Goal: Task Accomplishment & Management: Use online tool/utility

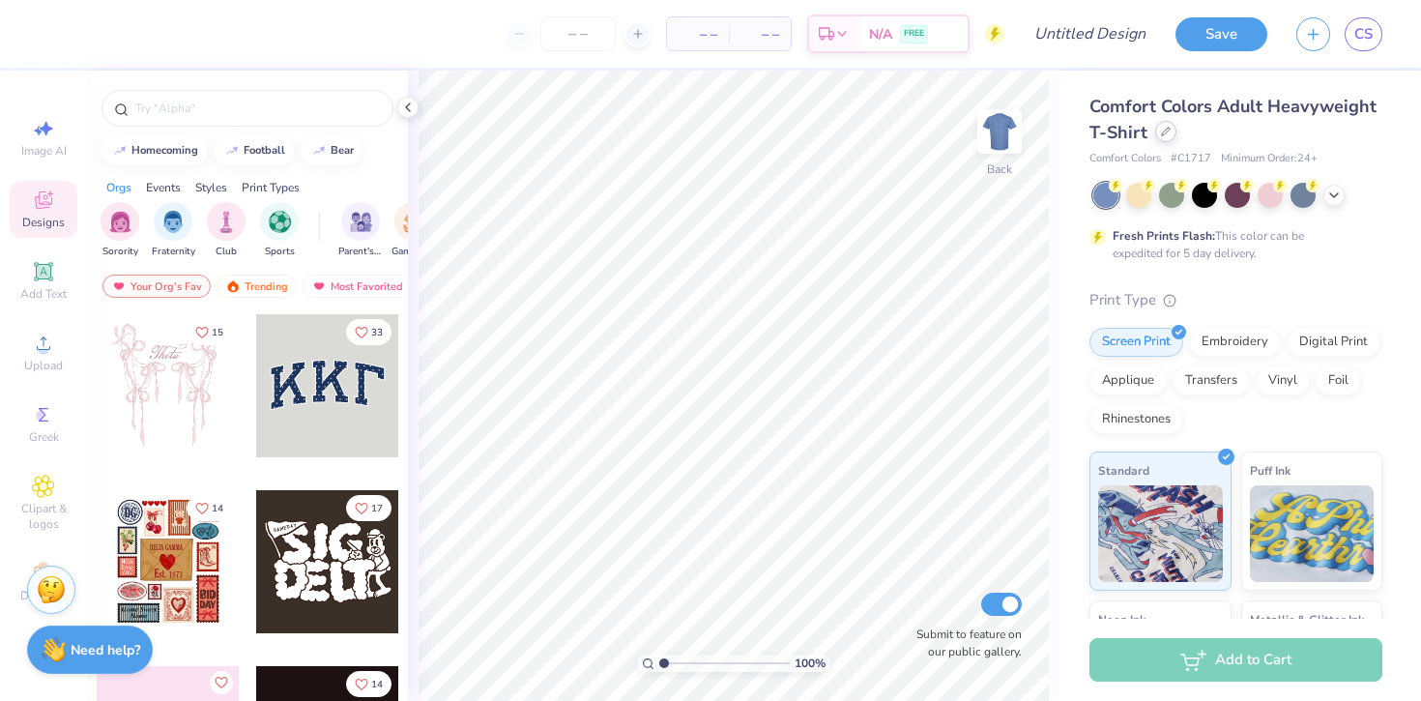
click at [1164, 131] on icon at bounding box center [1166, 132] width 10 height 10
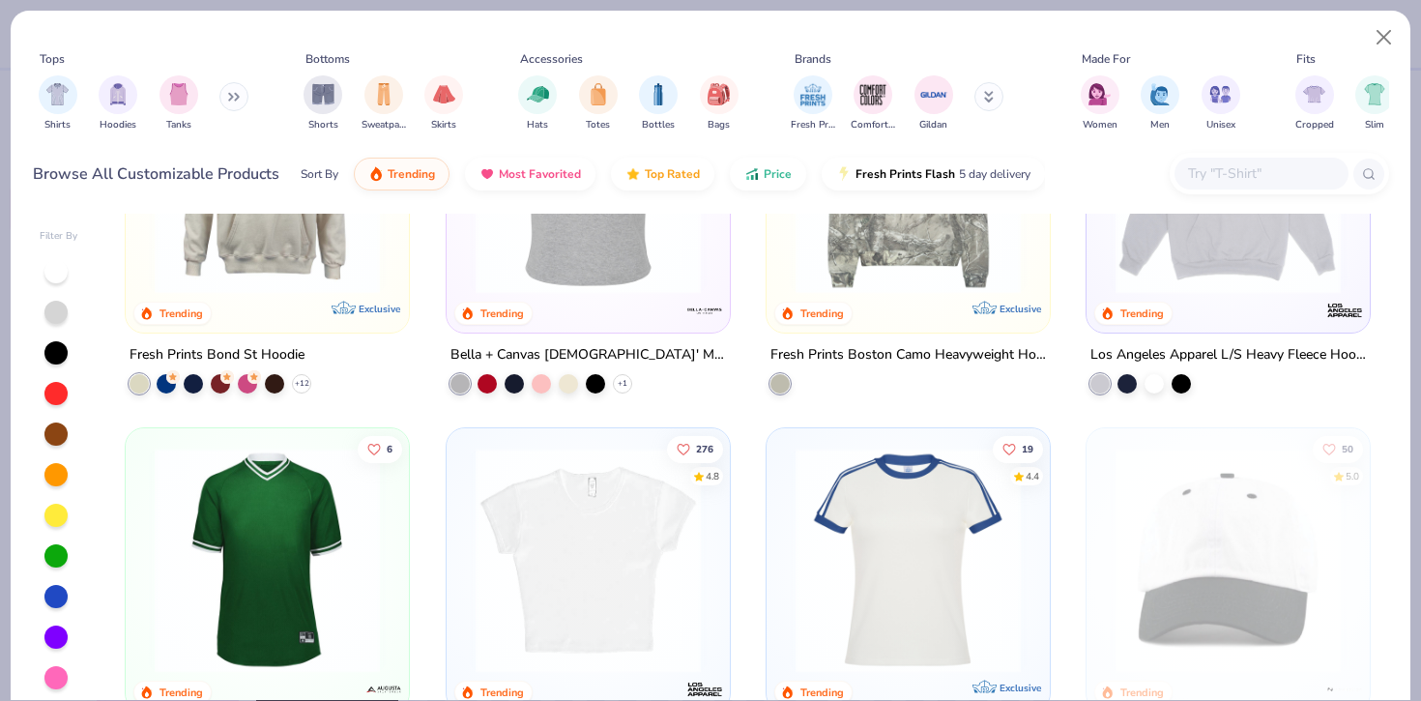
scroll to position [2440, 0]
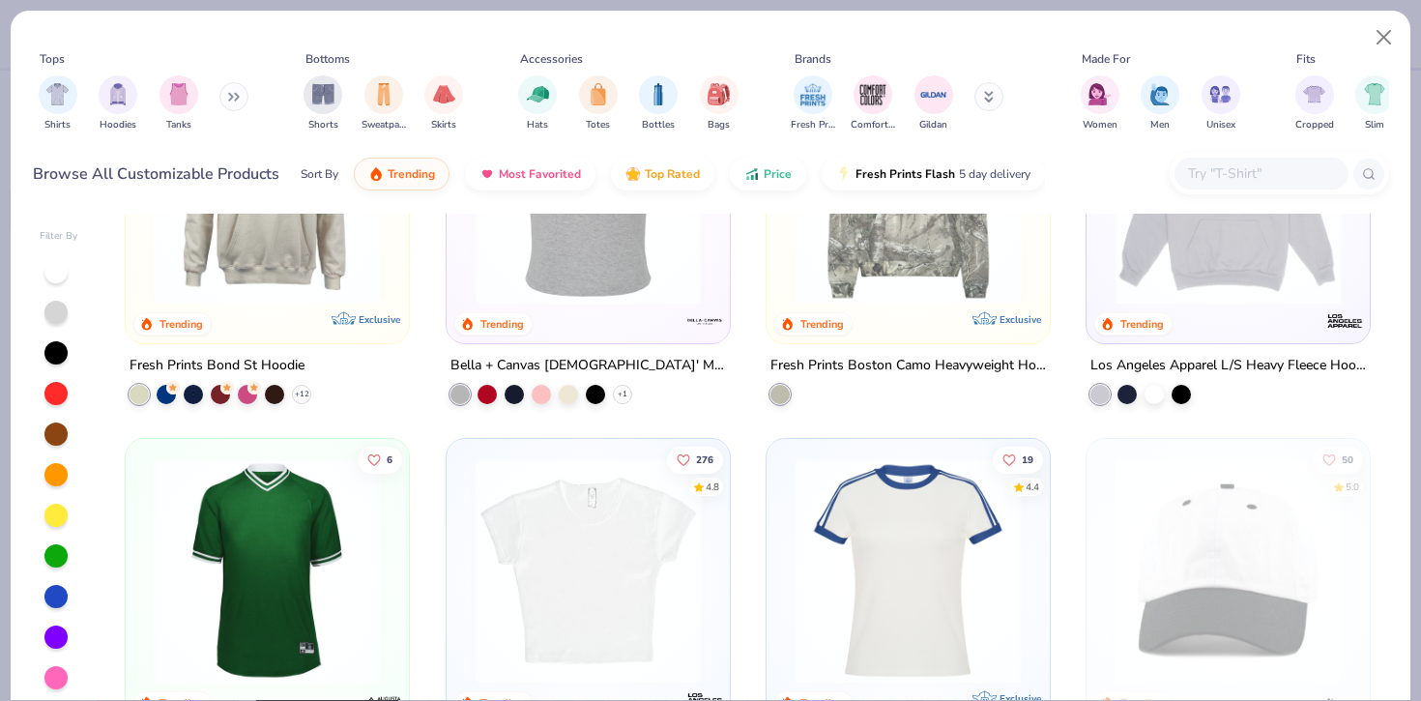
click at [612, 504] on img at bounding box center [588, 570] width 245 height 225
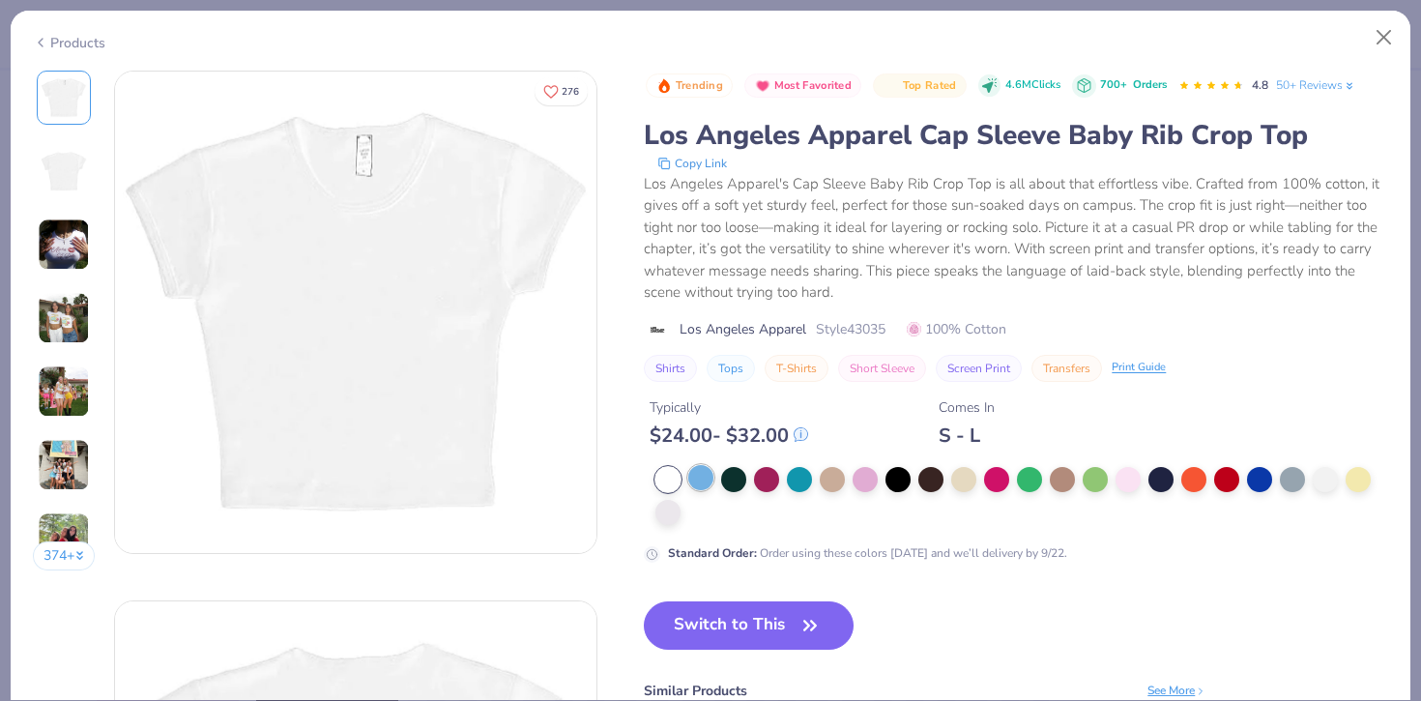
click at [710, 478] on div at bounding box center [700, 477] width 25 height 25
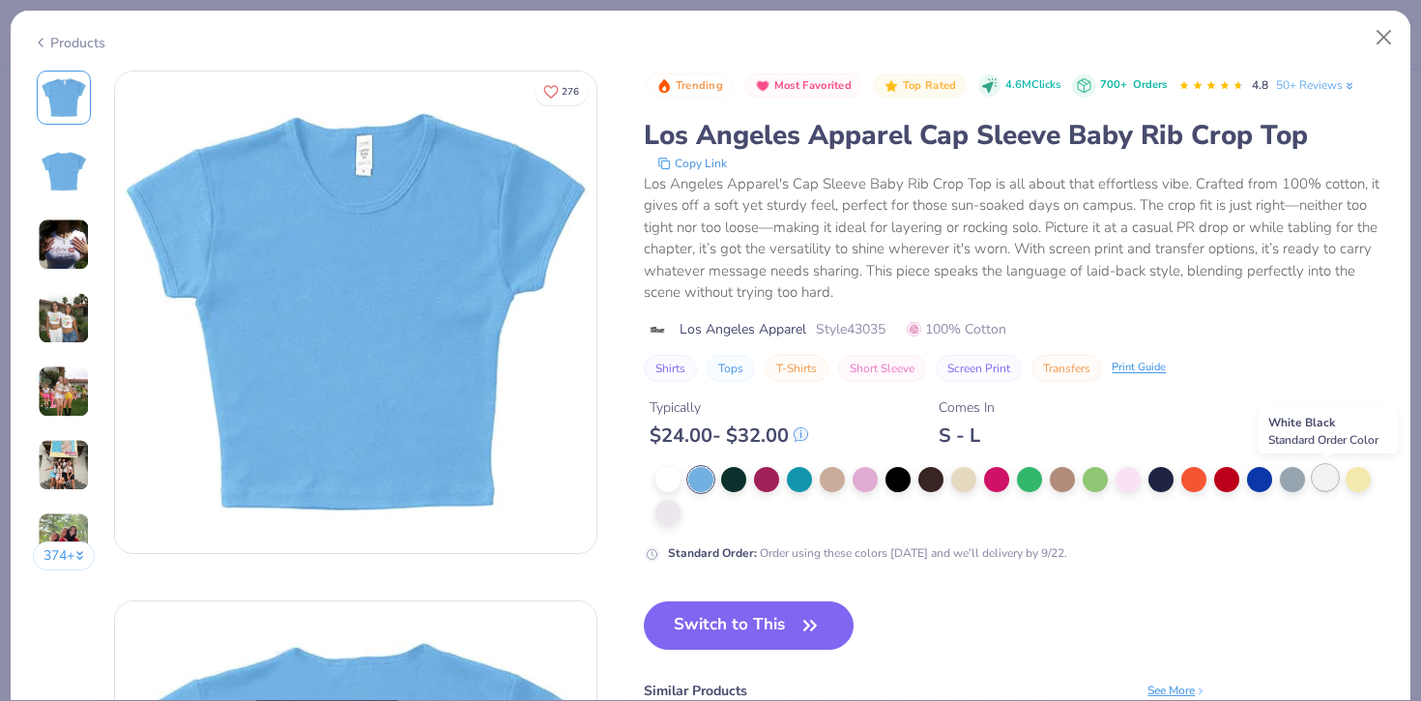
click at [1316, 482] on div at bounding box center [1325, 477] width 25 height 25
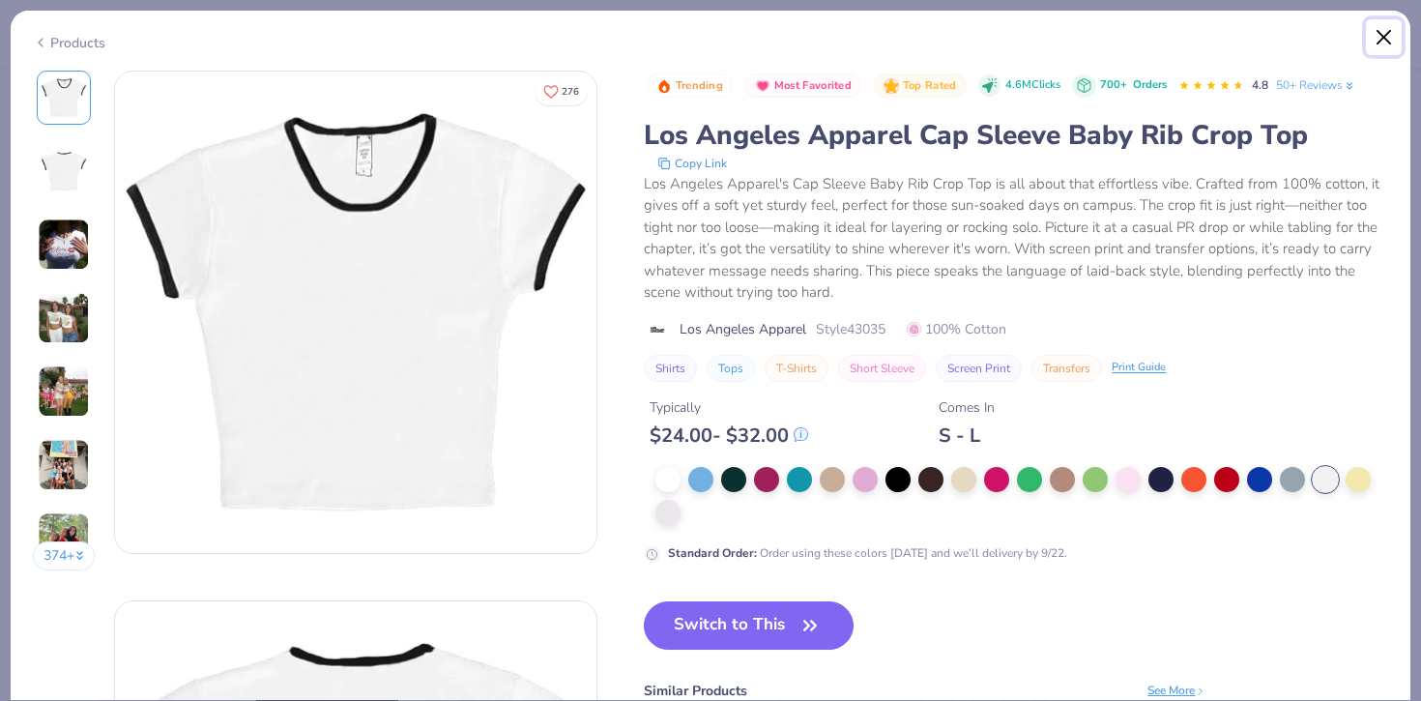
click at [1398, 41] on button "Close" at bounding box center [1384, 37] width 37 height 37
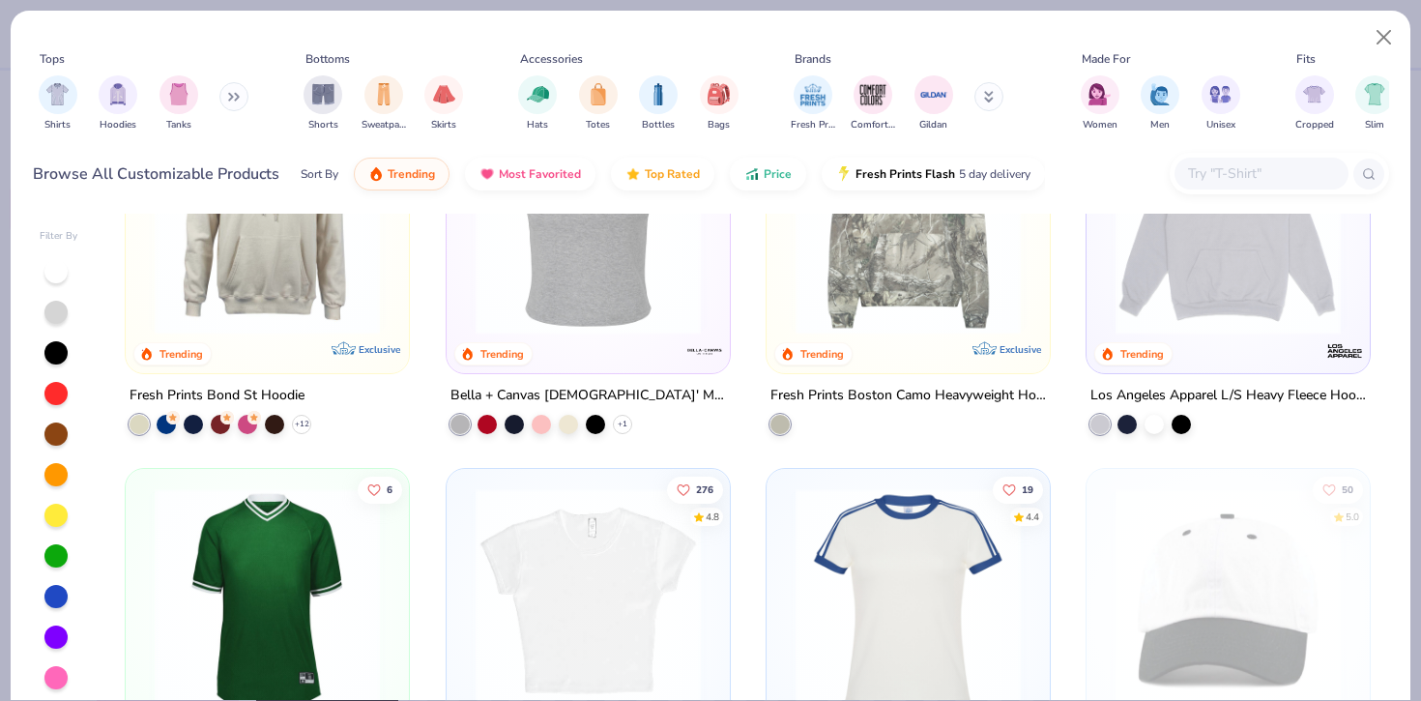
scroll to position [2409, 0]
click at [65, 97] on img "filter for Shirts" at bounding box center [57, 92] width 22 height 22
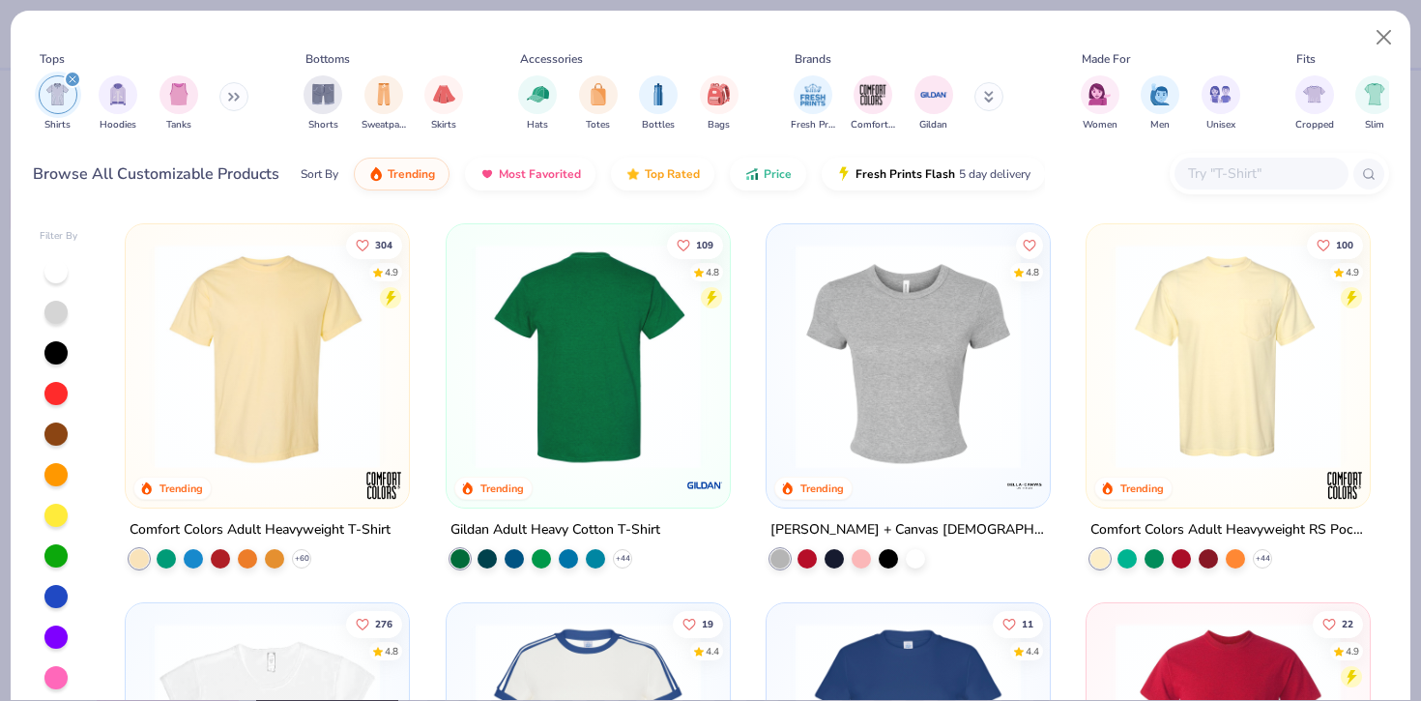
click at [930, 416] on img at bounding box center [908, 356] width 245 height 225
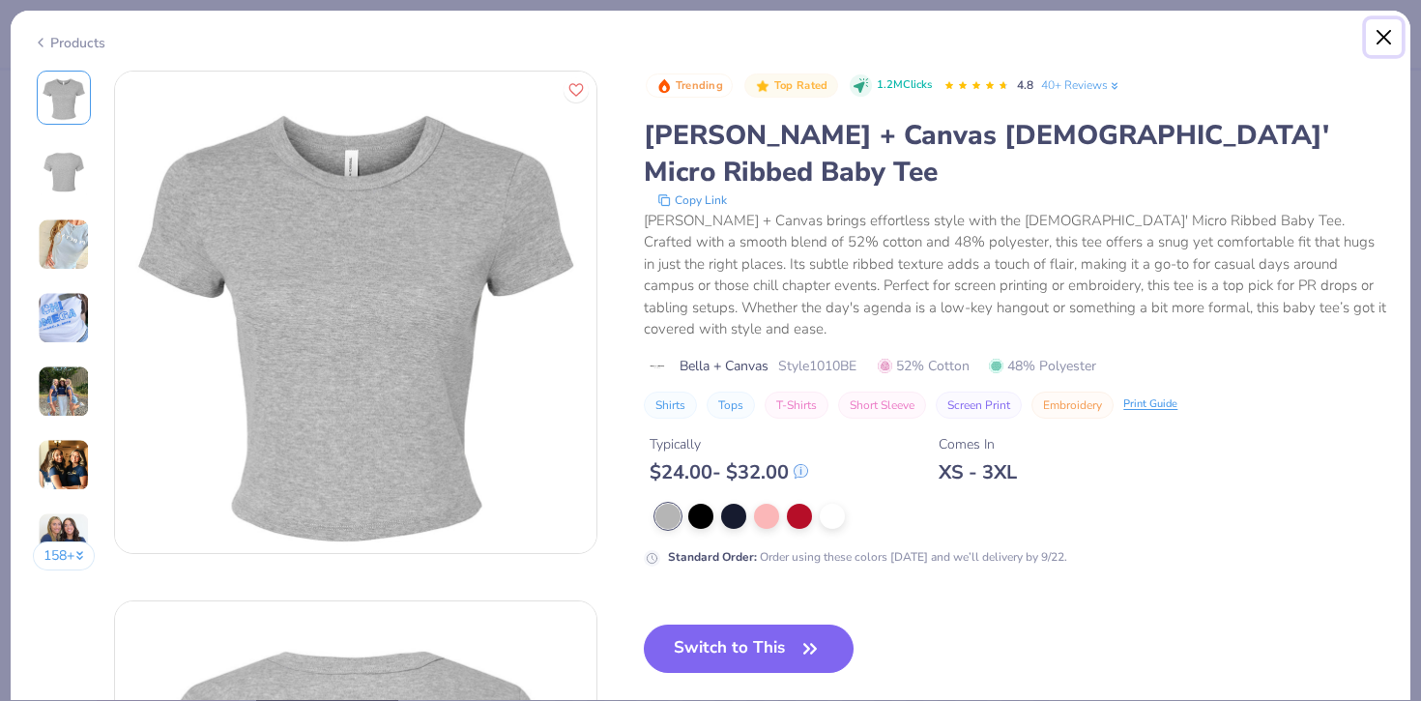
click at [1379, 44] on button "Close" at bounding box center [1384, 37] width 37 height 37
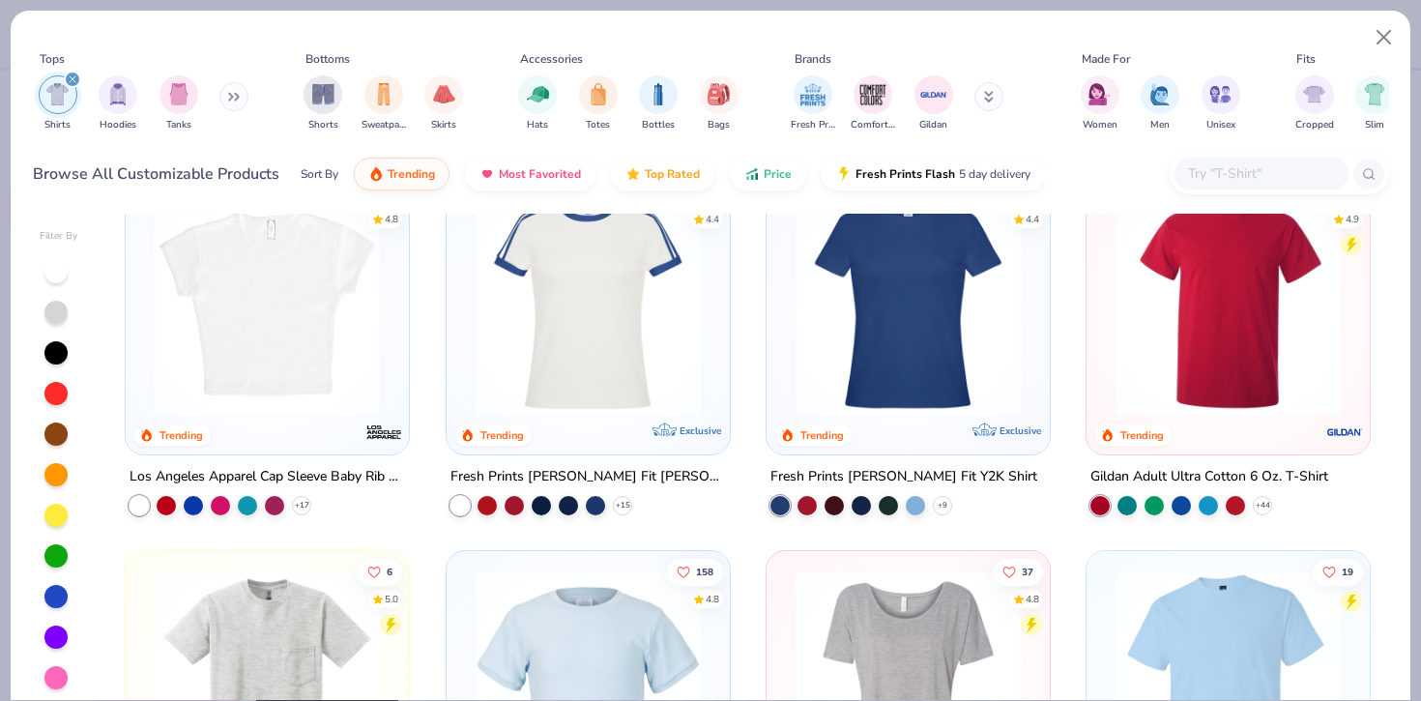
scroll to position [439, 0]
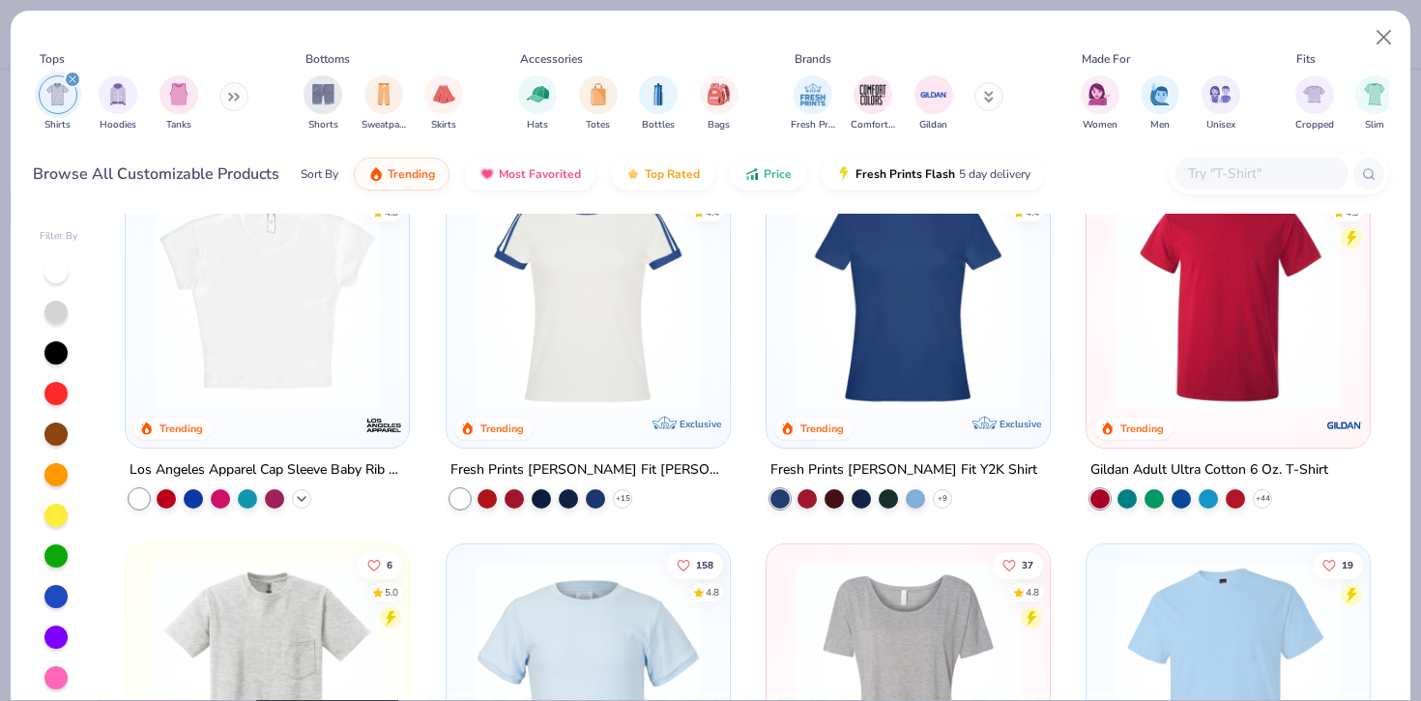
click at [294, 500] on icon at bounding box center [301, 498] width 15 height 15
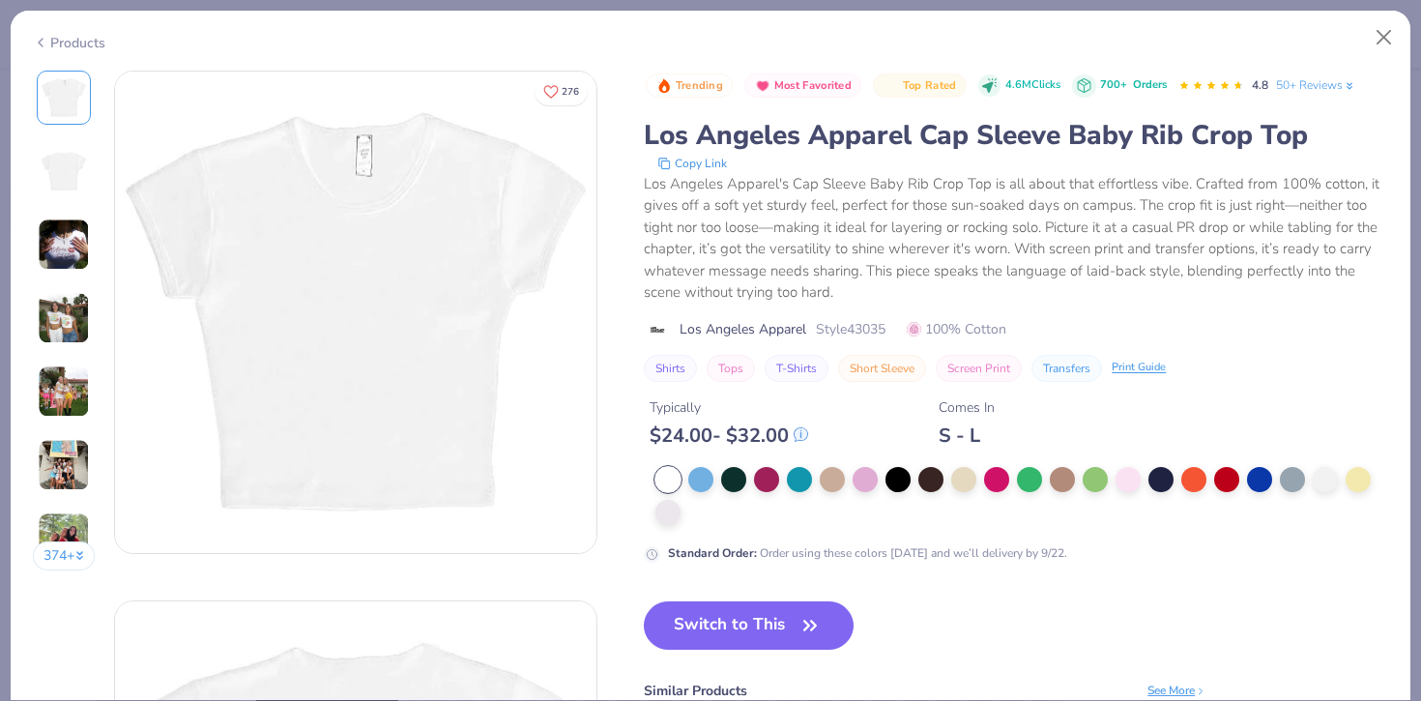
click at [653, 508] on div at bounding box center [1016, 496] width 744 height 58
click at [667, 516] on div at bounding box center [667, 510] width 25 height 25
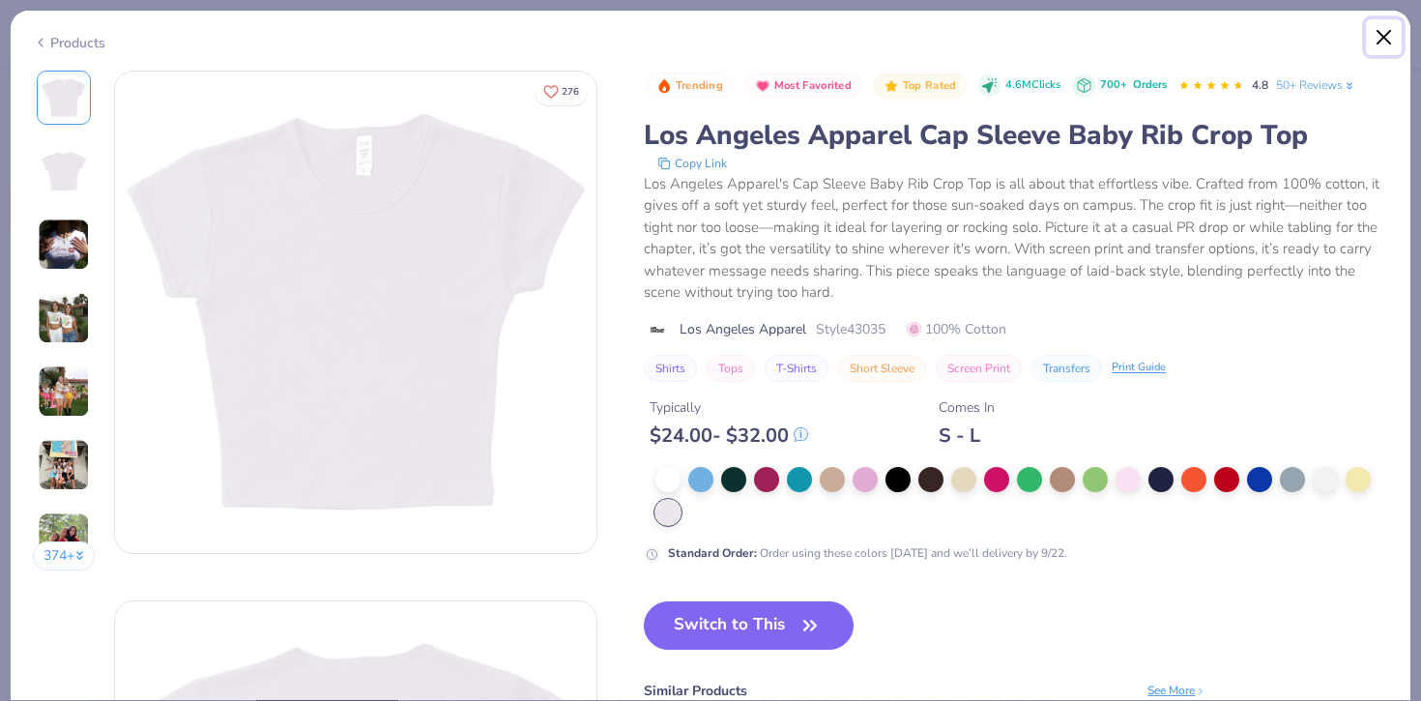
click at [1373, 30] on button "Close" at bounding box center [1384, 37] width 37 height 37
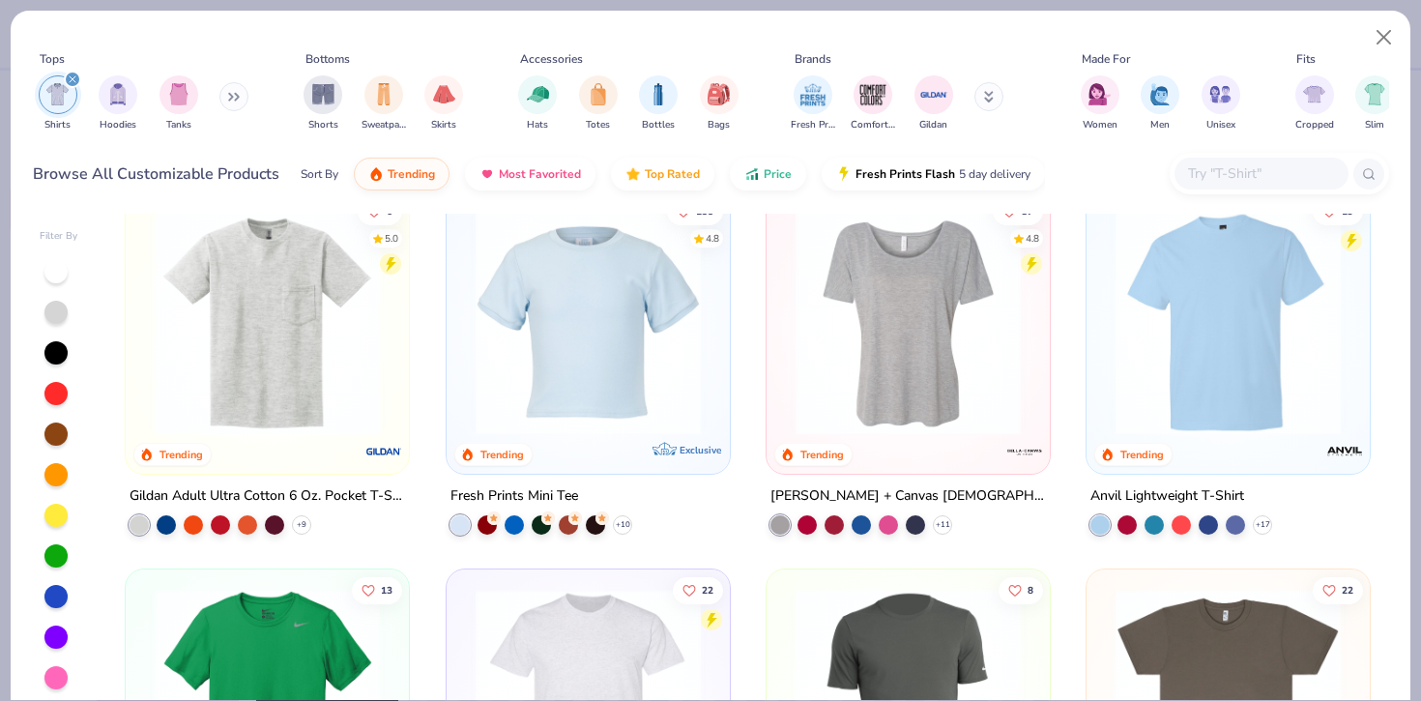
scroll to position [789, 0]
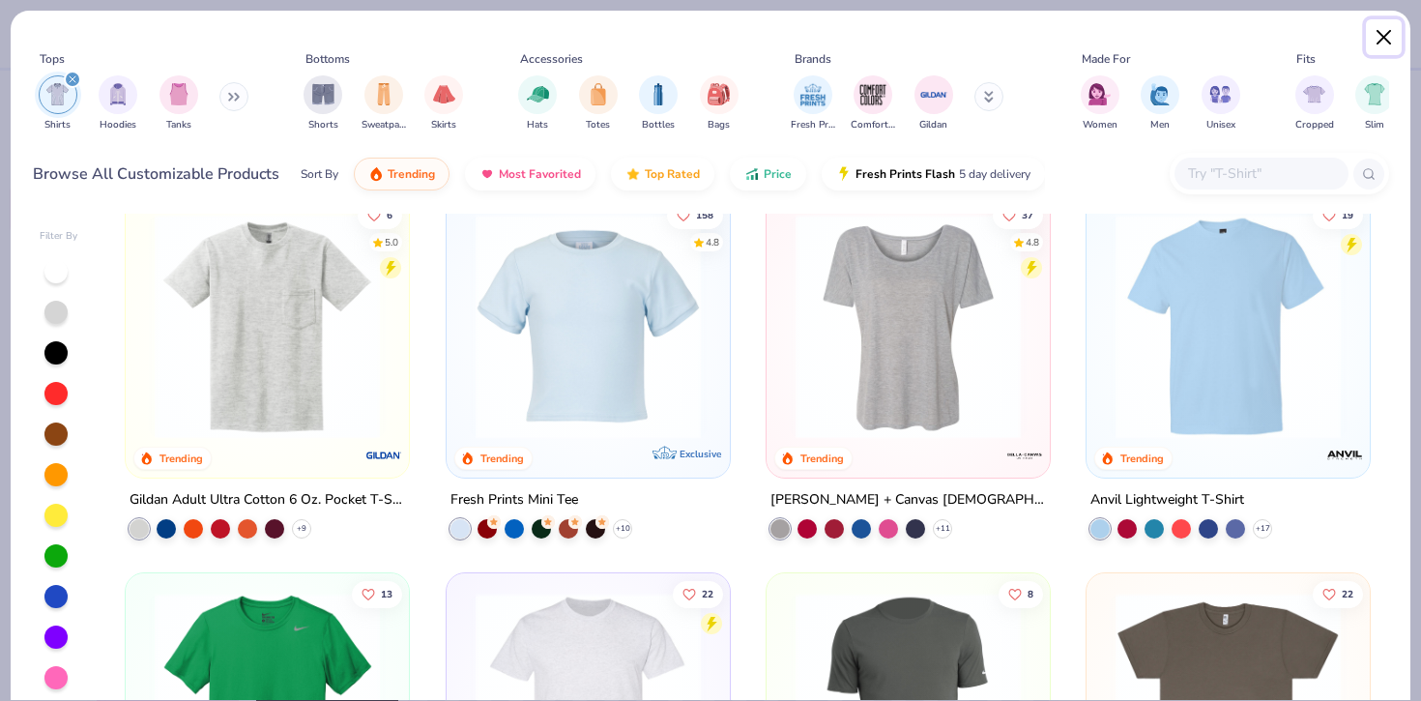
click at [1385, 43] on button "Close" at bounding box center [1384, 37] width 37 height 37
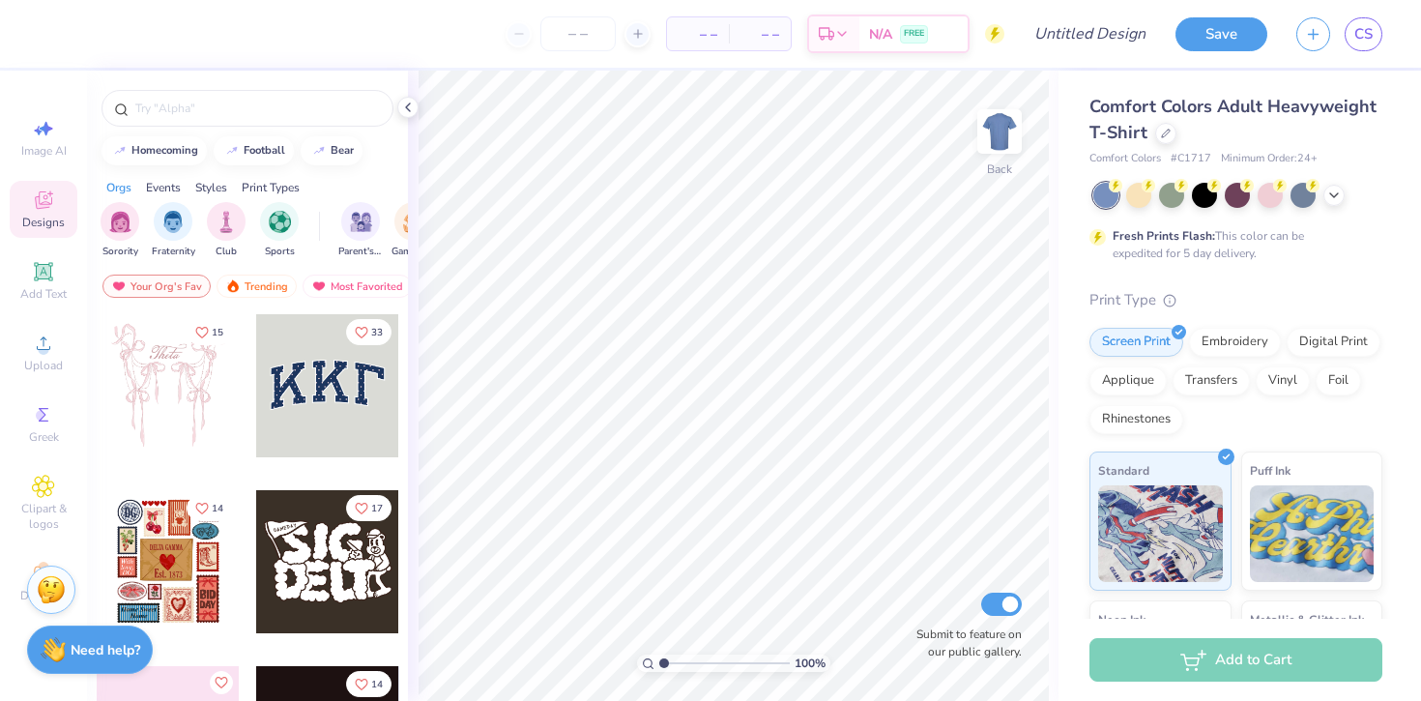
click at [1170, 144] on div "Comfort Colors Adult Heavyweight T-Shirt" at bounding box center [1235, 120] width 293 height 52
click at [1170, 138] on div at bounding box center [1165, 131] width 21 height 21
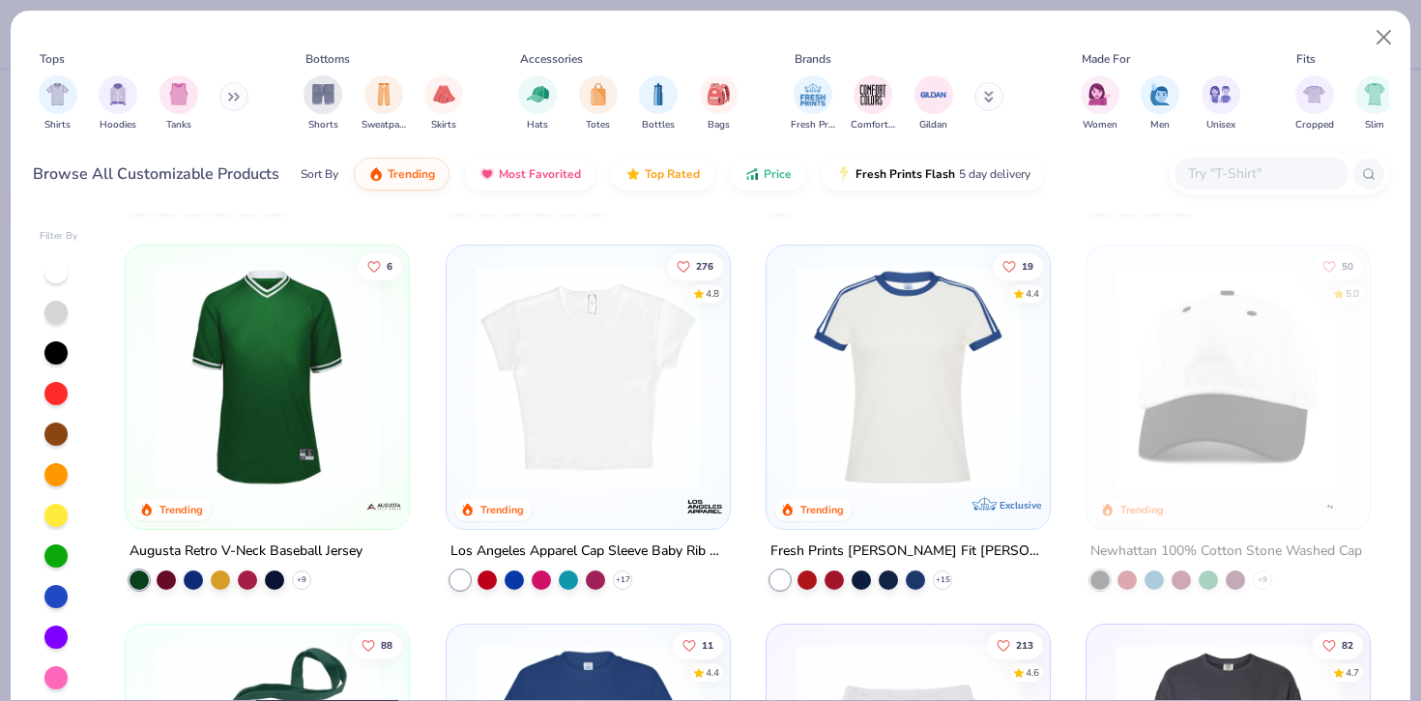
scroll to position [2546, 0]
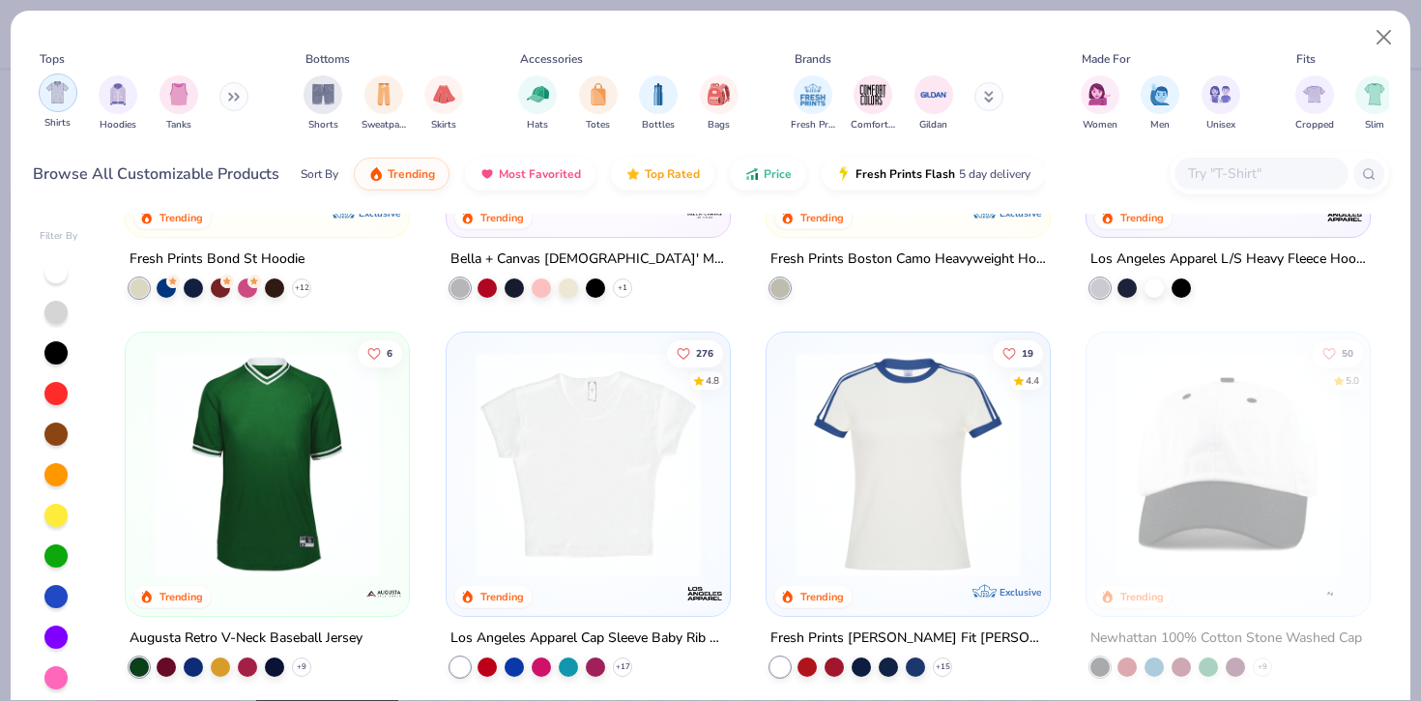
click at [62, 99] on img "filter for Shirts" at bounding box center [57, 92] width 22 height 22
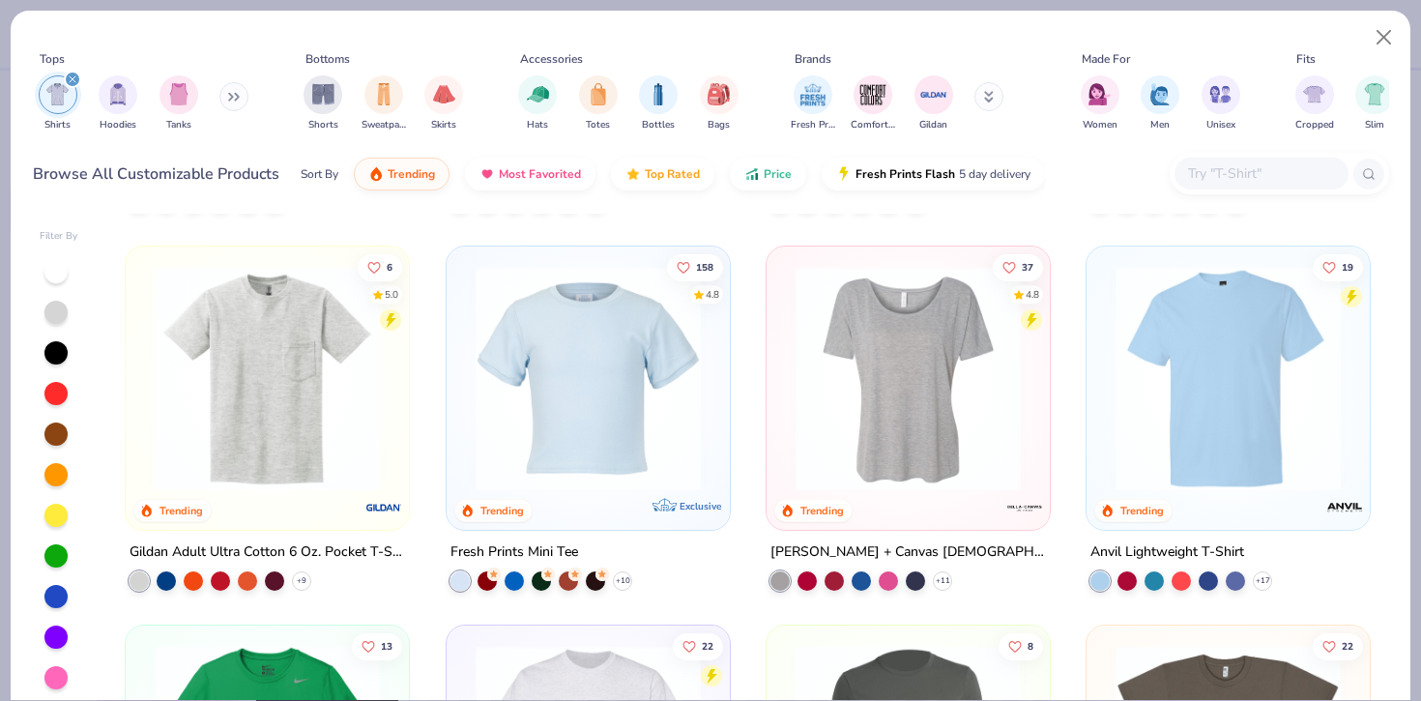
scroll to position [795, 0]
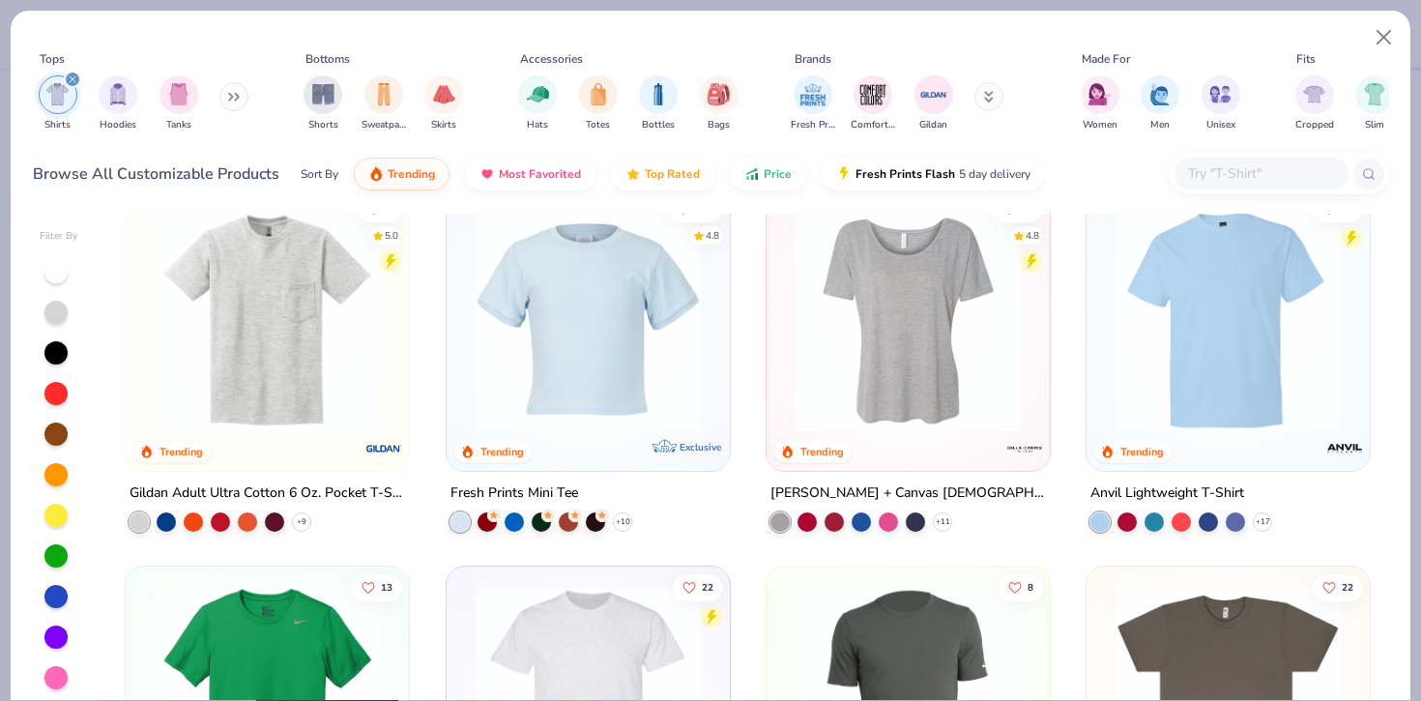
click at [593, 327] on img at bounding box center [588, 318] width 245 height 225
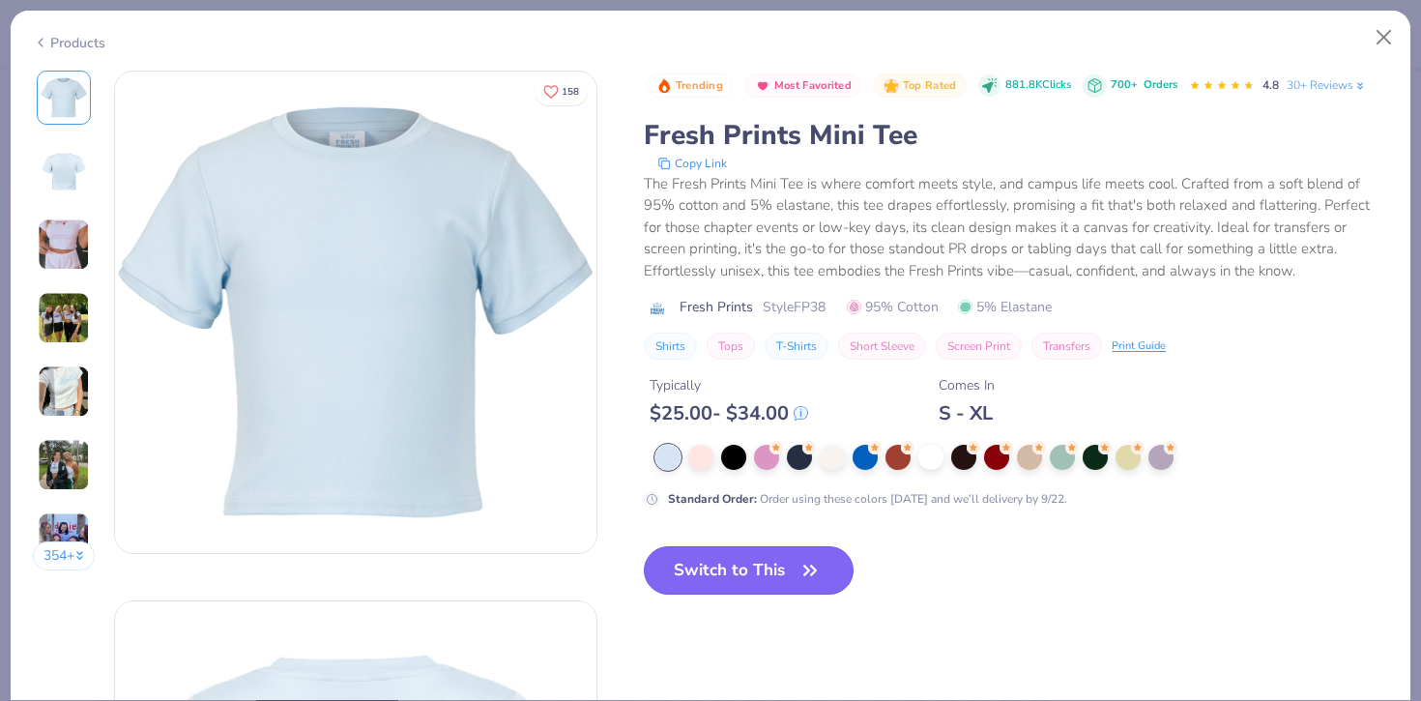
click at [711, 564] on button "Switch to This" at bounding box center [749, 570] width 210 height 48
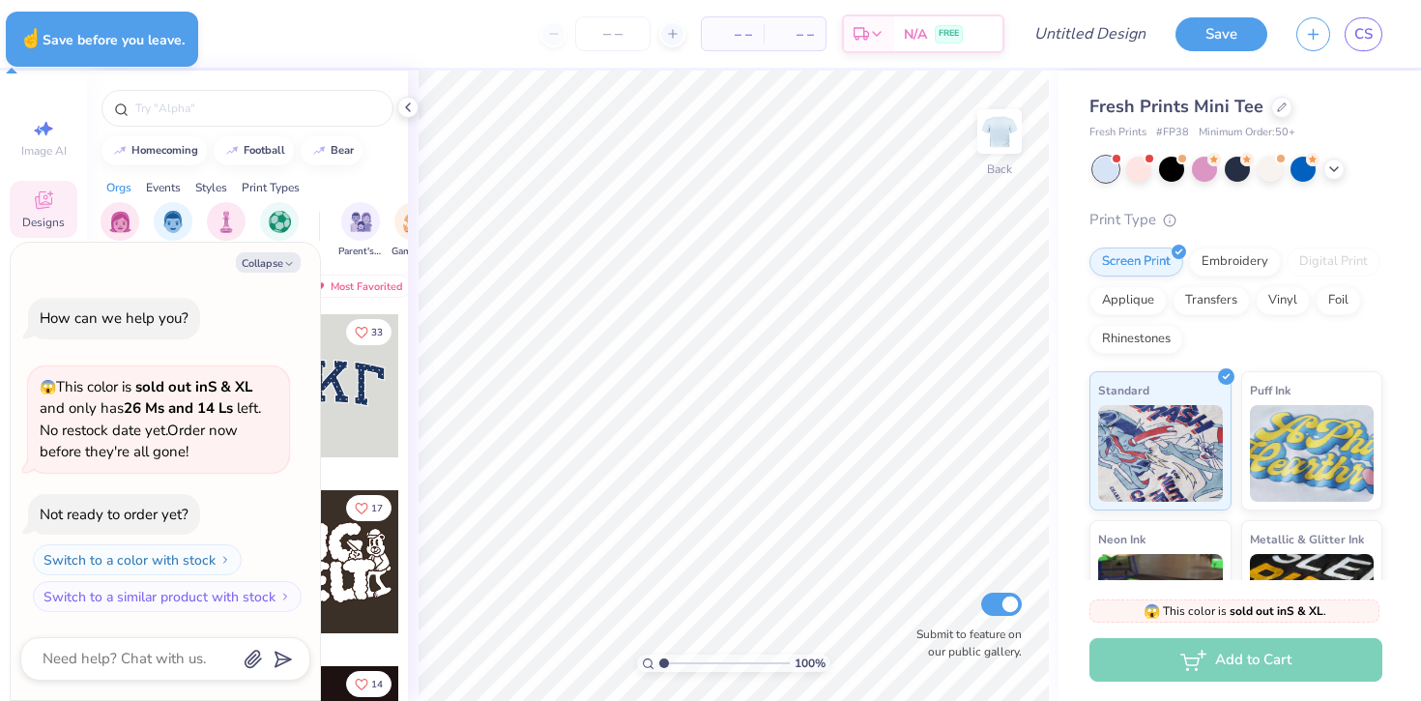
type textarea "x"
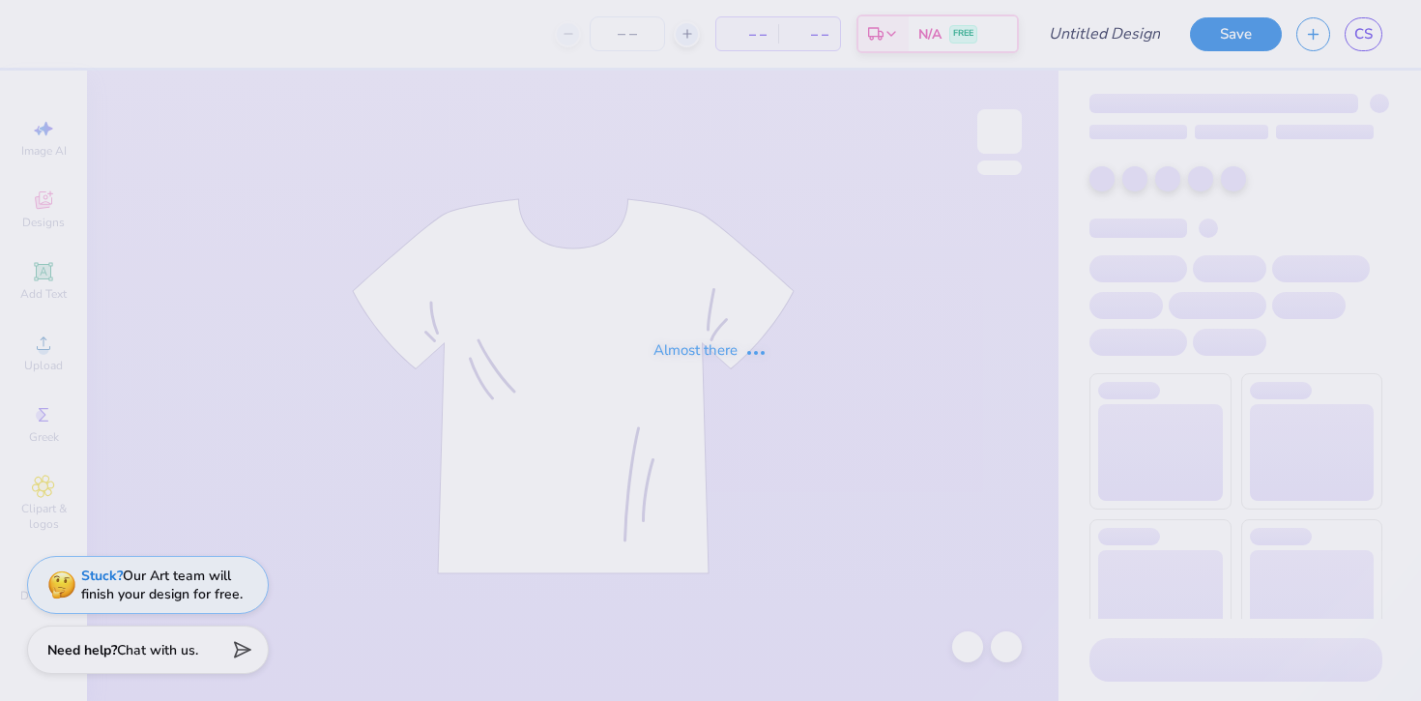
type input "Retreat merch"
type input "40"
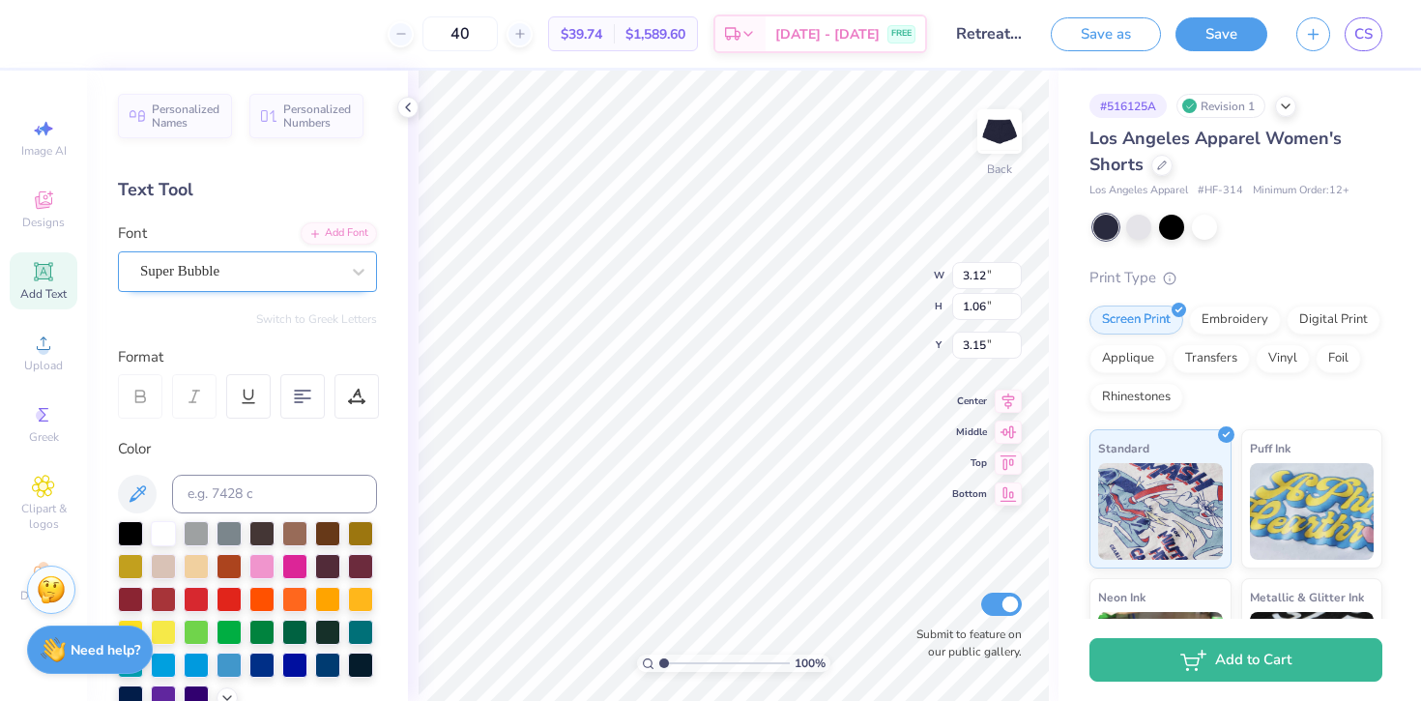
click at [290, 272] on div "Super Bubble" at bounding box center [239, 271] width 203 height 30
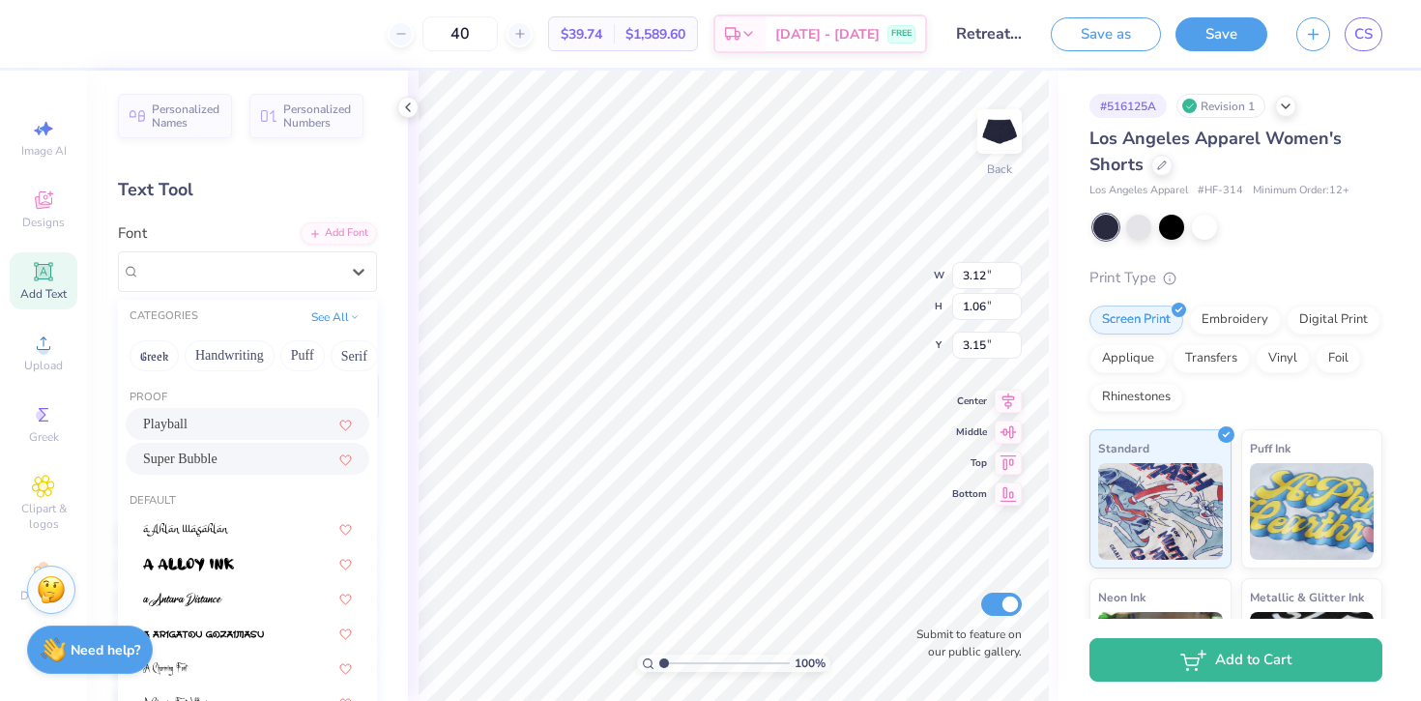
click at [244, 427] on div "Playball" at bounding box center [247, 424] width 209 height 20
type input "2.74"
type input "0.96"
type input "3.20"
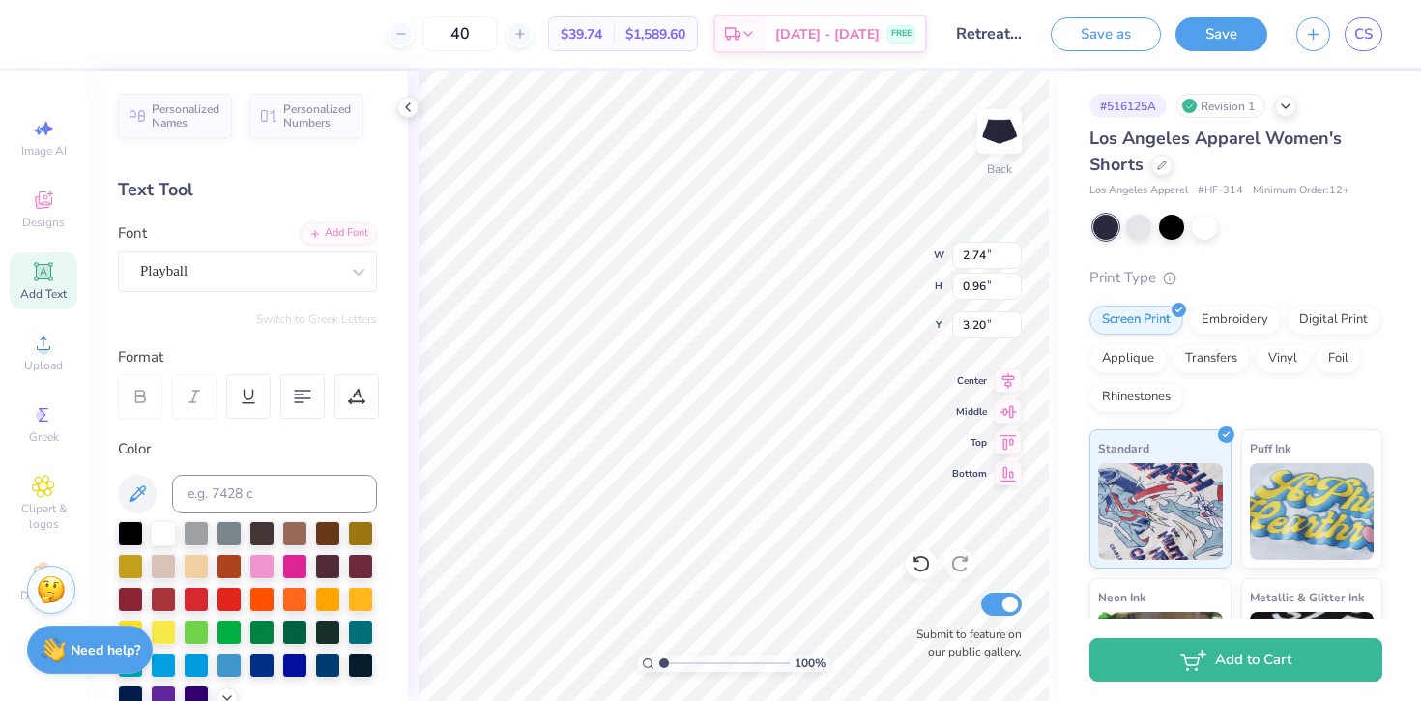
type input "3.77"
click at [162, 531] on div at bounding box center [163, 531] width 25 height 25
click at [159, 527] on div at bounding box center [163, 531] width 25 height 25
type input "5.02"
click at [217, 269] on div "Playball" at bounding box center [239, 271] width 203 height 30
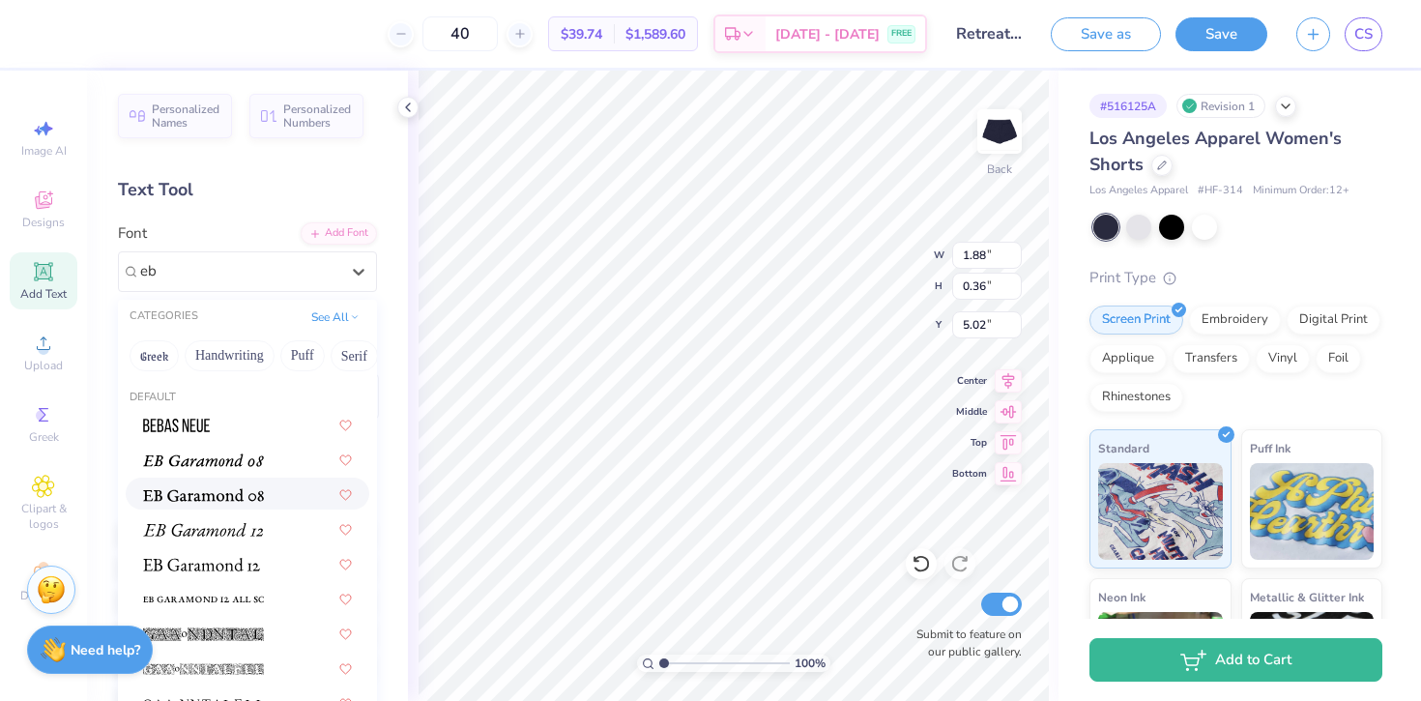
click at [230, 494] on img at bounding box center [203, 495] width 121 height 14
type input "eb"
type input "1.44"
type input "0.37"
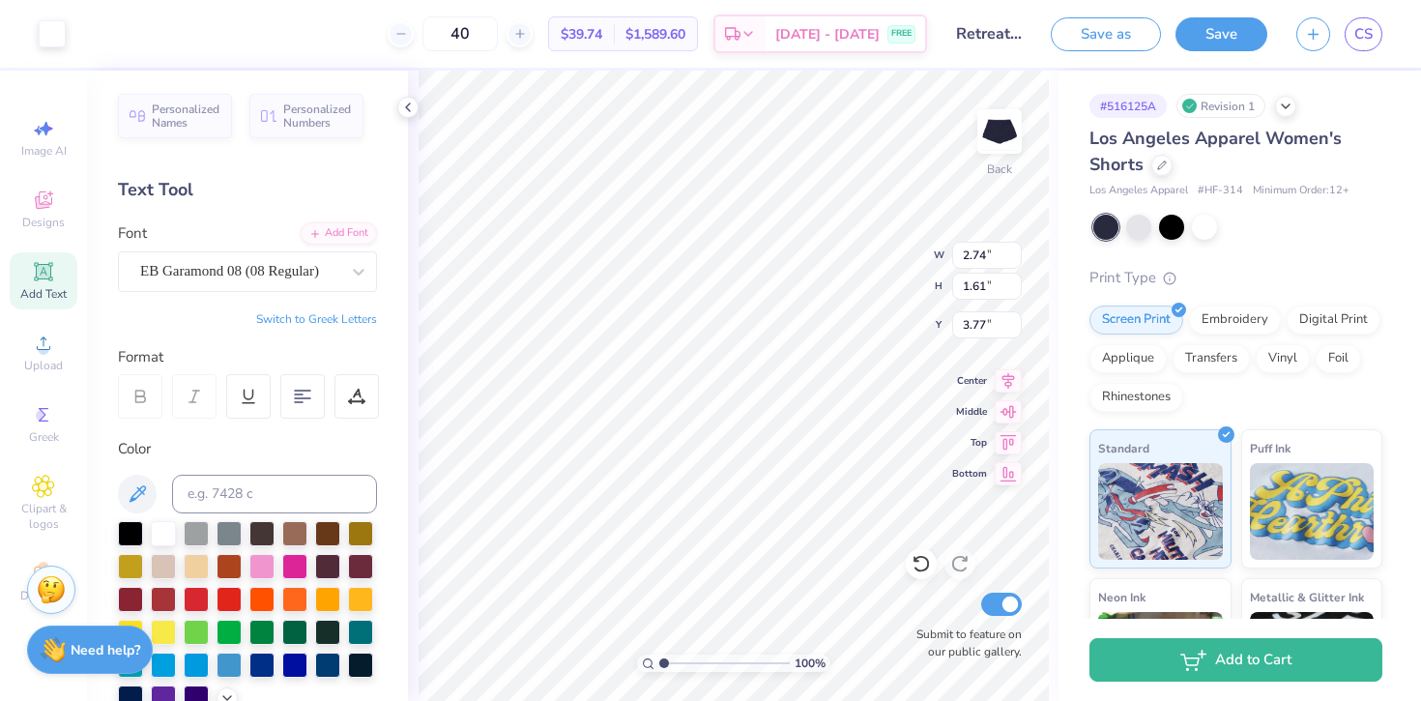
type input "3.28"
type input "1.93"
type input "4.25"
click at [1112, 39] on button "Save as" at bounding box center [1106, 31] width 110 height 34
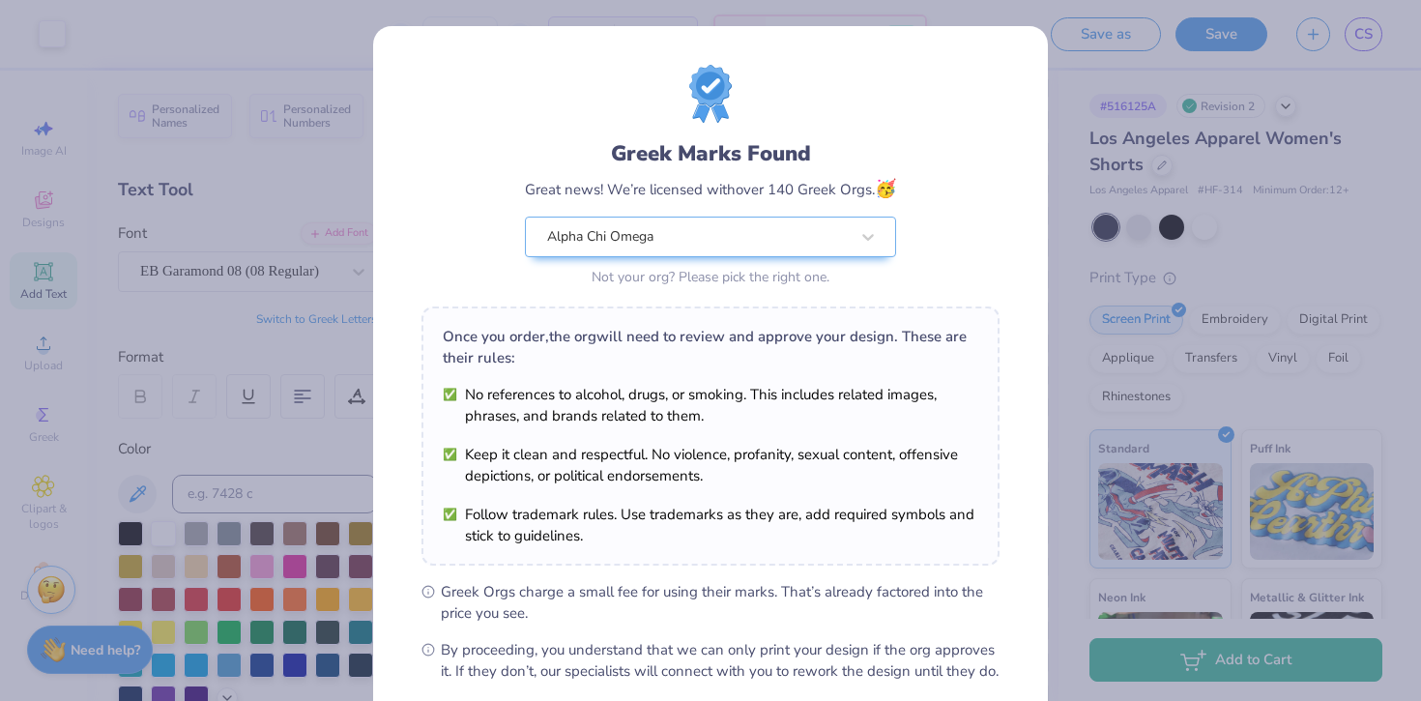
scroll to position [204, 0]
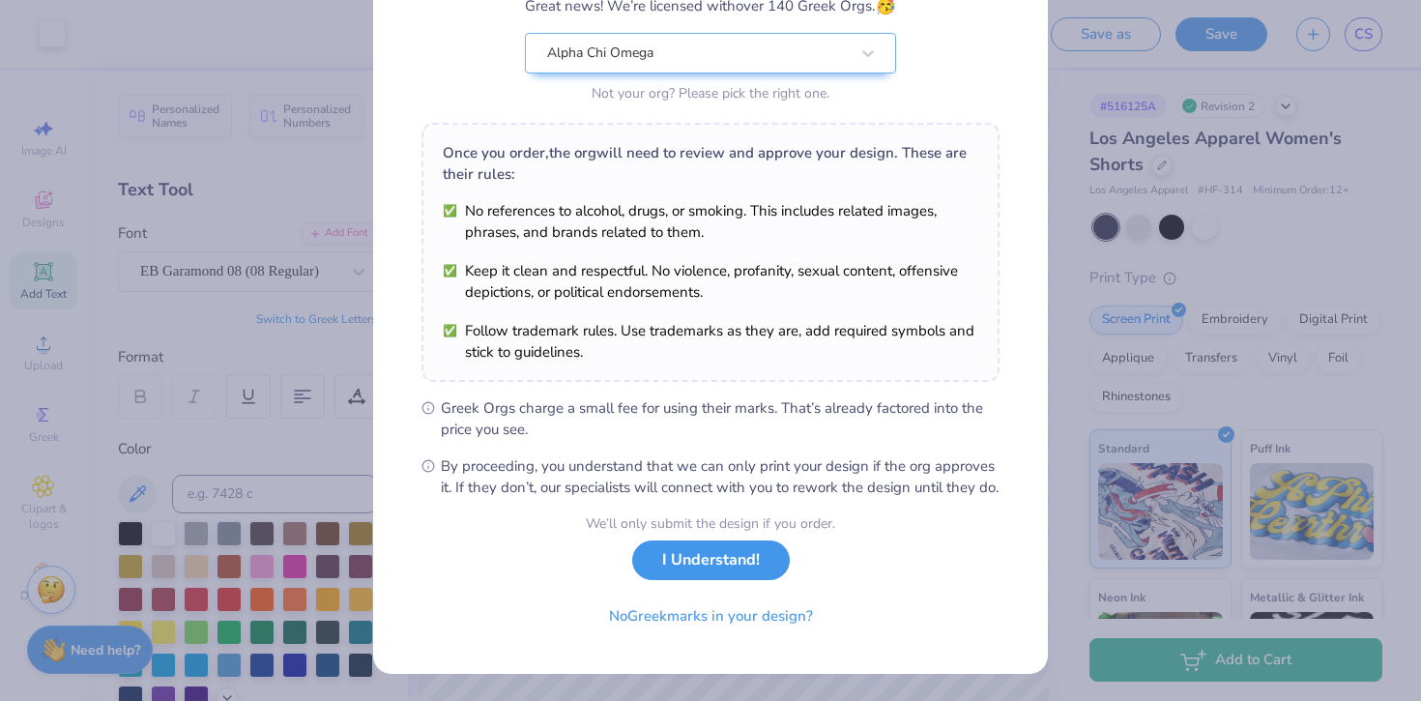
click at [719, 575] on button "I Understand!" at bounding box center [711, 560] width 158 height 40
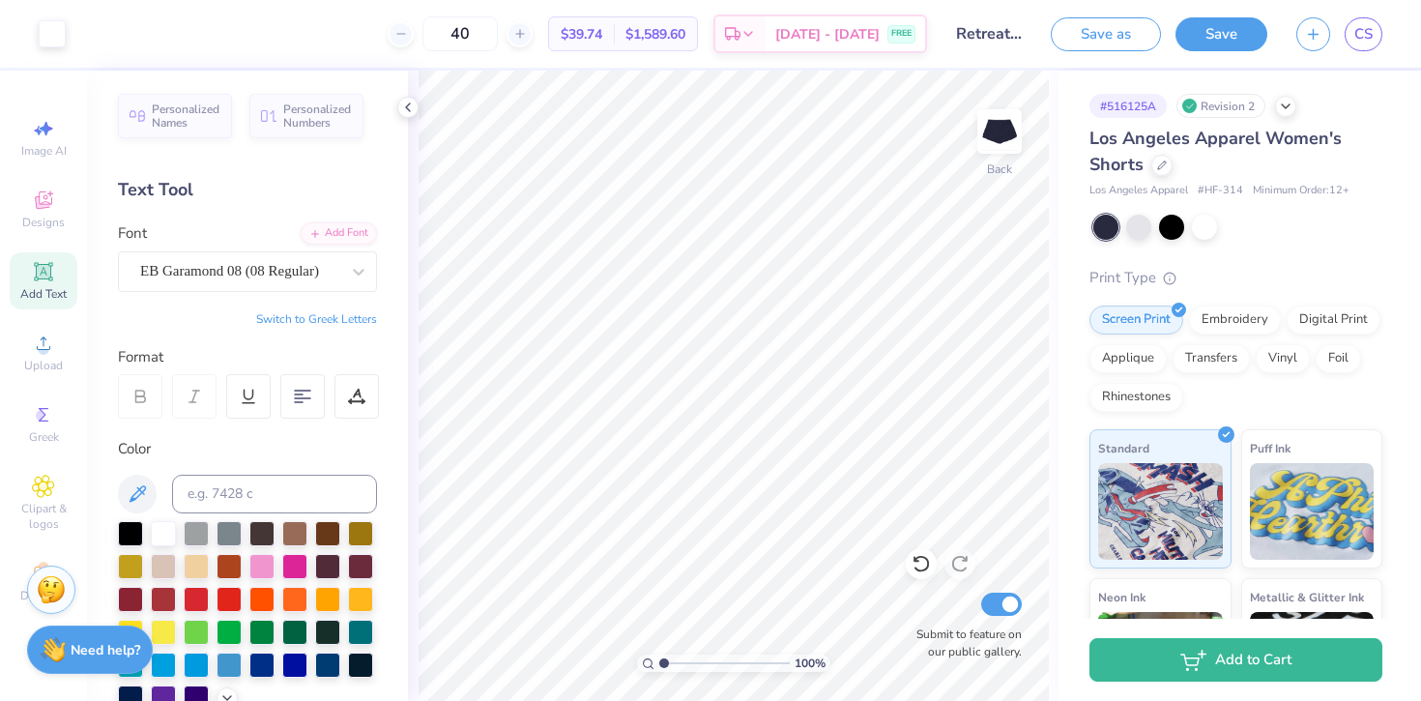
click at [1009, 33] on input "Retreat merch" at bounding box center [988, 33] width 95 height 39
click at [1382, 41] on div "Save as Save CS" at bounding box center [1236, 34] width 370 height 68
click at [1375, 41] on link "CS" at bounding box center [1363, 34] width 38 height 34
click at [43, 131] on icon at bounding box center [43, 128] width 23 height 23
select select "4"
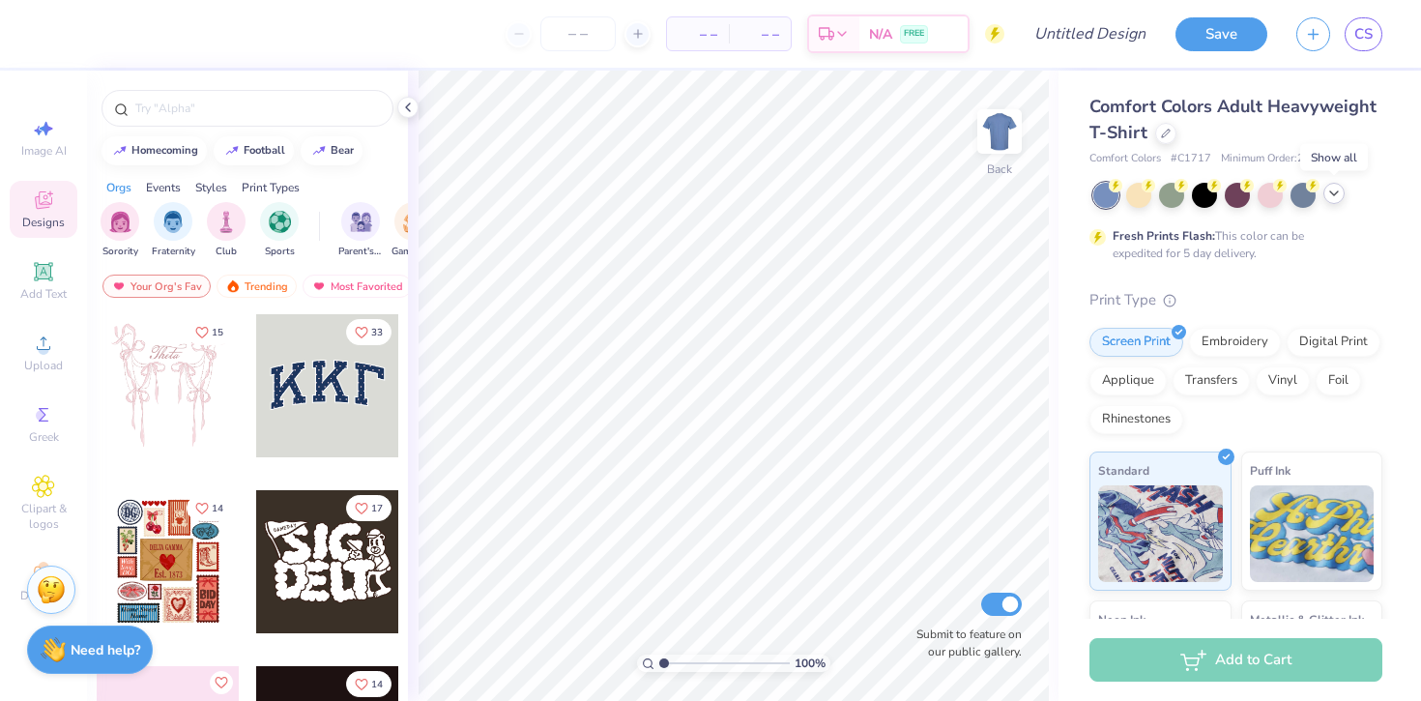
click at [1334, 193] on polyline at bounding box center [1334, 193] width 8 height 4
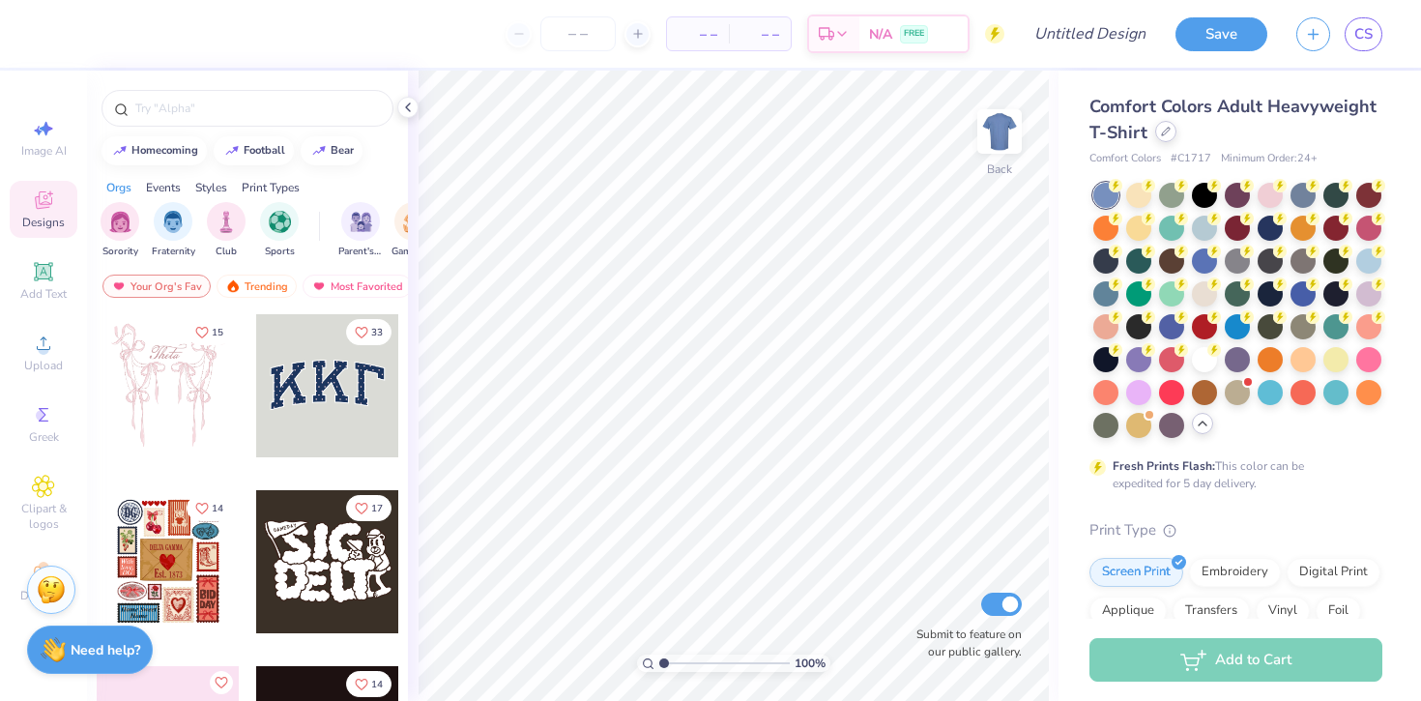
click at [1169, 133] on div at bounding box center [1165, 131] width 21 height 21
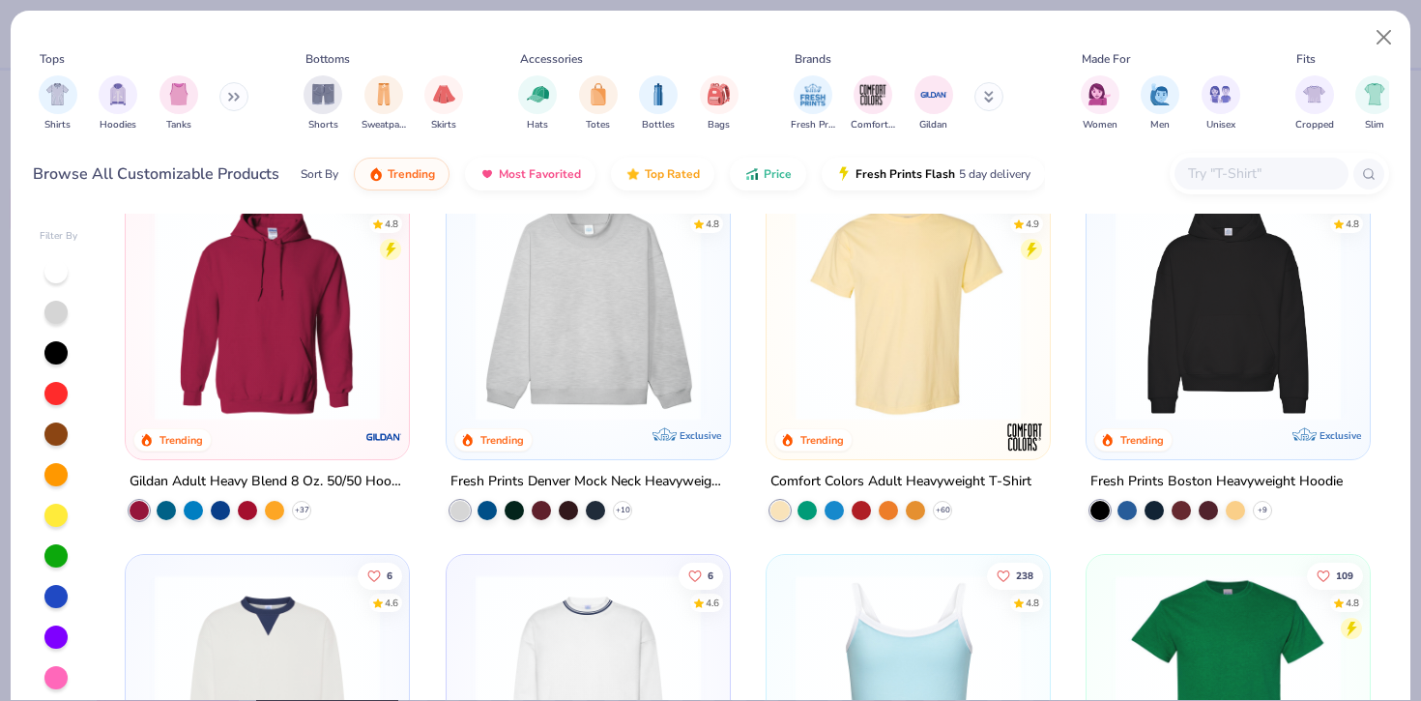
scroll to position [28, 0]
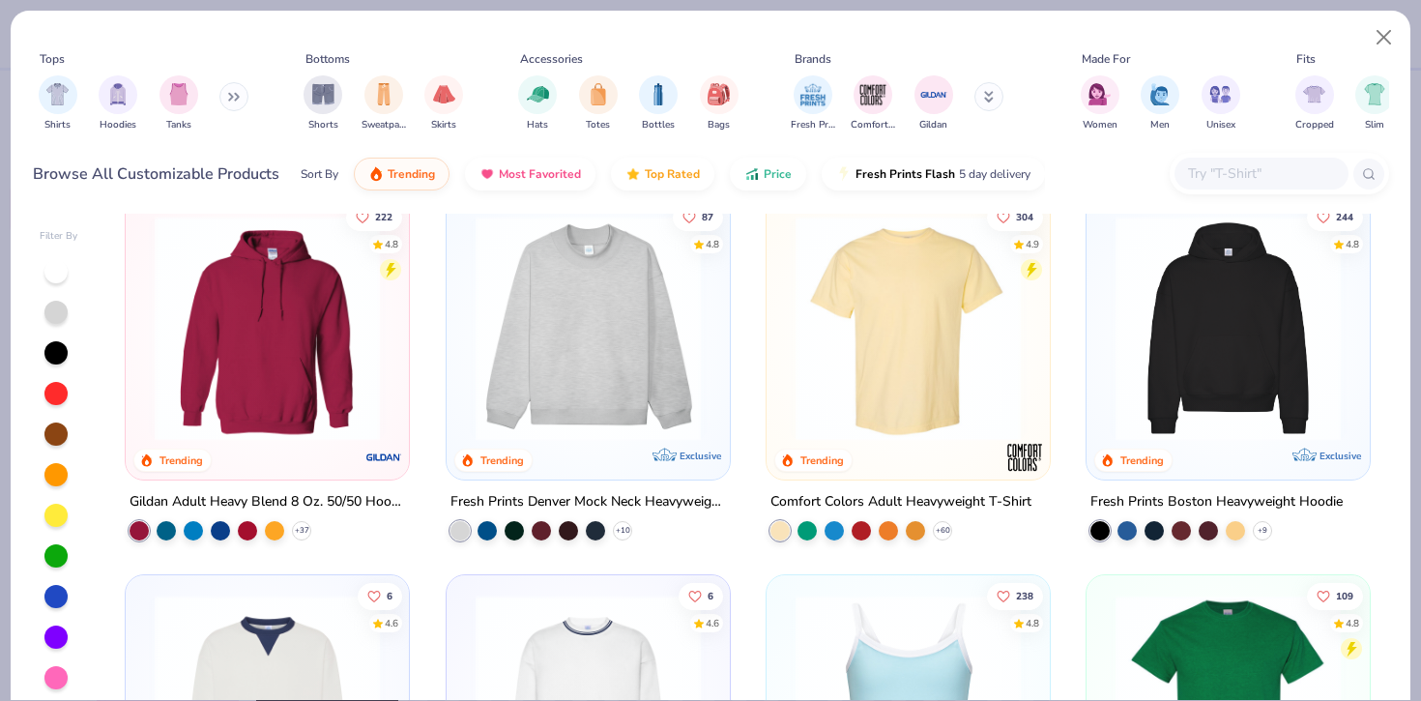
click at [590, 373] on img at bounding box center [588, 328] width 245 height 225
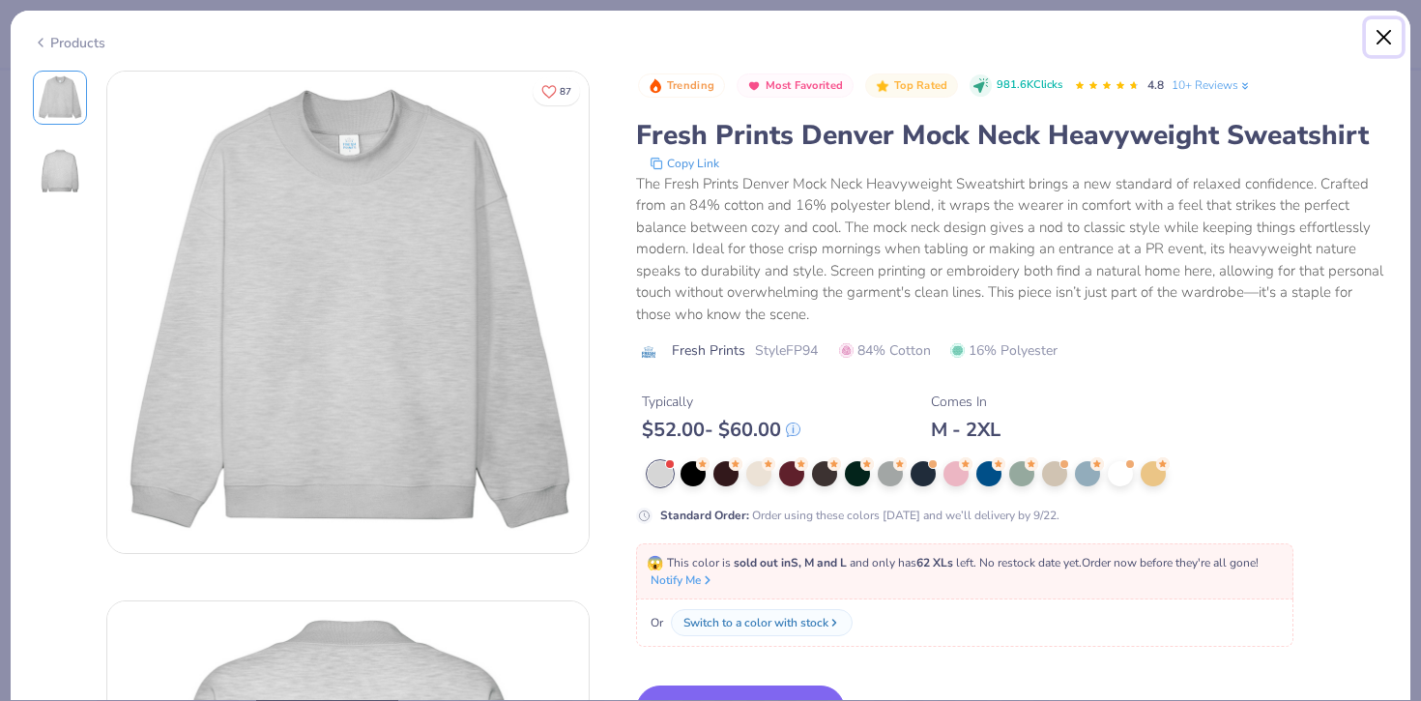
click at [1381, 38] on button "Close" at bounding box center [1384, 37] width 37 height 37
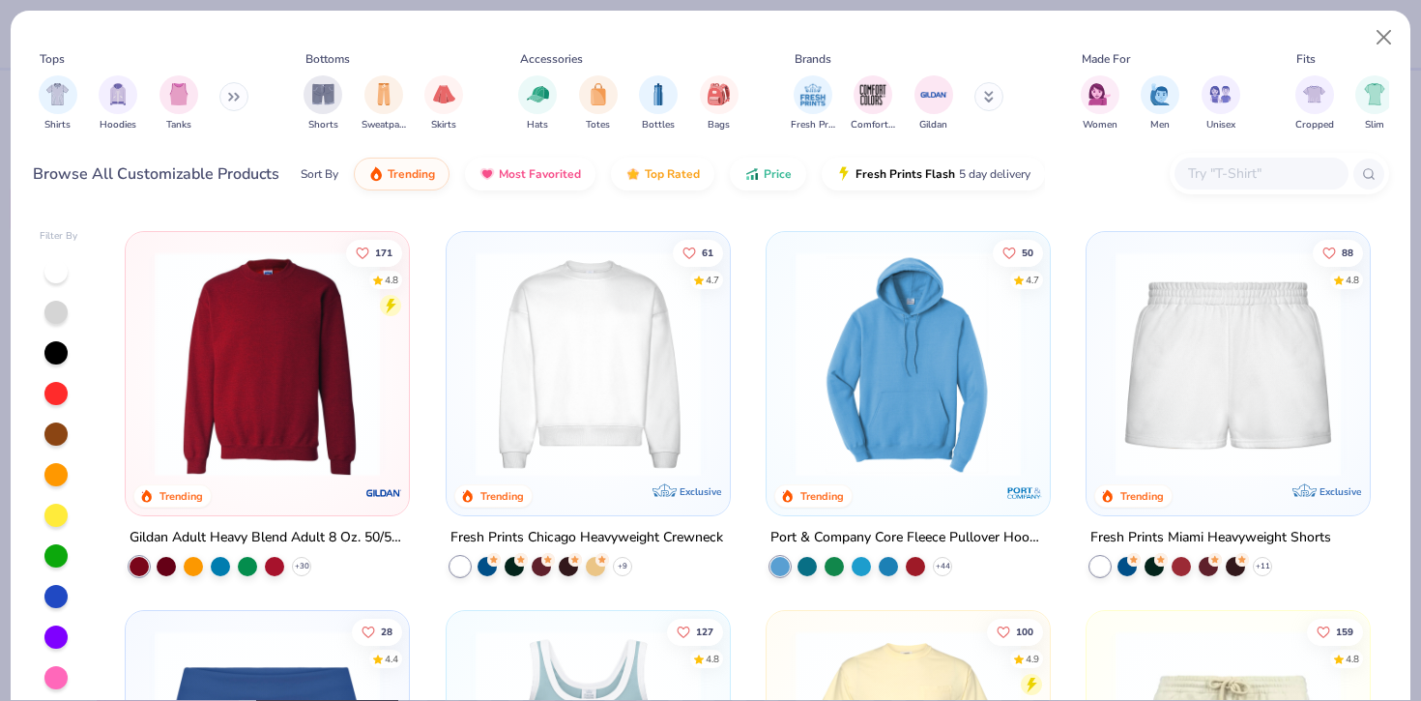
scroll to position [1133, 0]
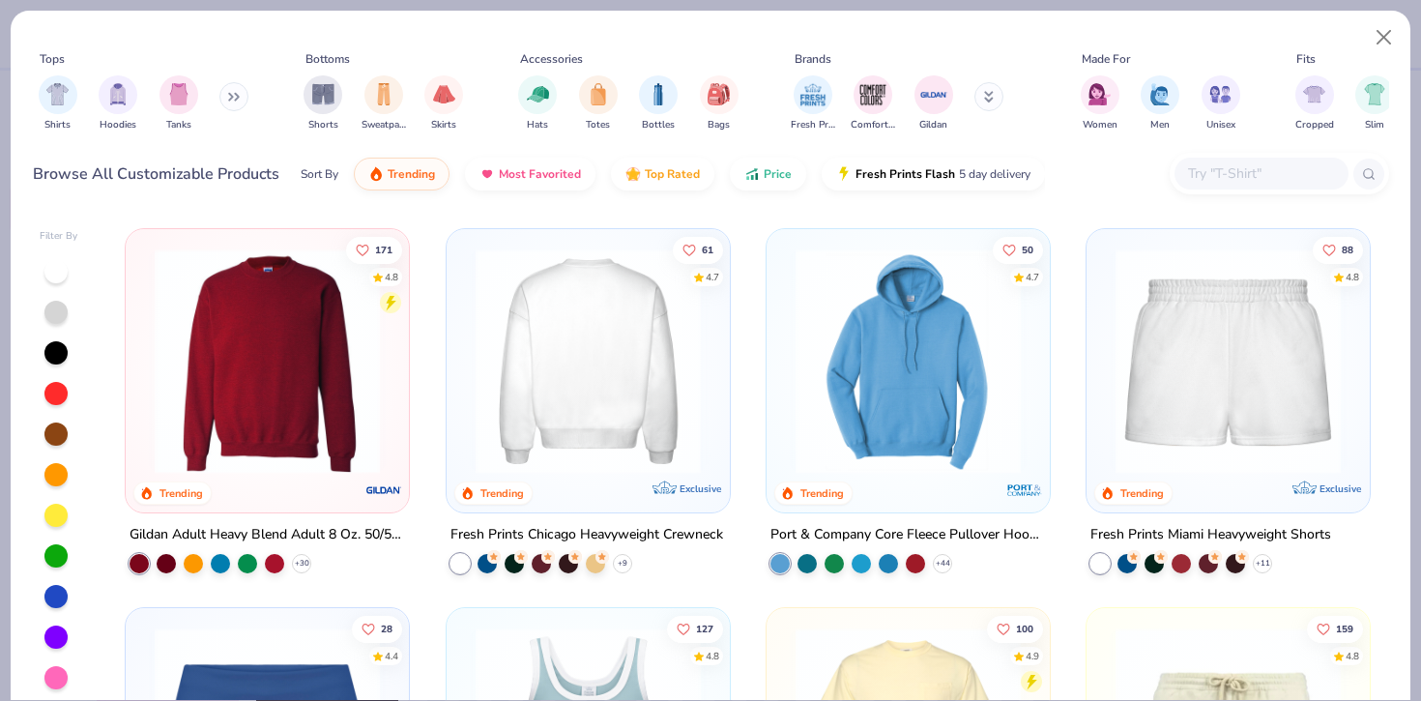
click at [600, 373] on img at bounding box center [587, 360] width 245 height 225
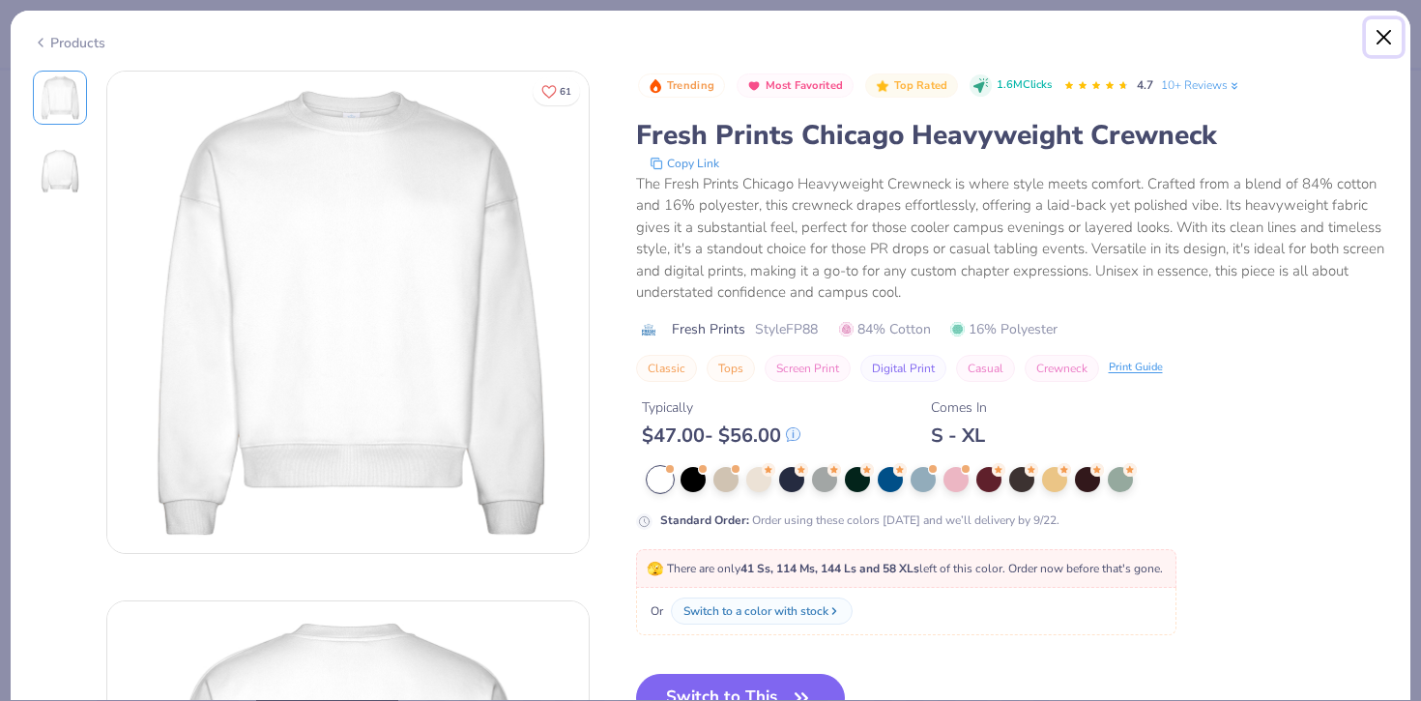
click at [1375, 37] on button "Close" at bounding box center [1384, 37] width 37 height 37
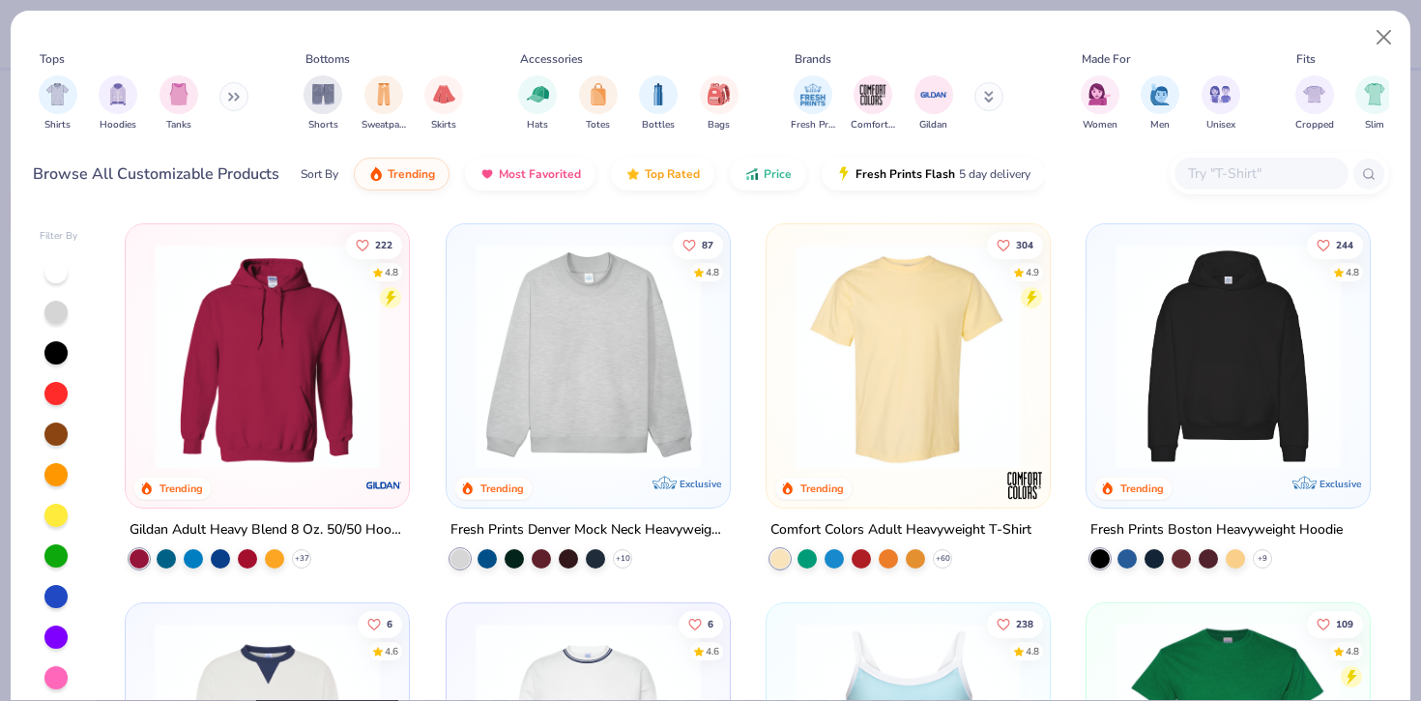
scroll to position [20, 0]
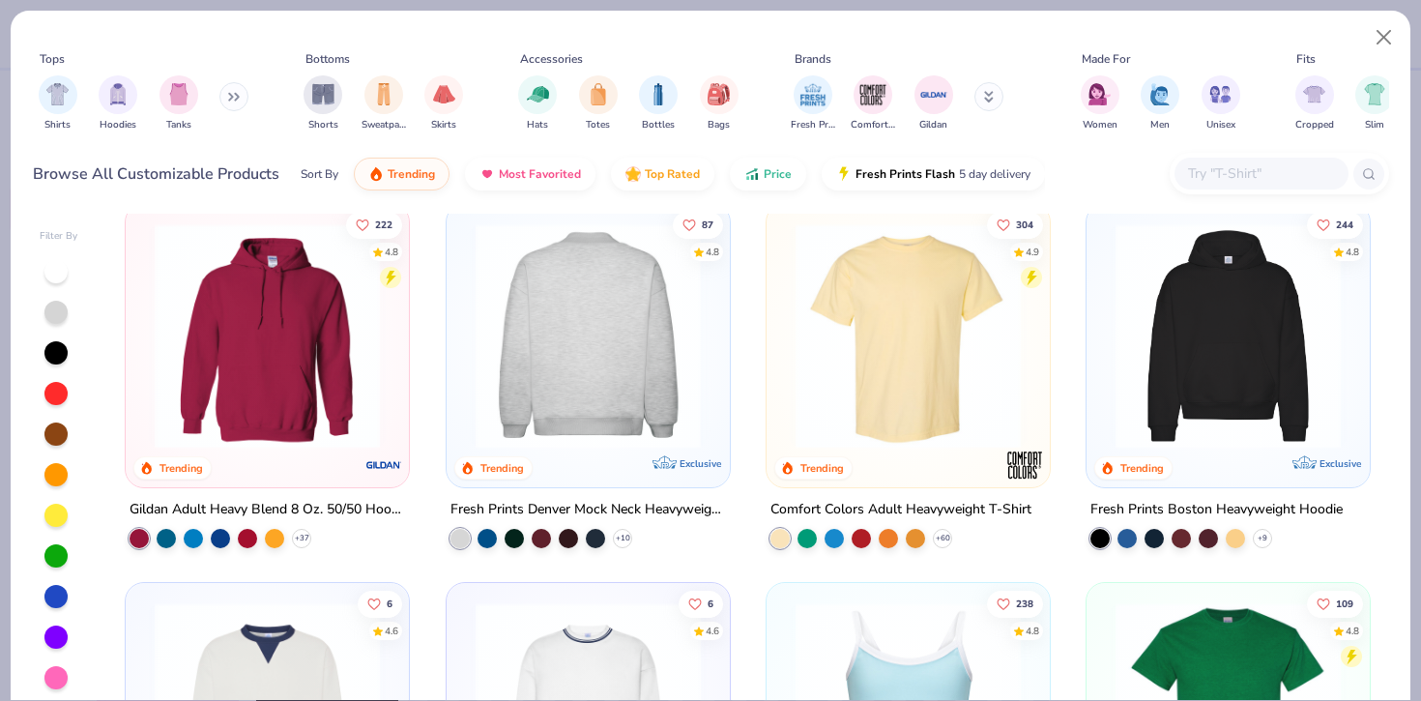
click at [624, 321] on img at bounding box center [587, 335] width 245 height 225
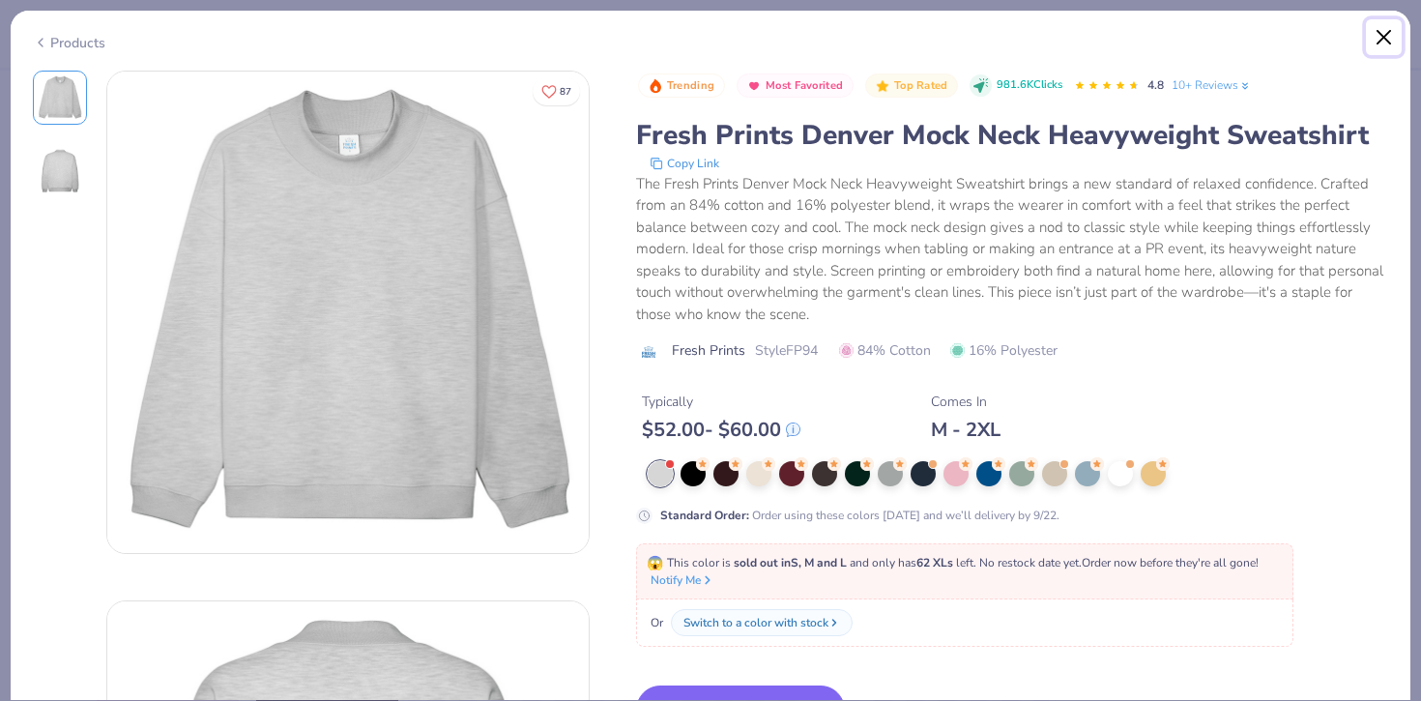
click at [1385, 38] on button "Close" at bounding box center [1384, 37] width 37 height 37
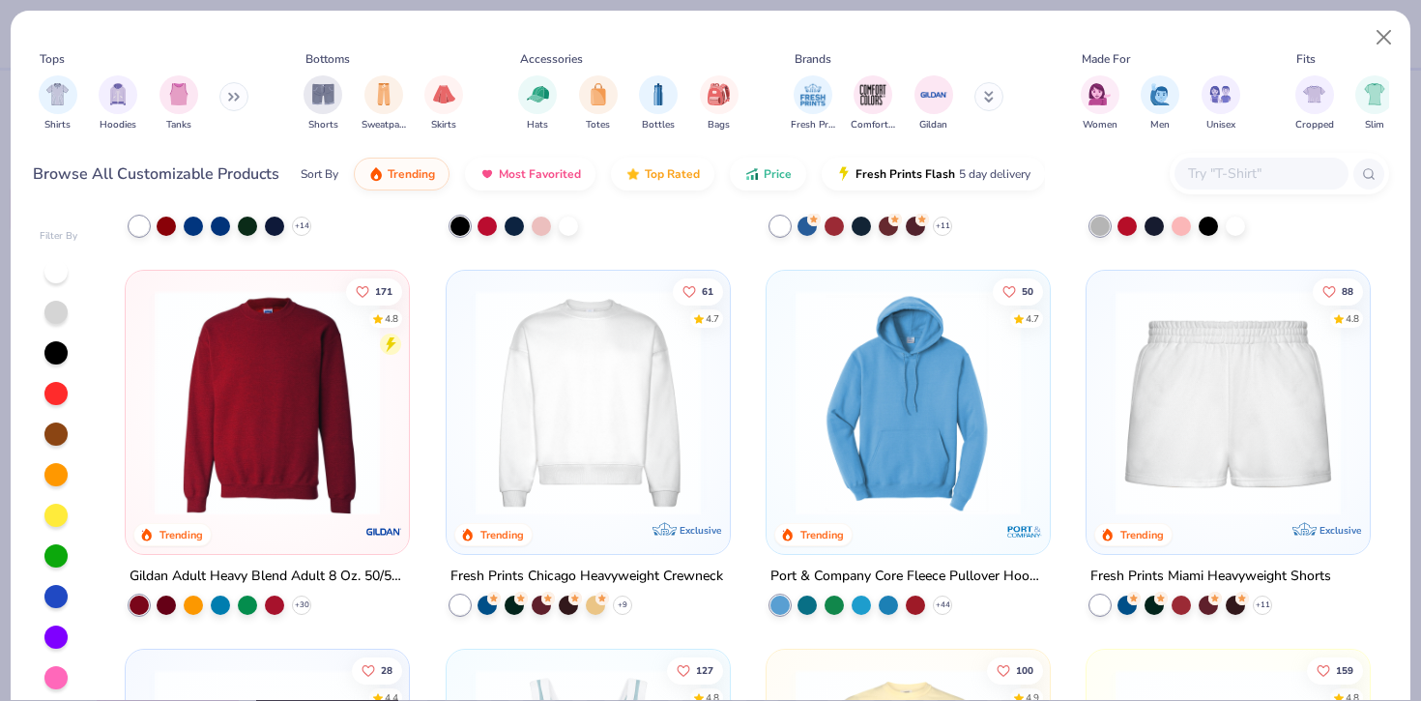
scroll to position [1086, 0]
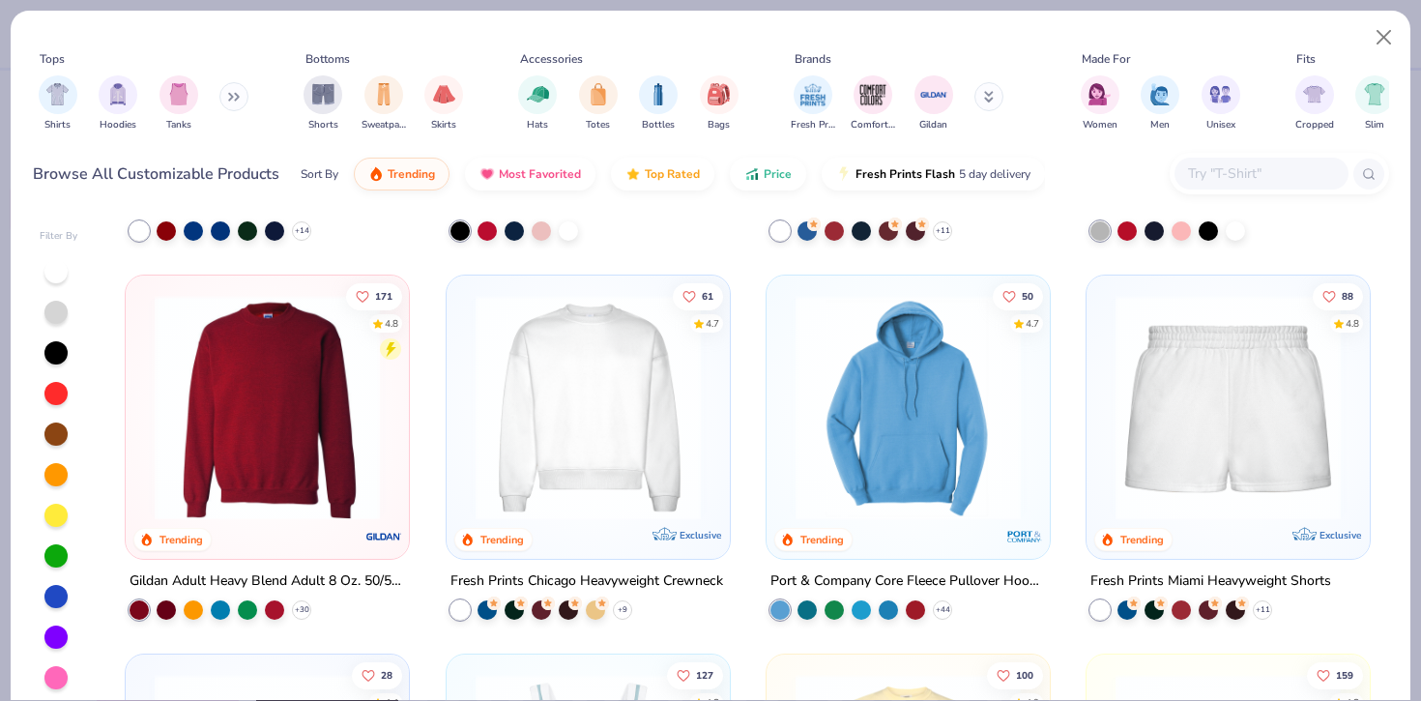
click at [655, 349] on img at bounding box center [588, 407] width 245 height 225
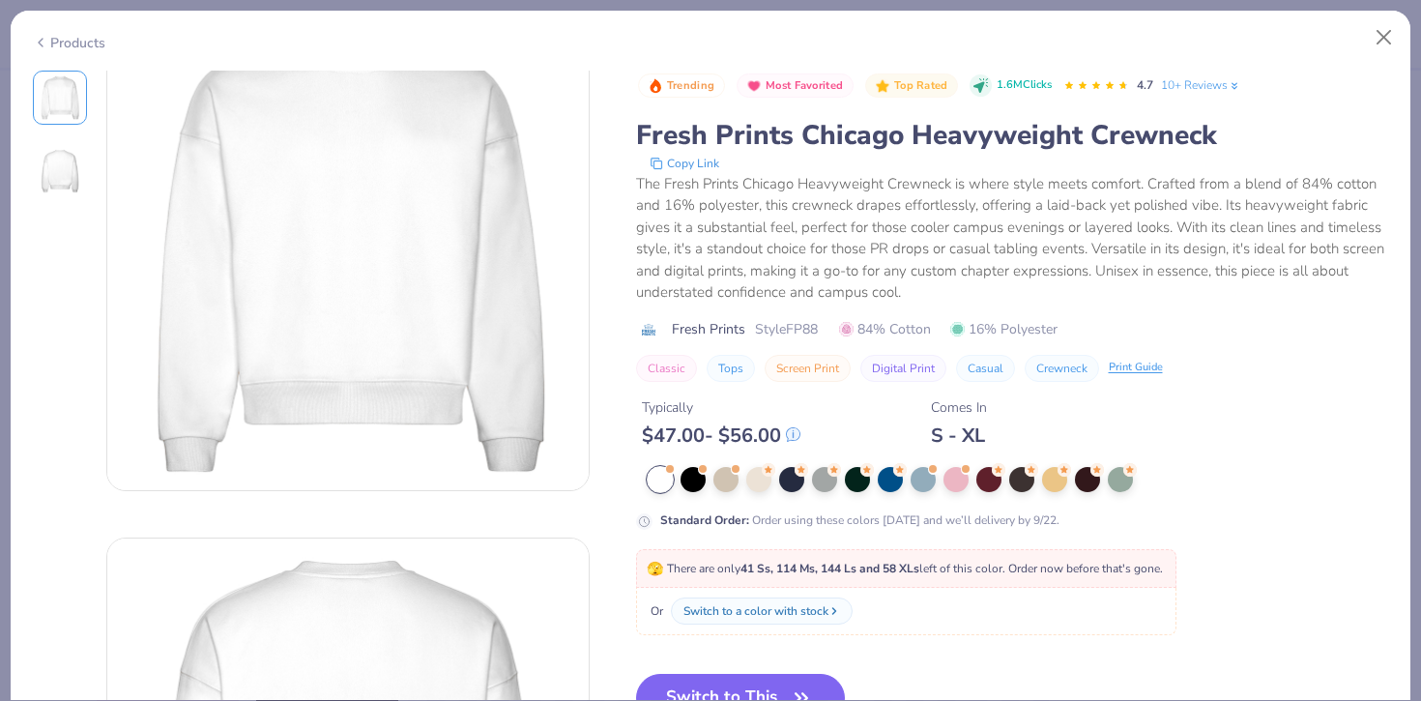
scroll to position [72, 0]
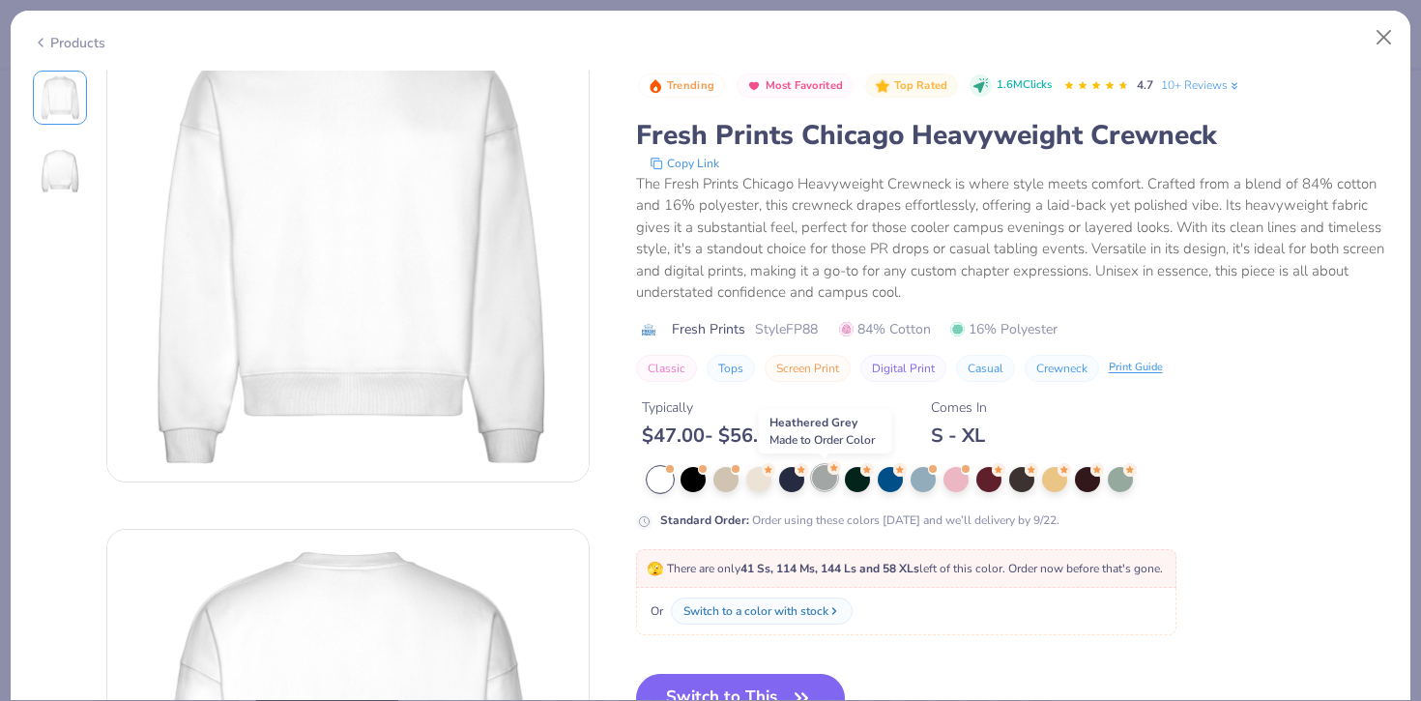
click at [830, 476] on div at bounding box center [824, 477] width 25 height 25
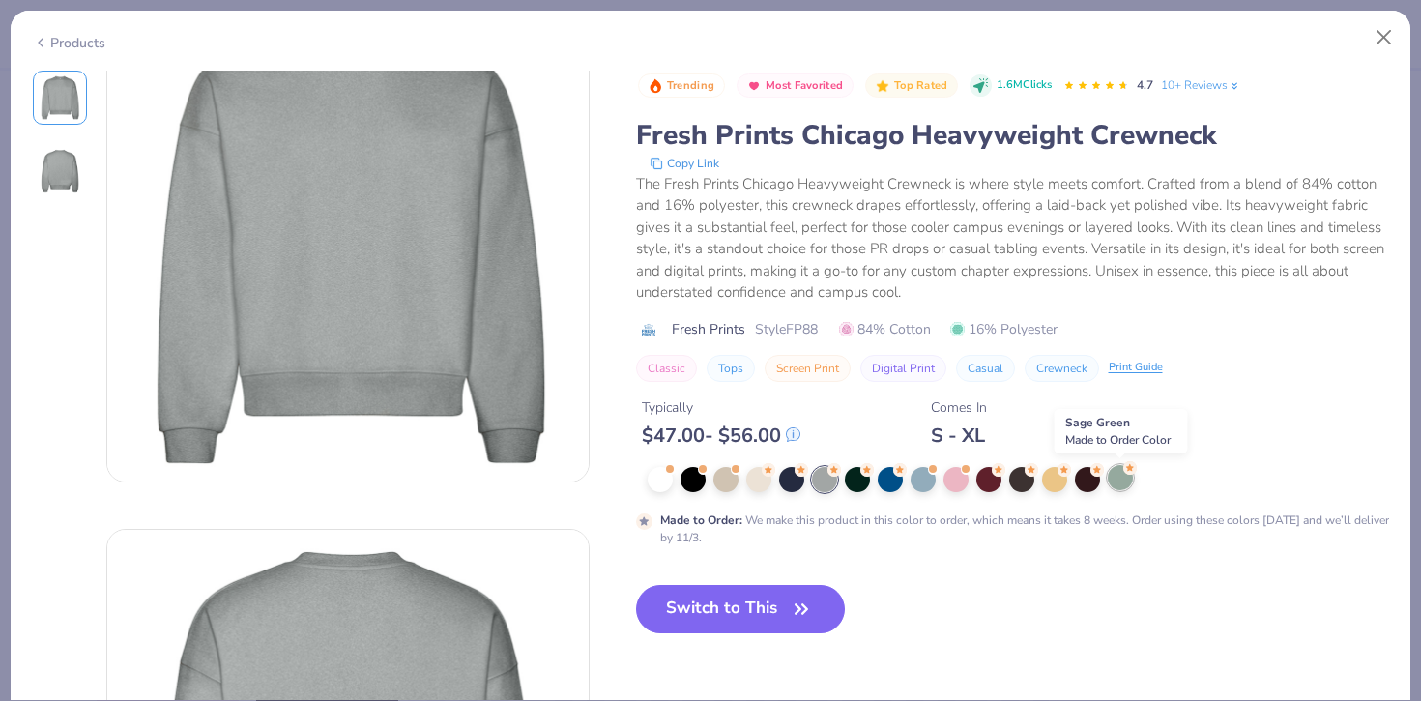
click at [1129, 473] on circle at bounding box center [1130, 468] width 14 height 14
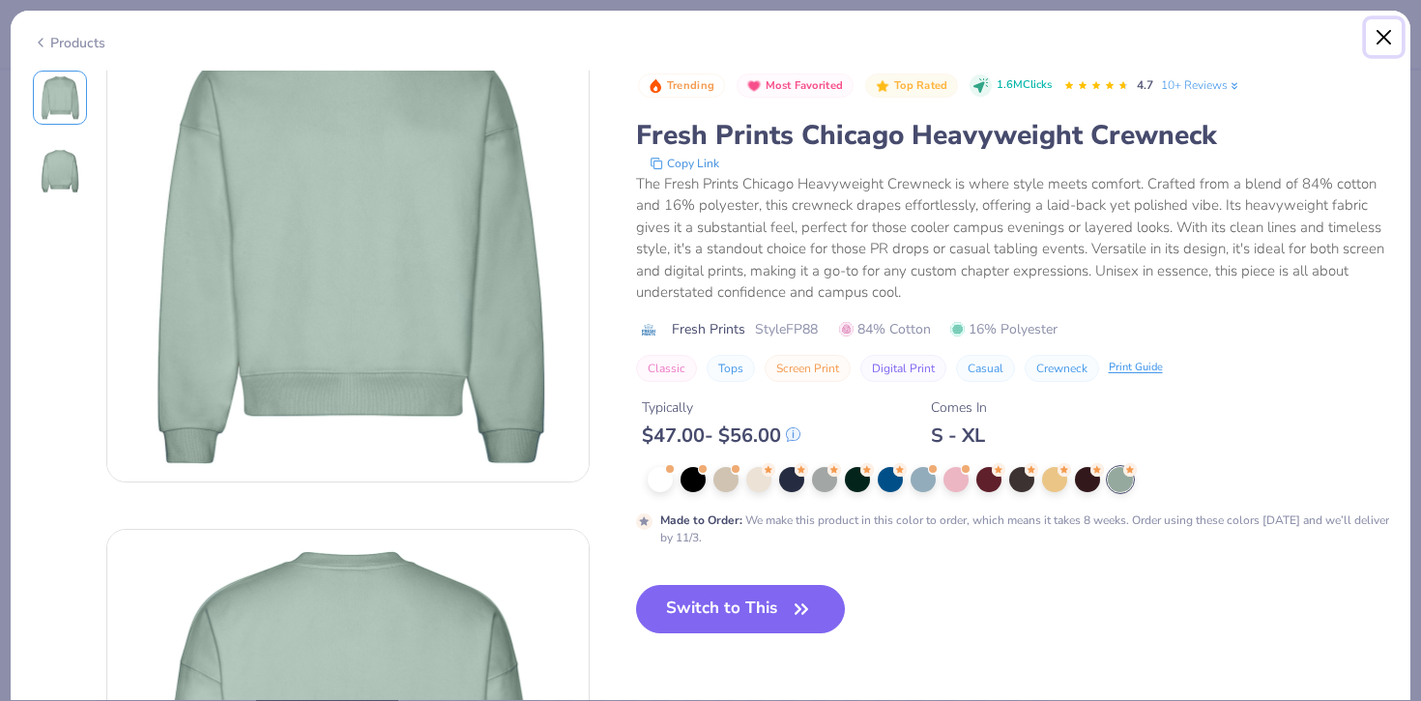
click at [1387, 28] on button "Close" at bounding box center [1384, 37] width 37 height 37
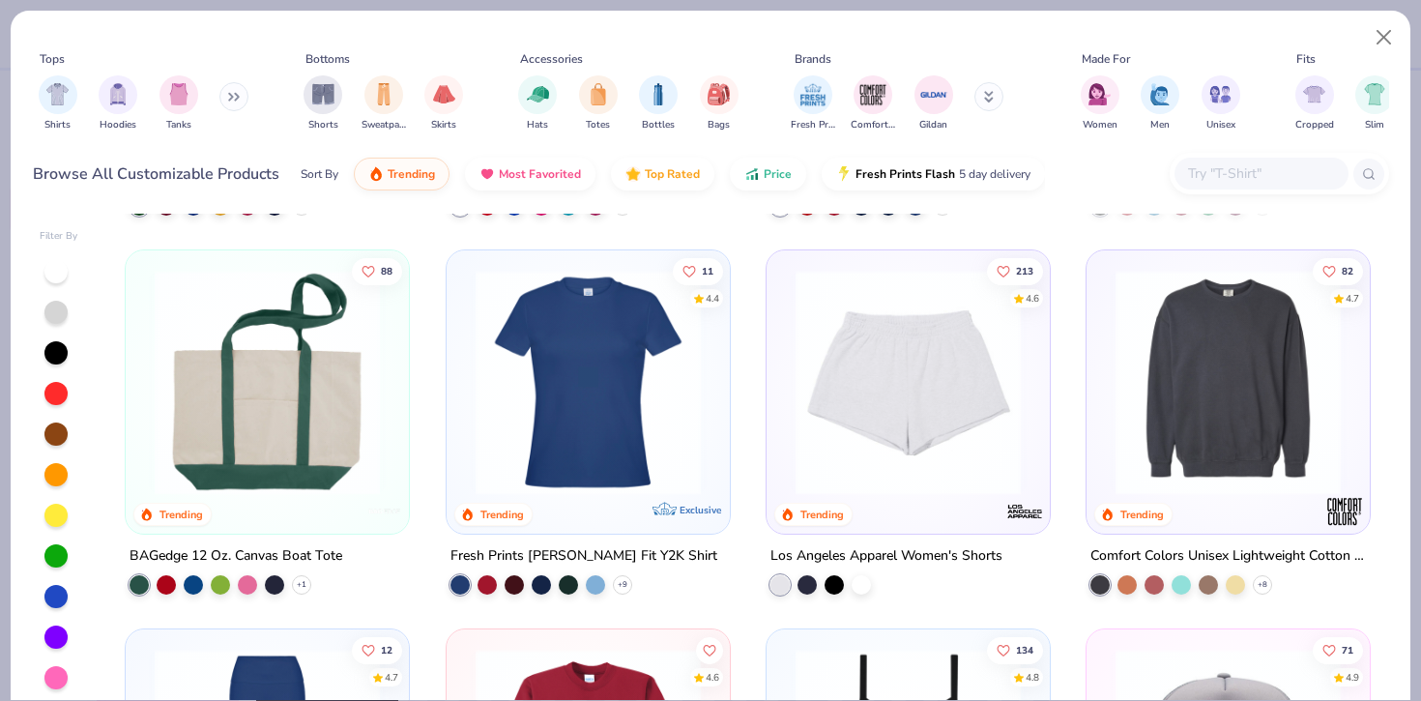
scroll to position [3021, 0]
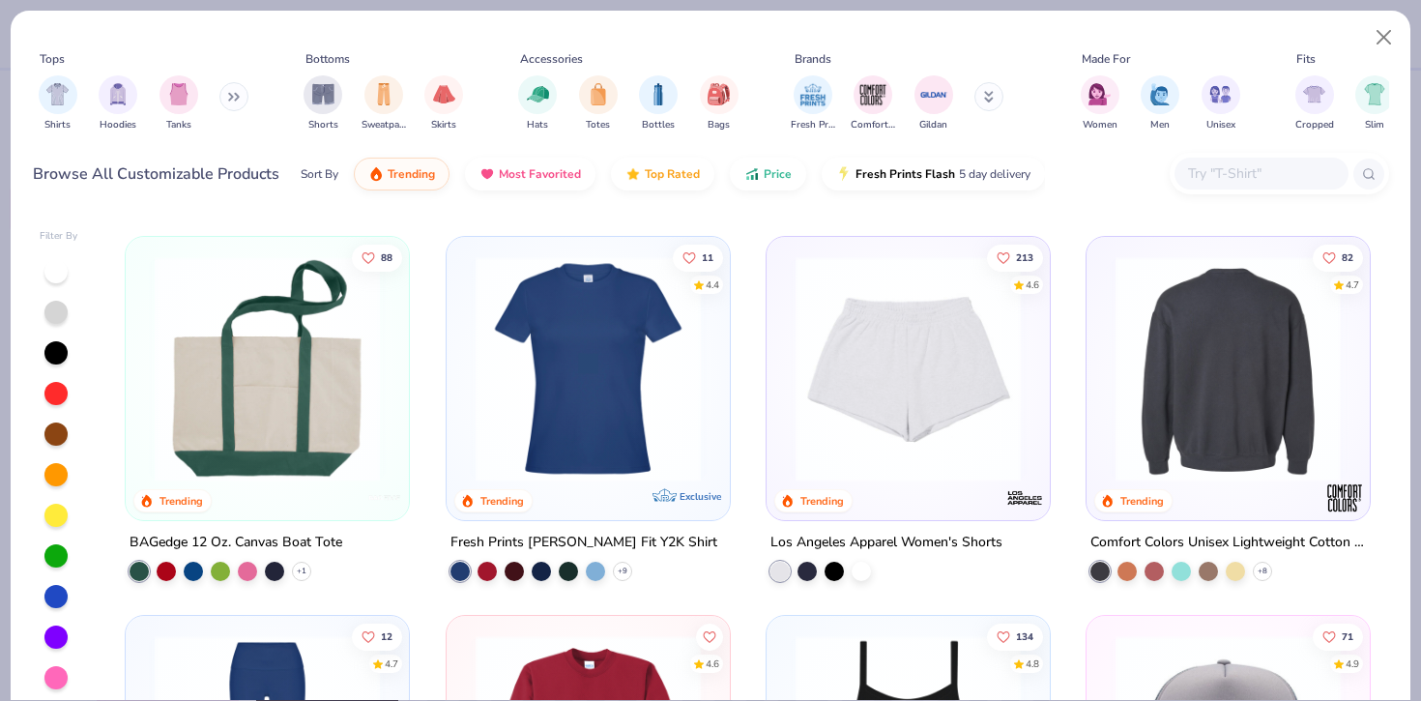
click at [1213, 397] on div at bounding box center [1228, 368] width 735 height 225
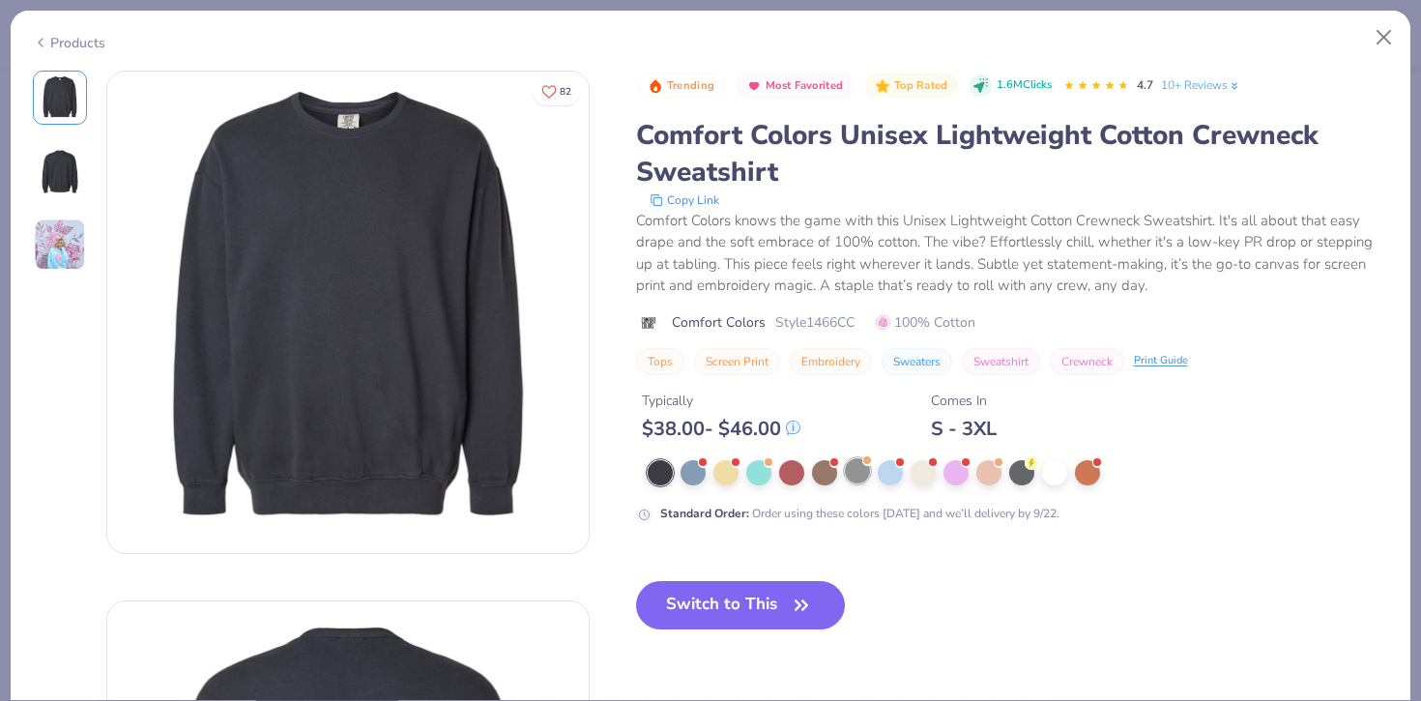
click at [853, 477] on div at bounding box center [857, 470] width 25 height 25
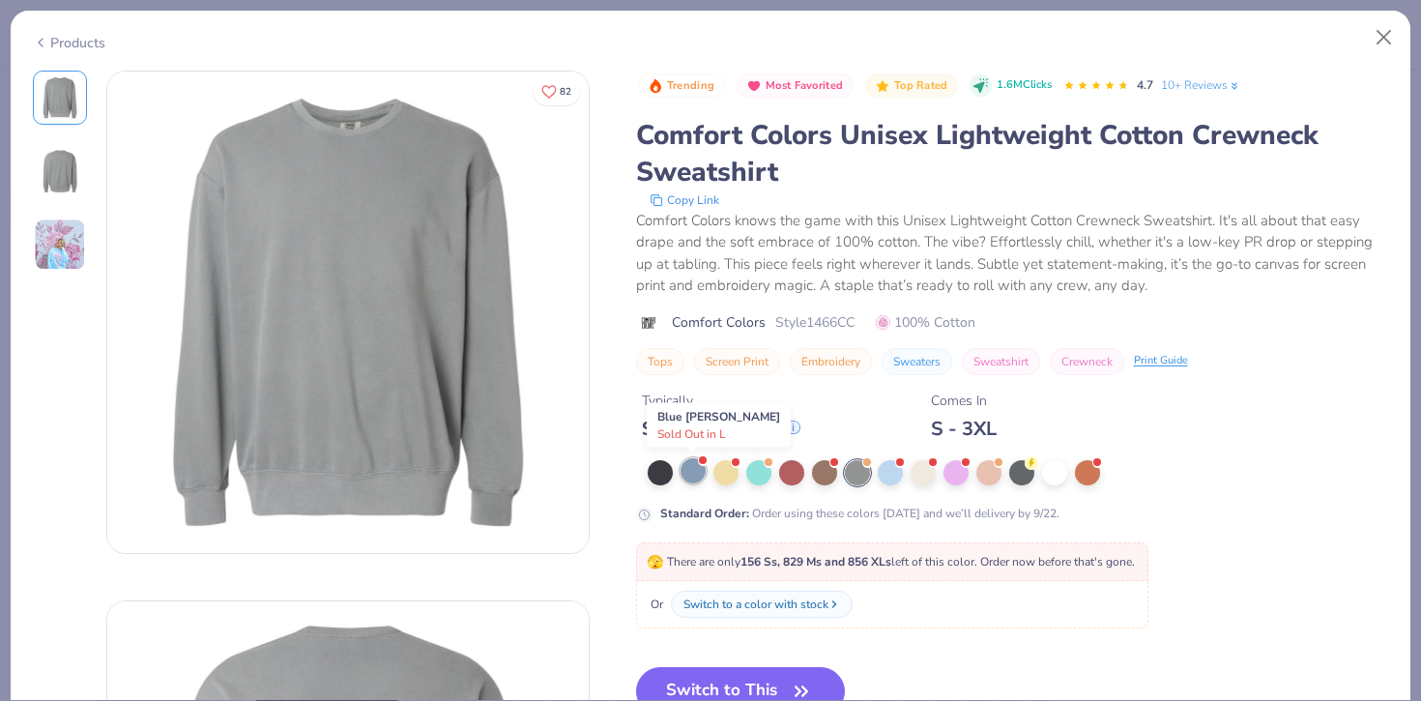
click at [686, 474] on div at bounding box center [692, 470] width 25 height 25
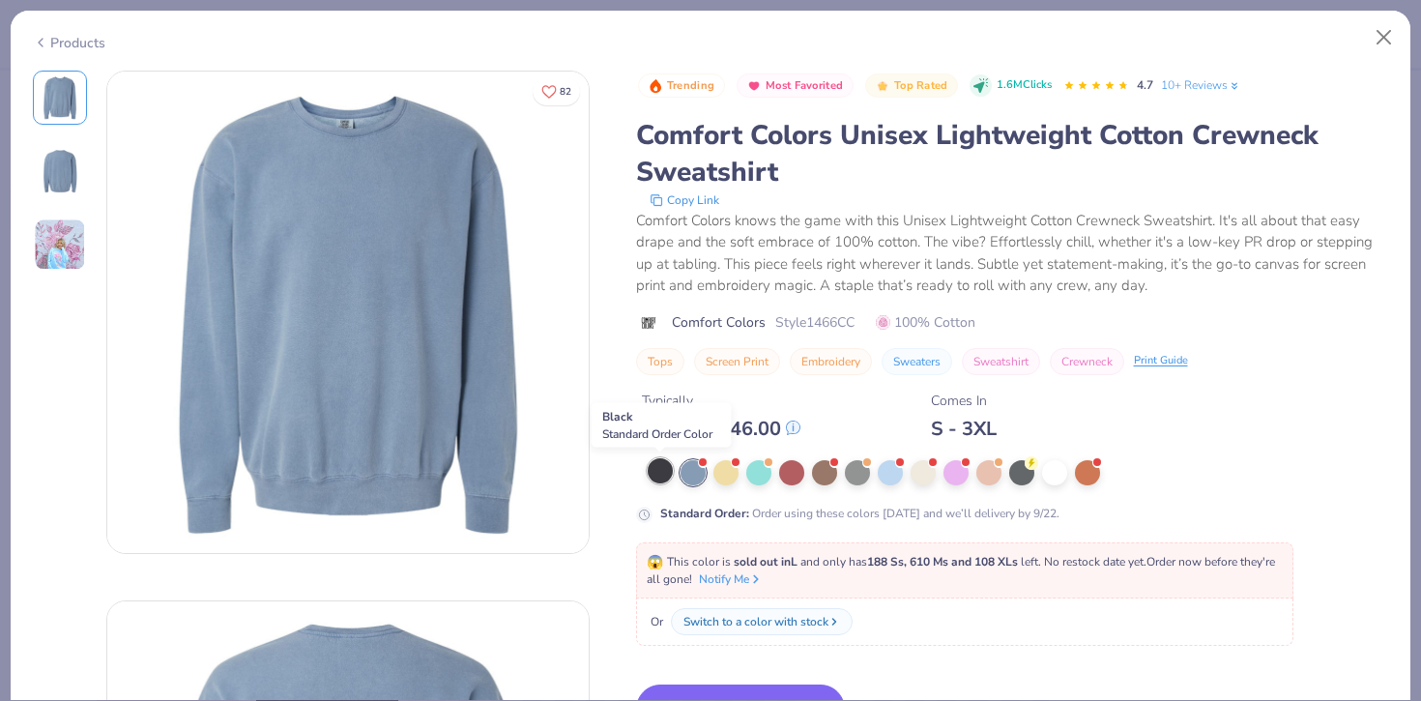
click at [659, 477] on div at bounding box center [660, 470] width 25 height 25
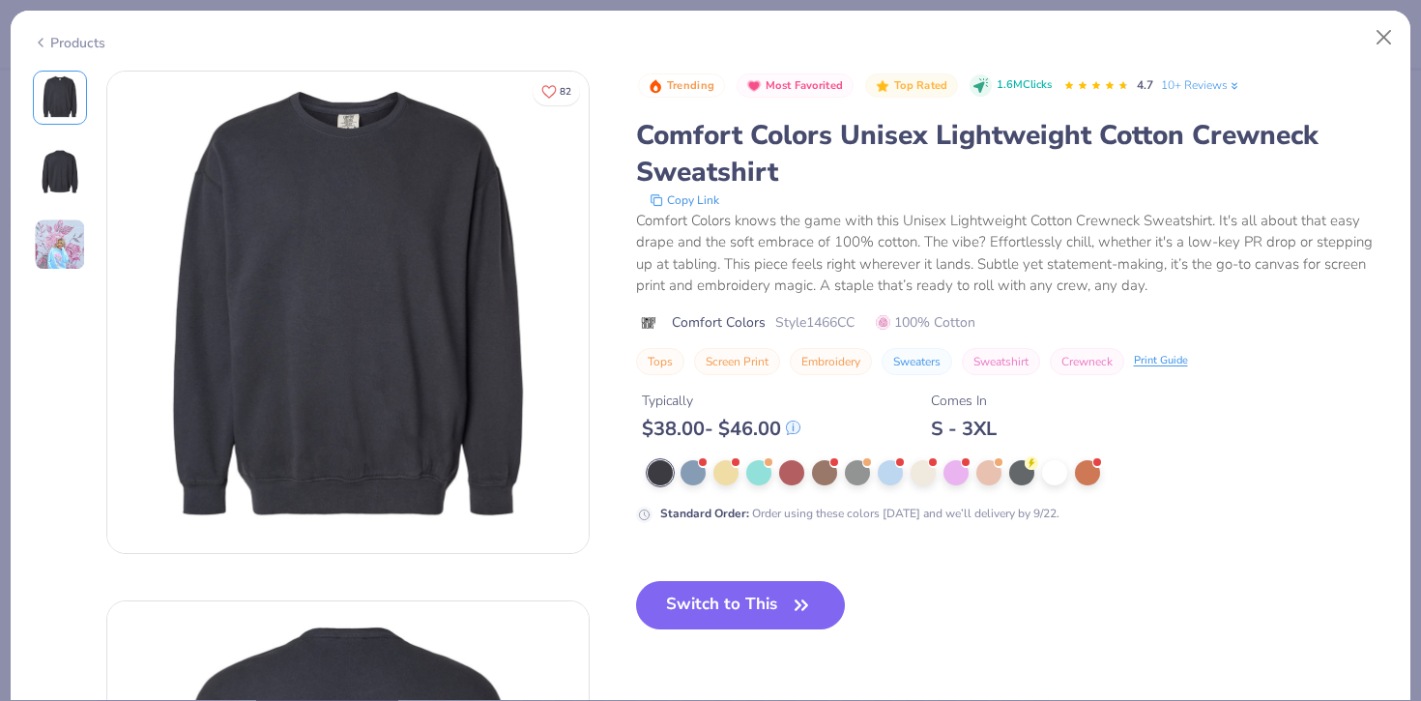
click at [46, 252] on img at bounding box center [60, 244] width 52 height 52
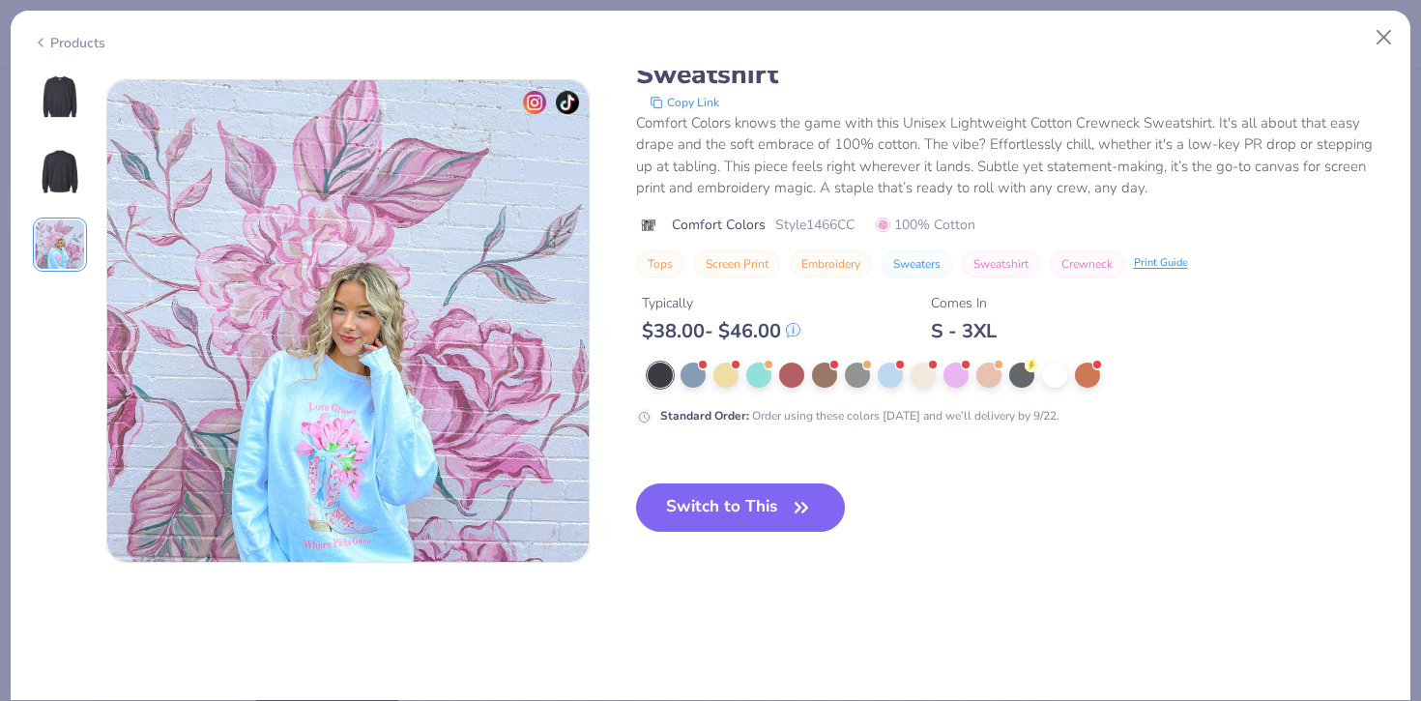
scroll to position [1059, 0]
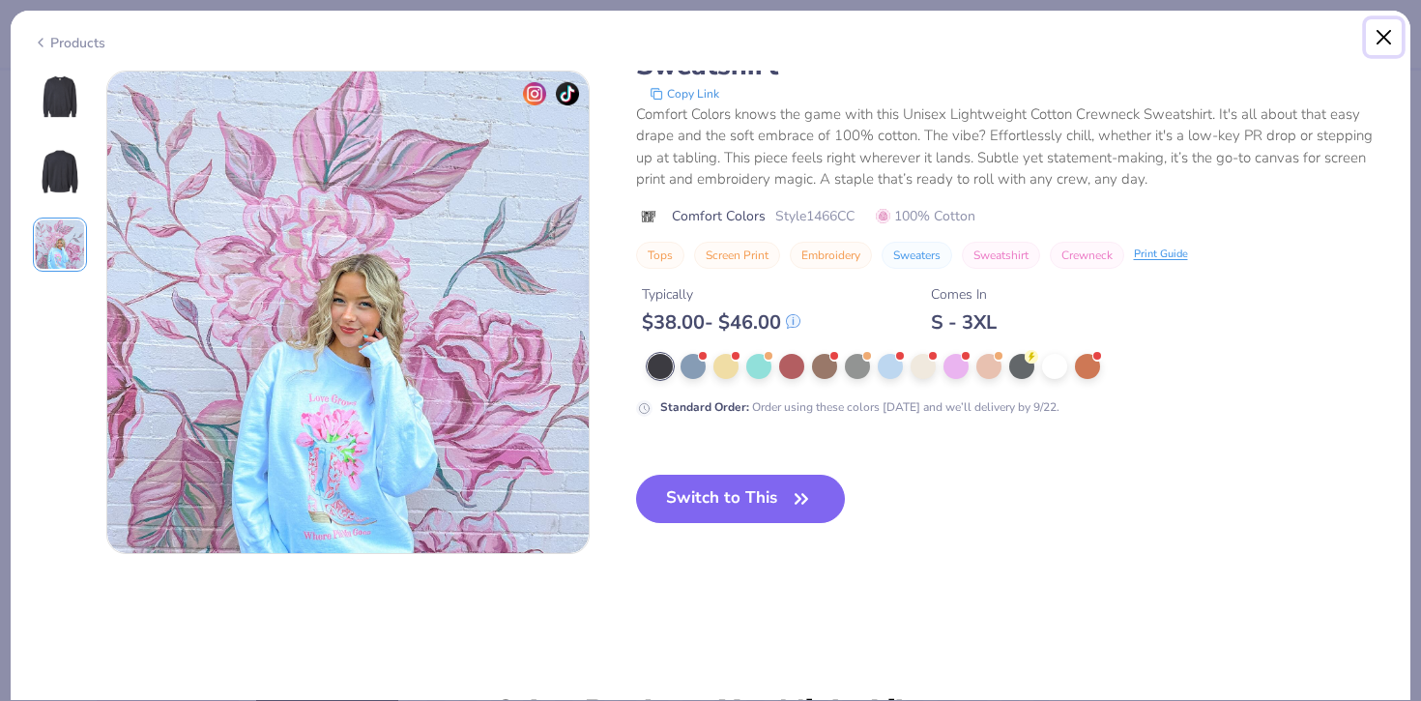
click at [1366, 44] on button "Close" at bounding box center [1384, 37] width 37 height 37
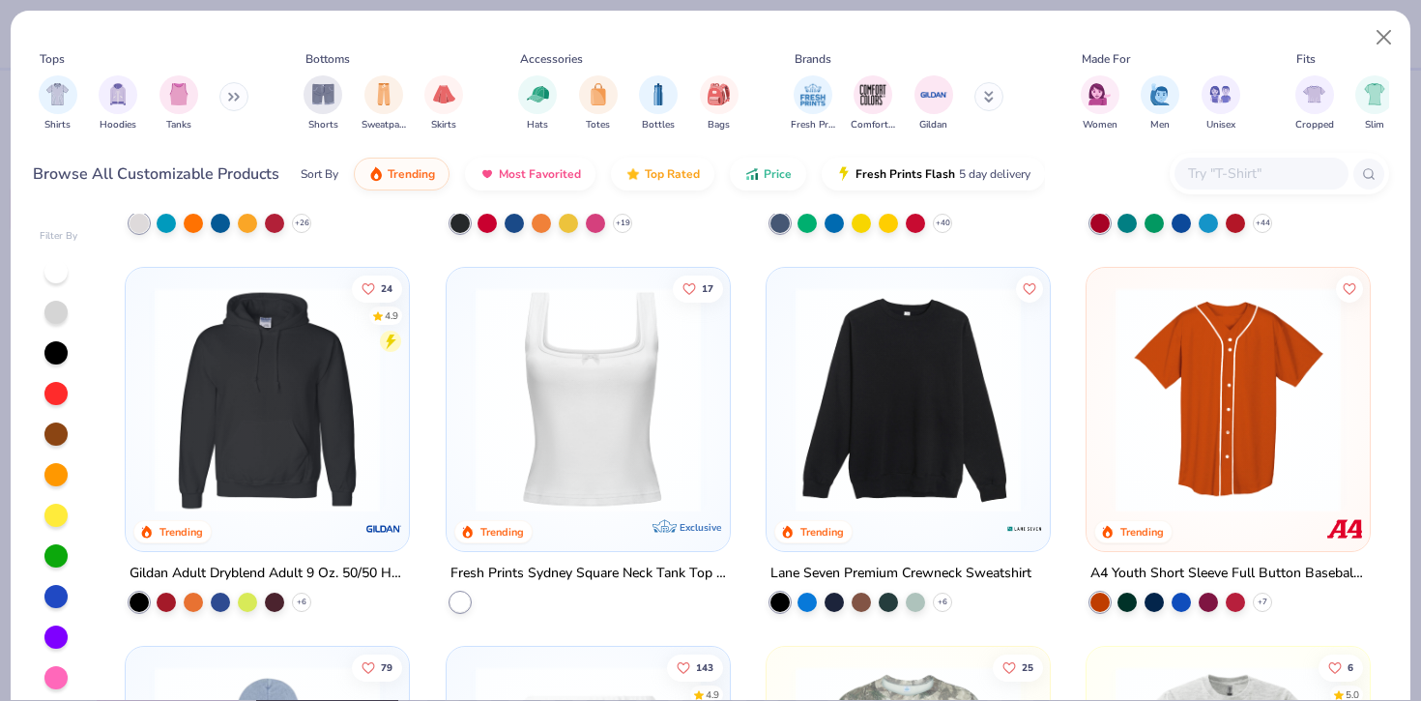
scroll to position [4129, 0]
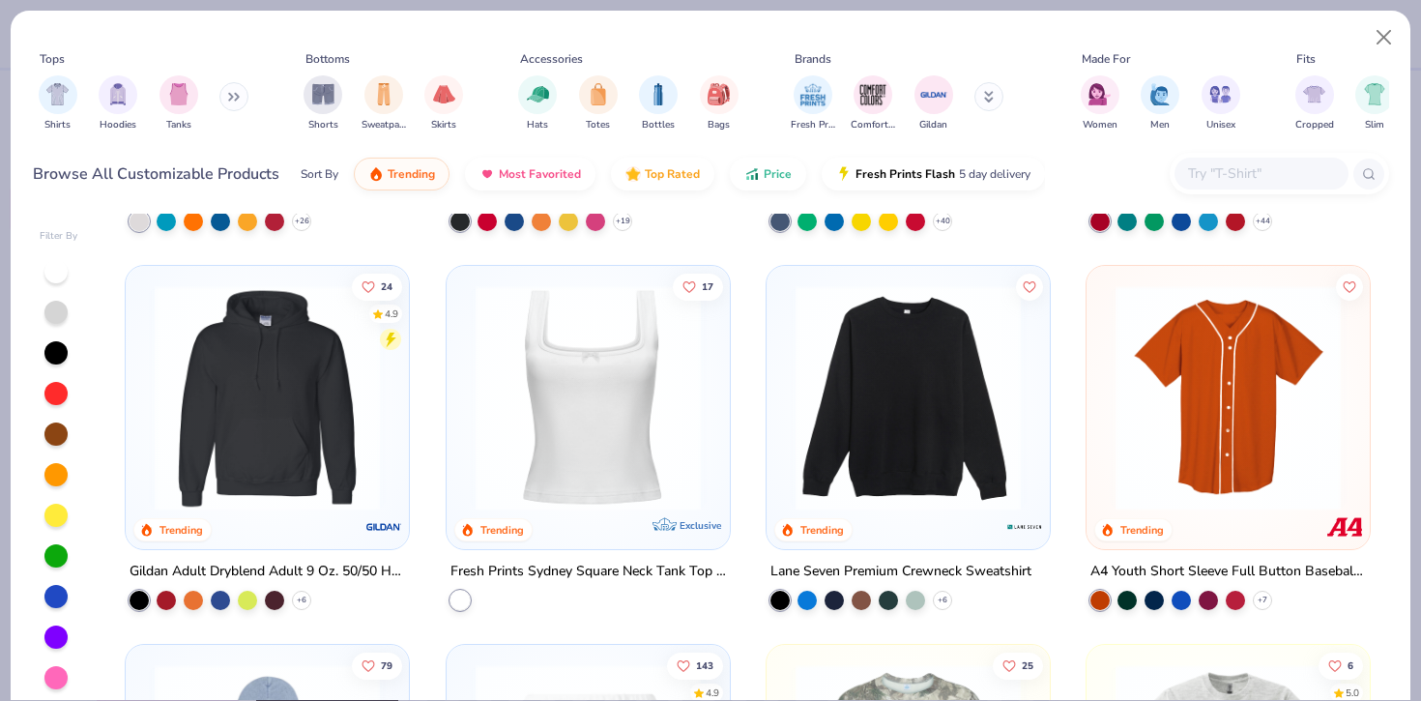
click at [961, 432] on img at bounding box center [908, 397] width 245 height 225
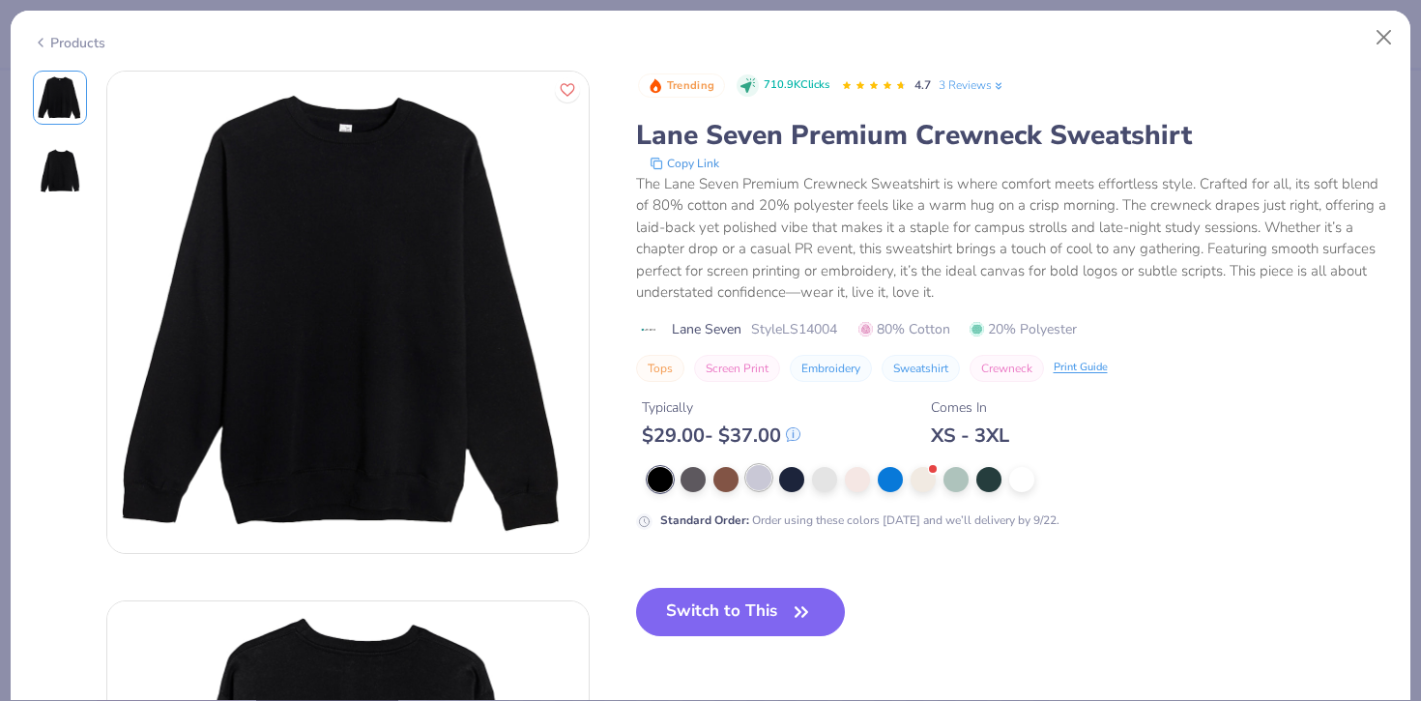
click at [762, 479] on div at bounding box center [758, 477] width 25 height 25
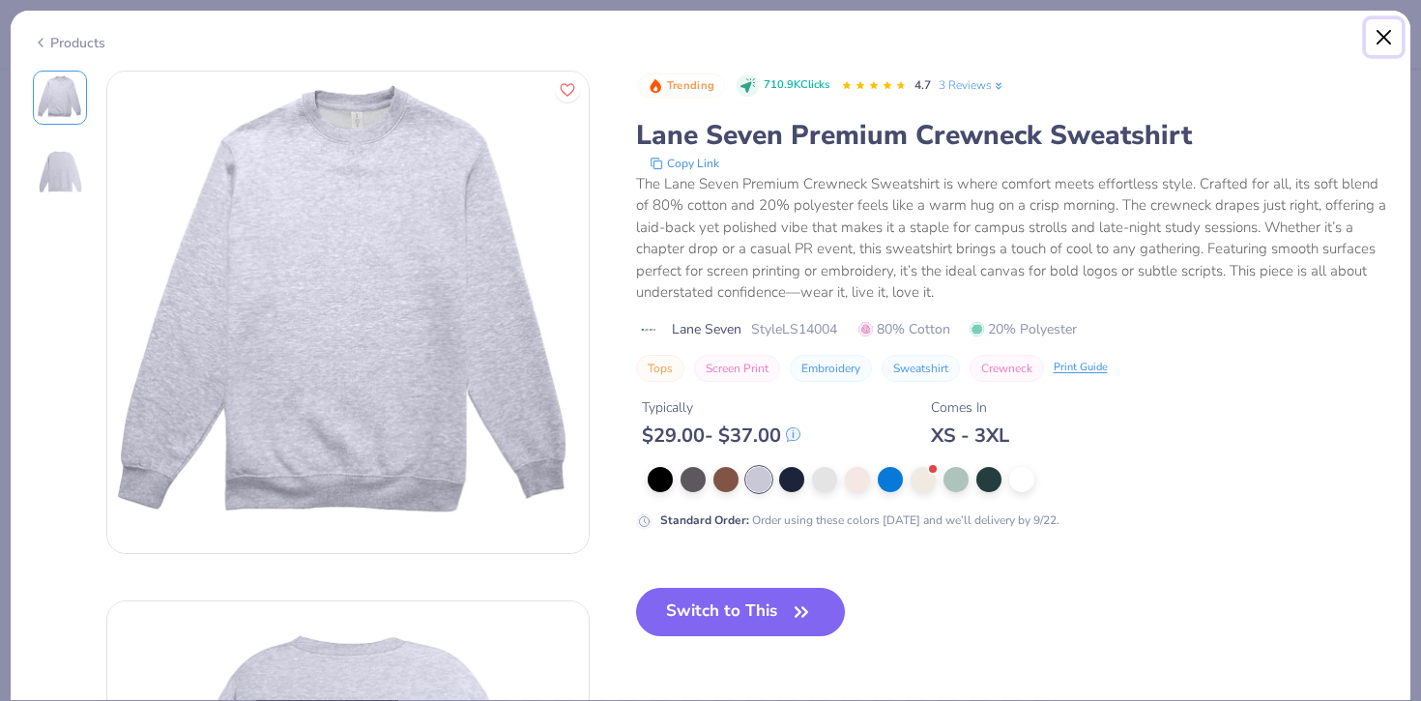
click at [1384, 43] on button "Close" at bounding box center [1384, 37] width 37 height 37
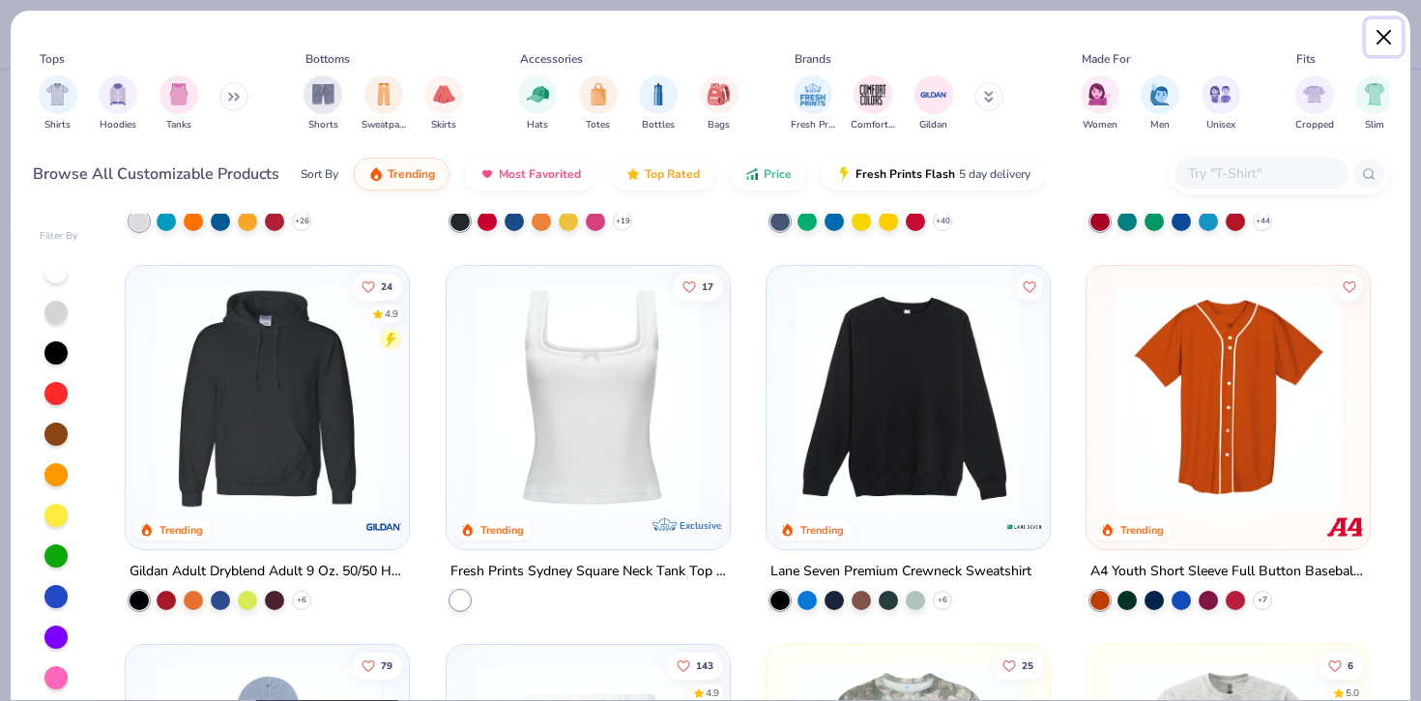
click at [1381, 39] on button "Close" at bounding box center [1384, 37] width 37 height 37
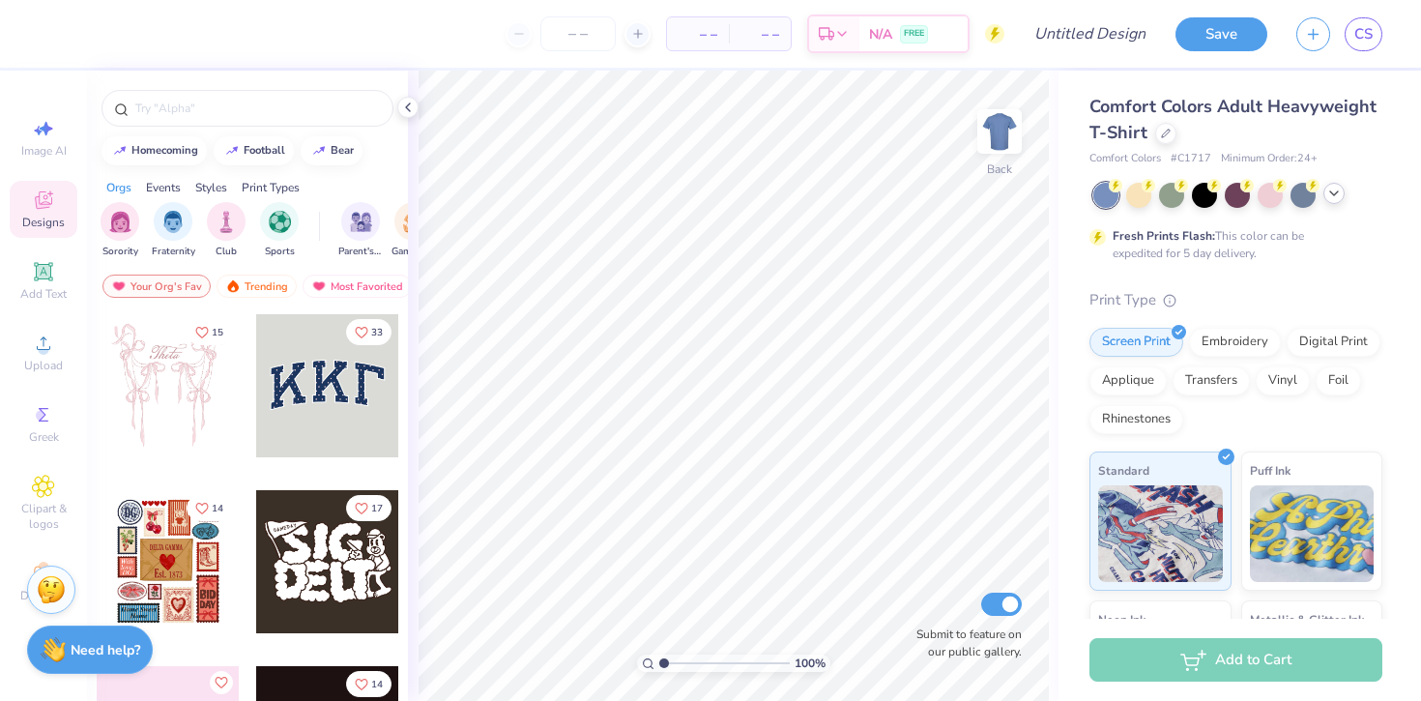
click at [1335, 195] on icon at bounding box center [1333, 193] width 15 height 15
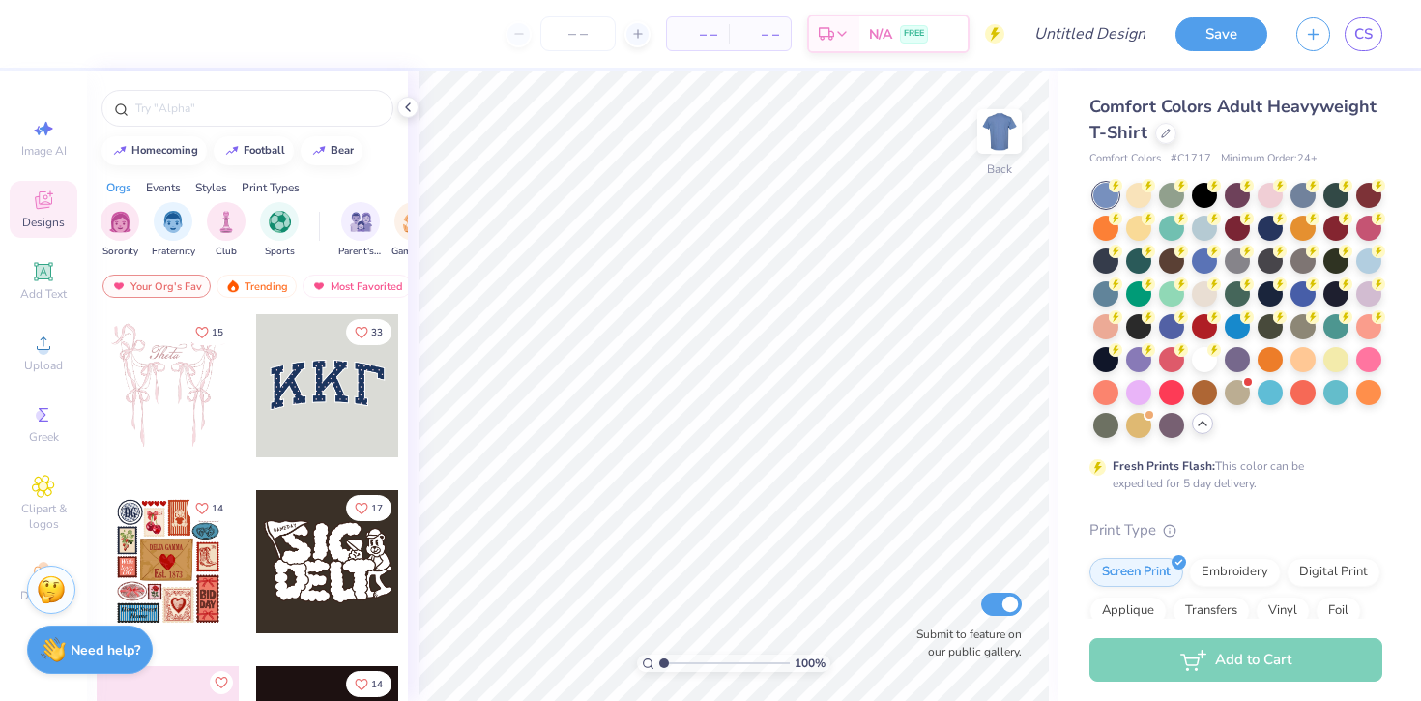
click at [1314, 133] on div "Comfort Colors Adult Heavyweight T-Shirt" at bounding box center [1235, 120] width 293 height 52
click at [1166, 130] on icon at bounding box center [1166, 132] width 10 height 10
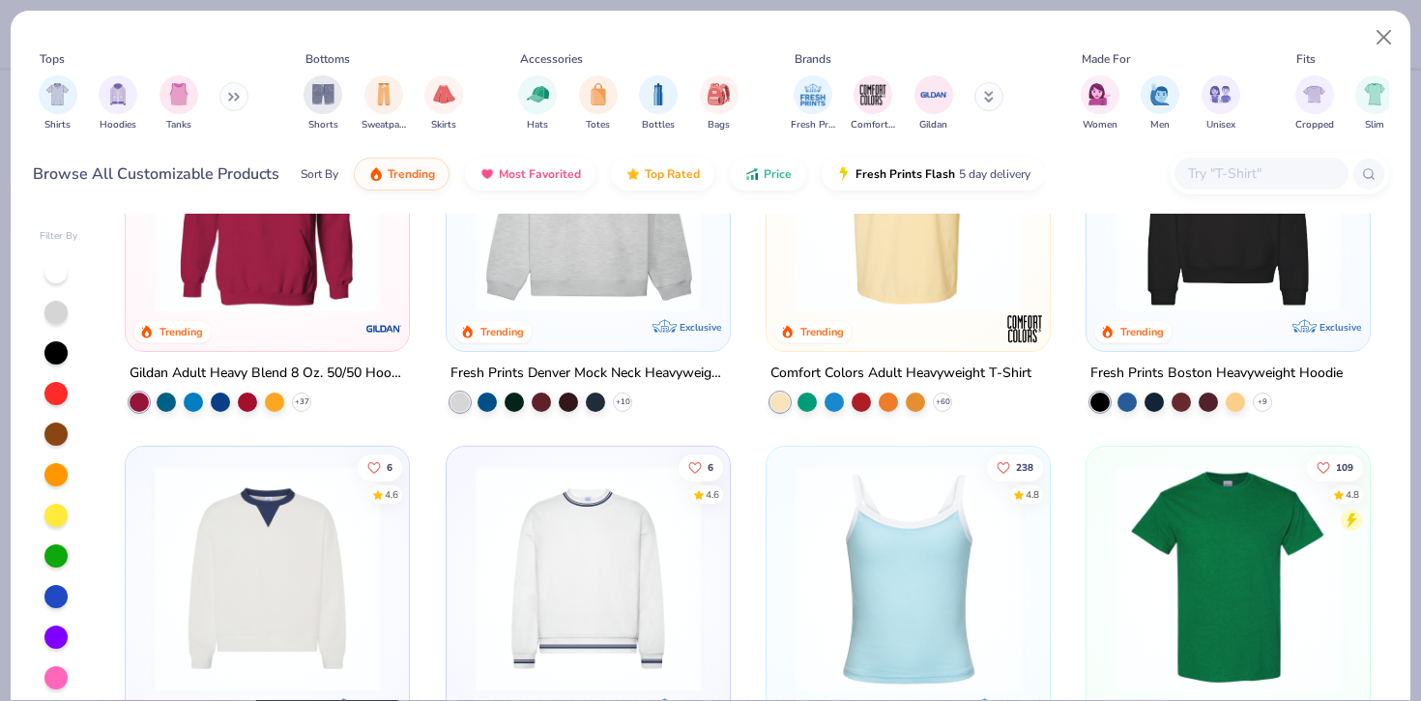
scroll to position [192, 0]
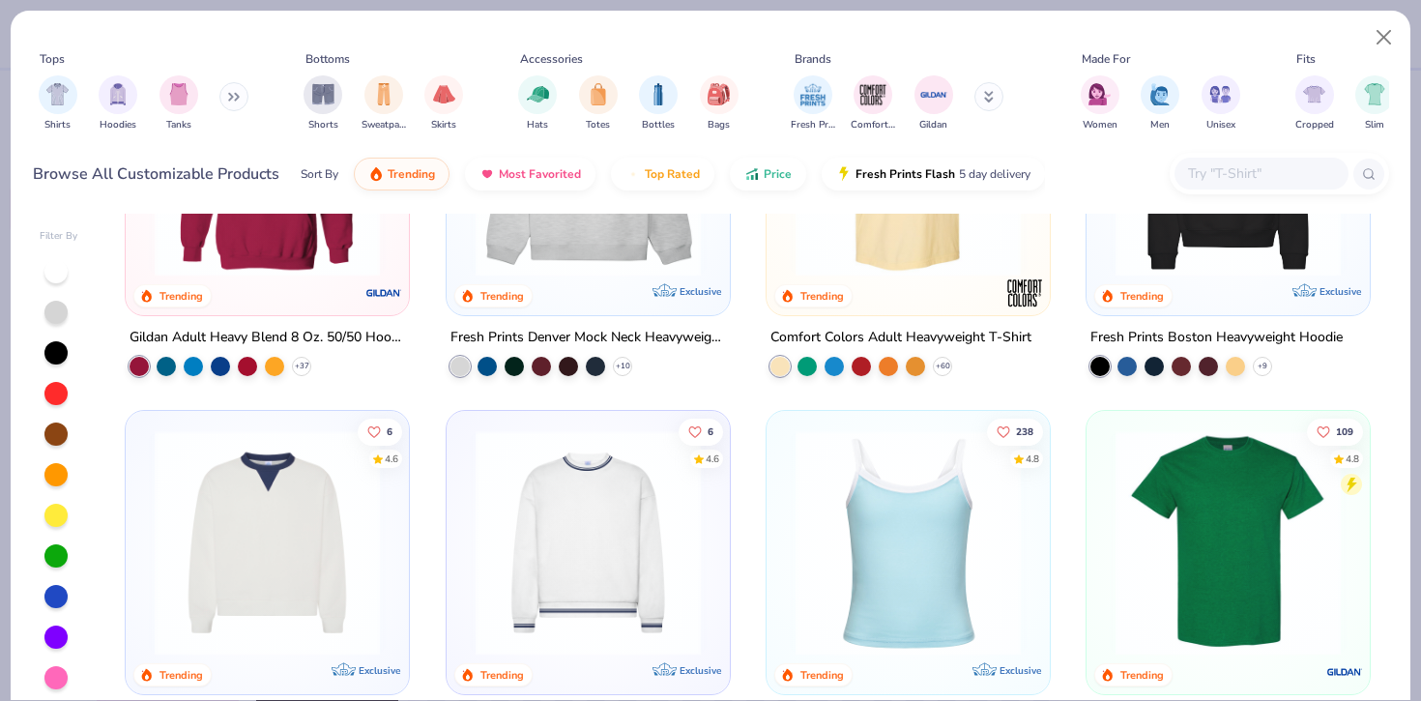
click at [237, 95] on icon at bounding box center [234, 97] width 12 height 10
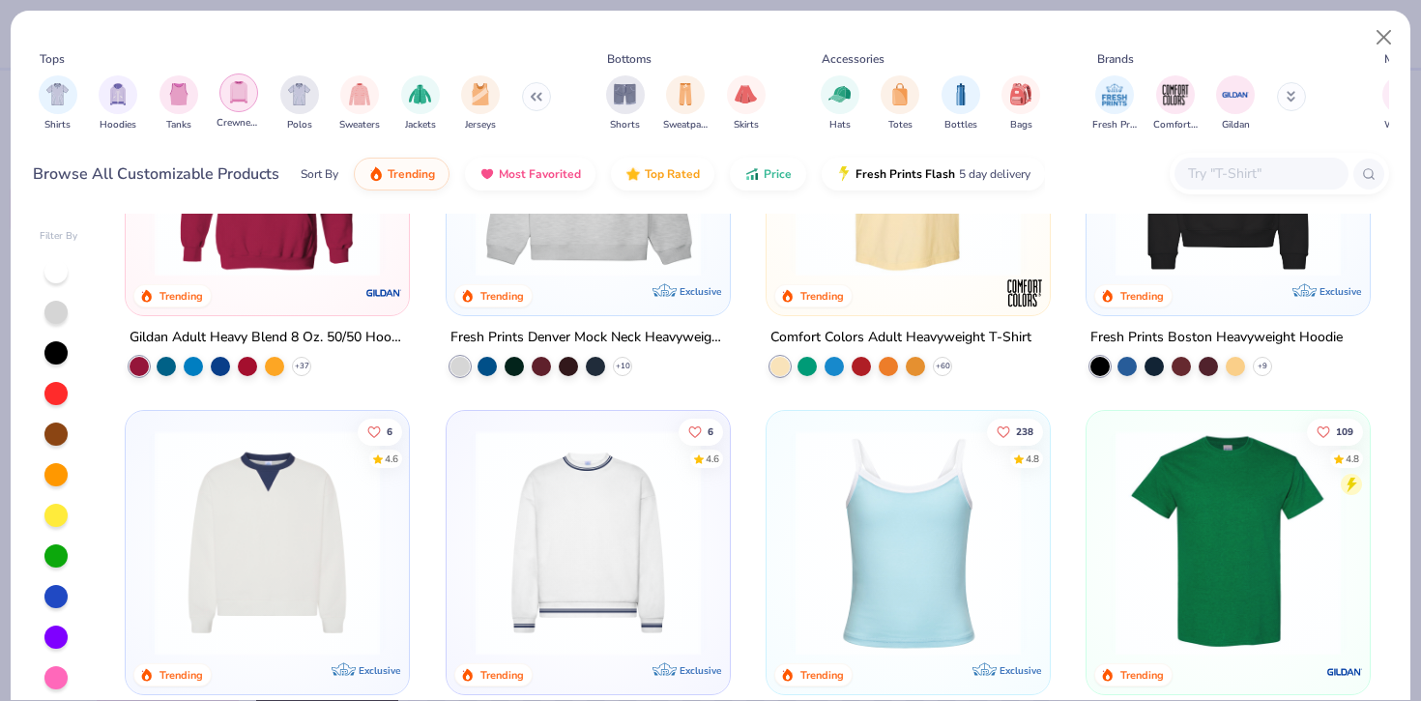
click at [238, 91] on img "filter for Crewnecks" at bounding box center [238, 92] width 21 height 22
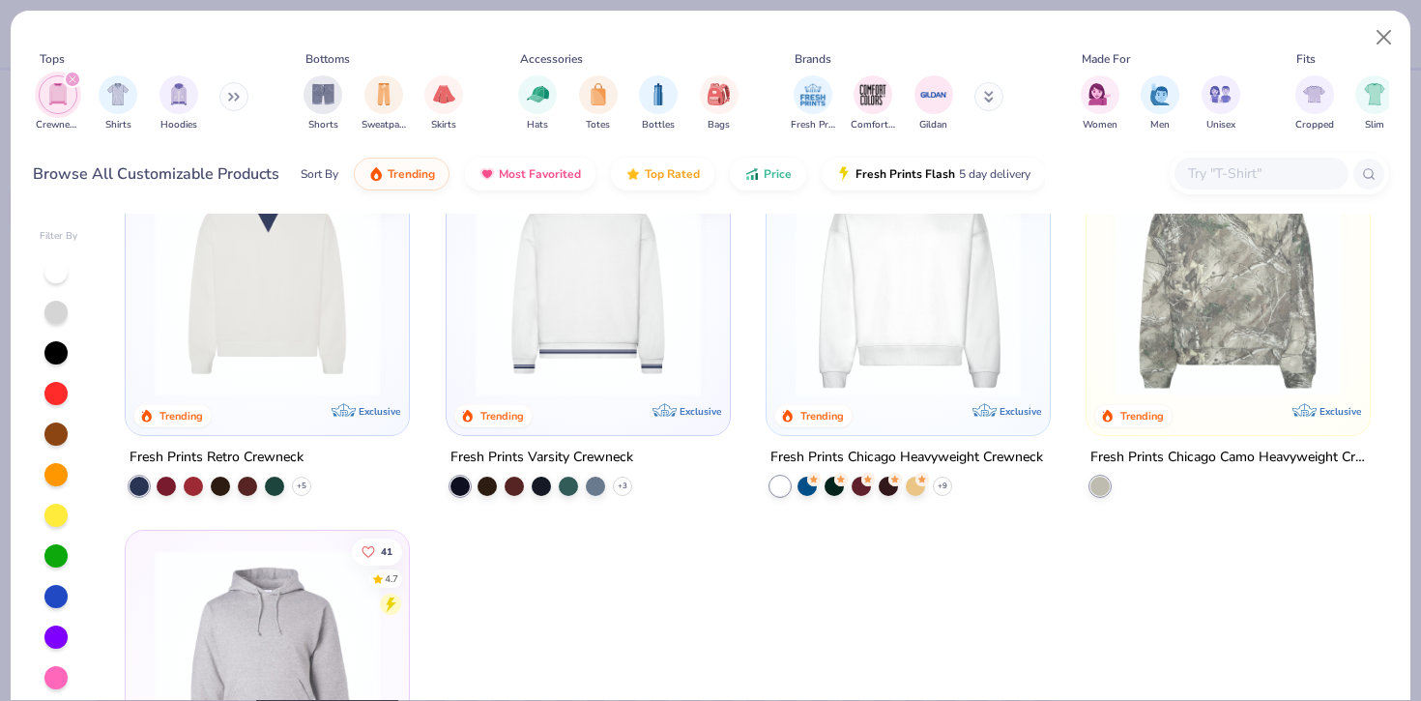
scroll to position [68, 0]
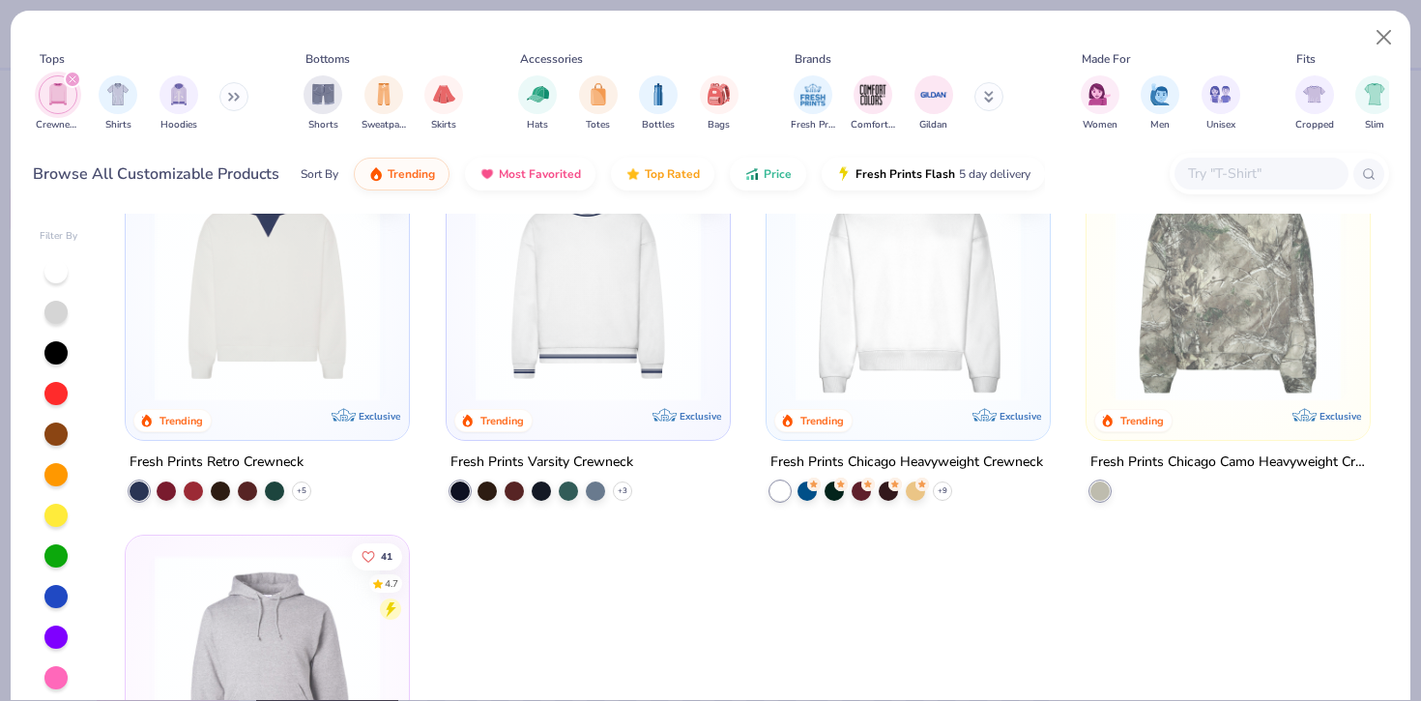
click at [923, 359] on img at bounding box center [908, 288] width 245 height 225
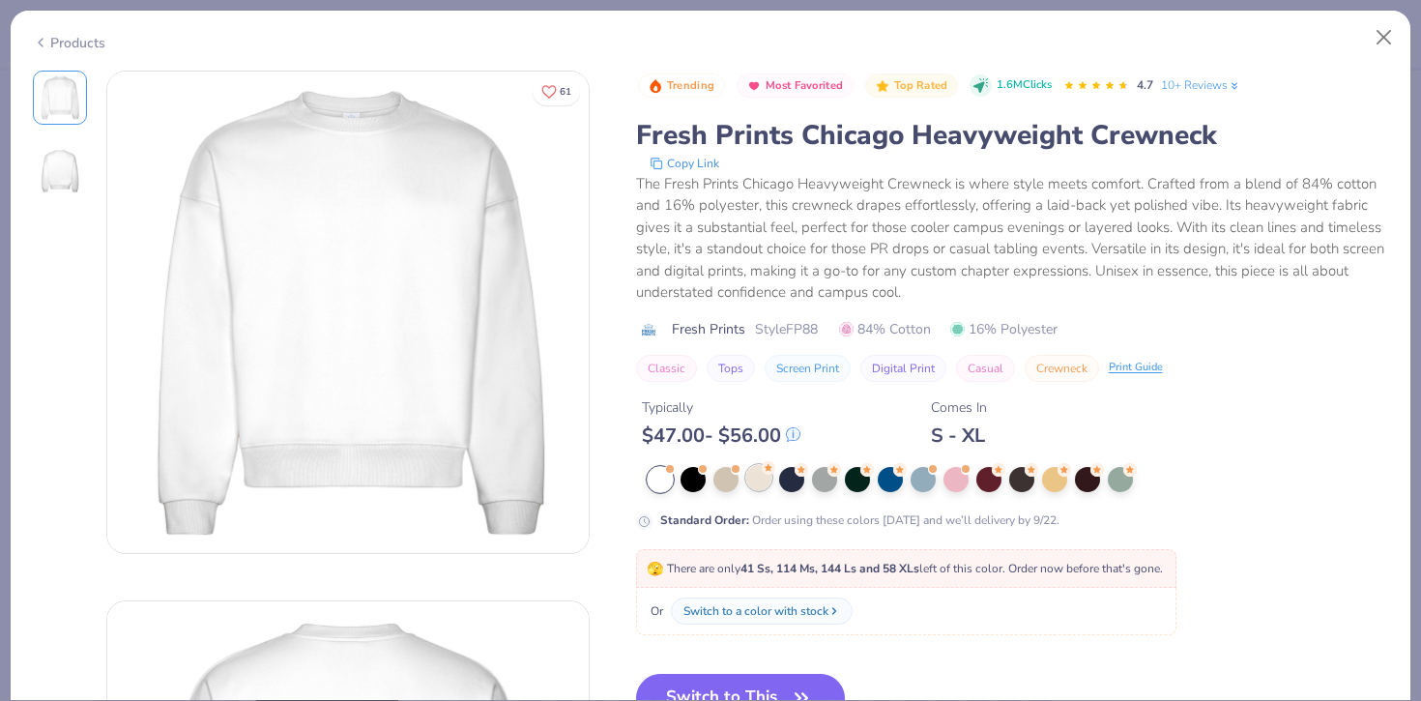
click at [754, 487] on div at bounding box center [758, 477] width 25 height 25
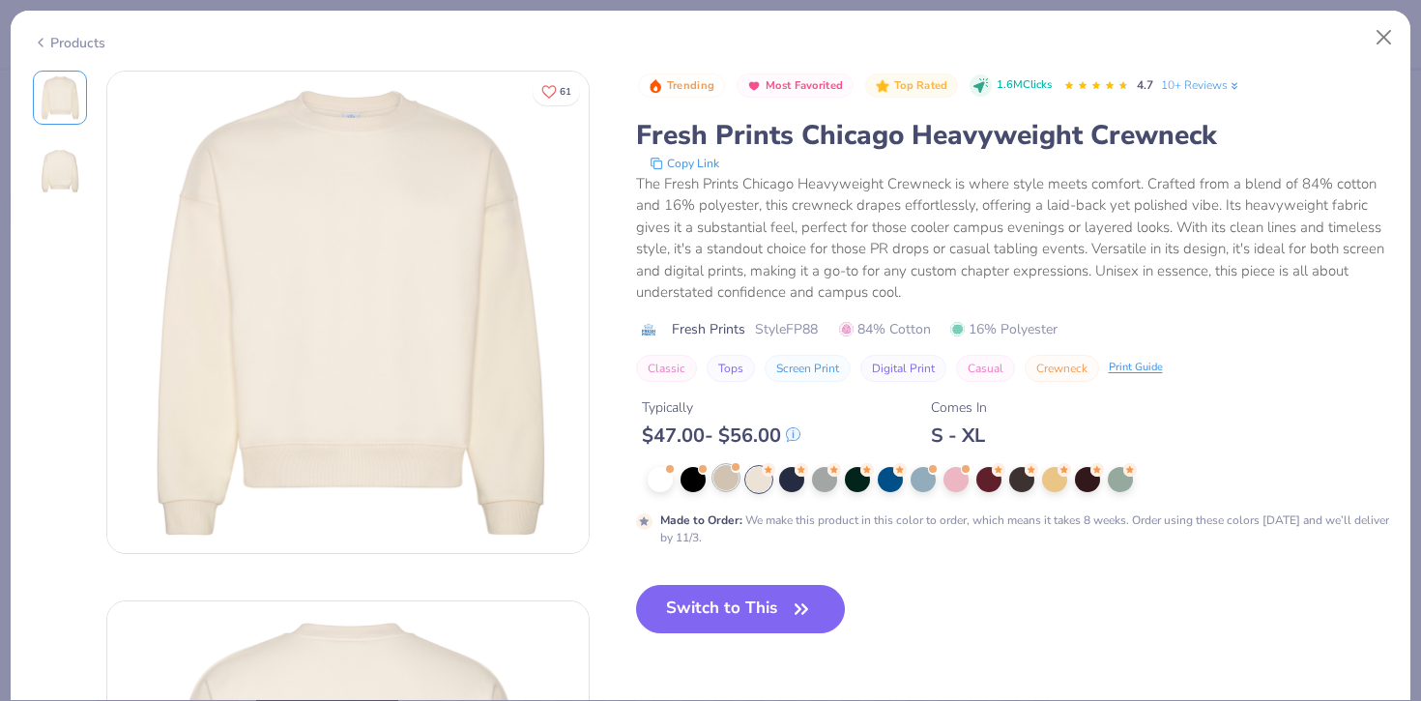
click at [728, 488] on div at bounding box center [725, 477] width 25 height 25
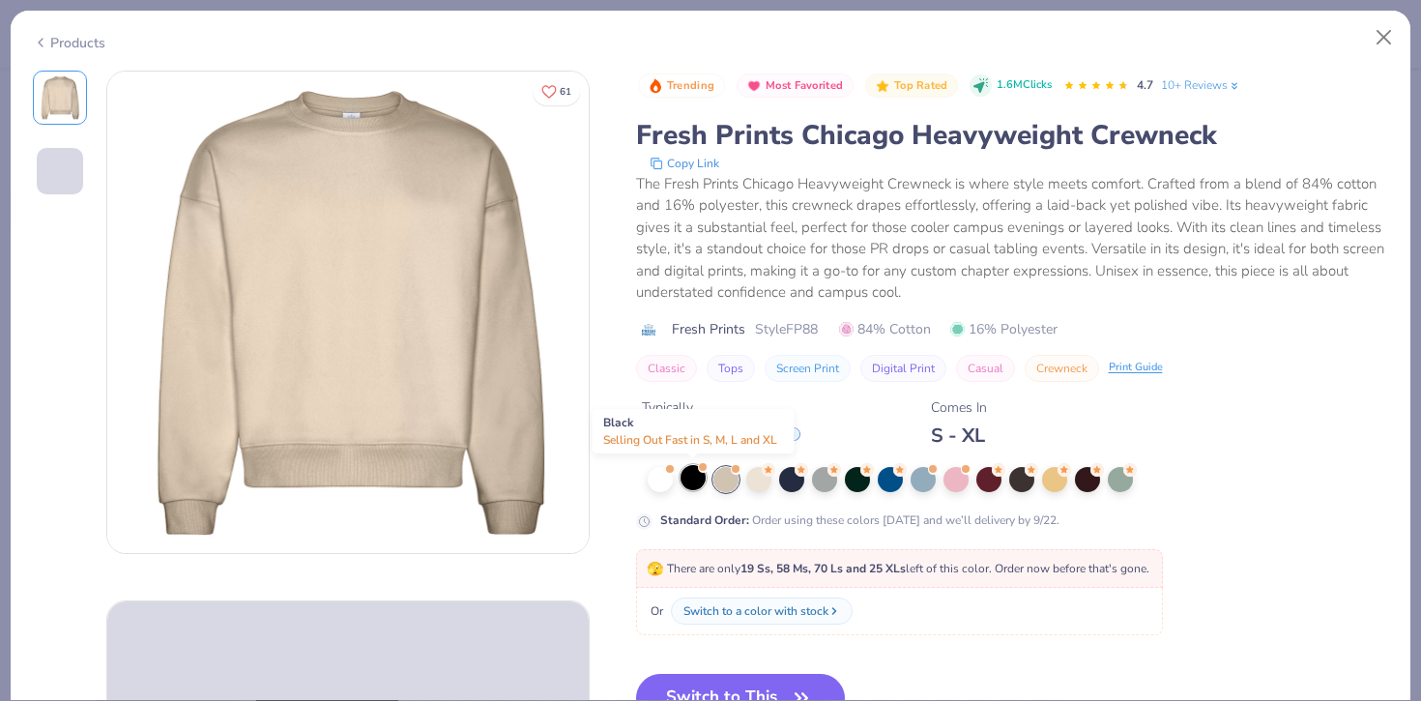
click at [696, 486] on div at bounding box center [692, 477] width 25 height 25
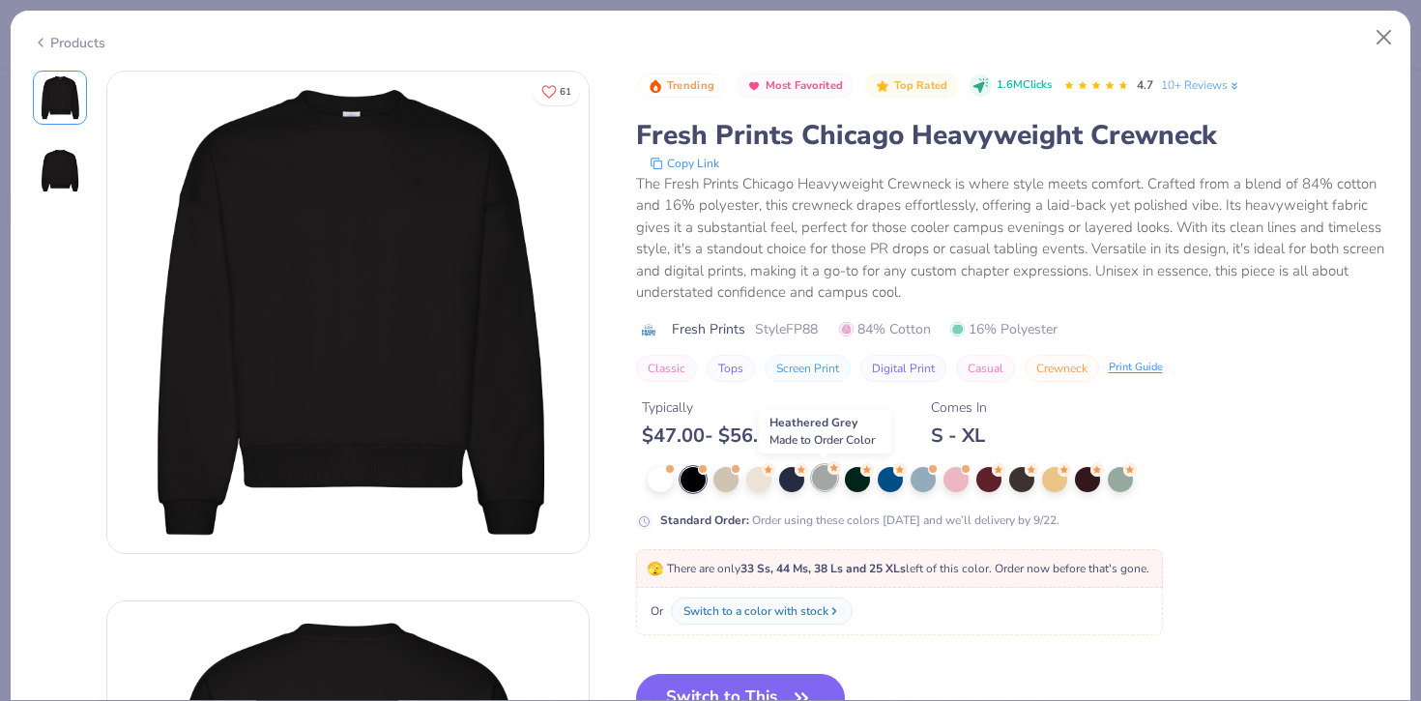
click at [828, 487] on div at bounding box center [824, 477] width 25 height 25
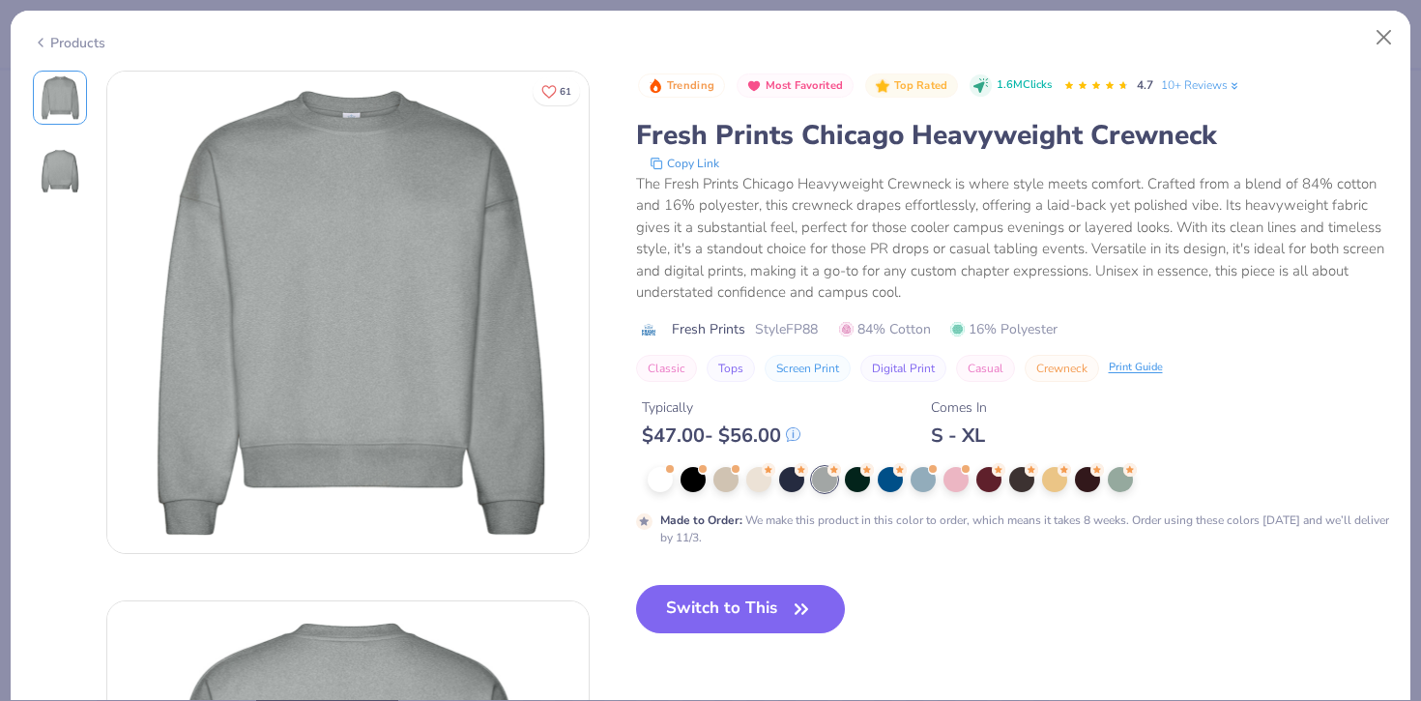
click at [869, 486] on div at bounding box center [1018, 479] width 741 height 25
click at [859, 483] on div at bounding box center [857, 477] width 25 height 25
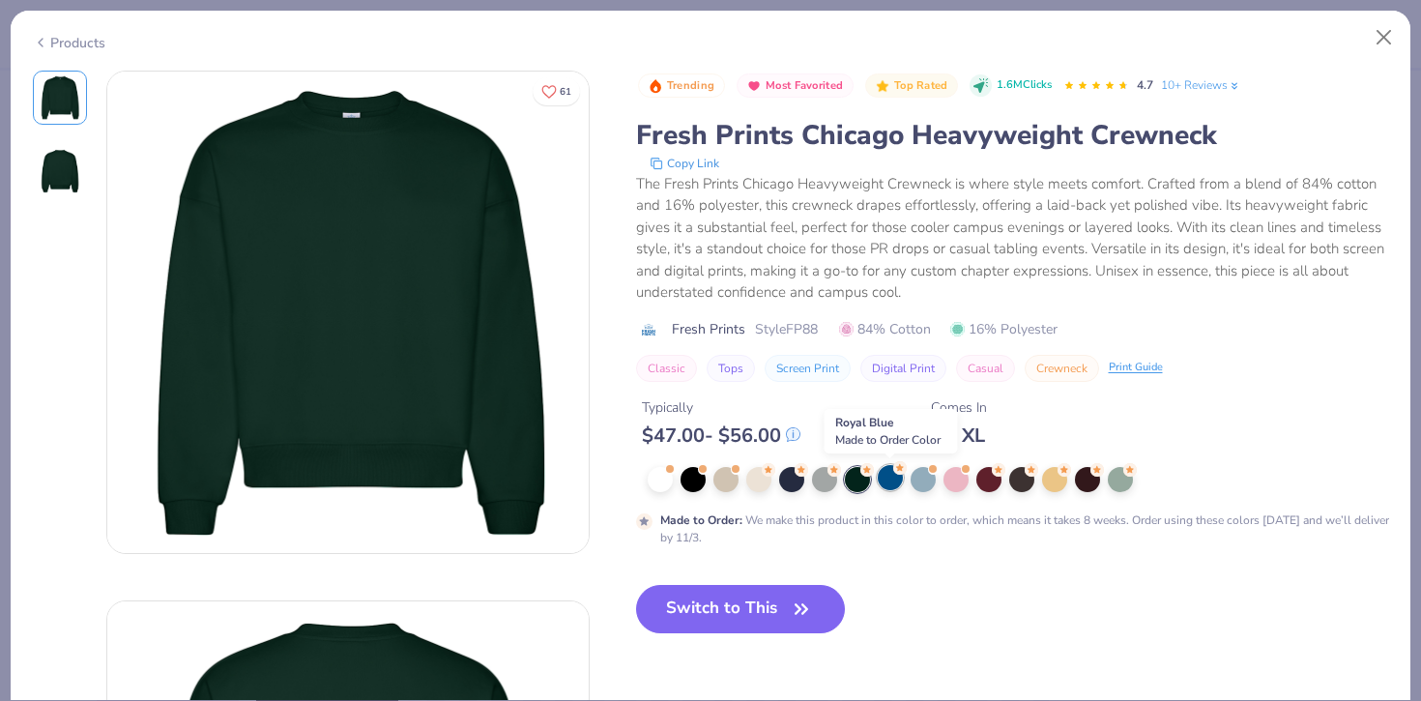
click at [897, 480] on div at bounding box center [890, 477] width 25 height 25
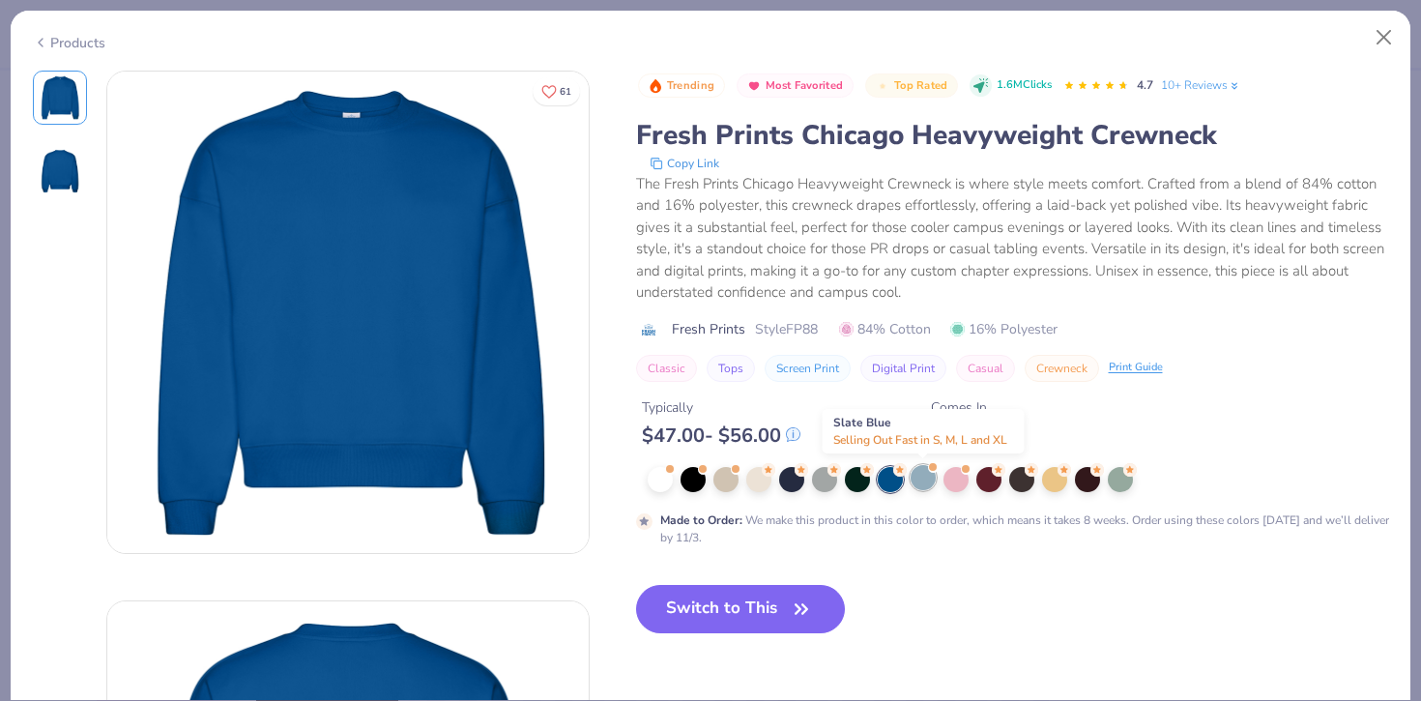
click at [931, 477] on div at bounding box center [923, 477] width 25 height 25
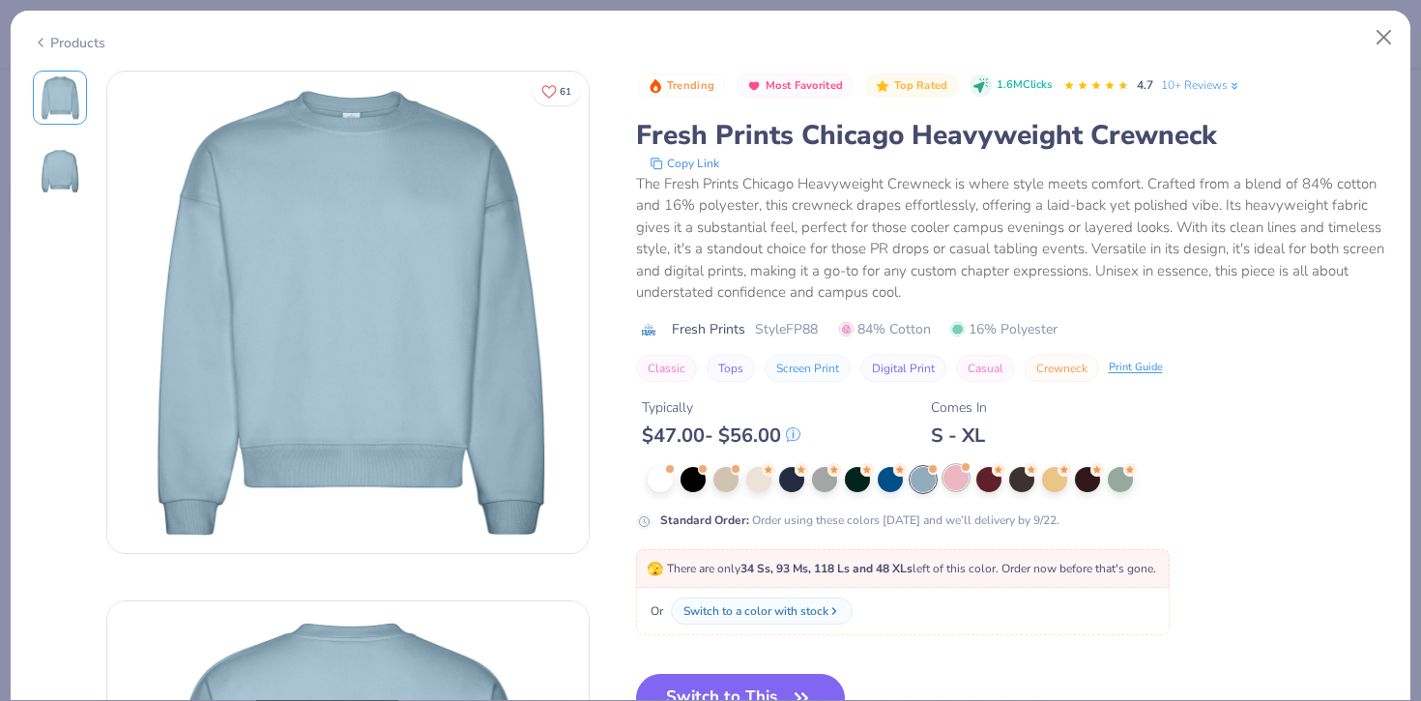
click at [962, 479] on div at bounding box center [955, 477] width 25 height 25
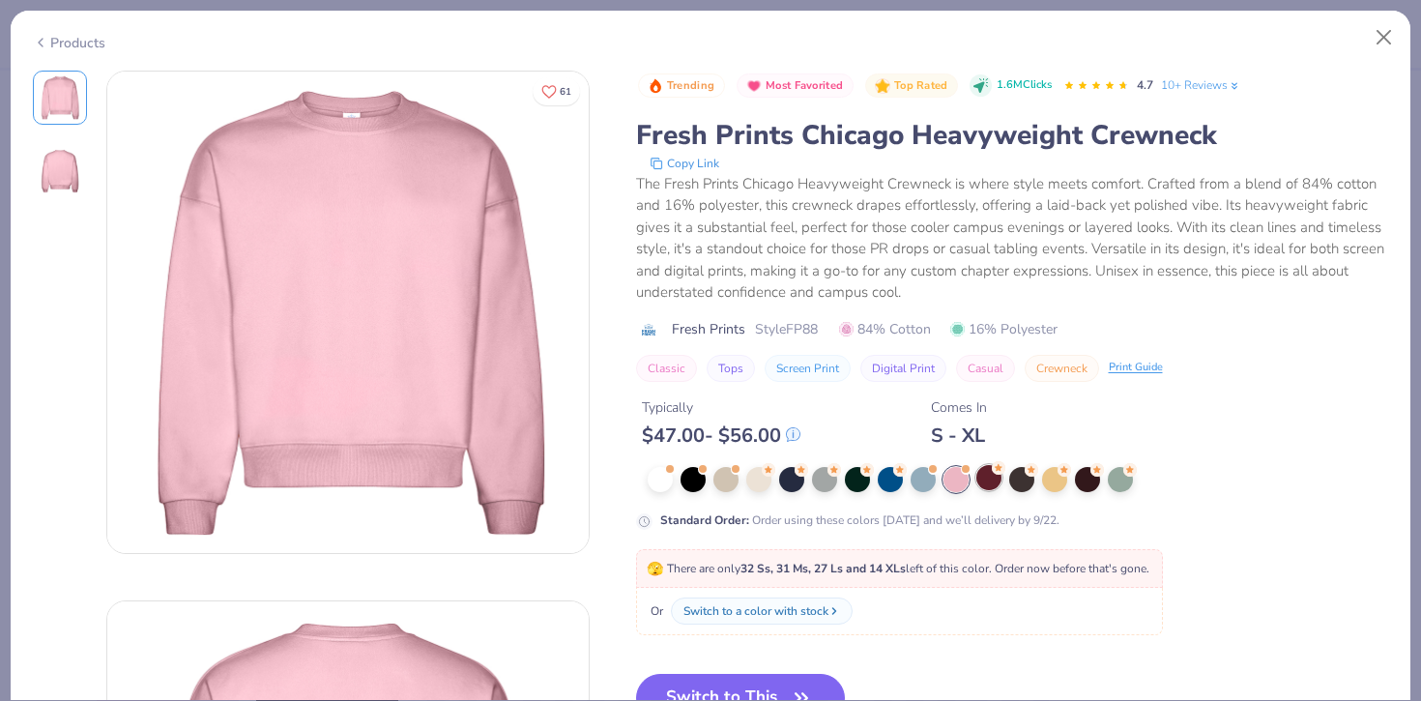
click at [992, 482] on div at bounding box center [988, 477] width 25 height 25
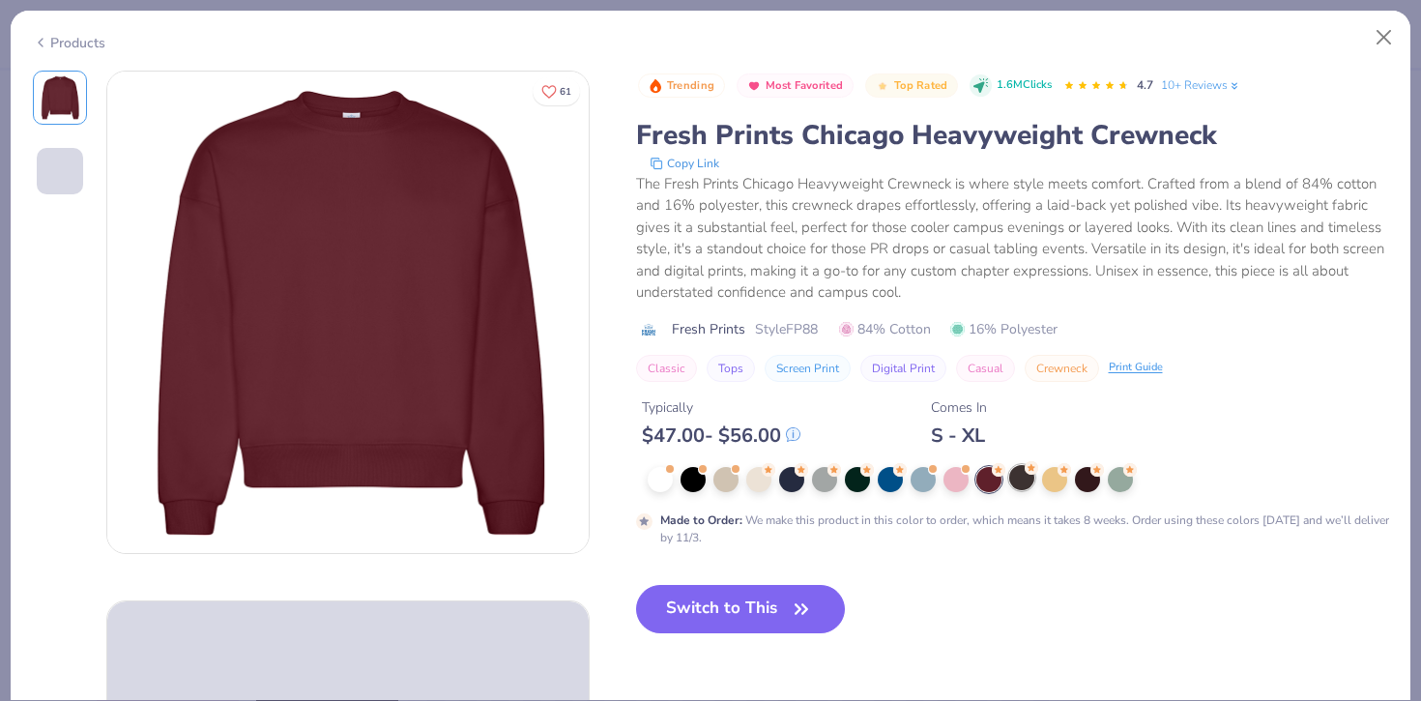
click at [1023, 485] on div at bounding box center [1021, 477] width 25 height 25
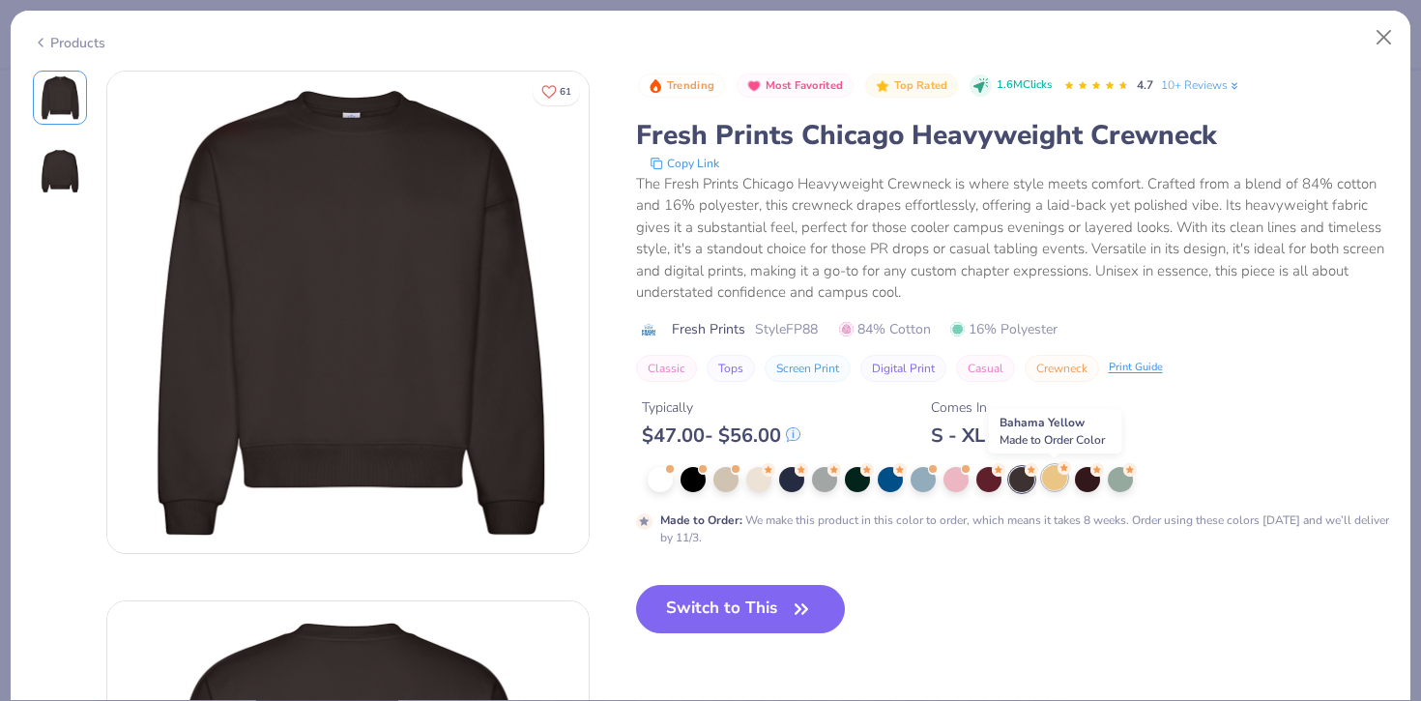
click at [1062, 478] on div at bounding box center [1054, 477] width 25 height 25
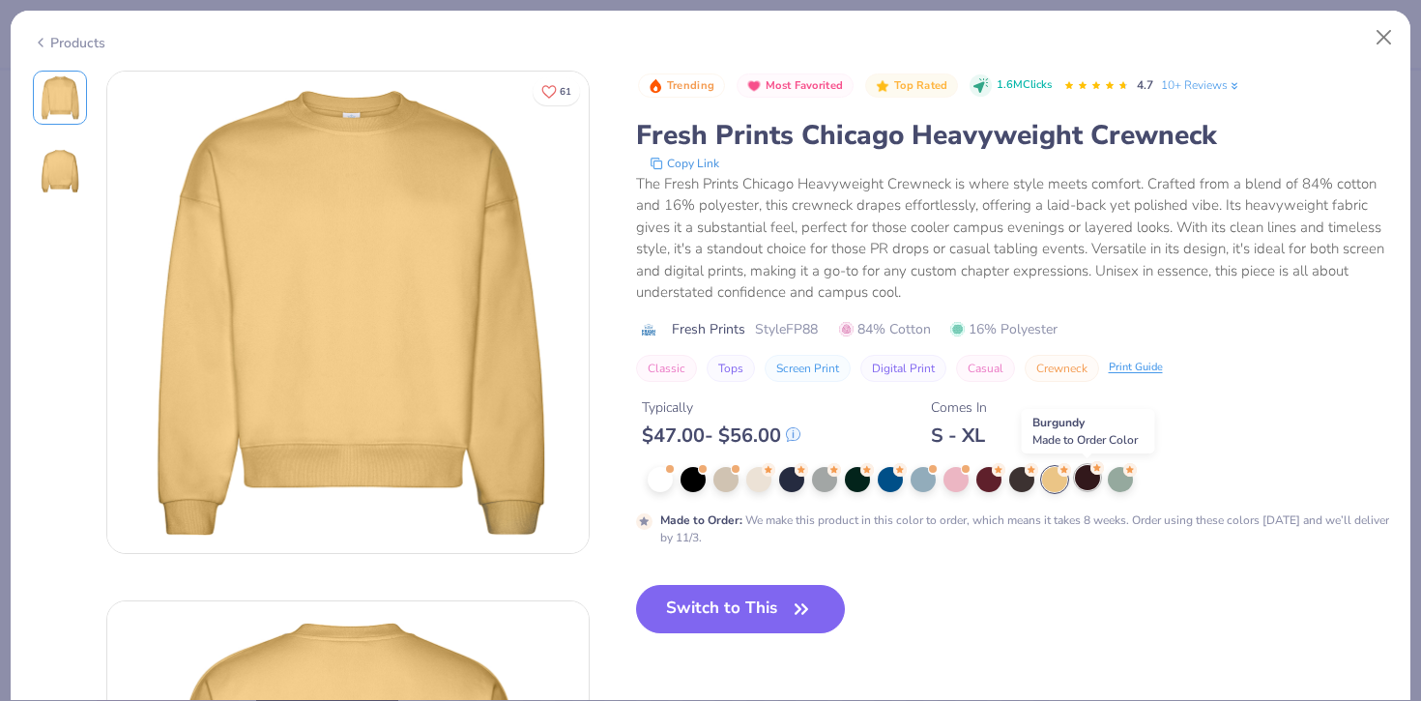
click at [1083, 481] on div at bounding box center [1087, 477] width 25 height 25
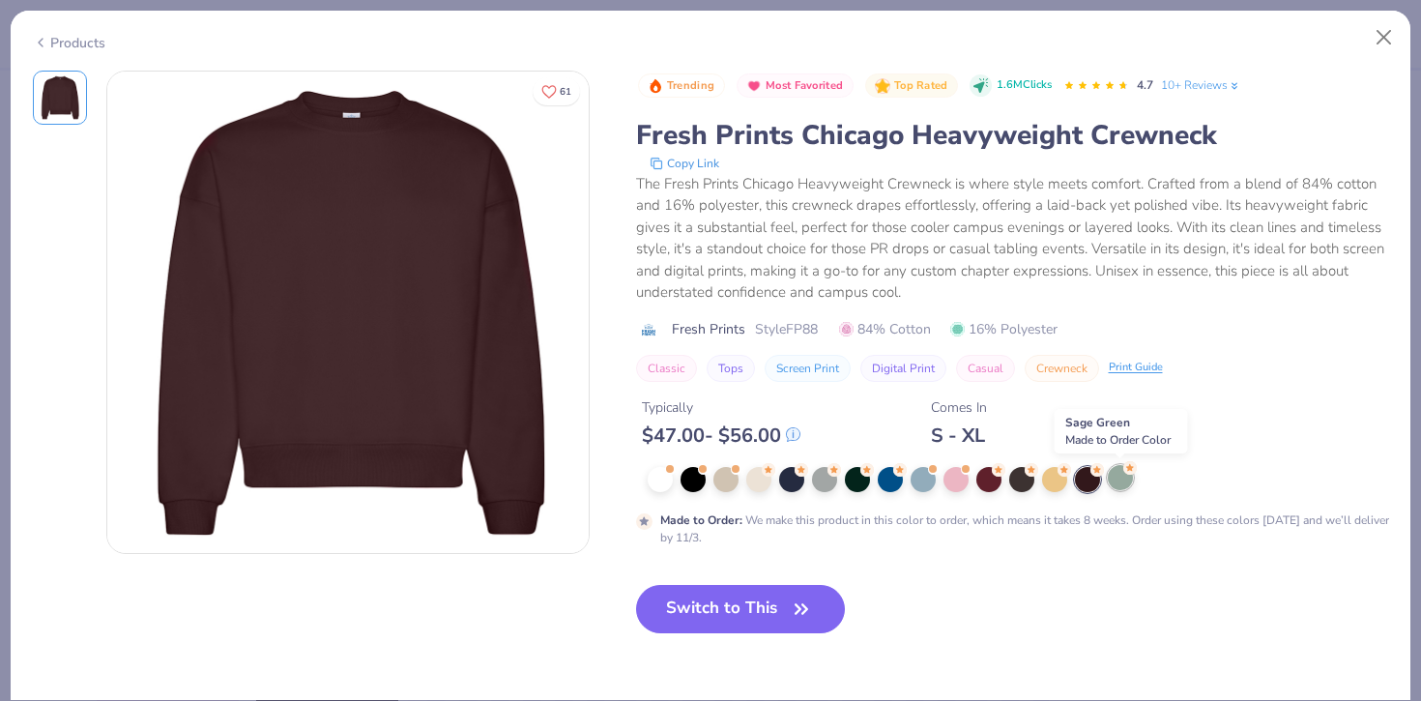
click at [1116, 479] on div at bounding box center [1120, 477] width 25 height 25
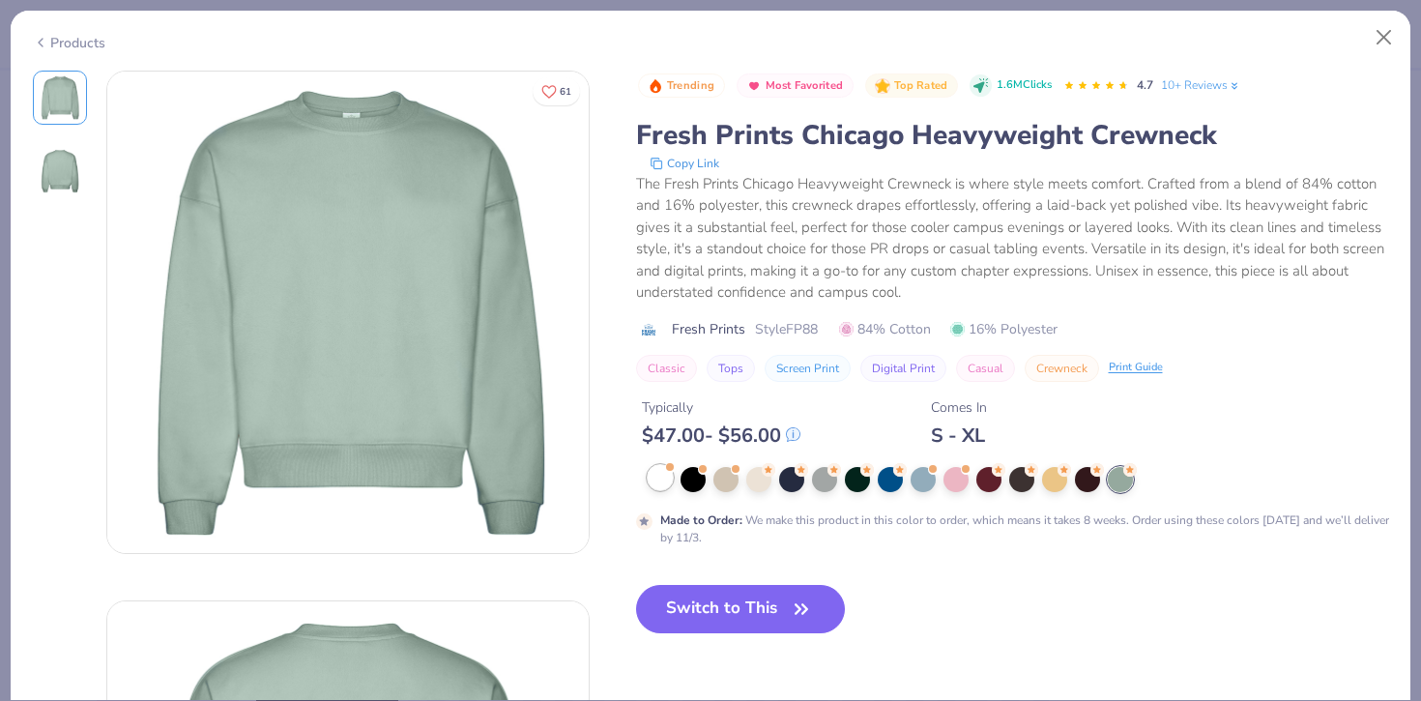
click at [668, 474] on div at bounding box center [660, 477] width 25 height 25
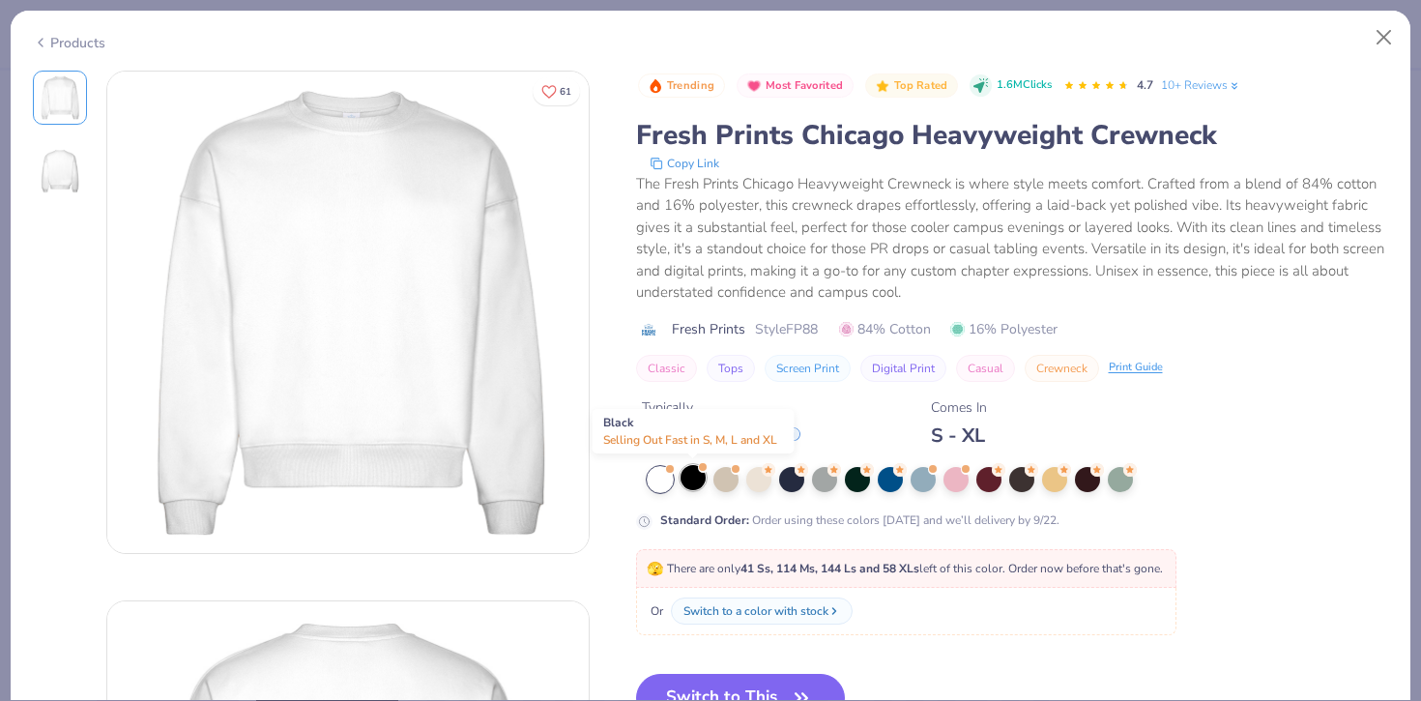
click at [692, 484] on div at bounding box center [692, 477] width 25 height 25
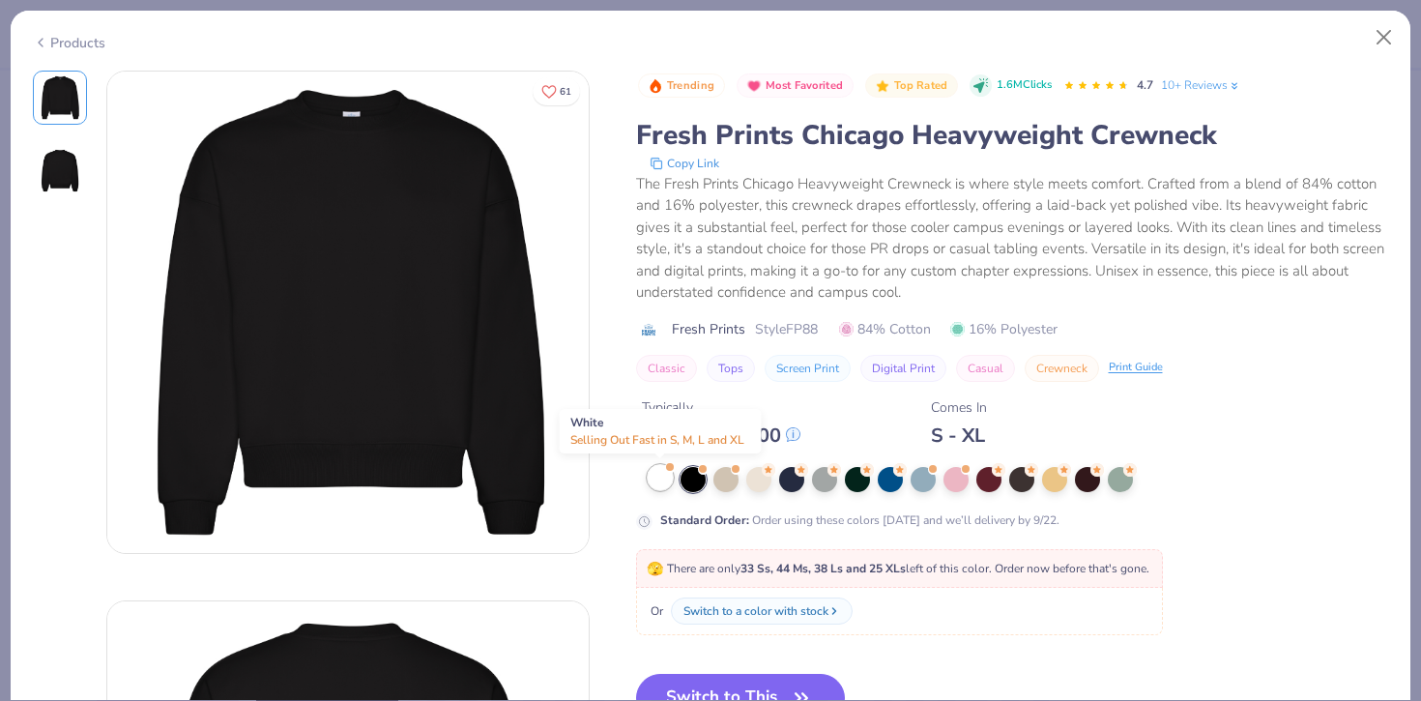
click at [656, 475] on div at bounding box center [660, 477] width 25 height 25
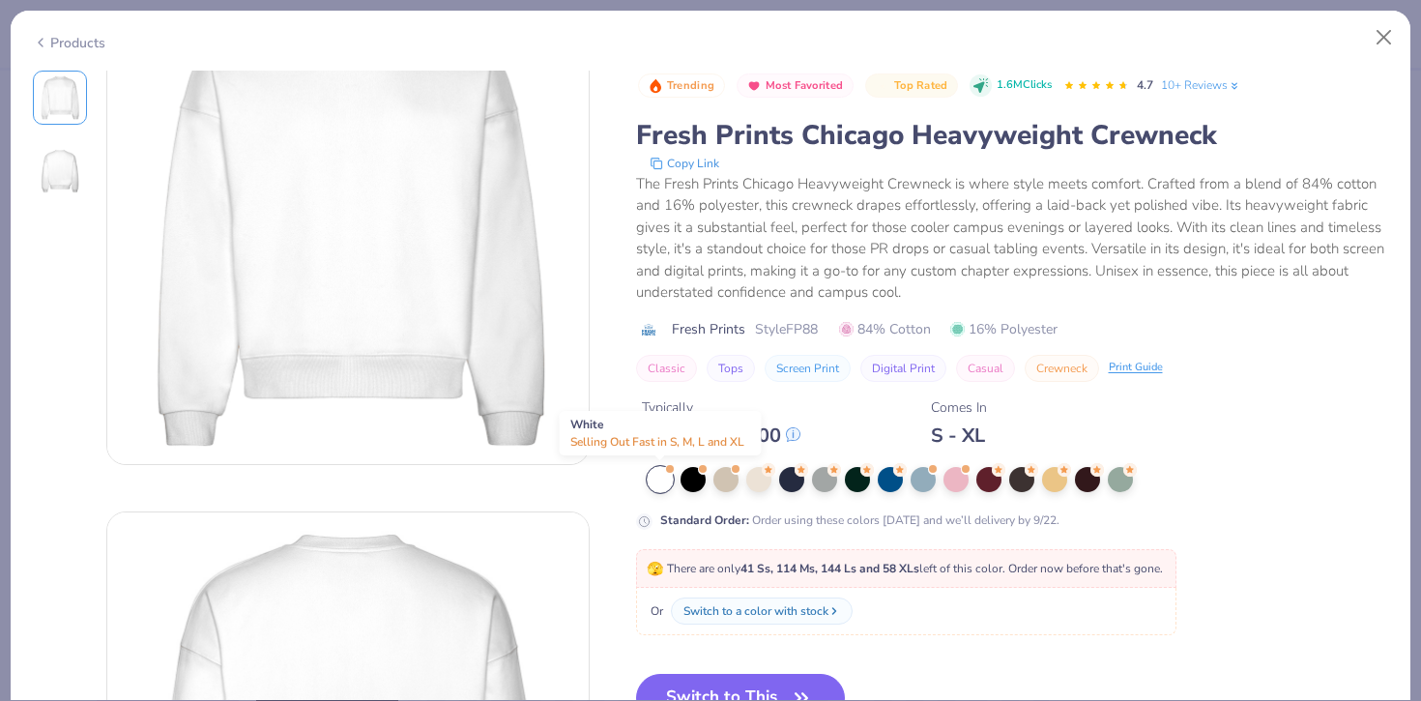
scroll to position [152, 0]
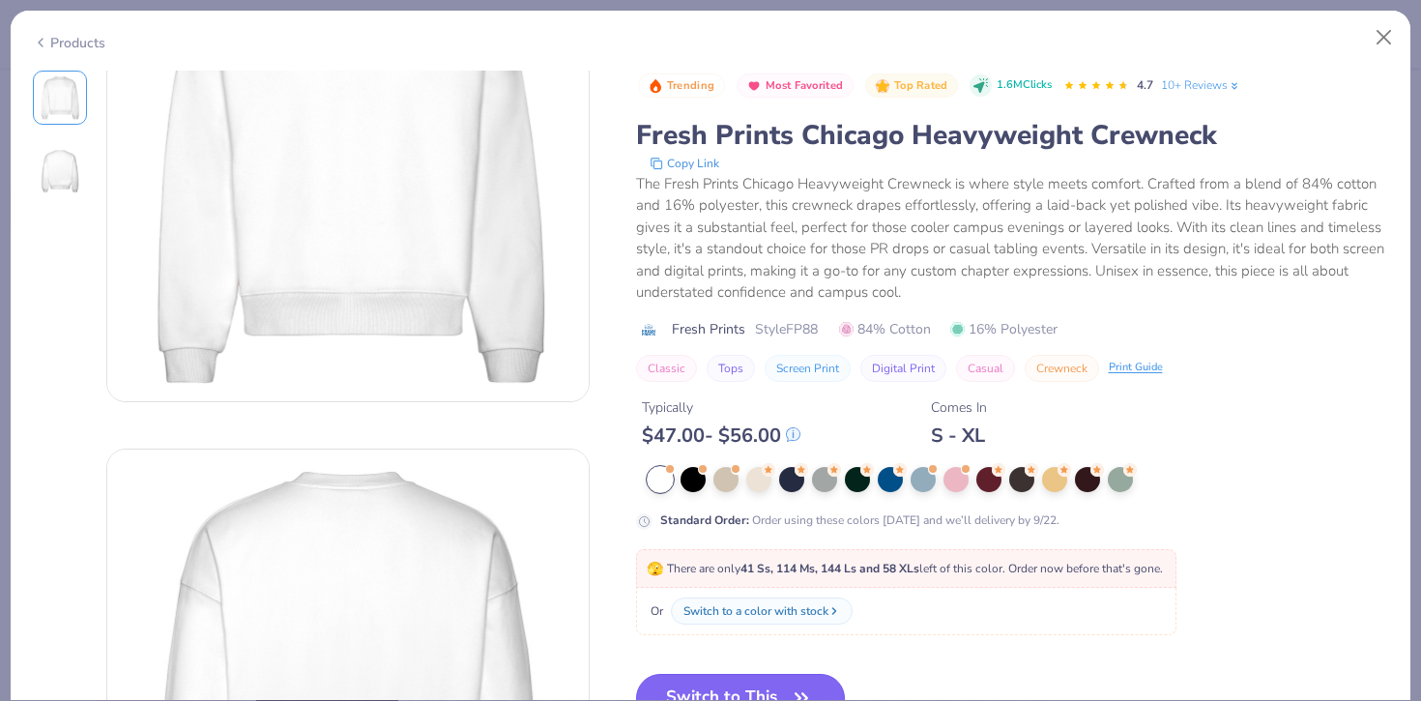
click at [732, 679] on button "Switch to This" at bounding box center [741, 698] width 210 height 48
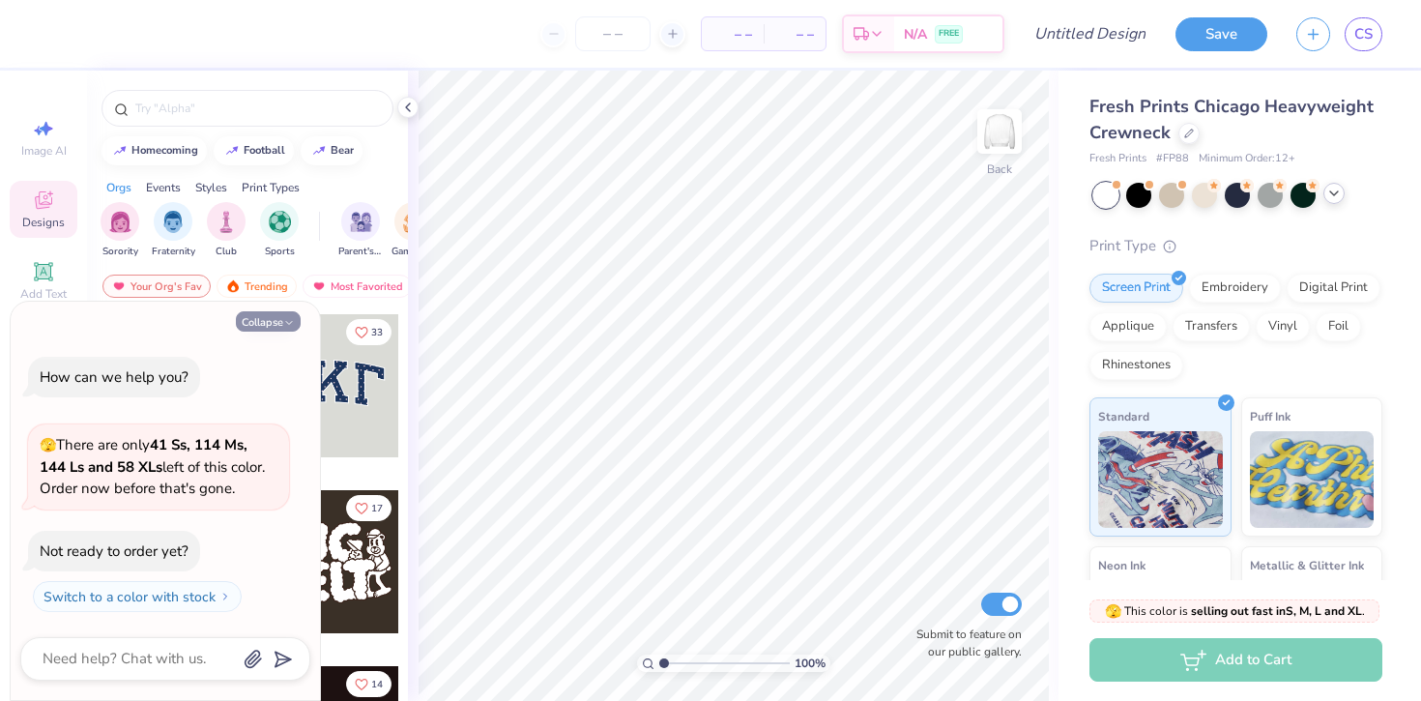
click at [267, 321] on button "Collapse" at bounding box center [268, 321] width 65 height 20
type textarea "x"
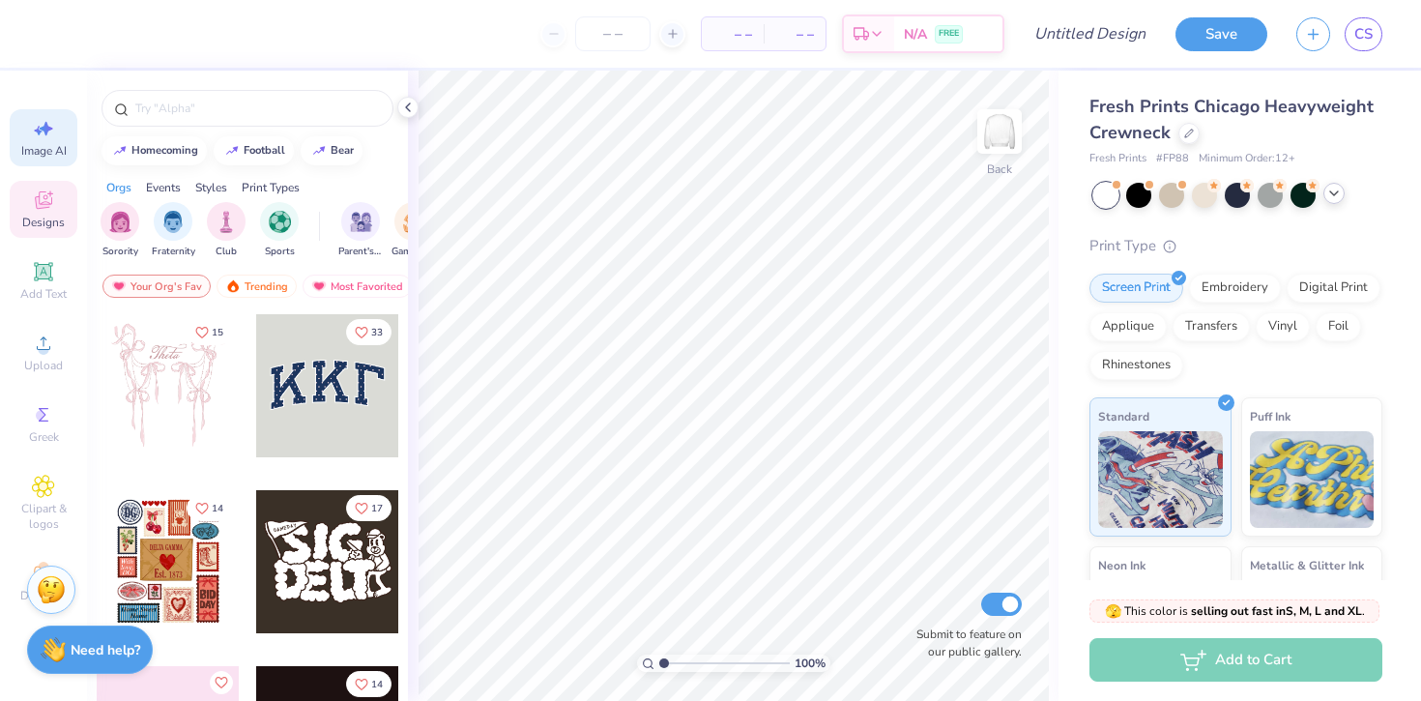
click at [49, 126] on icon at bounding box center [43, 128] width 23 height 23
select select "4"
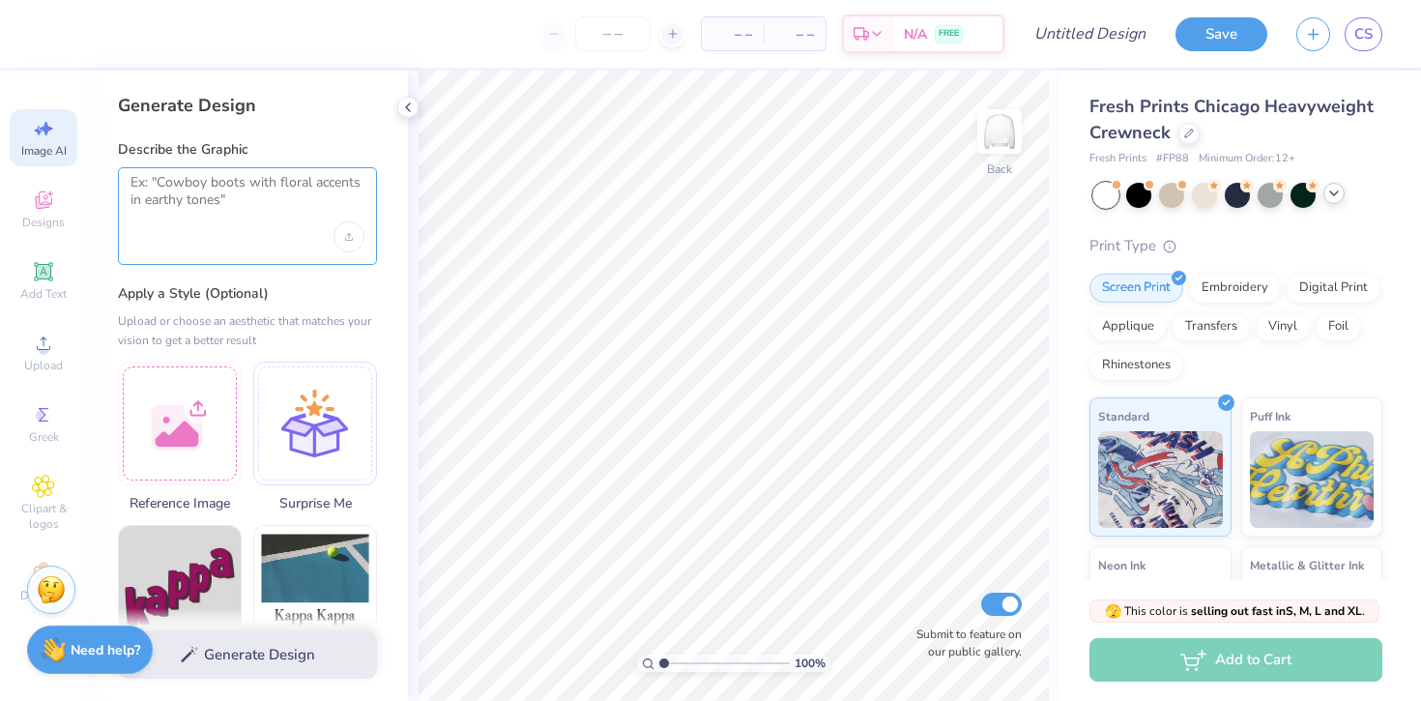
click at [162, 212] on textarea at bounding box center [247, 198] width 234 height 48
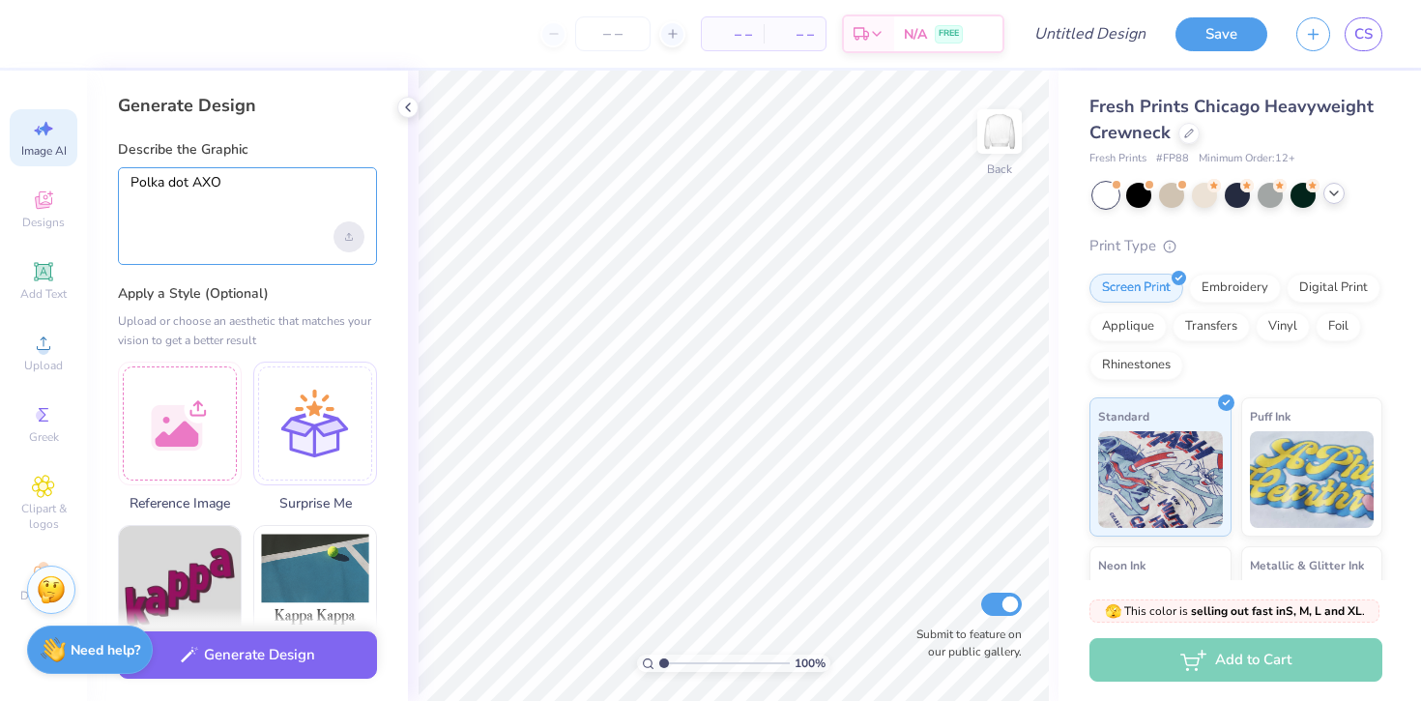
type textarea "Polka dot AXO"
click at [351, 241] on div "Upload image" at bounding box center [348, 236] width 31 height 31
click at [265, 185] on textarea "Polka dot AXO" at bounding box center [247, 198] width 234 height 48
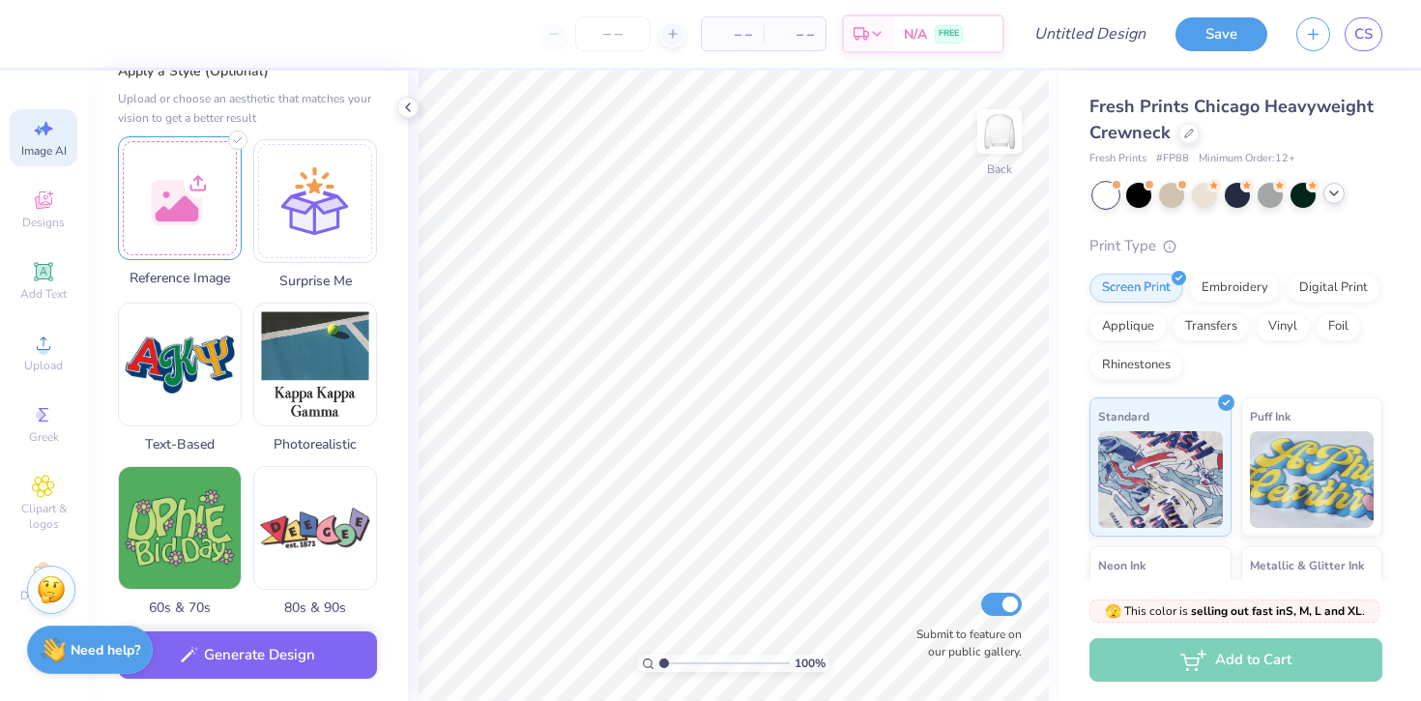
scroll to position [223, 0]
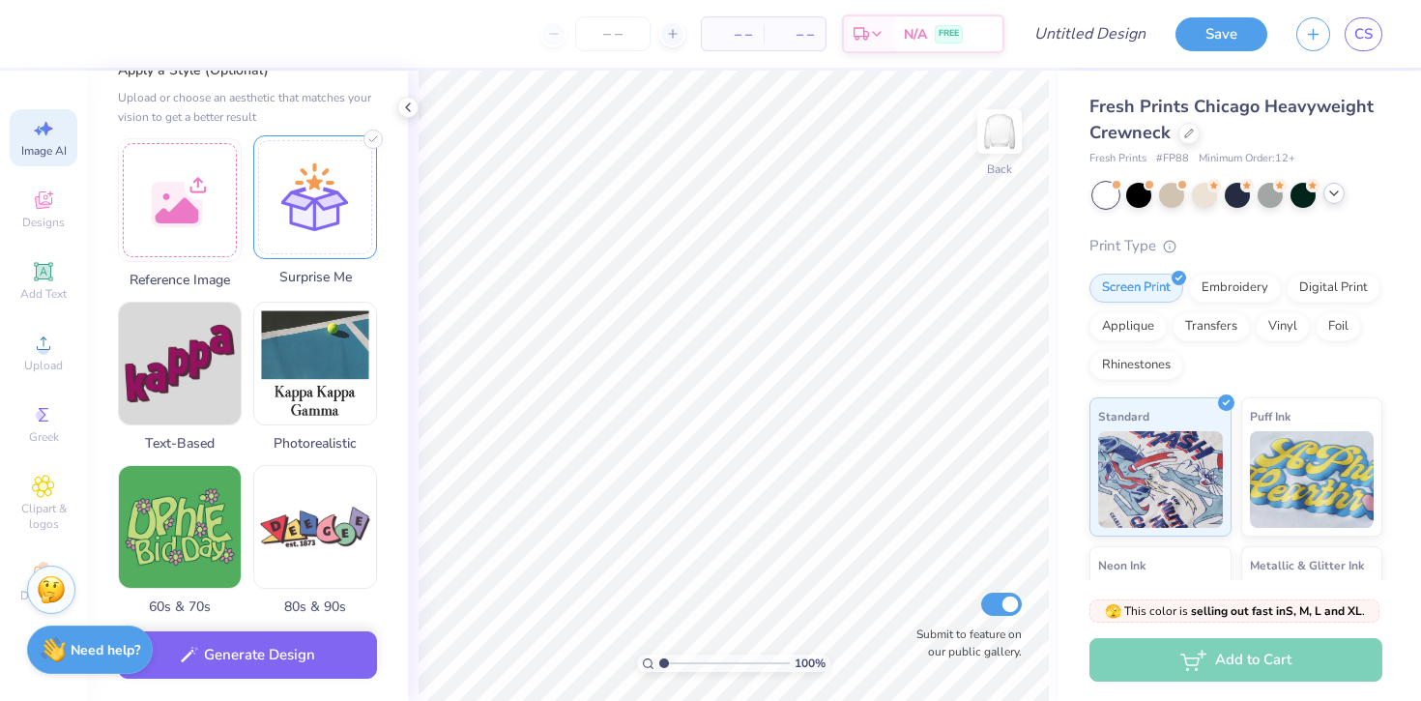
click at [307, 201] on div at bounding box center [315, 197] width 124 height 124
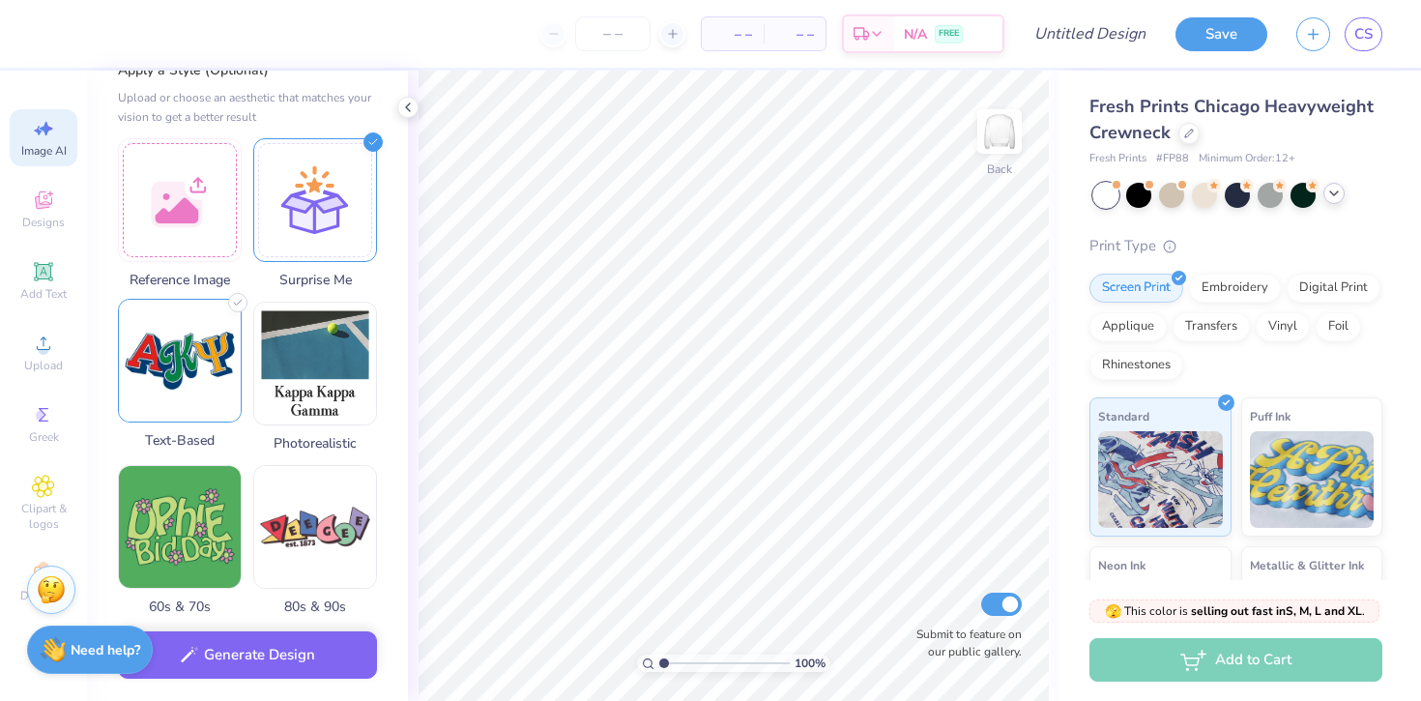
click at [209, 335] on img at bounding box center [180, 361] width 122 height 122
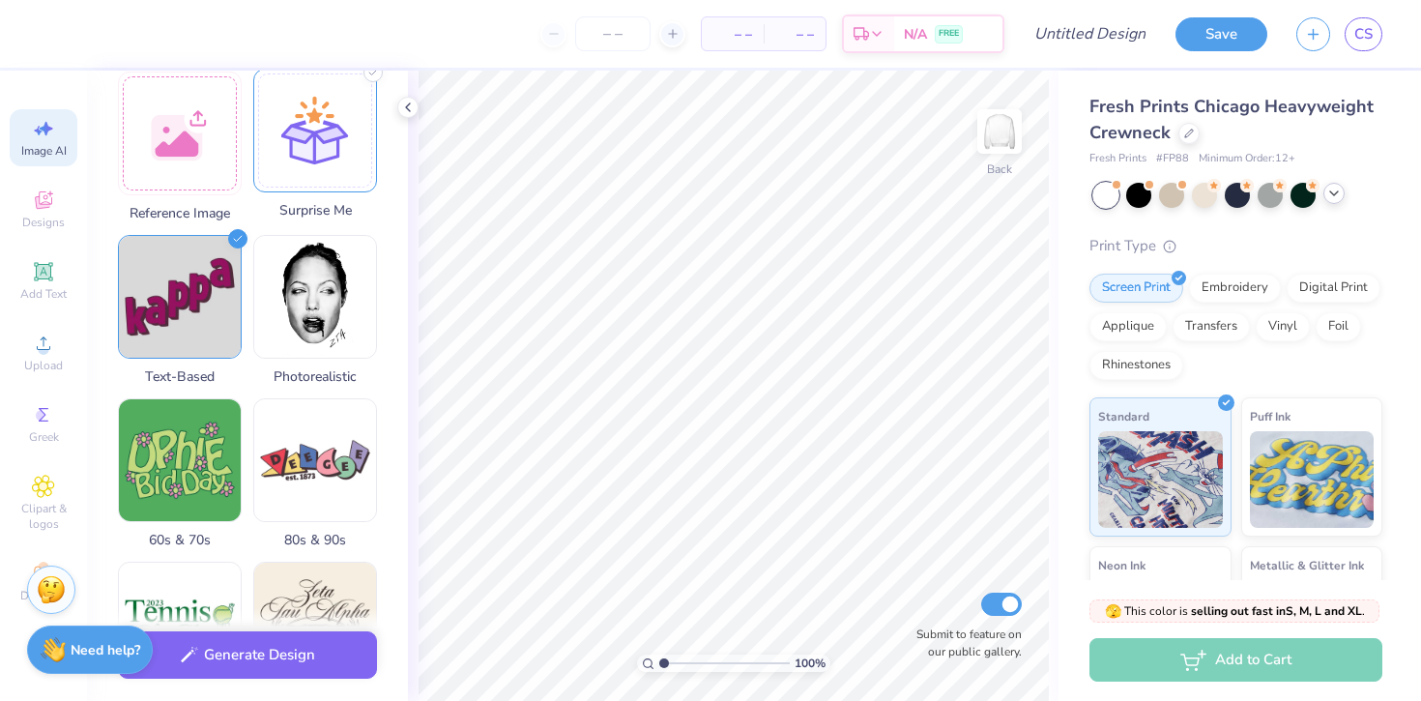
scroll to position [318, 0]
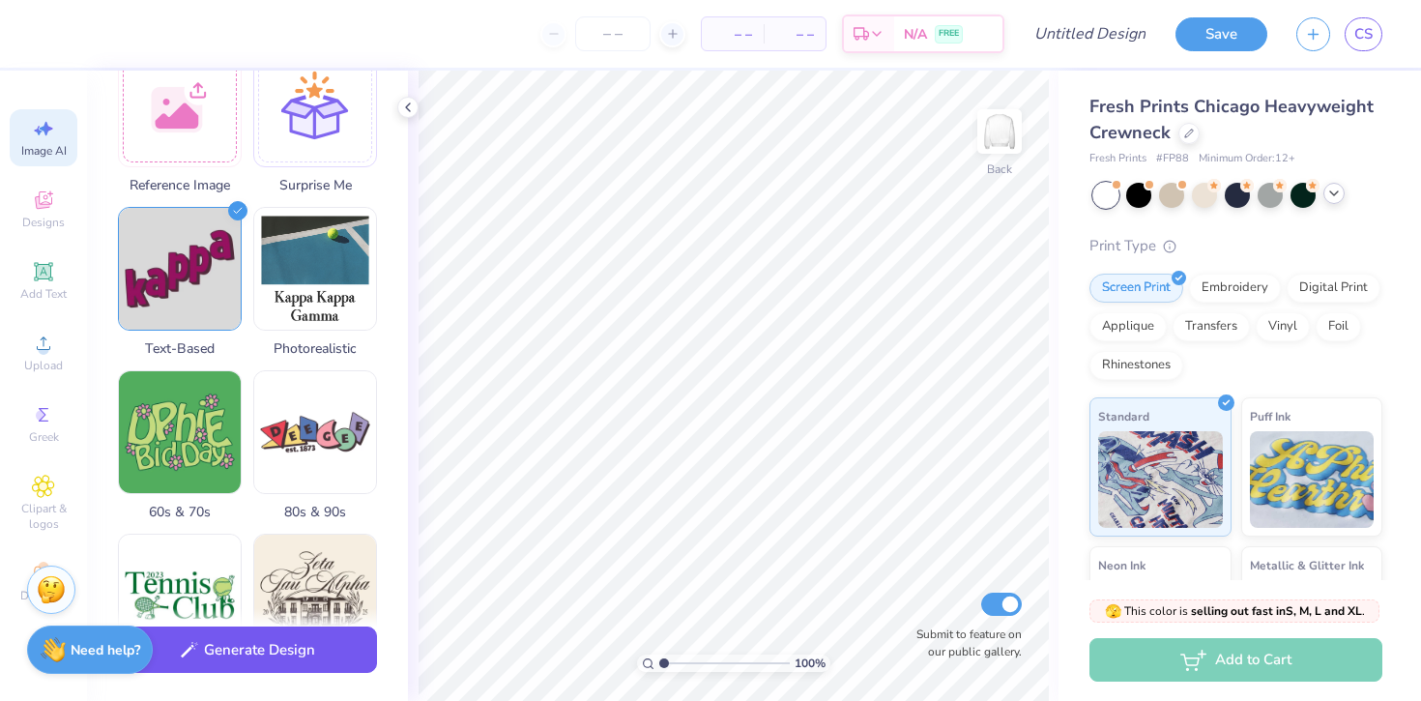
click at [260, 650] on button "Generate Design" at bounding box center [247, 649] width 259 height 47
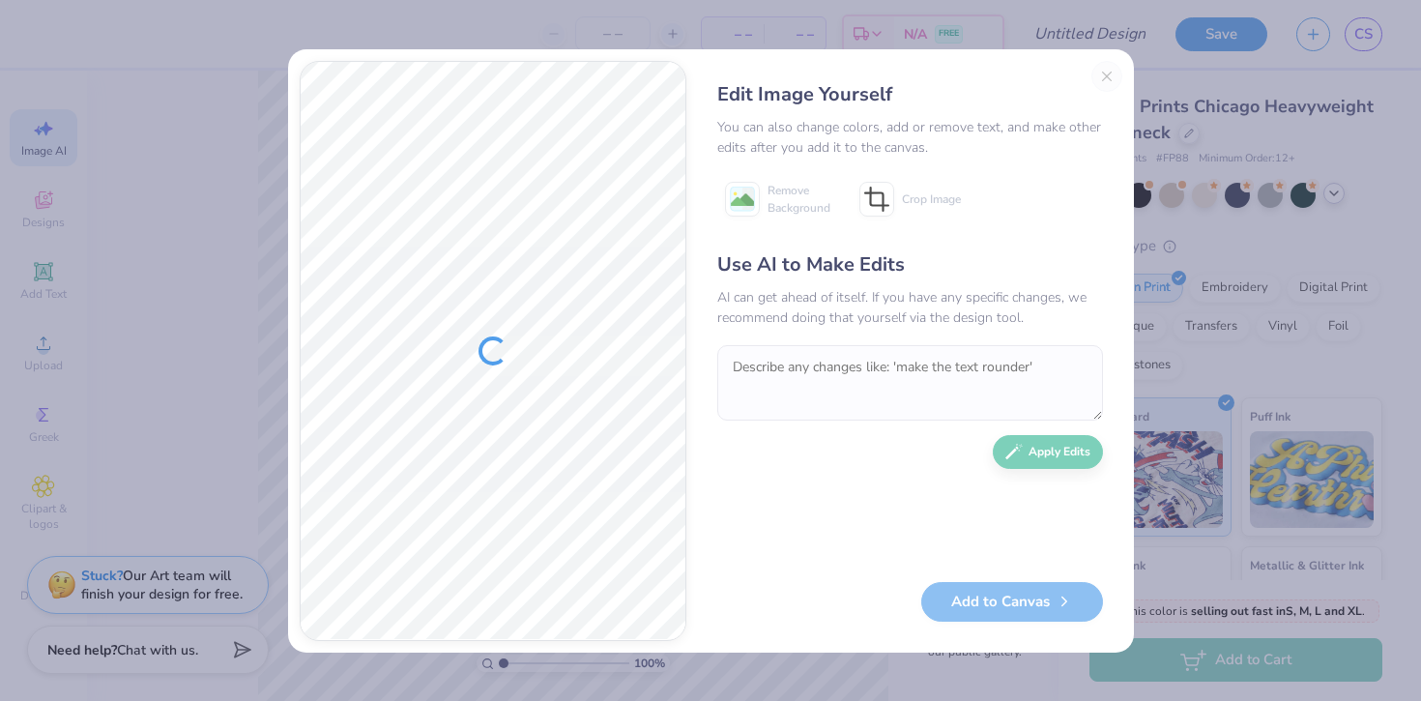
click at [1105, 76] on div "Edit Image Yourself You can also change colors, add or remove text, and make ot…" at bounding box center [910, 351] width 424 height 580
click at [1105, 73] on div "Edit Image Yourself You can also change colors, add or remove text, and make ot…" at bounding box center [910, 351] width 424 height 580
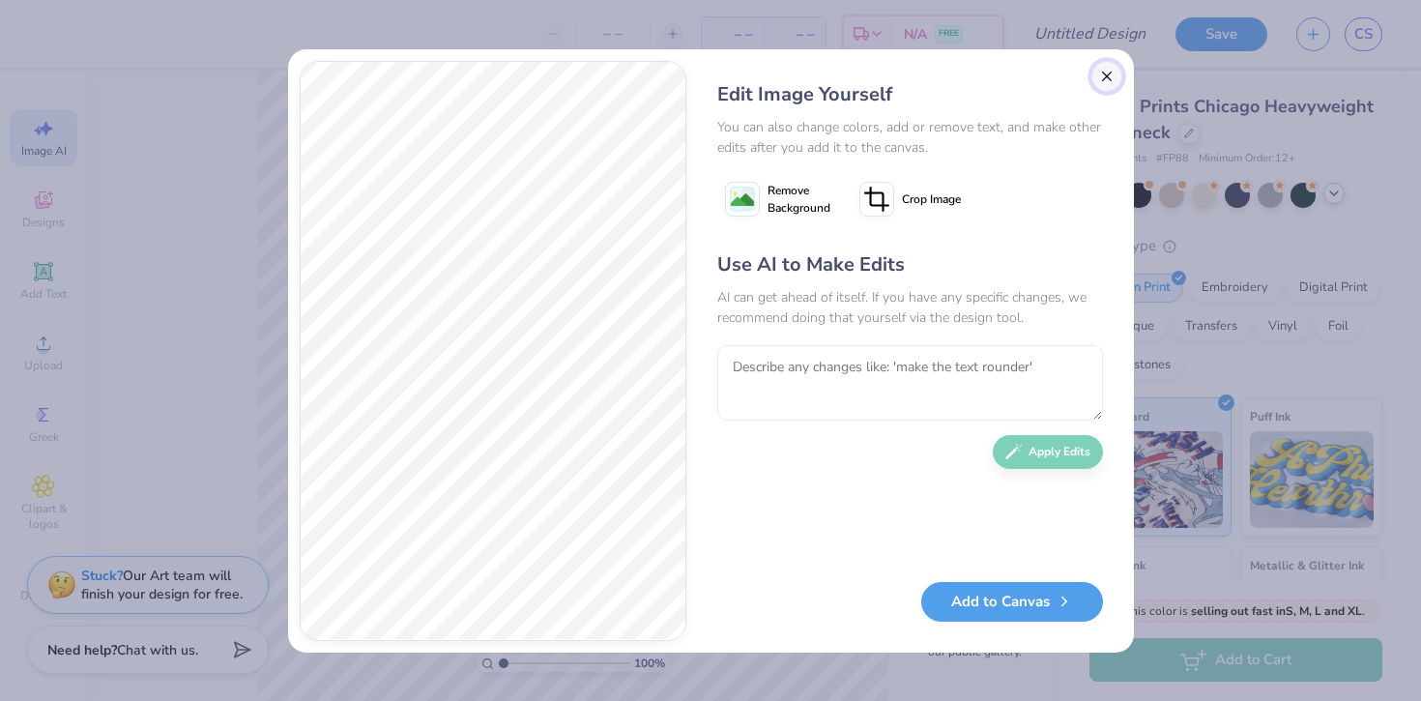
click at [1108, 61] on button "Close" at bounding box center [1106, 76] width 31 height 31
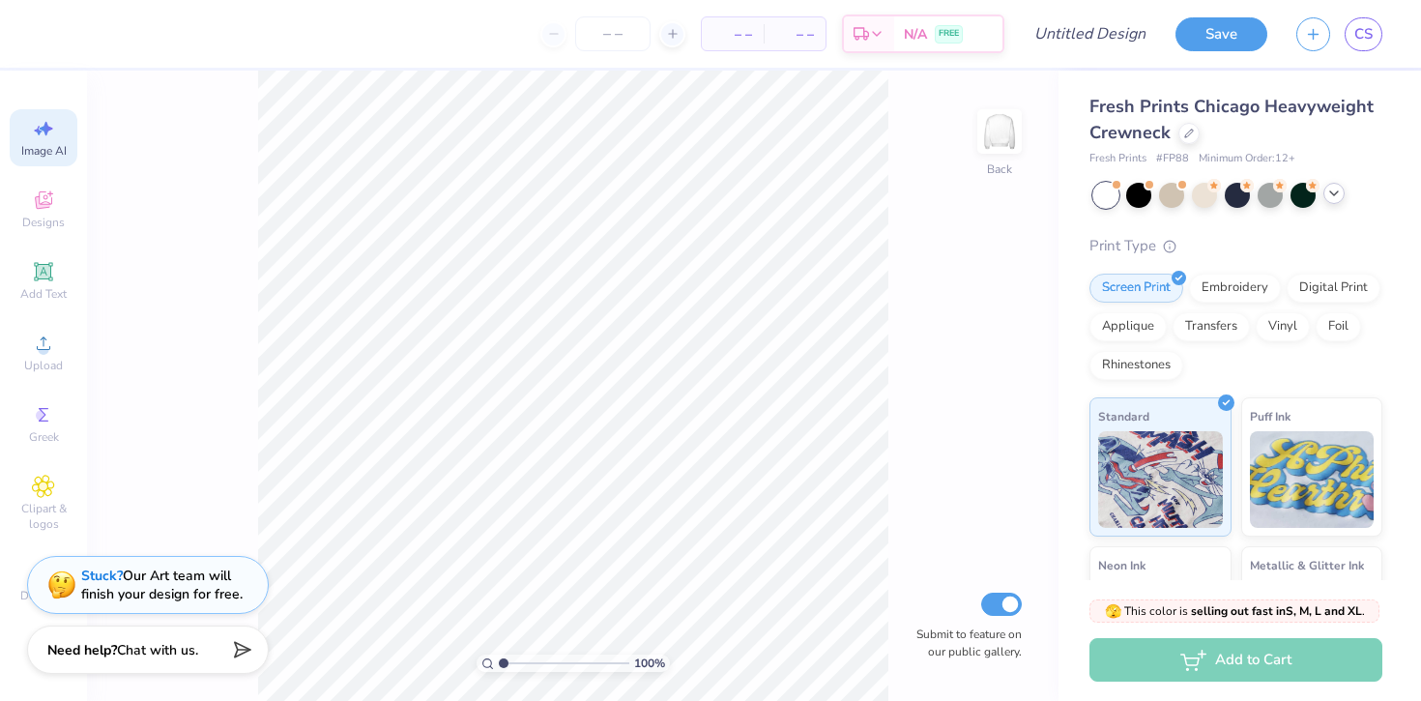
scroll to position [0, 43]
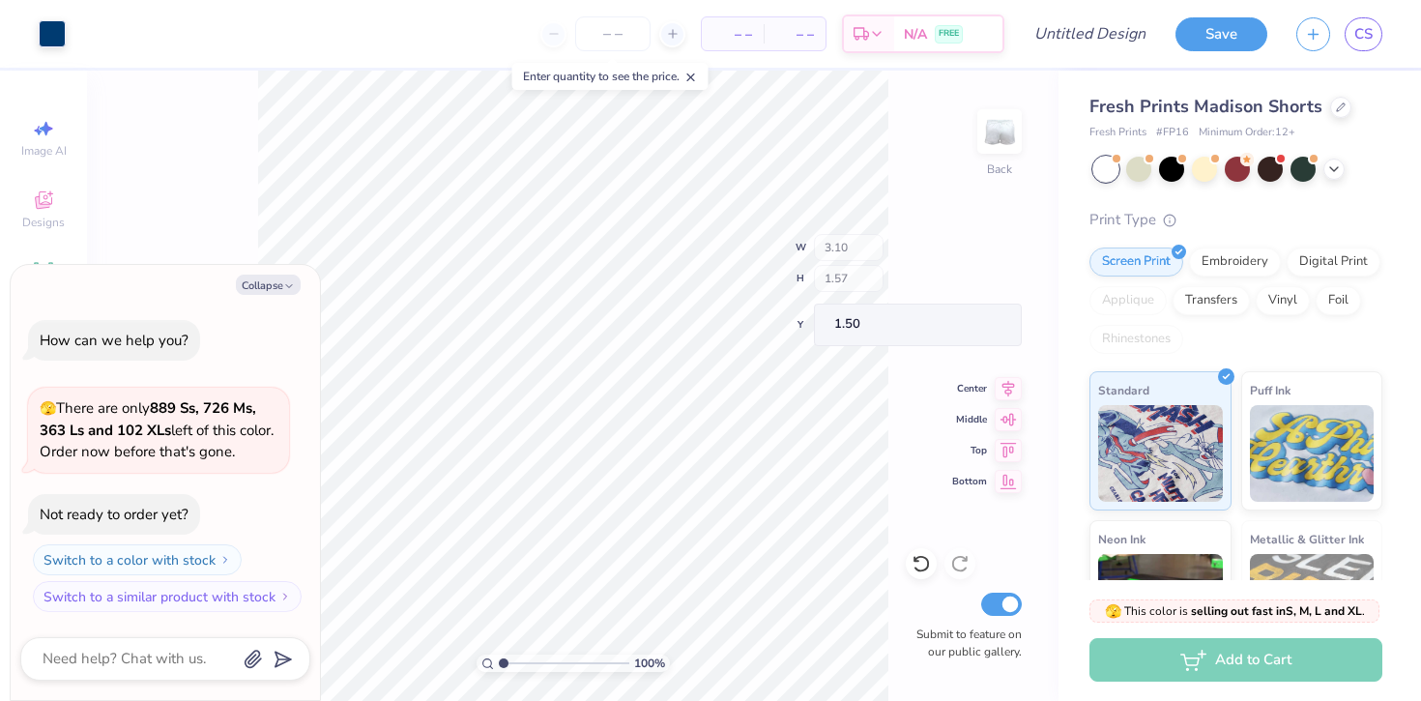
type textarea "x"
type input "1.19"
type input "0.55"
type input "1.54"
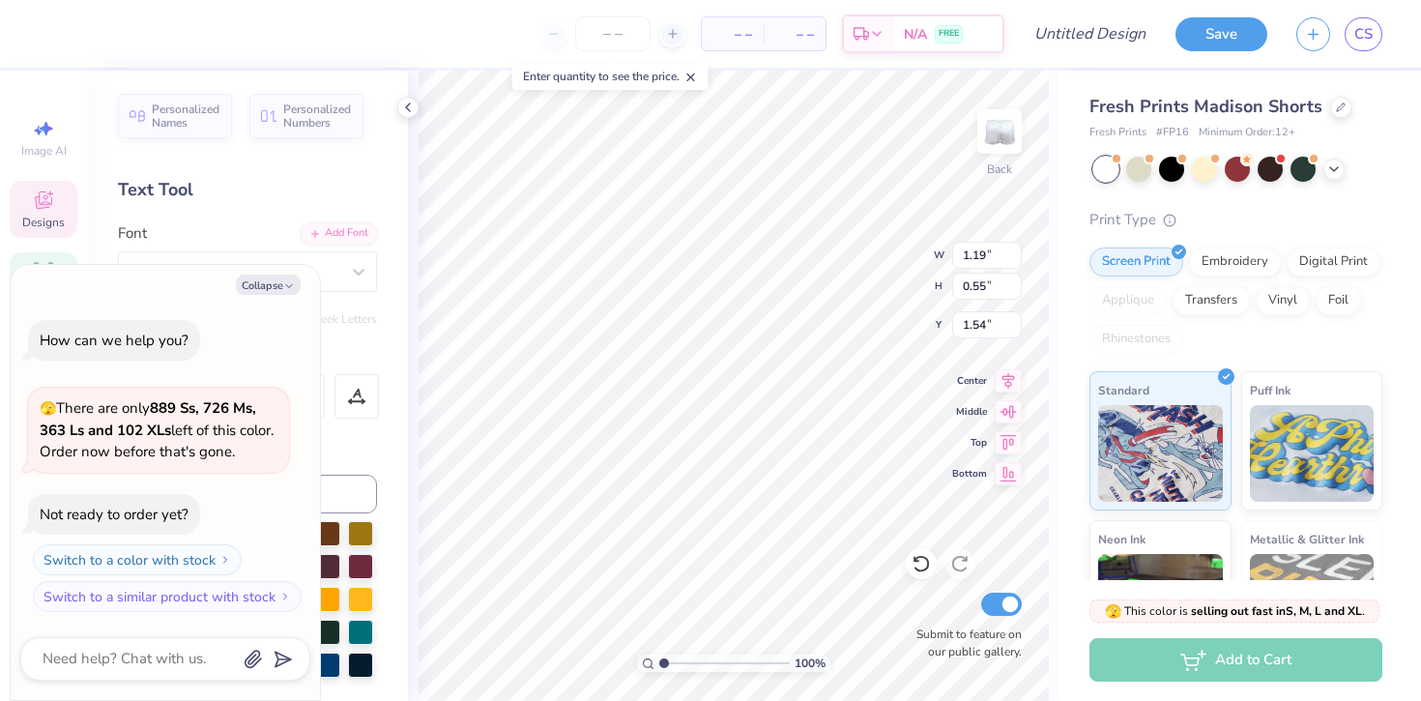
click at [903, 286] on div "100 % Back W 1.19 1.19 " H 0.55 0.55 " Y 1.54 1.54 " Center Middle Top Bottom S…" at bounding box center [733, 386] width 651 height 630
type textarea "x"
type input "0.49"
type input "0.46"
type input "1.52"
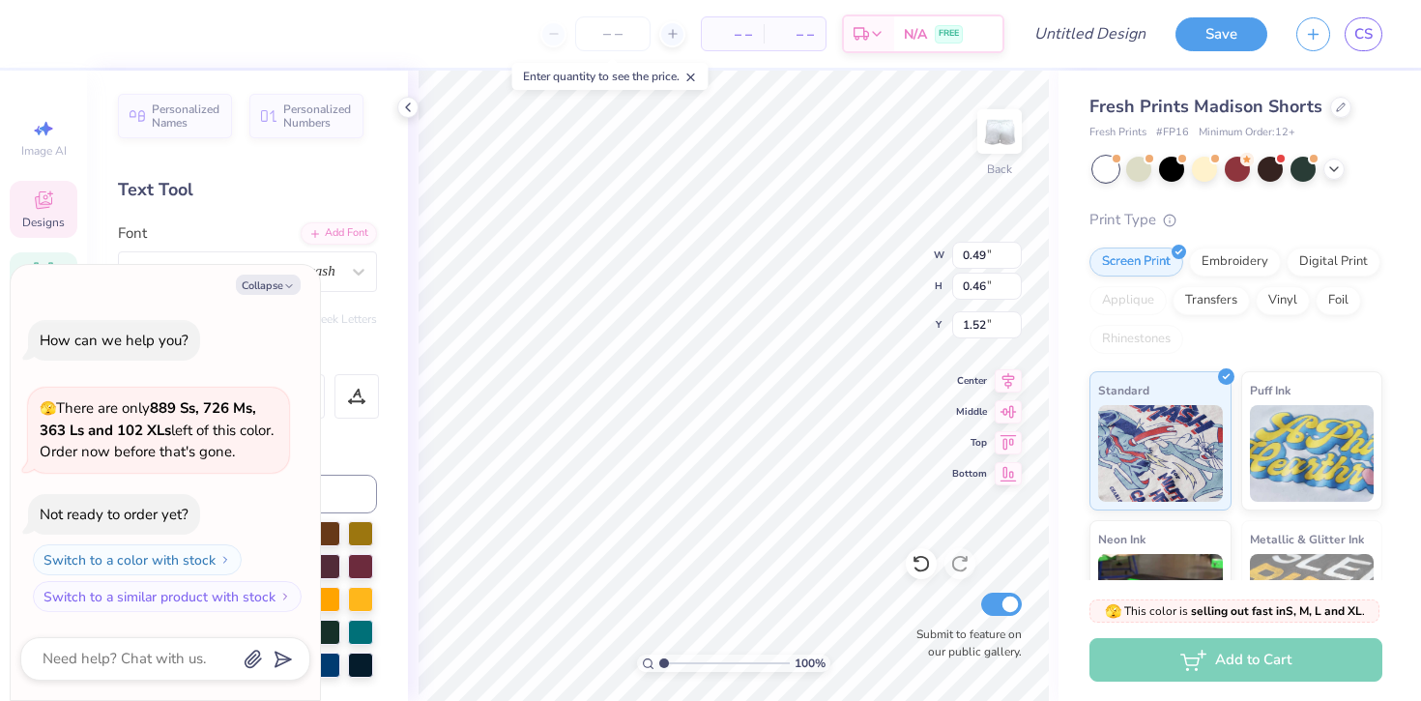
type textarea "x"
type input "0.57"
type input "0.43"
type input "1.54"
type textarea "x"
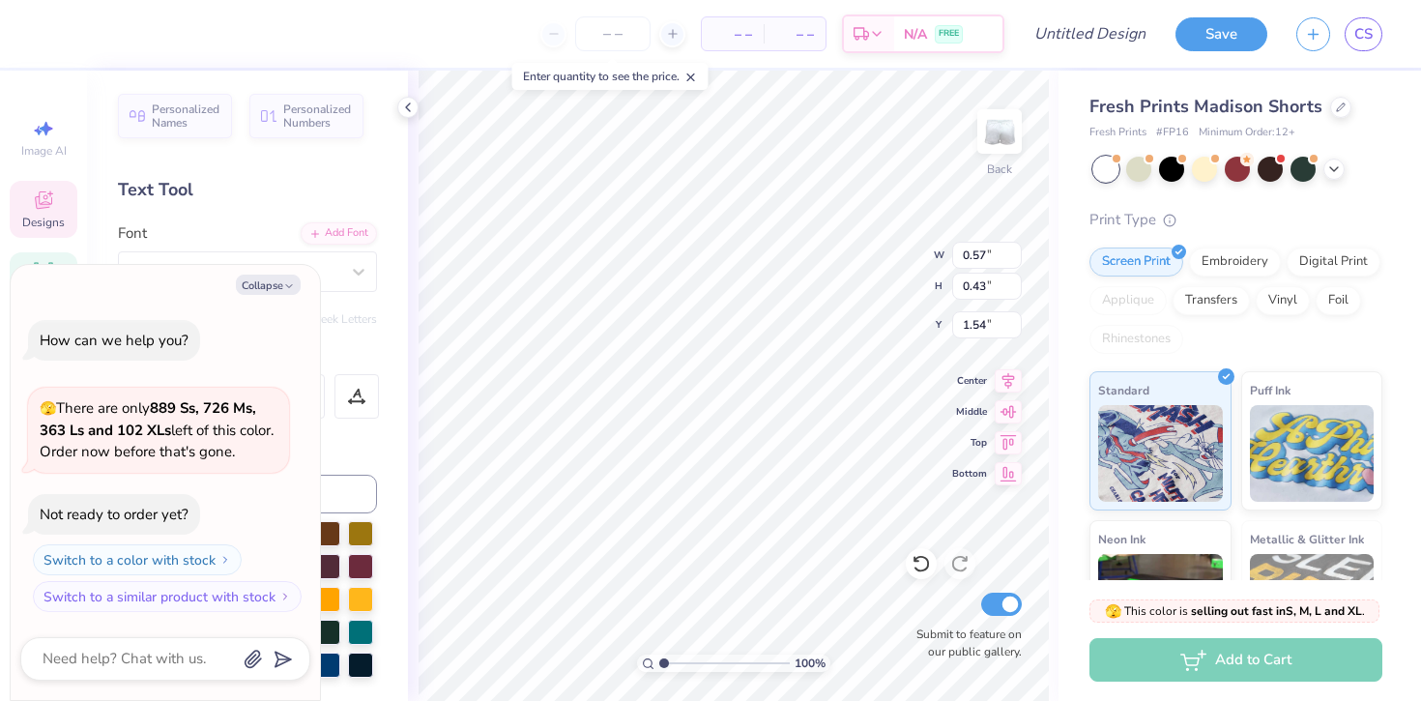
type textarea "x"
type textarea "c"
type textarea "x"
type textarea "ch"
type textarea "x"
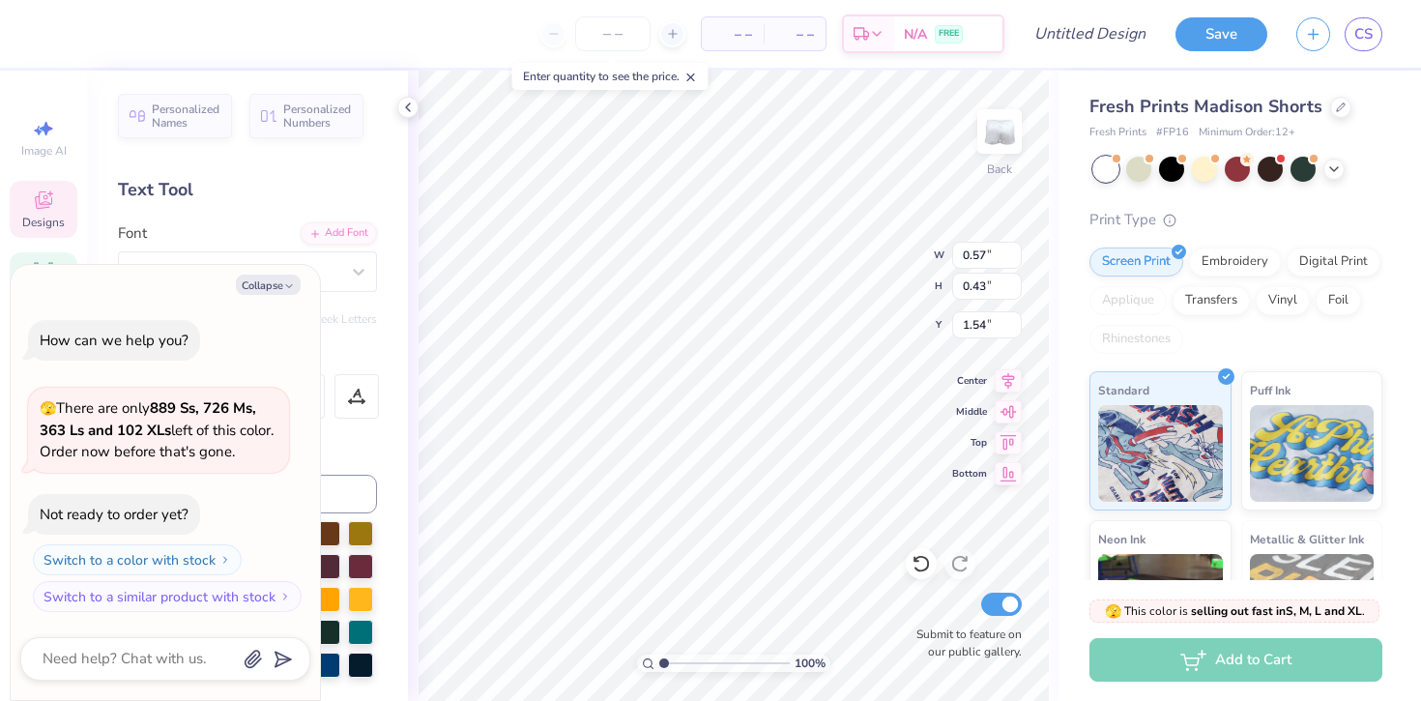
type textarea "chi"
type textarea "x"
type textarea "ch"
type textarea "x"
type textarea "c"
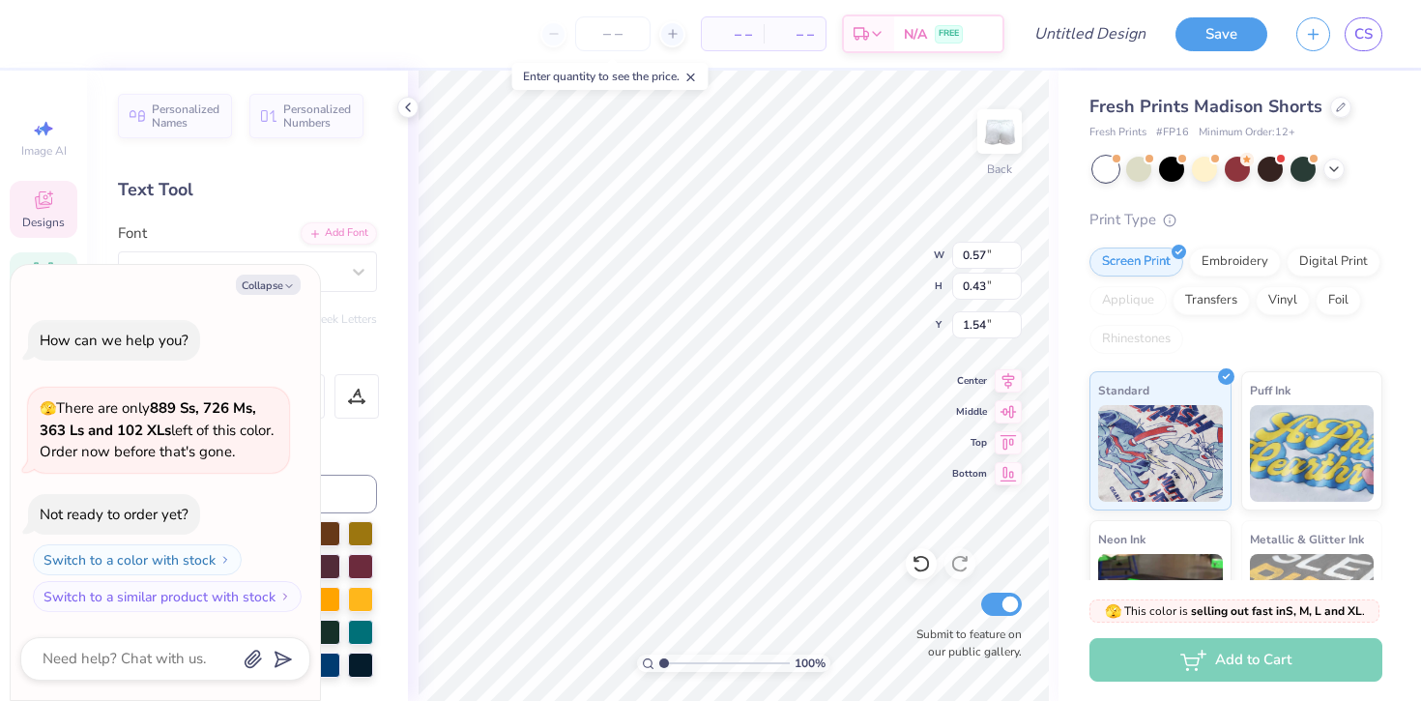
type textarea "x"
type textarea "h"
type textarea "x"
type textarea "hi"
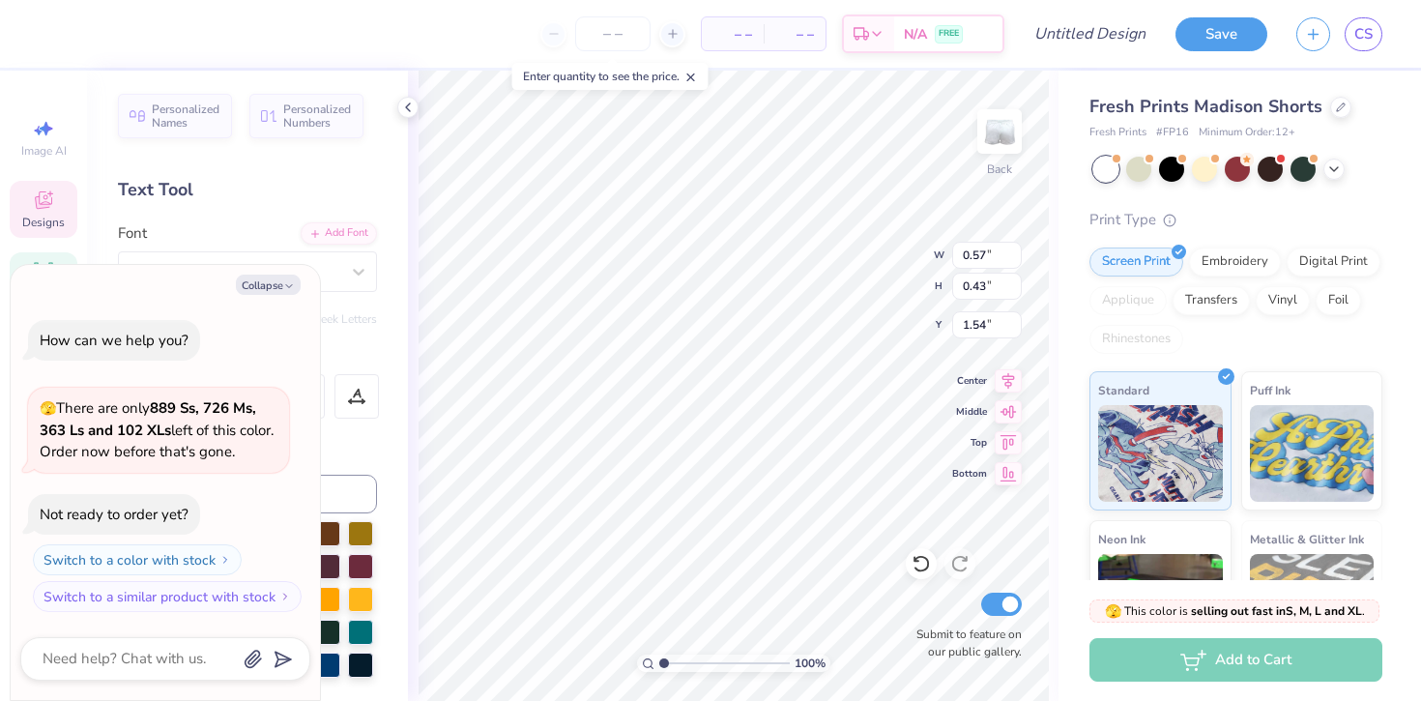
click at [894, 285] on div "100 % Back W 0.57 0.57 " H 0.43 0.43 " Y 1.54 1.54 " Center Middle Top Bottom S…" at bounding box center [733, 386] width 651 height 630
type textarea "x"
type input "0.49"
type input "0.46"
type input "1.52"
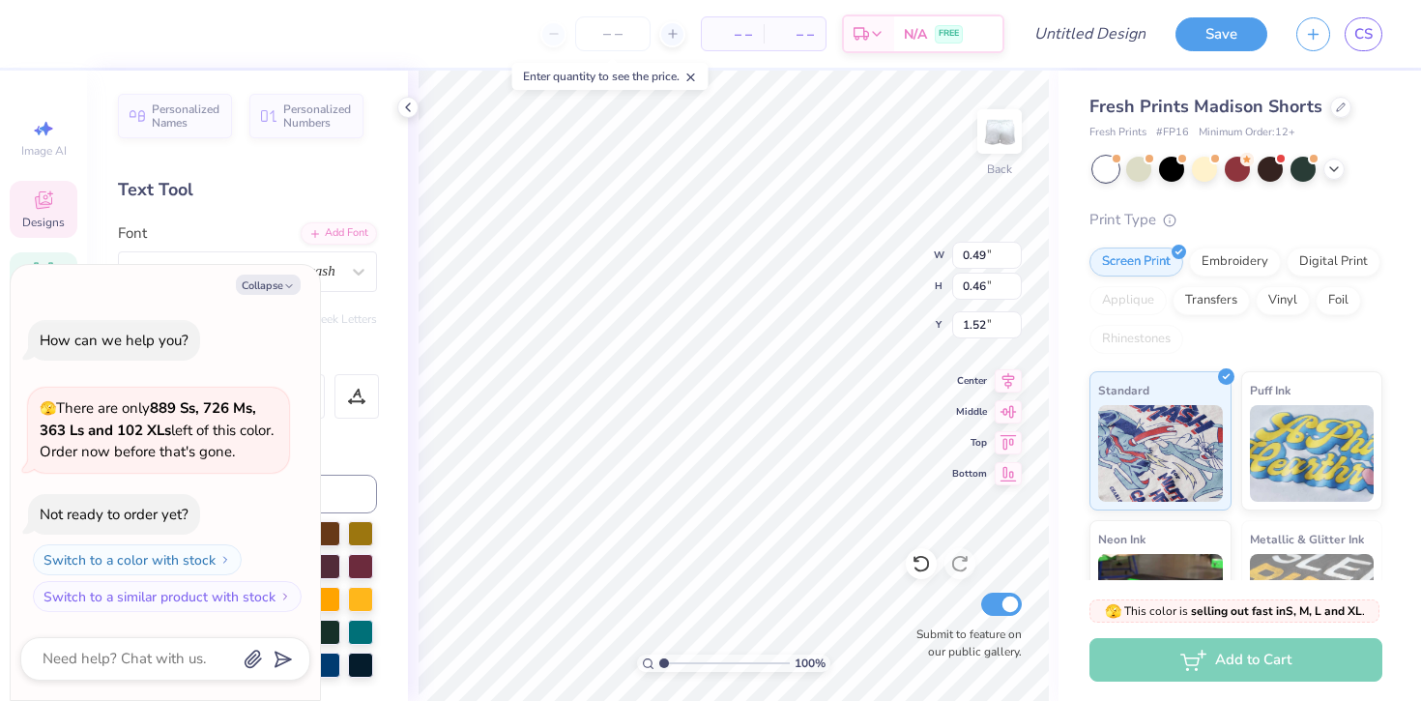
type textarea "x"
type textarea "C"
click at [882, 244] on div "100 % Back W 0.49 0.49 " H 0.46 0.46 " Y 1.52 1.52 " Center Middle Top Bottom S…" at bounding box center [733, 386] width 651 height 630
type textarea "x"
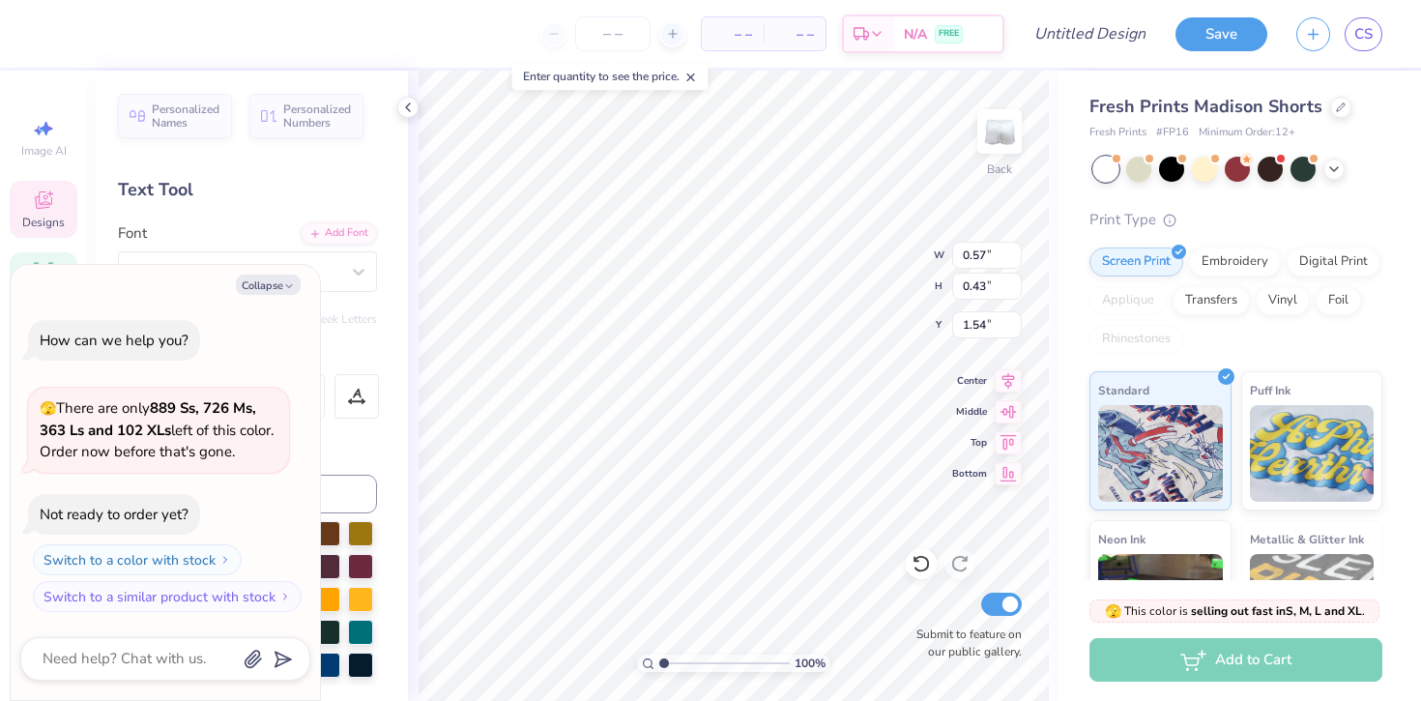
type input "1.59"
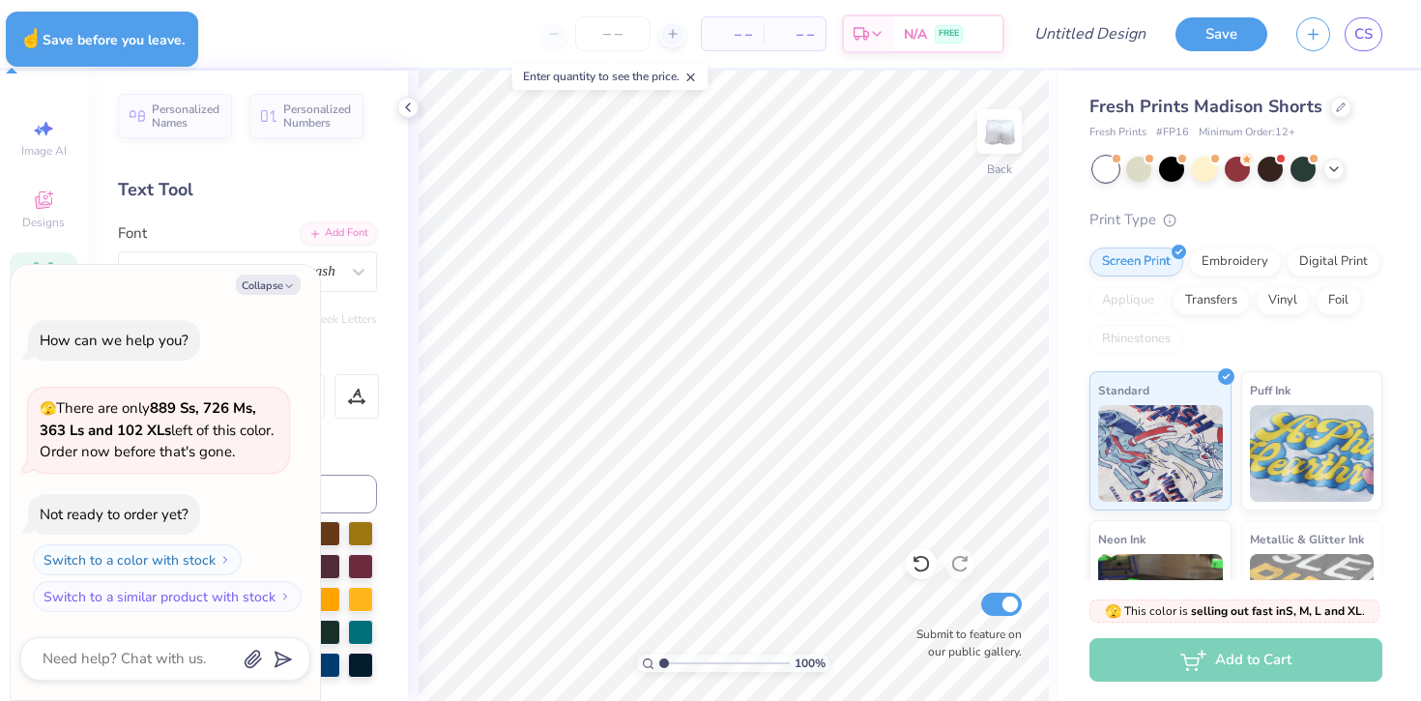
type textarea "x"
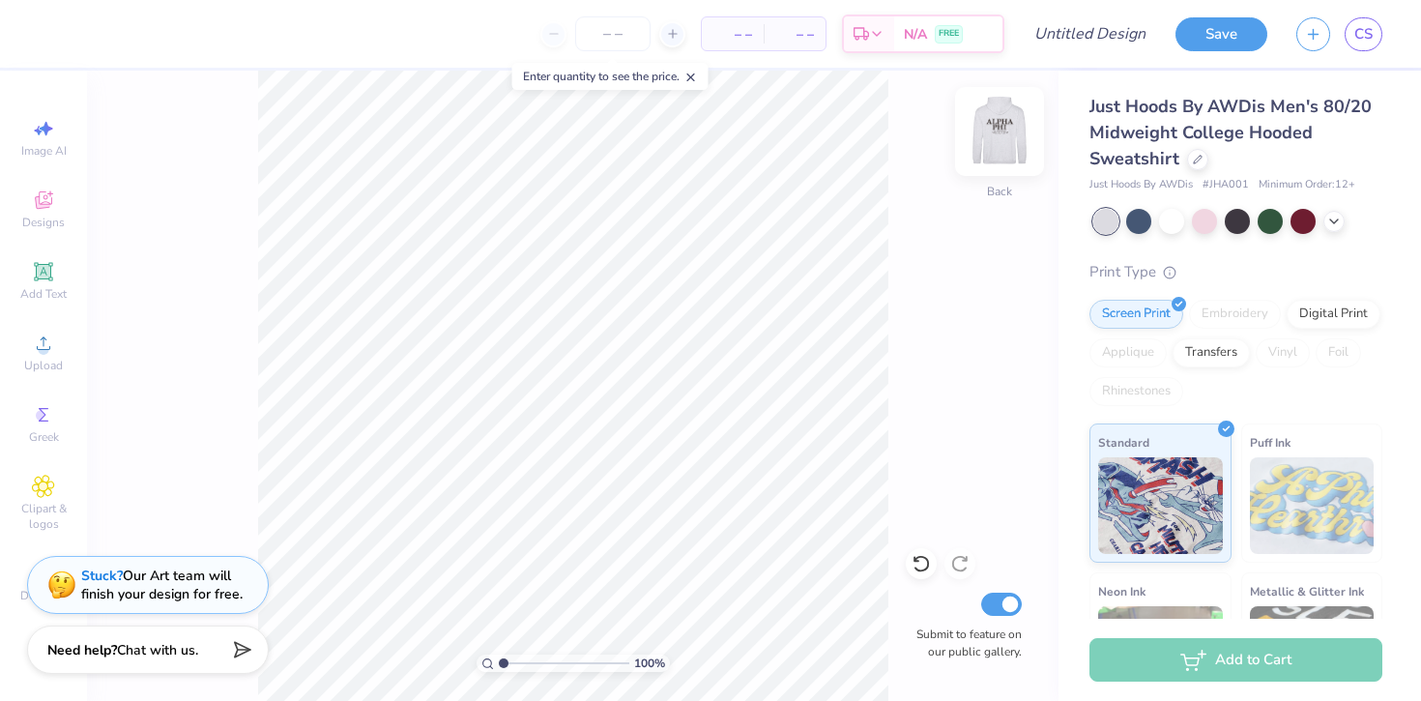
click at [994, 136] on img at bounding box center [999, 131] width 77 height 77
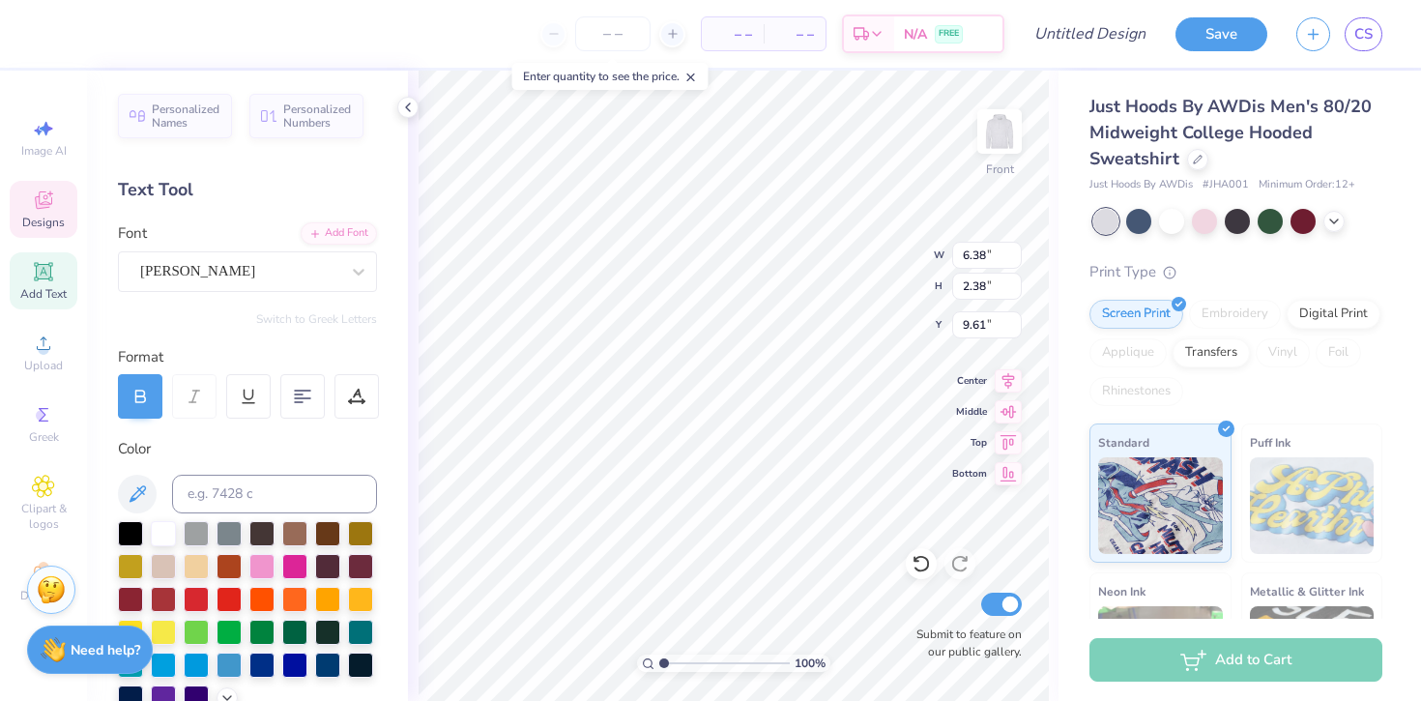
scroll to position [1, 0]
type textarea "CHI"
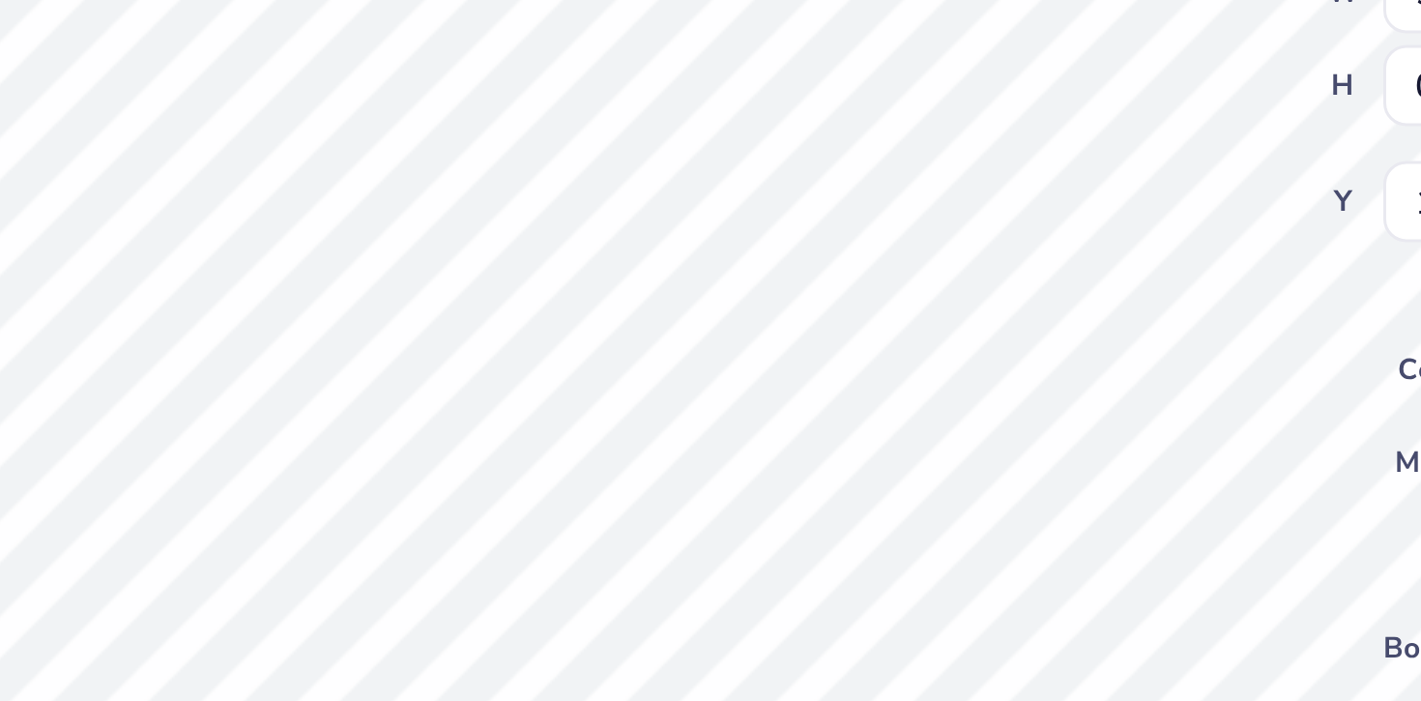
type input "13.13"
type textarea "[GEOGRAPHIC_DATA]"
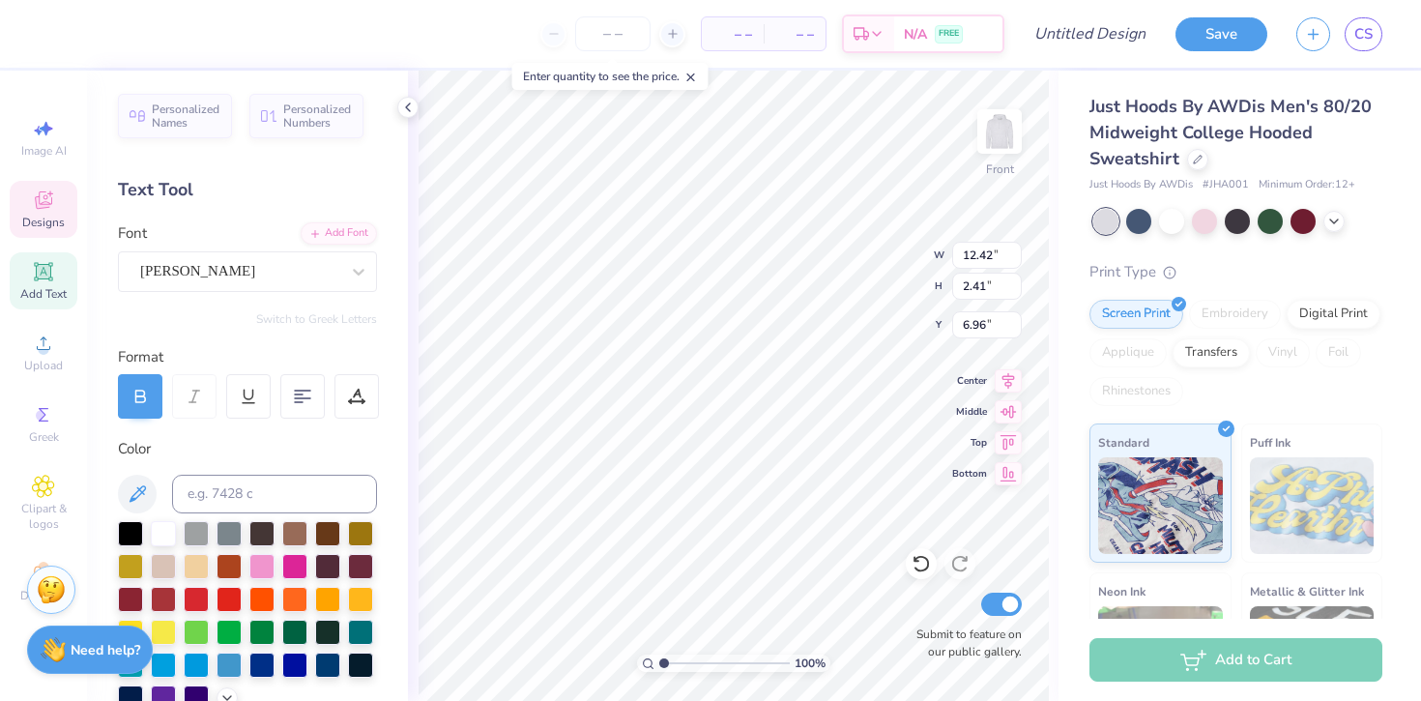
type input "5.42"
type input "0.22"
type input "13.13"
click at [202, 266] on div "Gotham Black" at bounding box center [239, 271] width 203 height 30
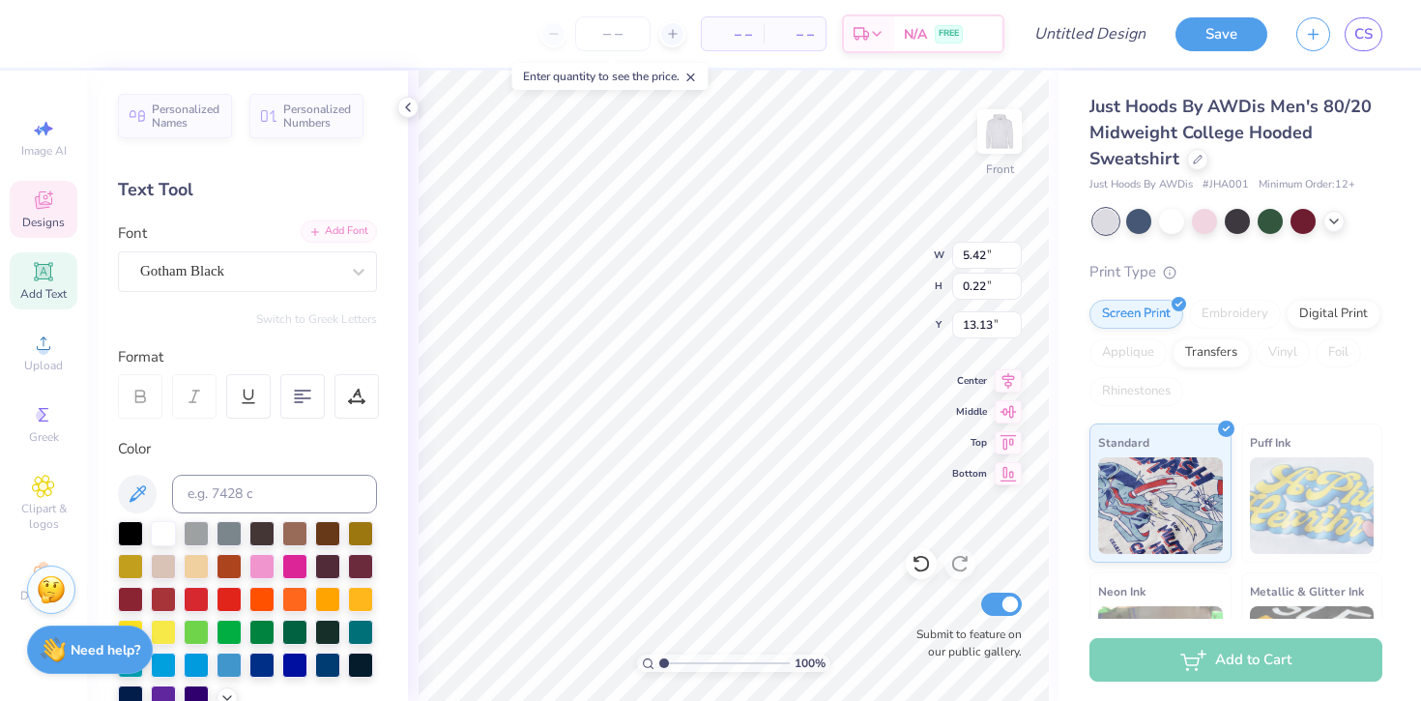
click at [332, 238] on div "Add Font" at bounding box center [339, 231] width 76 height 22
type input "6.74"
type input "2.54"
type input "9.37"
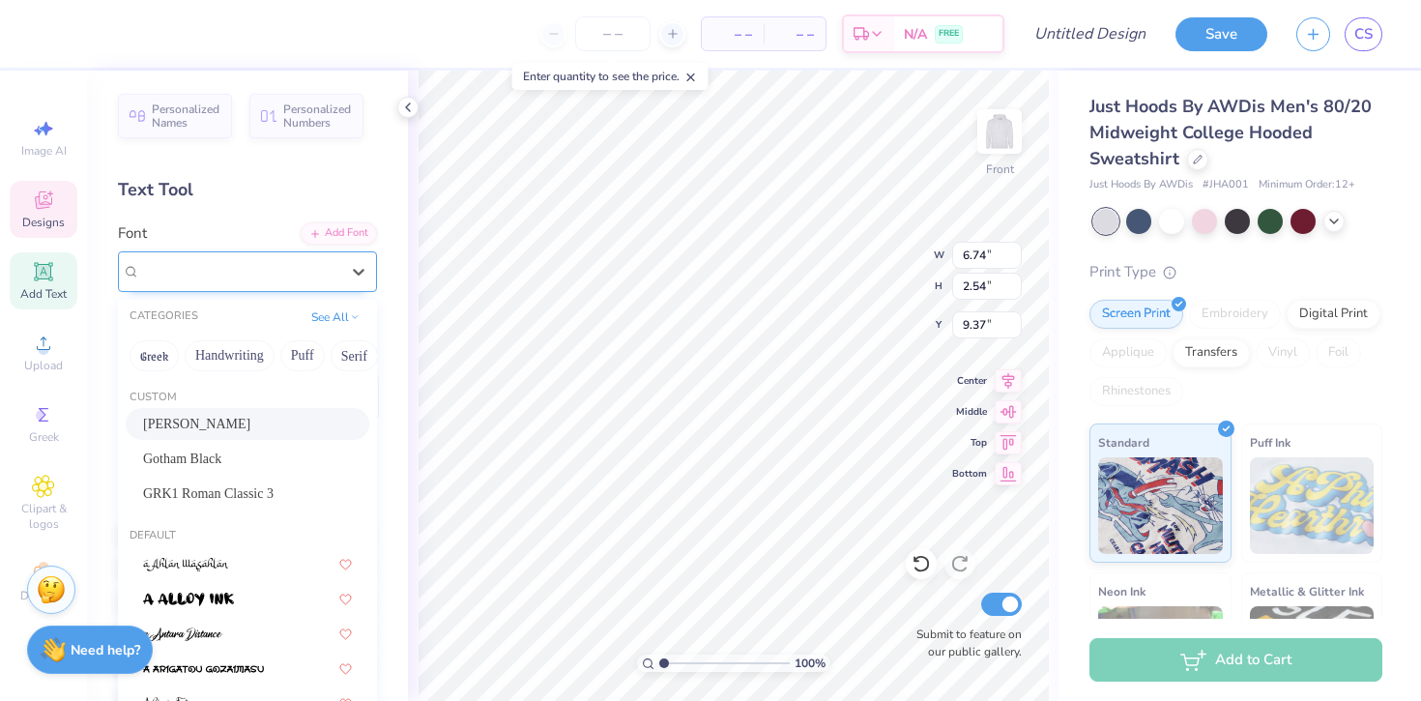
click at [271, 271] on div "[PERSON_NAME]" at bounding box center [239, 271] width 203 height 30
click at [255, 271] on span "[PERSON_NAME]" at bounding box center [197, 271] width 115 height 22
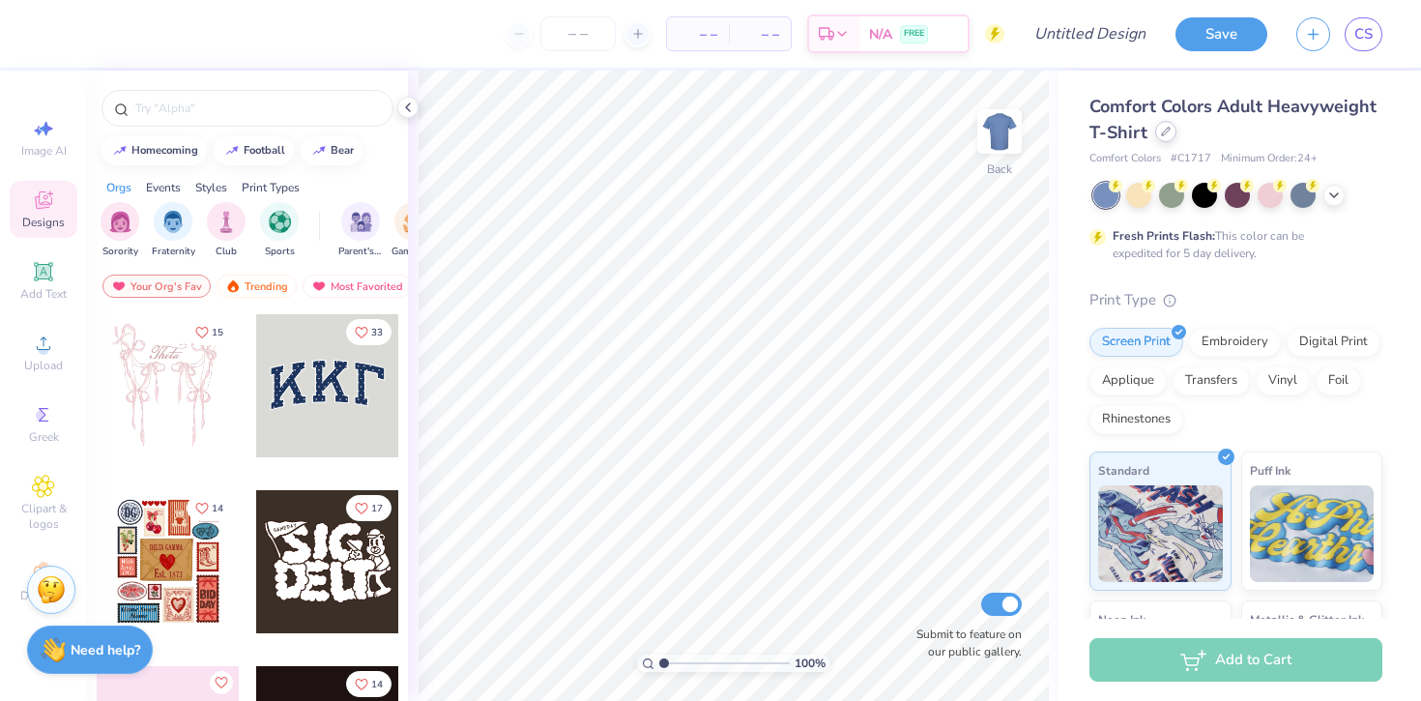
click at [1167, 138] on div at bounding box center [1165, 131] width 21 height 21
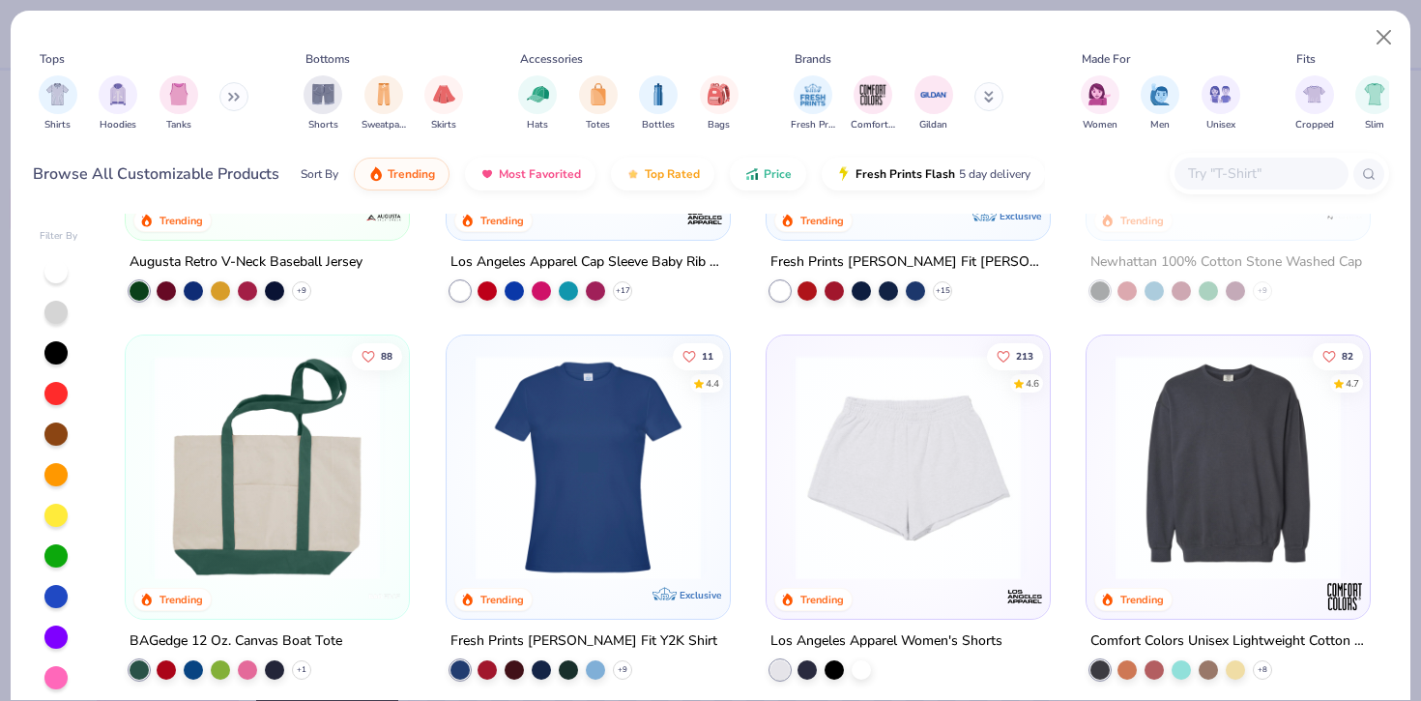
scroll to position [2923, 0]
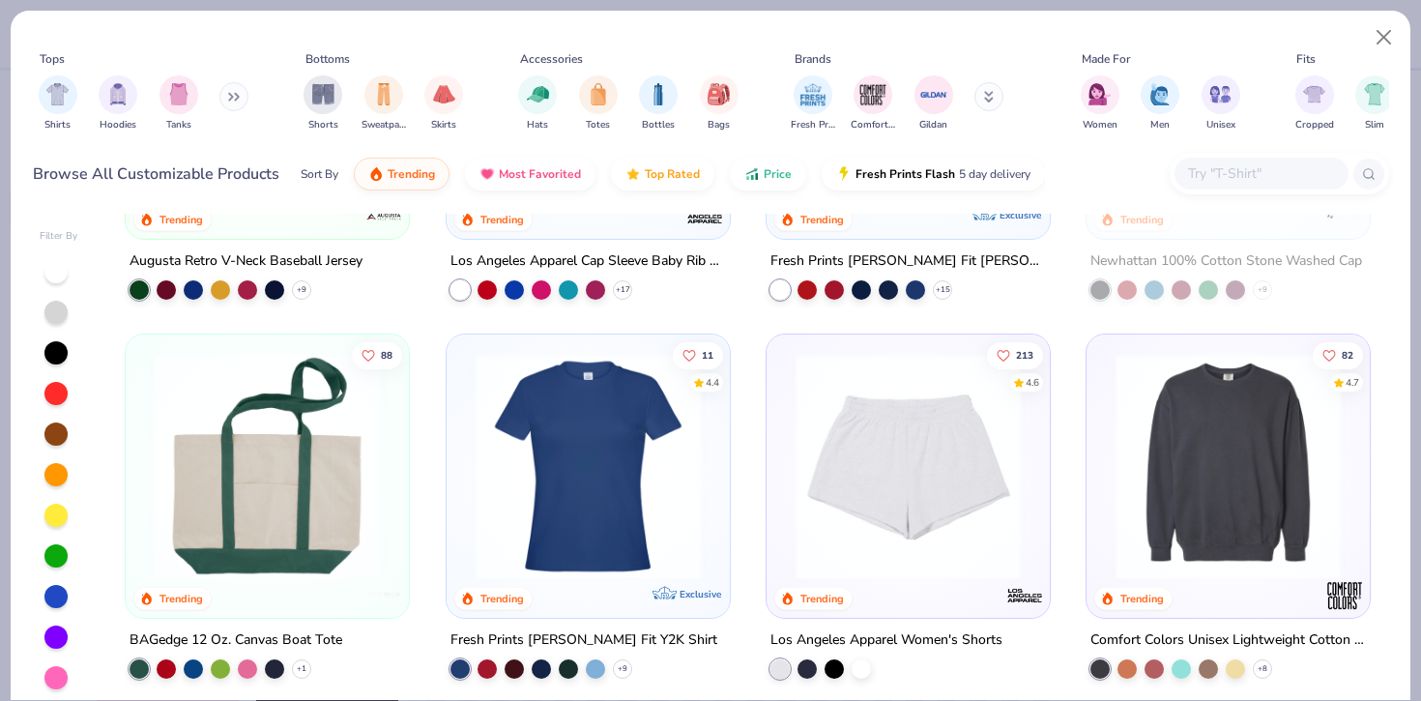
click at [903, 467] on img at bounding box center [908, 466] width 245 height 225
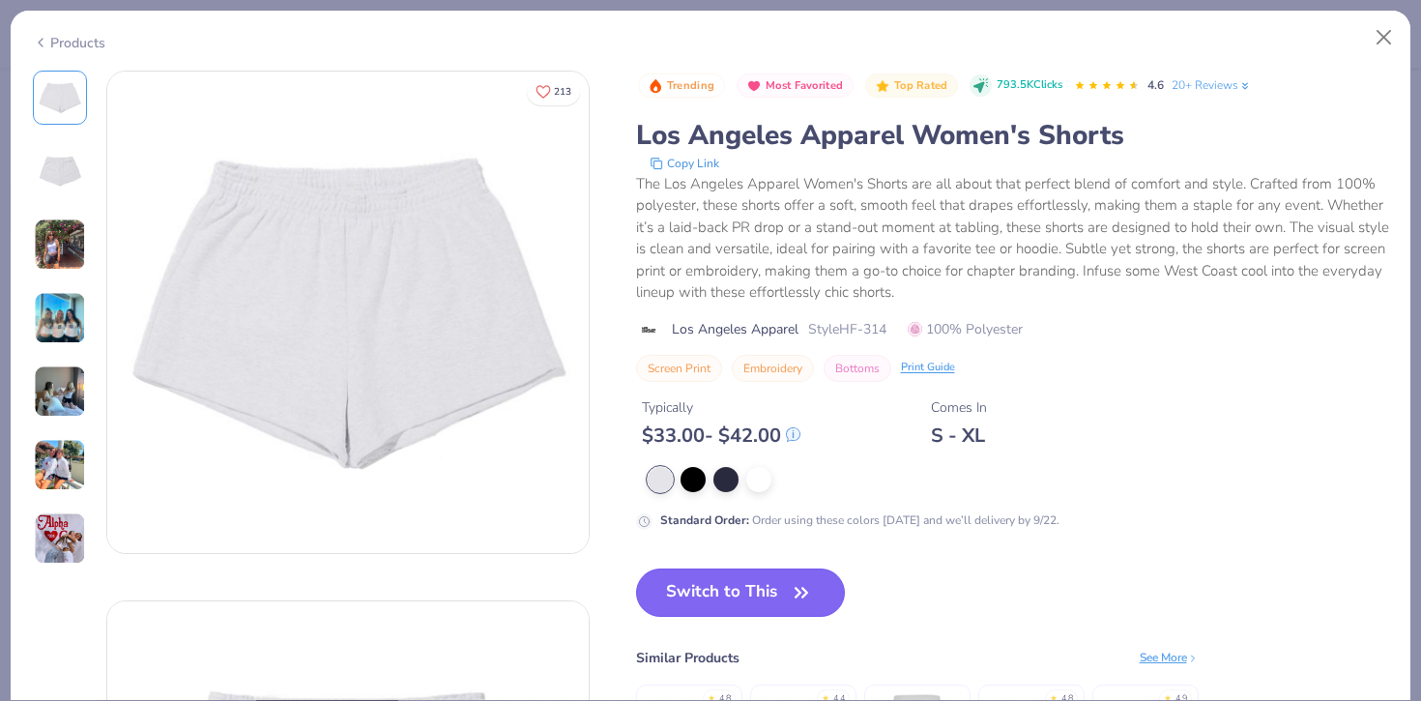
click at [743, 593] on button "Switch to This" at bounding box center [741, 592] width 210 height 48
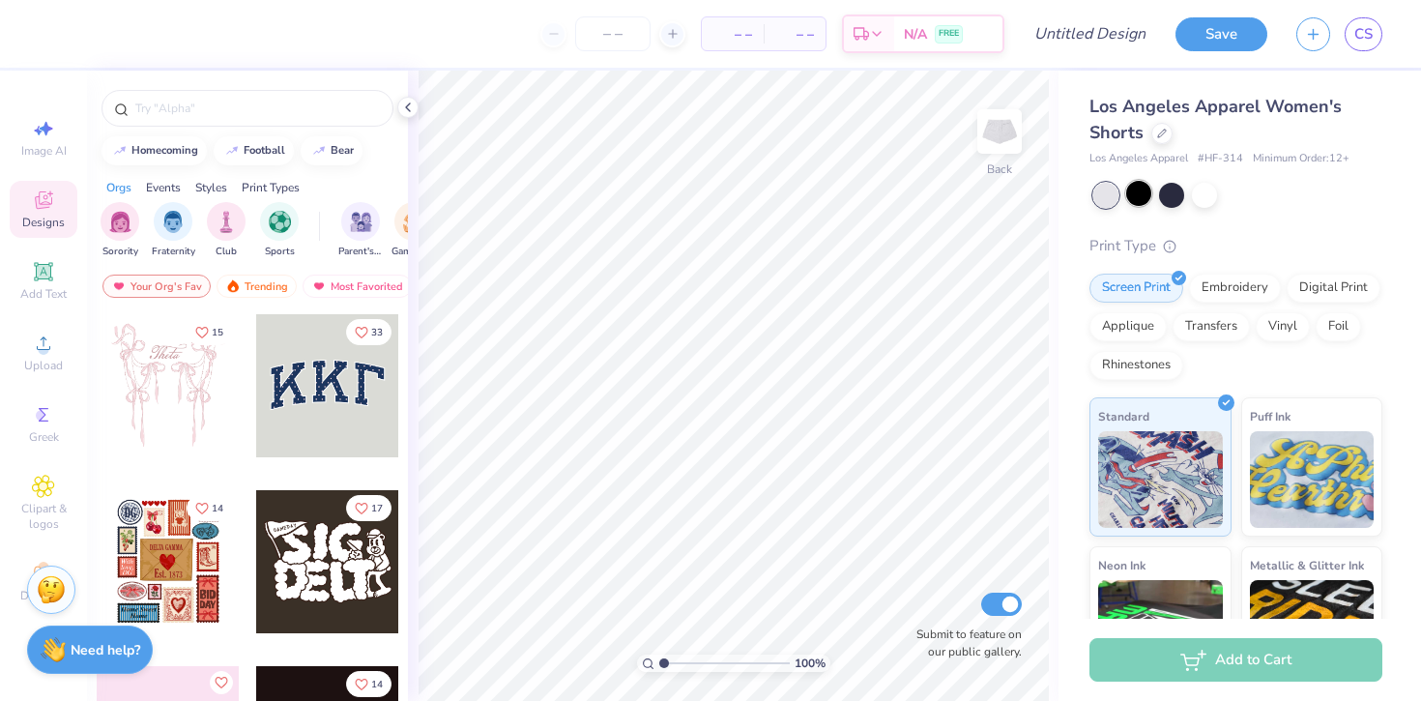
click at [1140, 201] on div at bounding box center [1138, 193] width 25 height 25
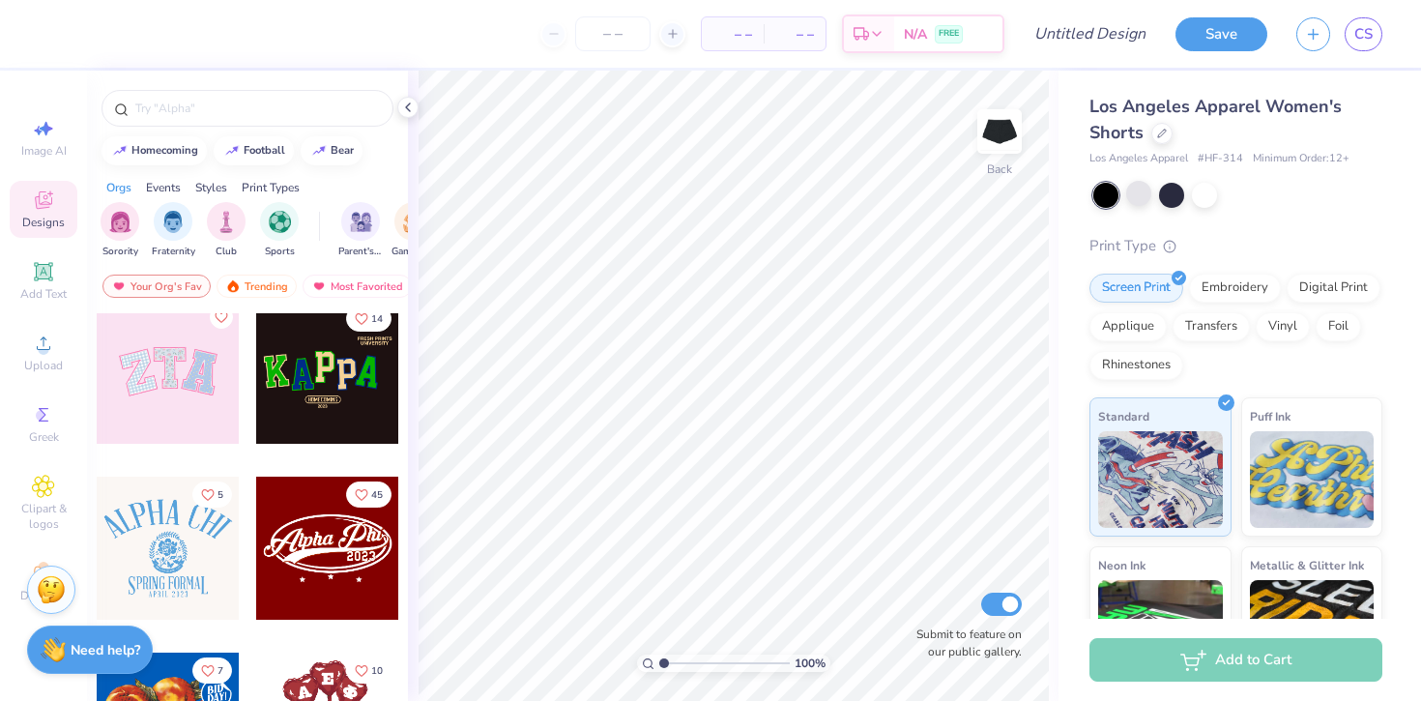
scroll to position [378, 0]
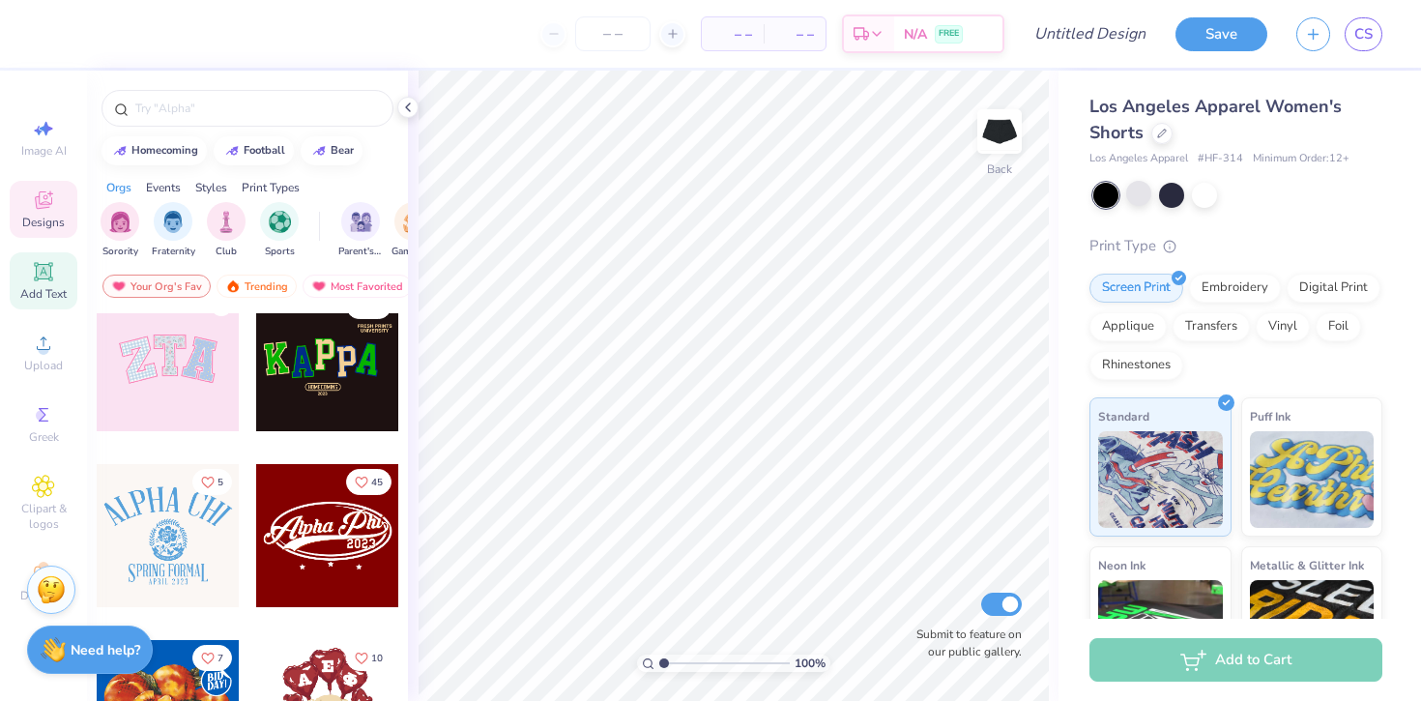
click at [28, 289] on span "Add Text" at bounding box center [43, 293] width 46 height 15
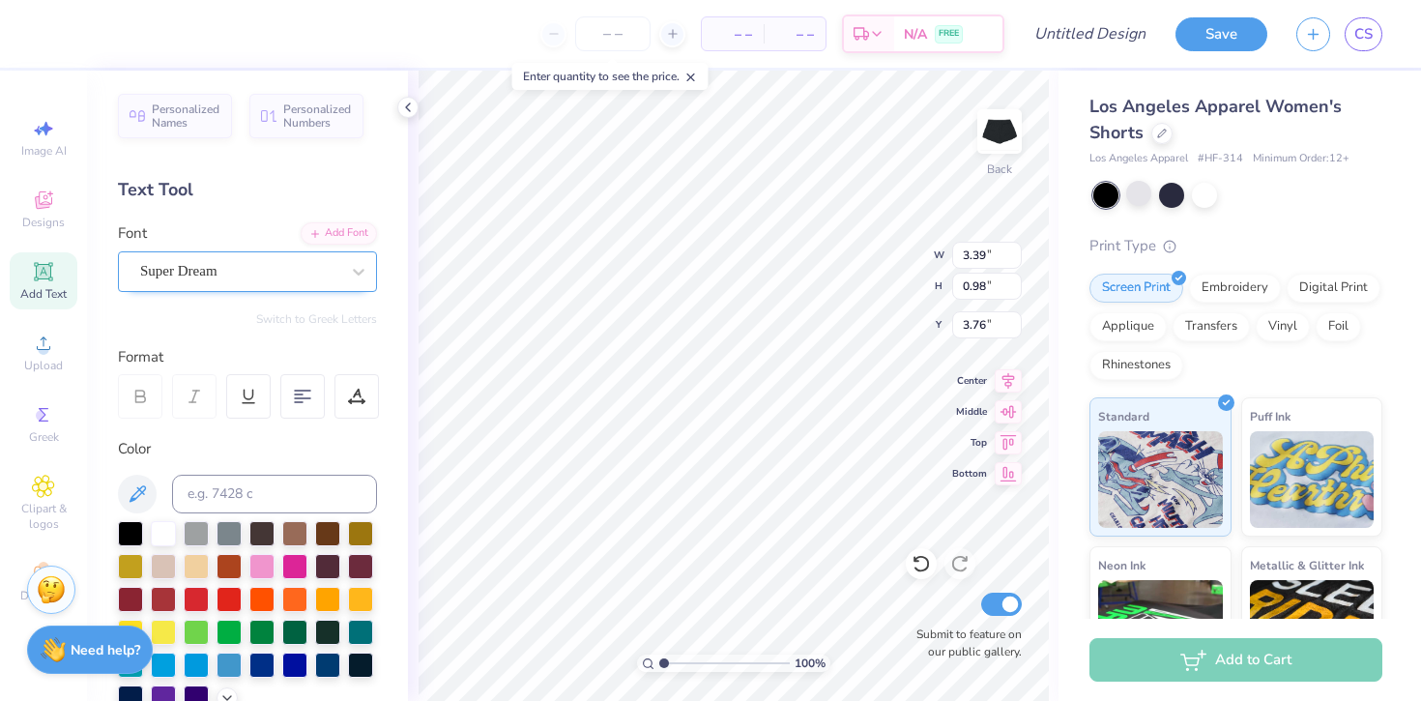
click at [186, 277] on div "Super Dream" at bounding box center [239, 271] width 203 height 30
click at [197, 273] on span "Super Dream" at bounding box center [178, 271] width 77 height 22
type input "gotham bla"
paste textarea
click at [204, 249] on div "Font Super Dream" at bounding box center [247, 257] width 259 height 70
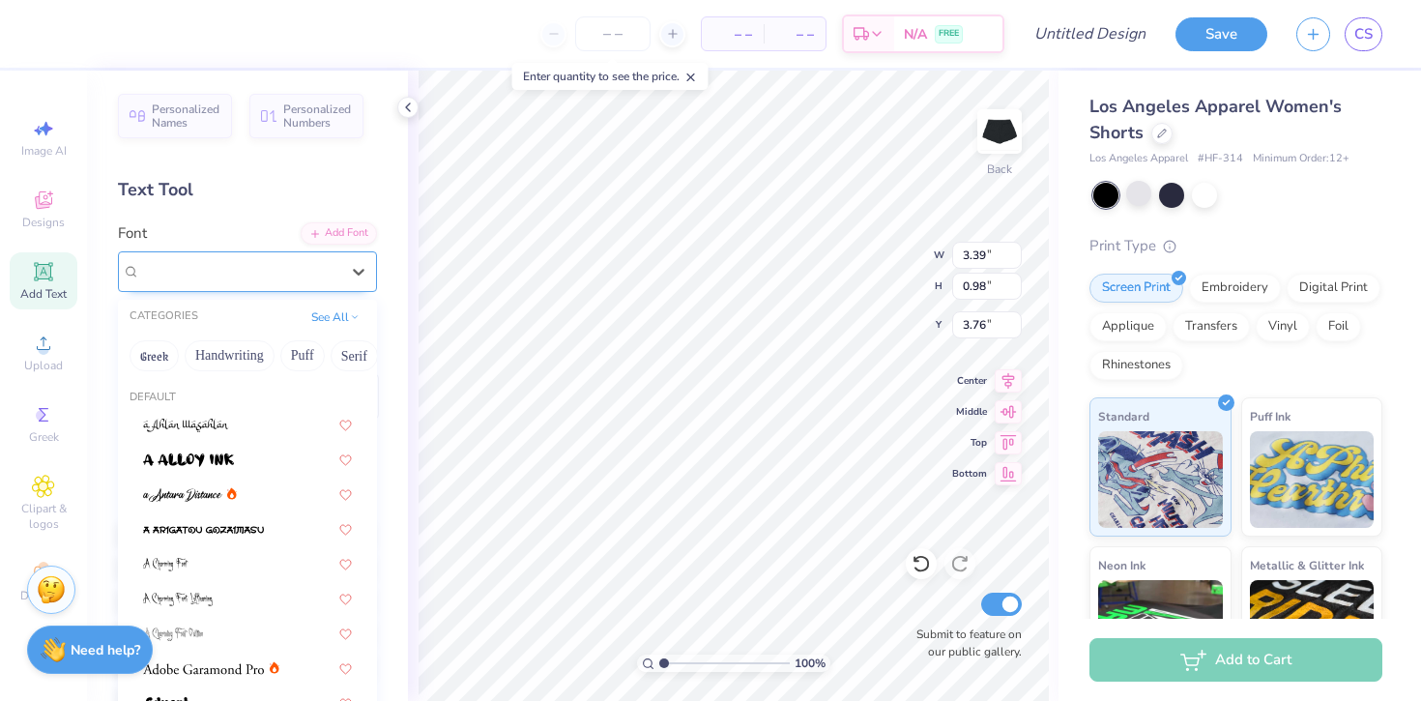
click at [204, 269] on div "Super Dream" at bounding box center [239, 271] width 203 height 30
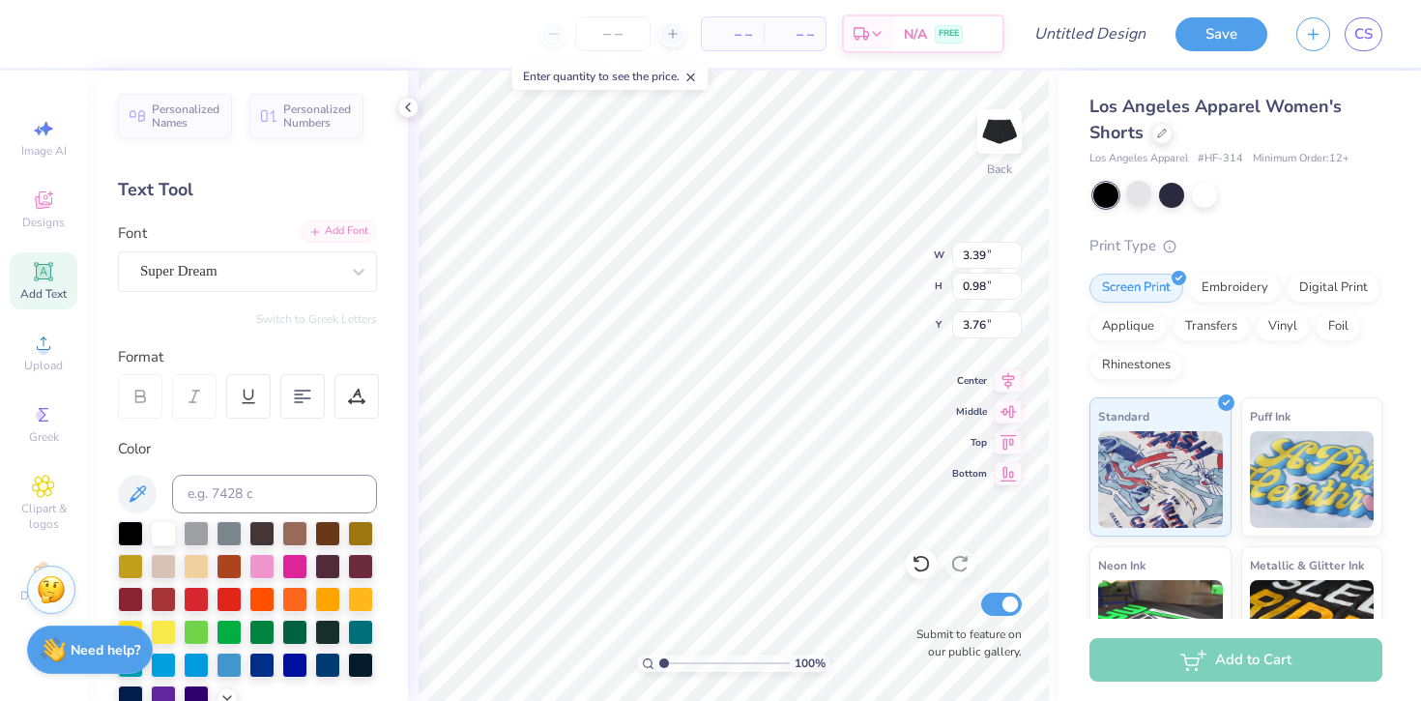
click at [349, 231] on div "Add Font" at bounding box center [339, 231] width 76 height 22
click at [43, 268] on icon at bounding box center [43, 271] width 23 height 23
click at [38, 280] on icon at bounding box center [43, 271] width 18 height 18
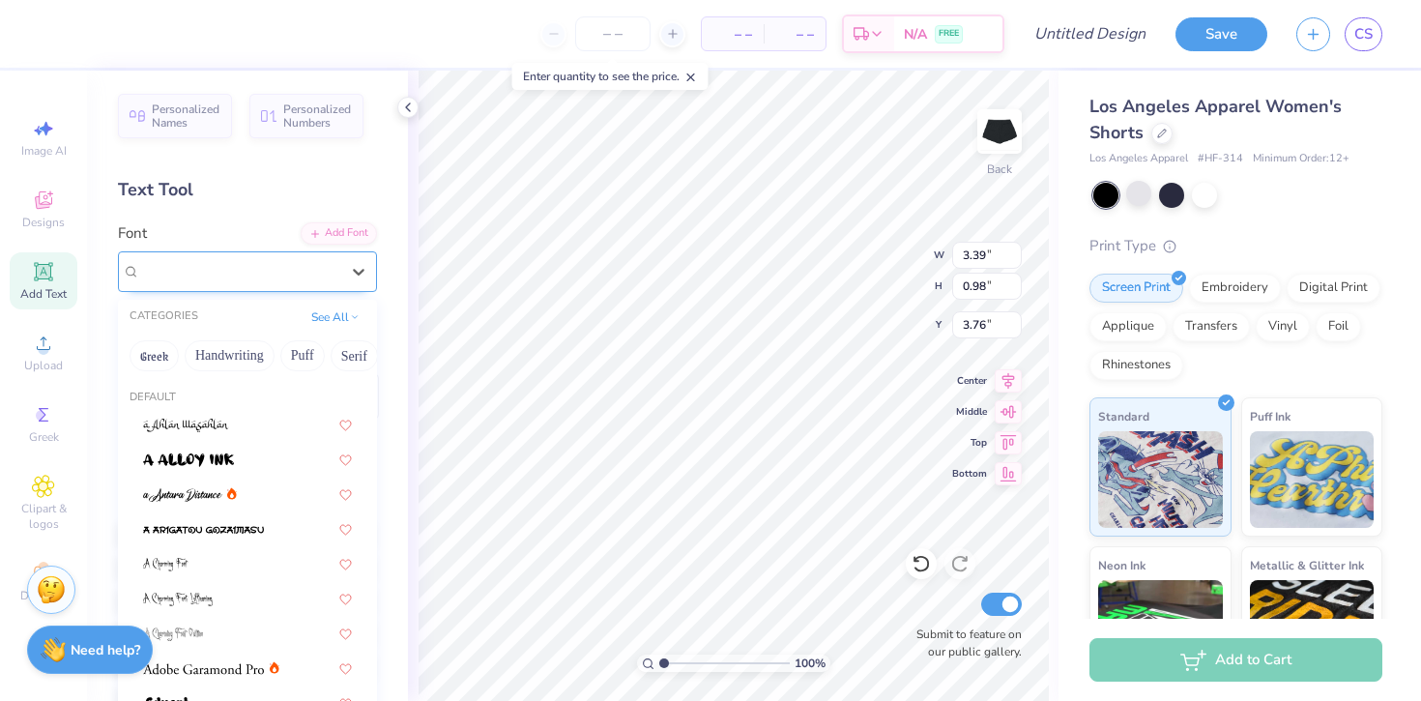
click at [302, 275] on div "Super Dream" at bounding box center [239, 271] width 203 height 30
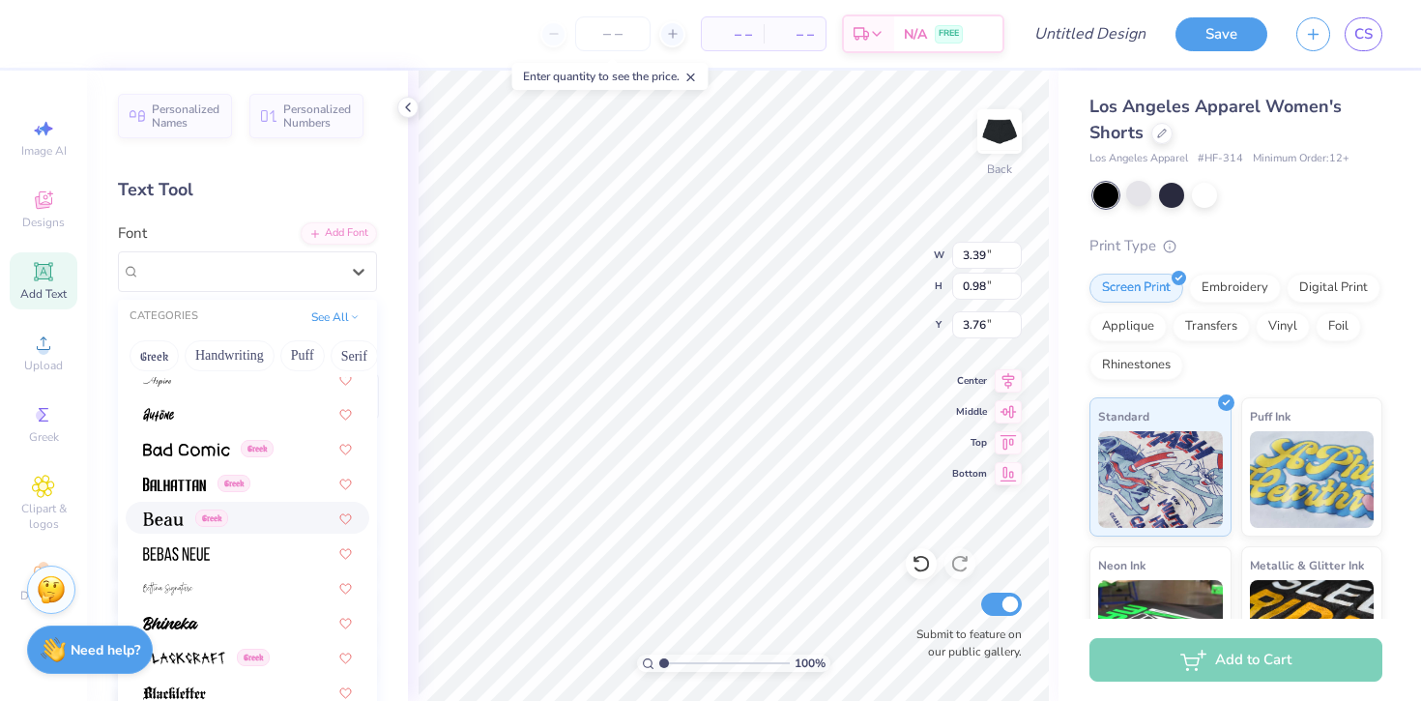
scroll to position [783, 0]
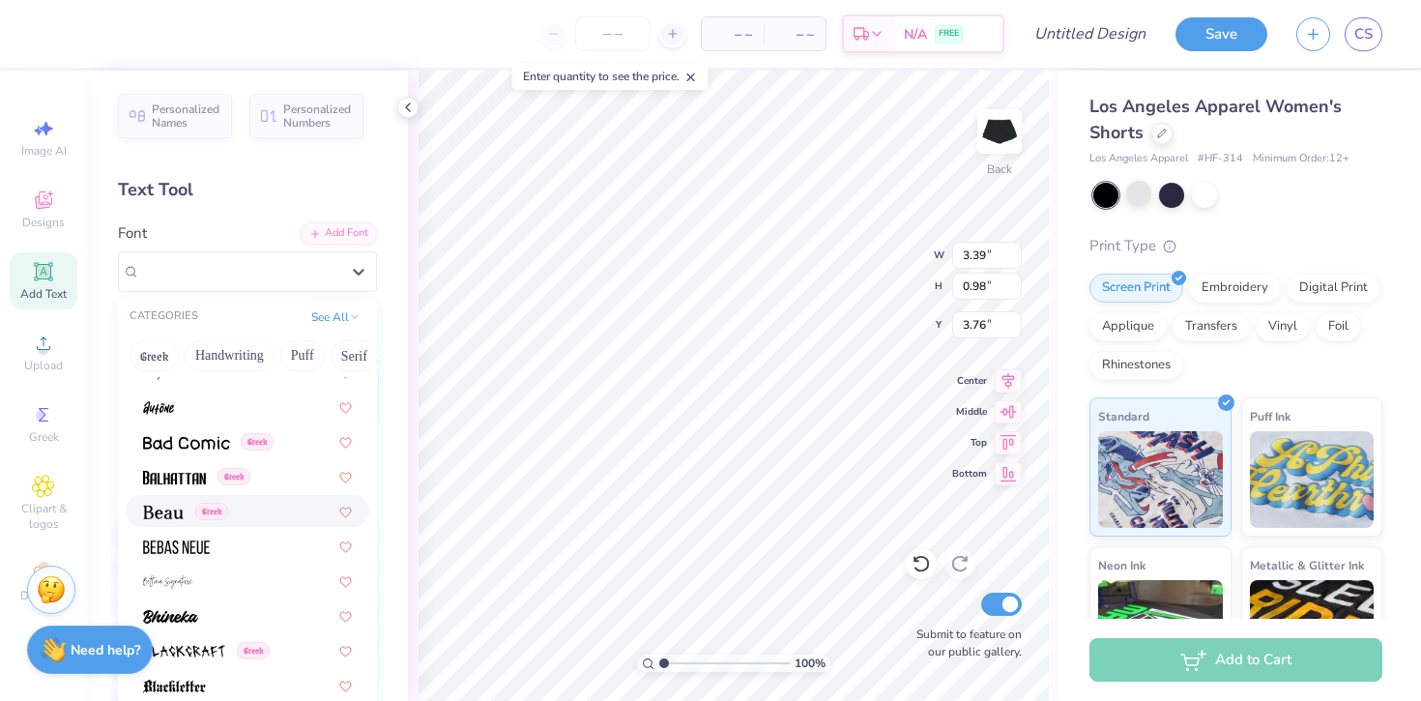
click at [258, 519] on div "Greek" at bounding box center [247, 511] width 209 height 20
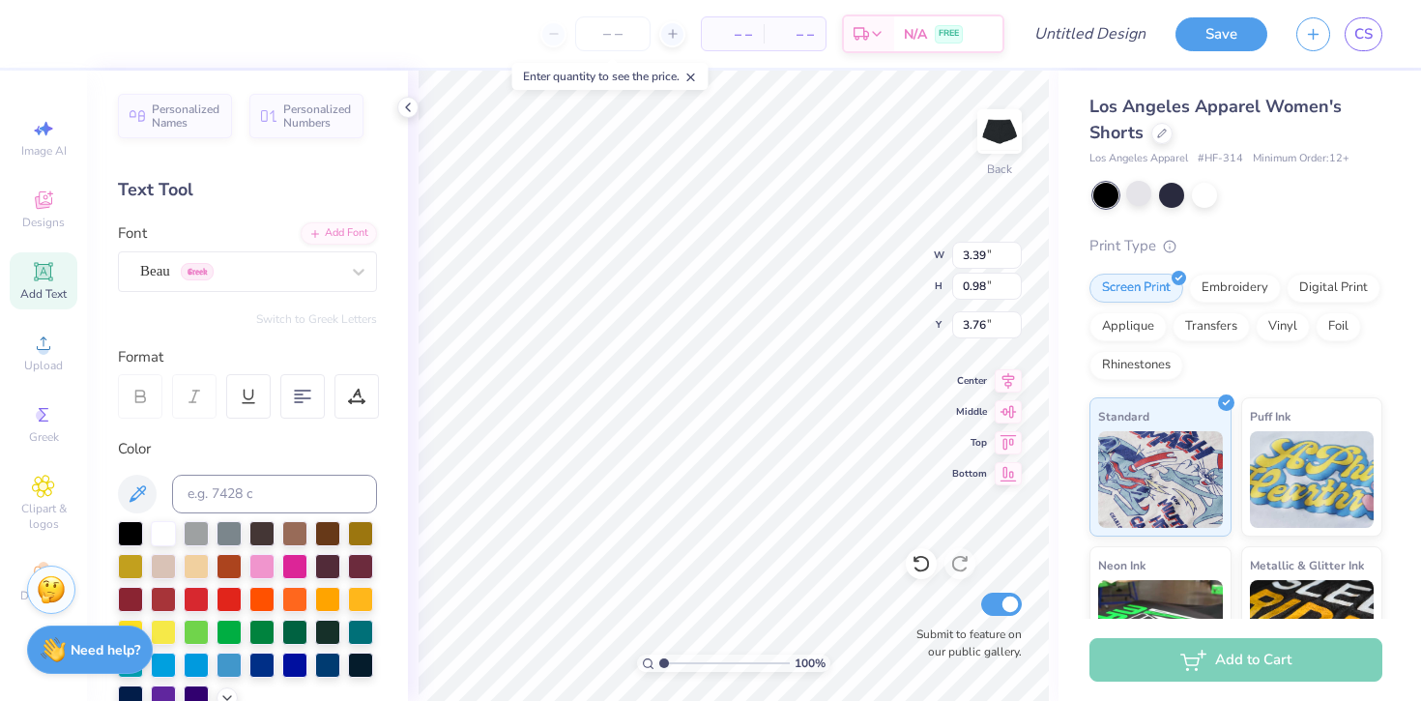
type input "3.15"
type input "0.97"
type textarea "LIVING IN THE BOND"
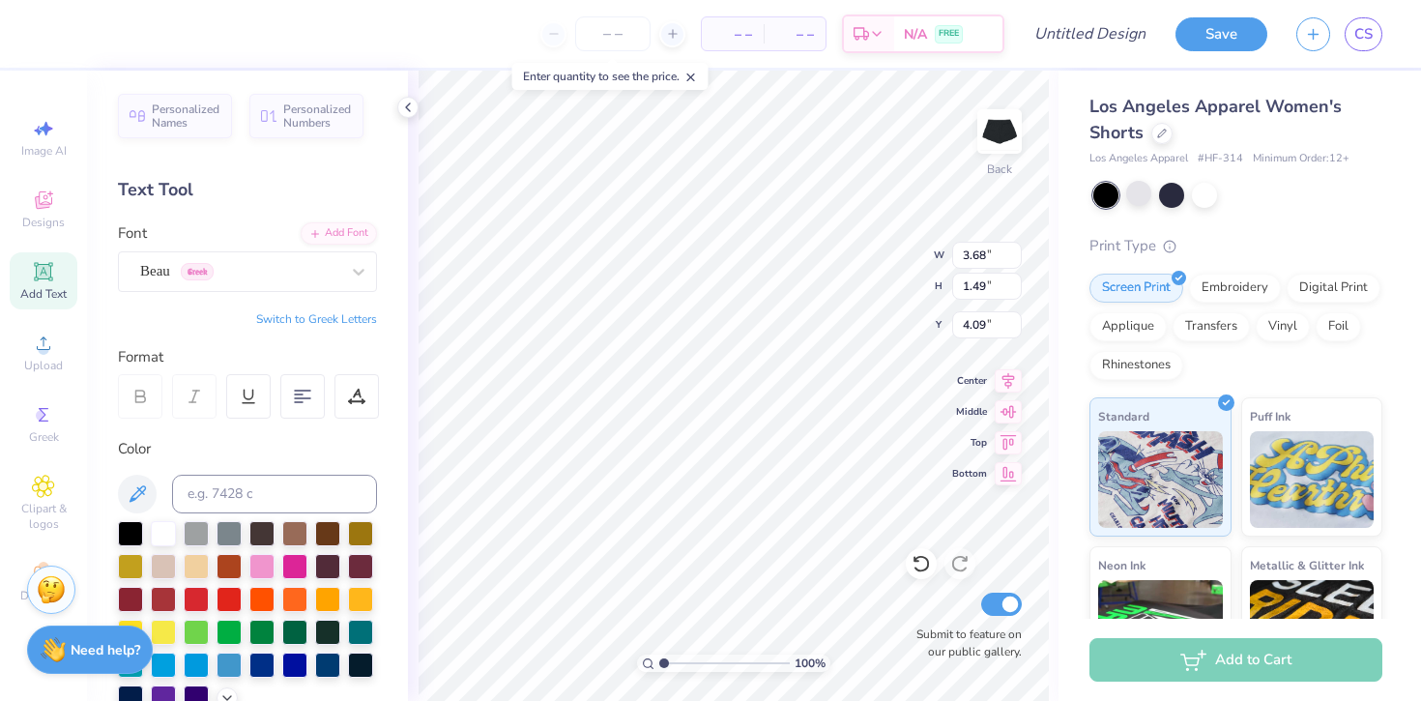
type input "3.68"
type input "1.49"
type input "4.25"
click at [300, 258] on div at bounding box center [239, 271] width 199 height 26
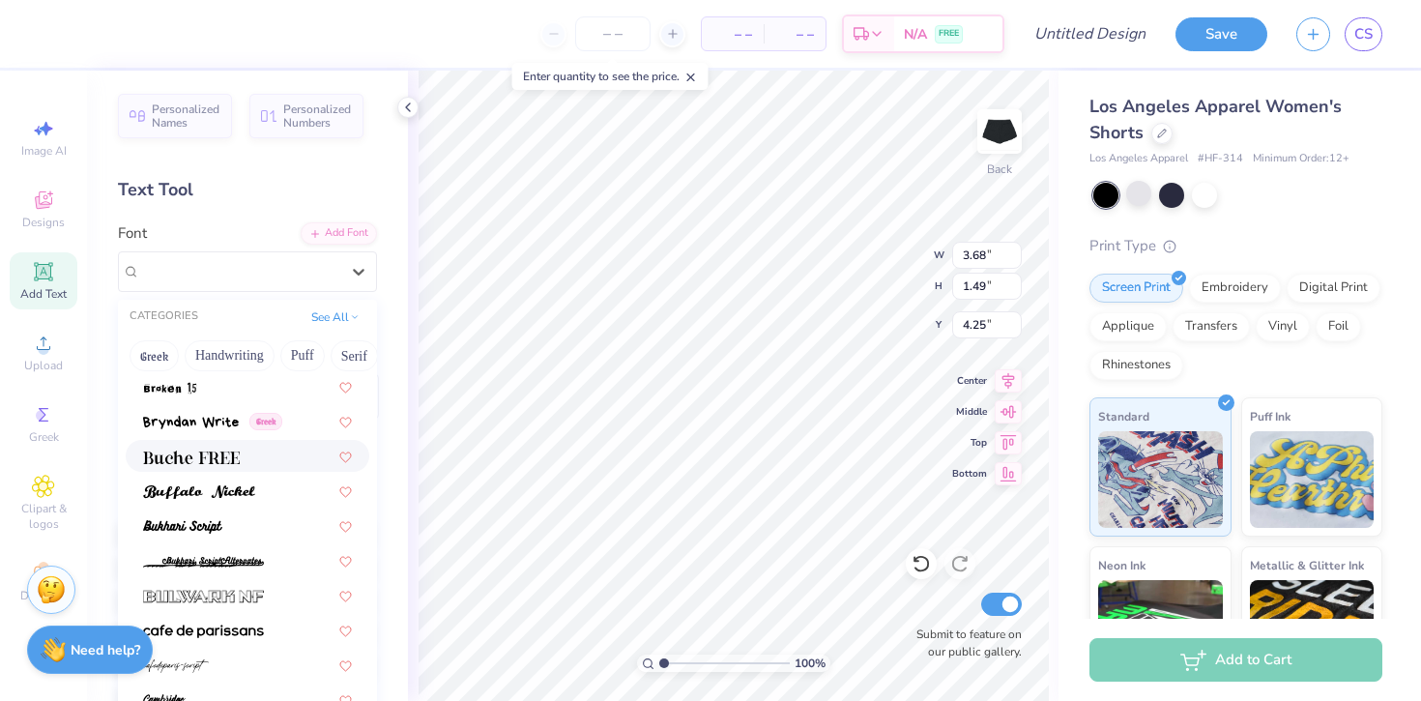
scroll to position [1709, 0]
click at [290, 467] on div at bounding box center [248, 455] width 244 height 32
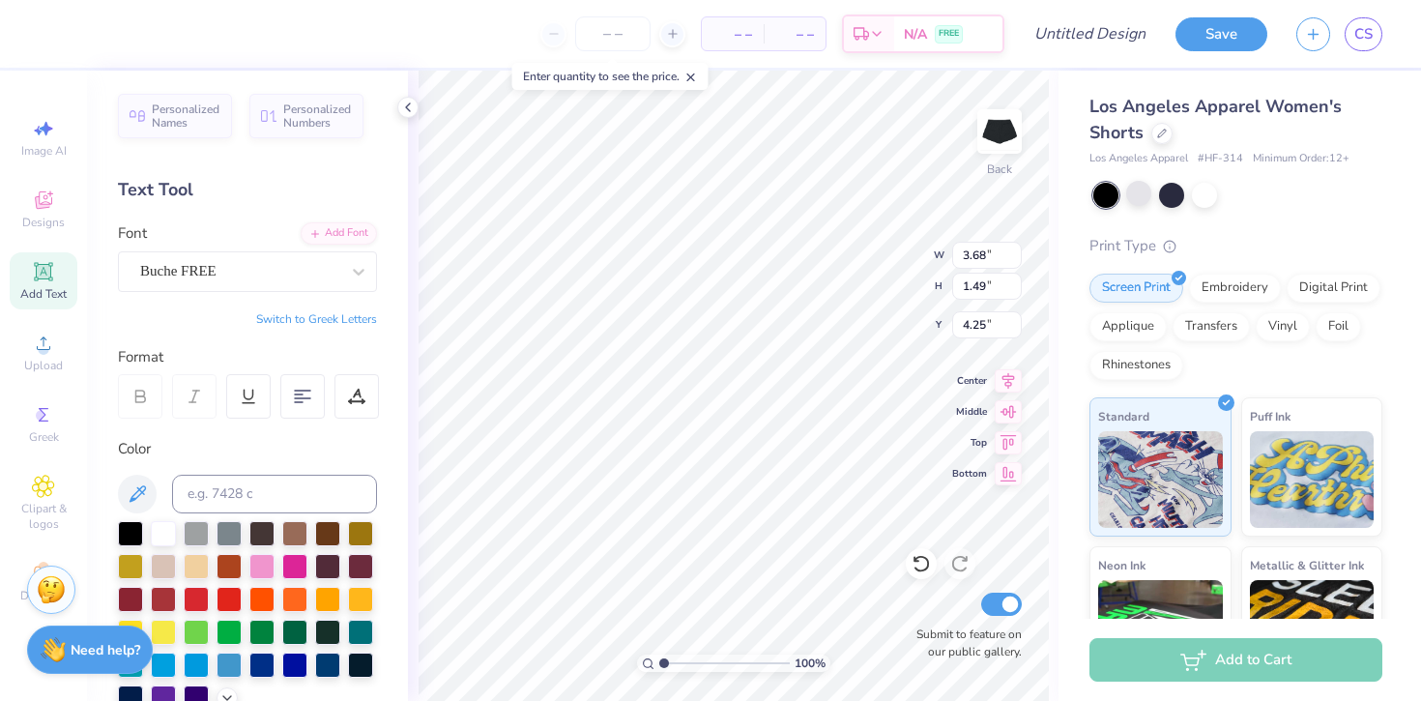
type input "1.47"
type input "4.26"
type input "4.48"
click at [344, 235] on div "Add Font" at bounding box center [339, 231] width 76 height 22
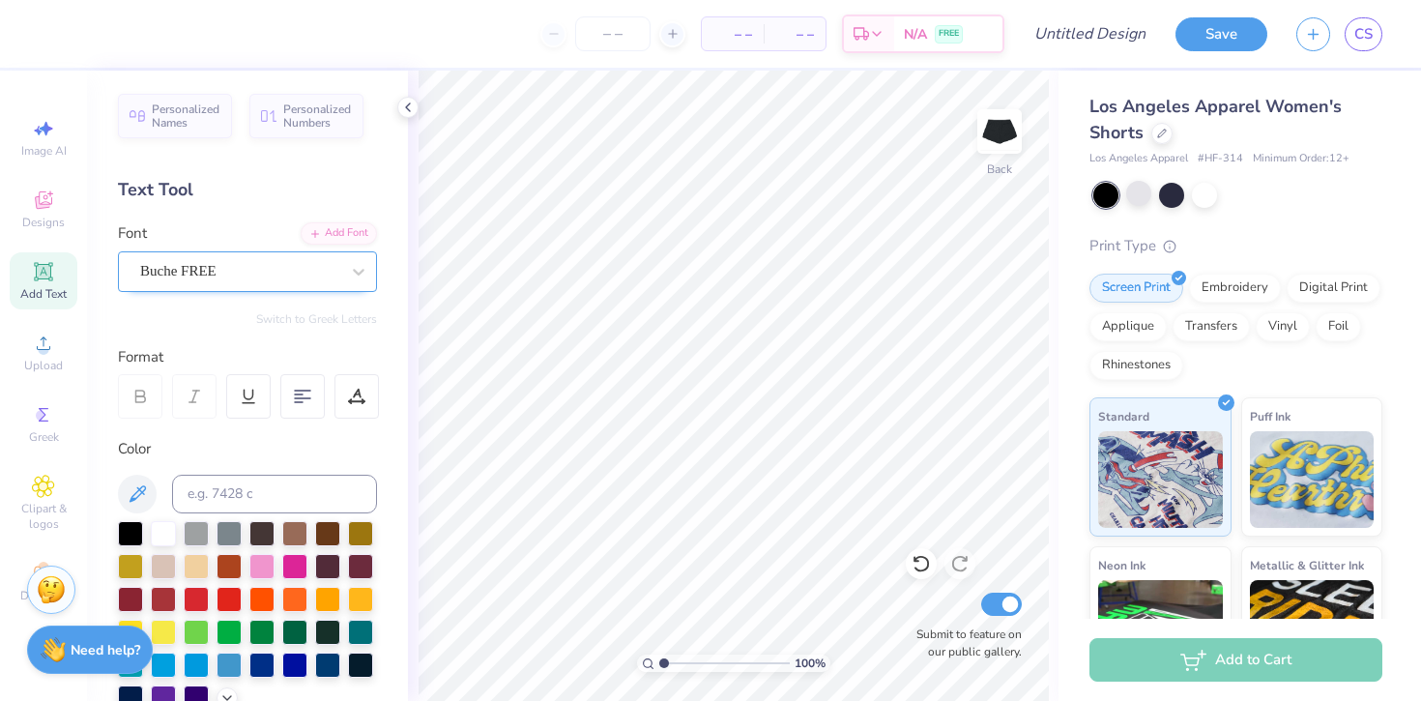
click at [242, 255] on div "Buche FREE" at bounding box center [247, 271] width 259 height 41
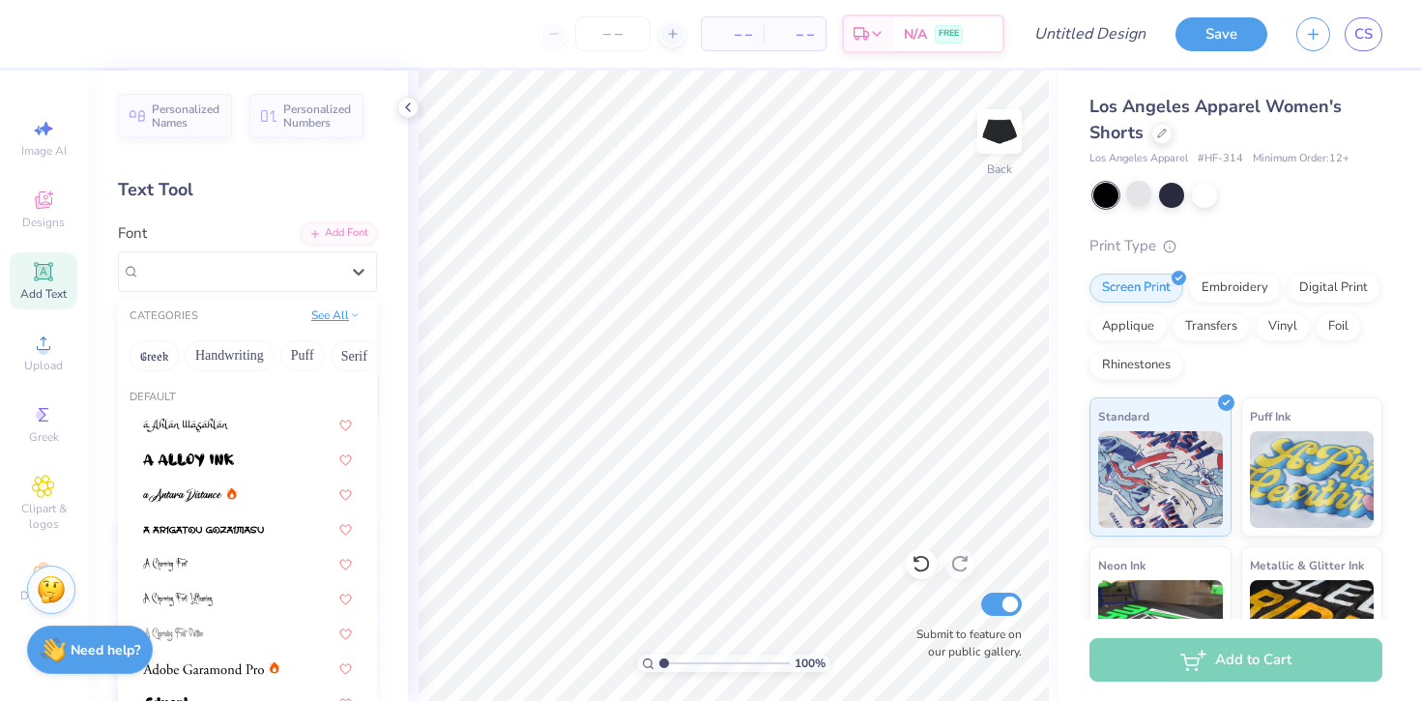
click at [344, 311] on button "See All" at bounding box center [335, 314] width 60 height 19
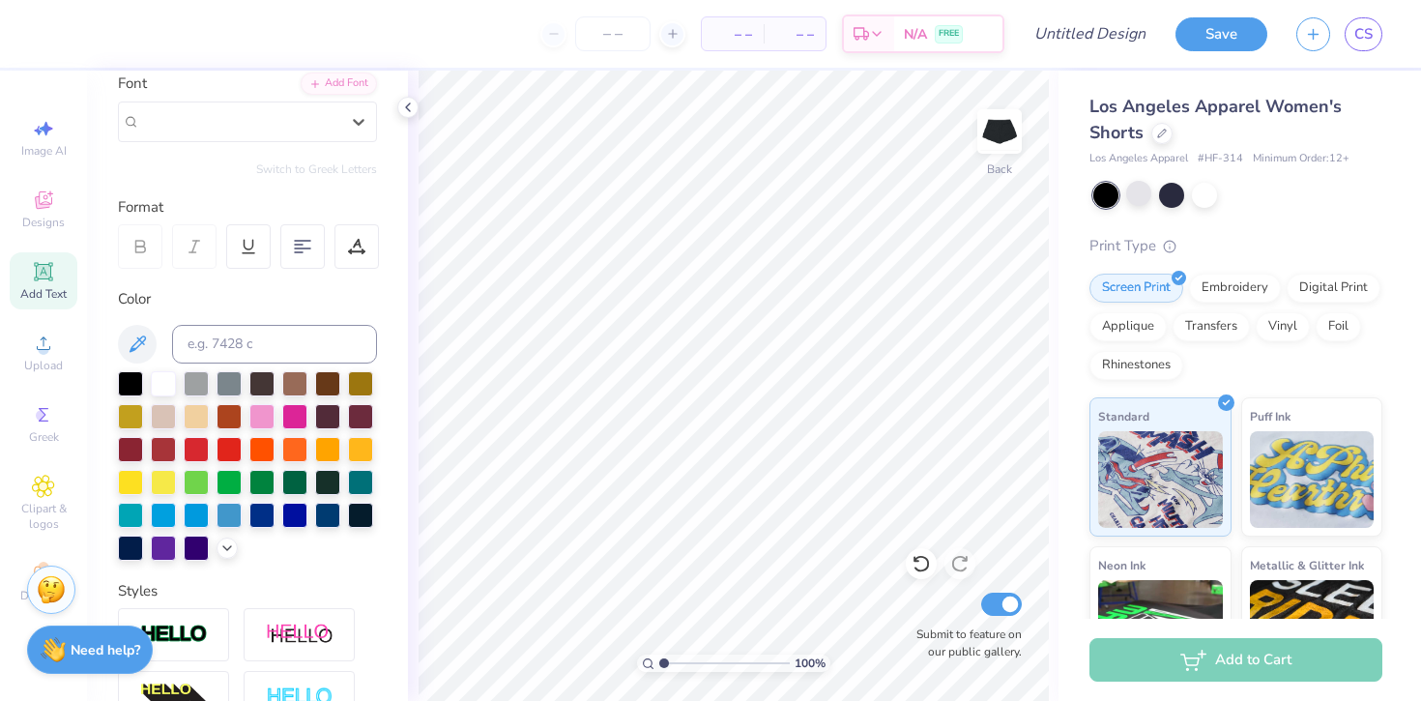
scroll to position [112, 0]
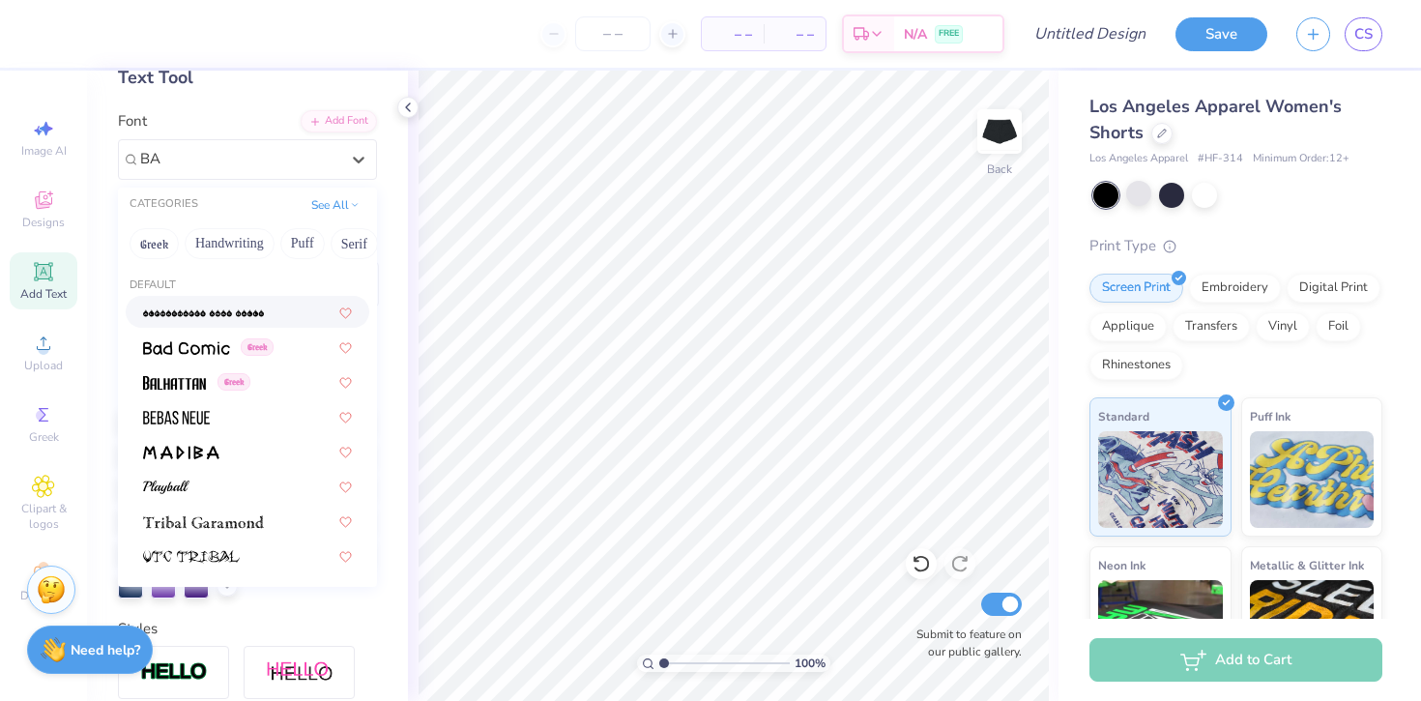
type input "B"
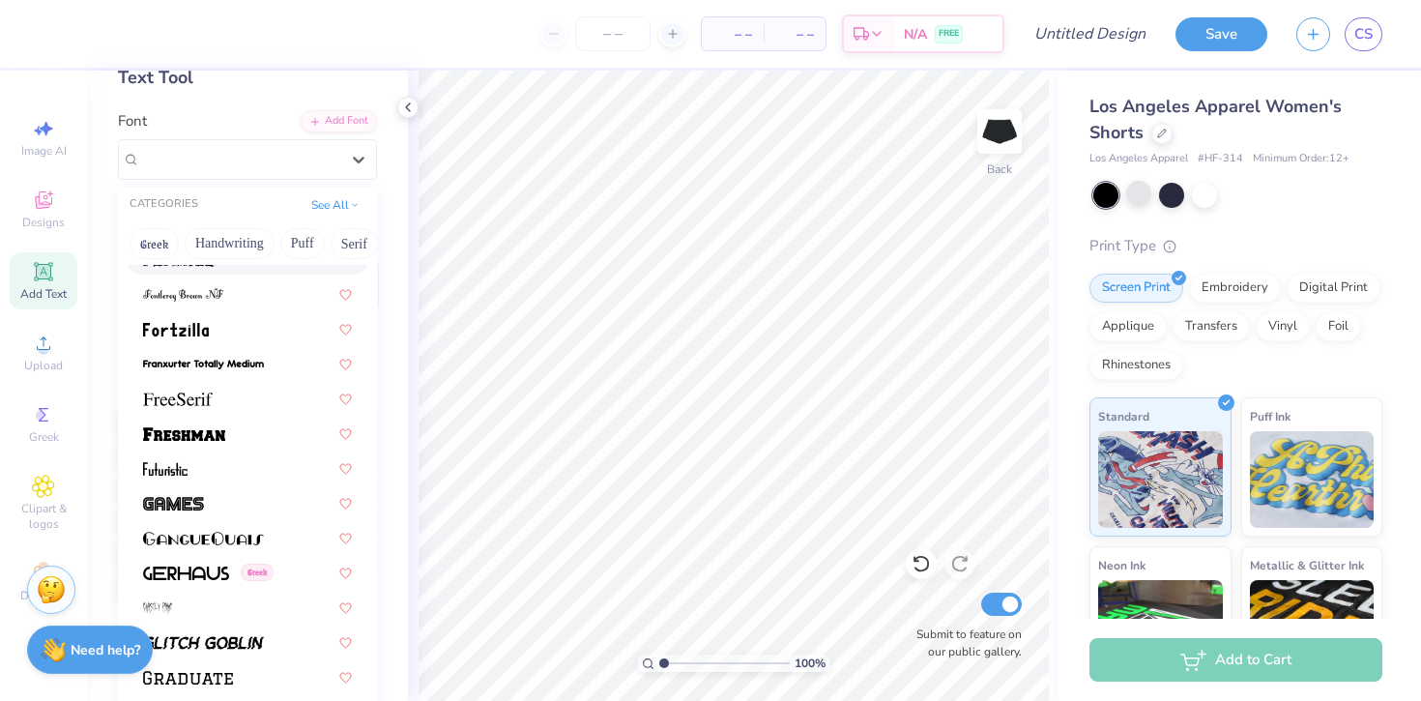
scroll to position [4198, 0]
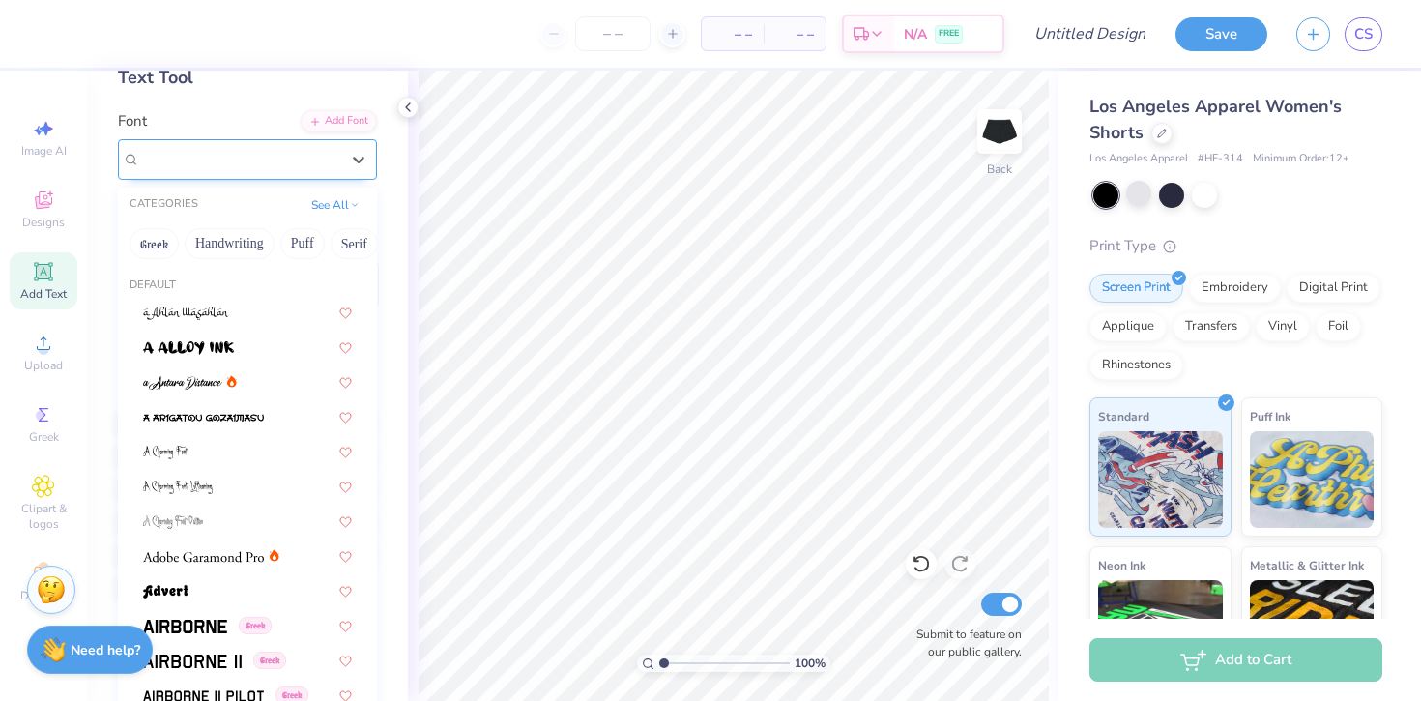
click at [226, 173] on div "Buche FREE" at bounding box center [247, 159] width 259 height 41
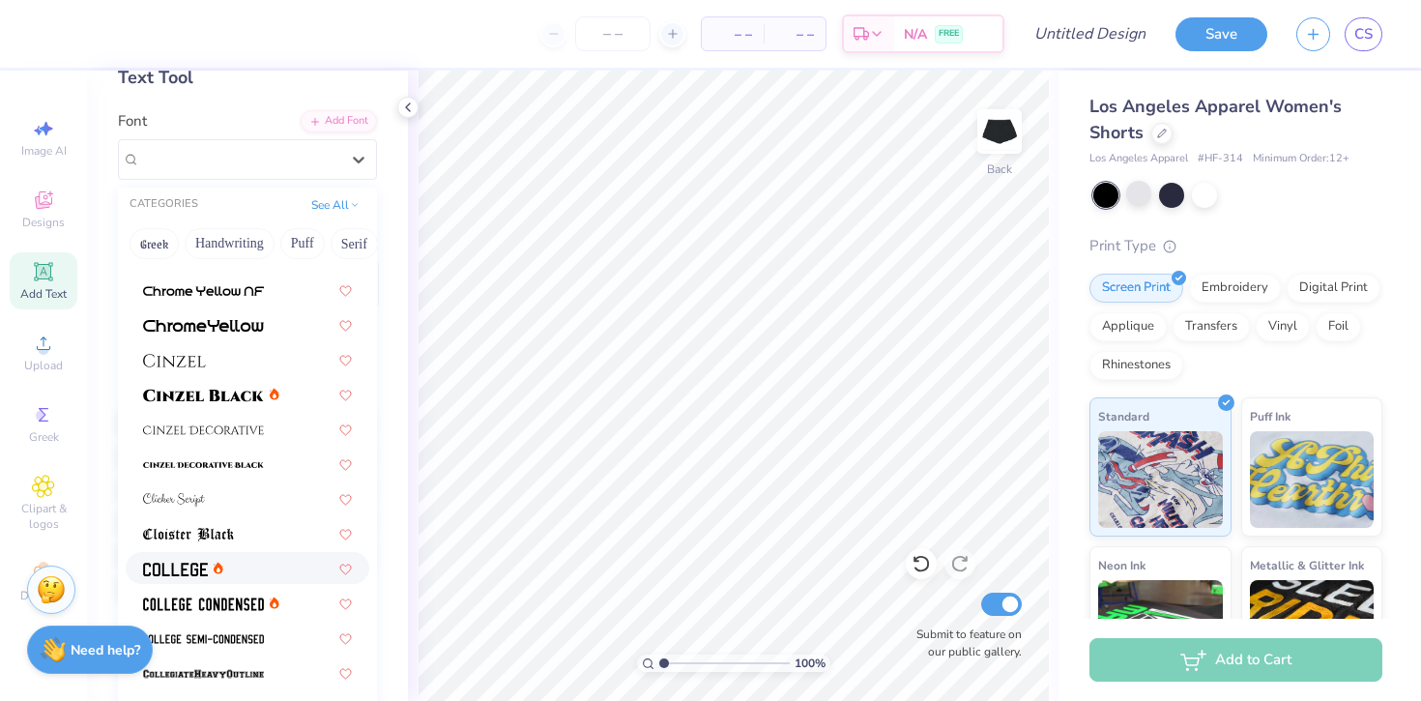
scroll to position [2253, 0]
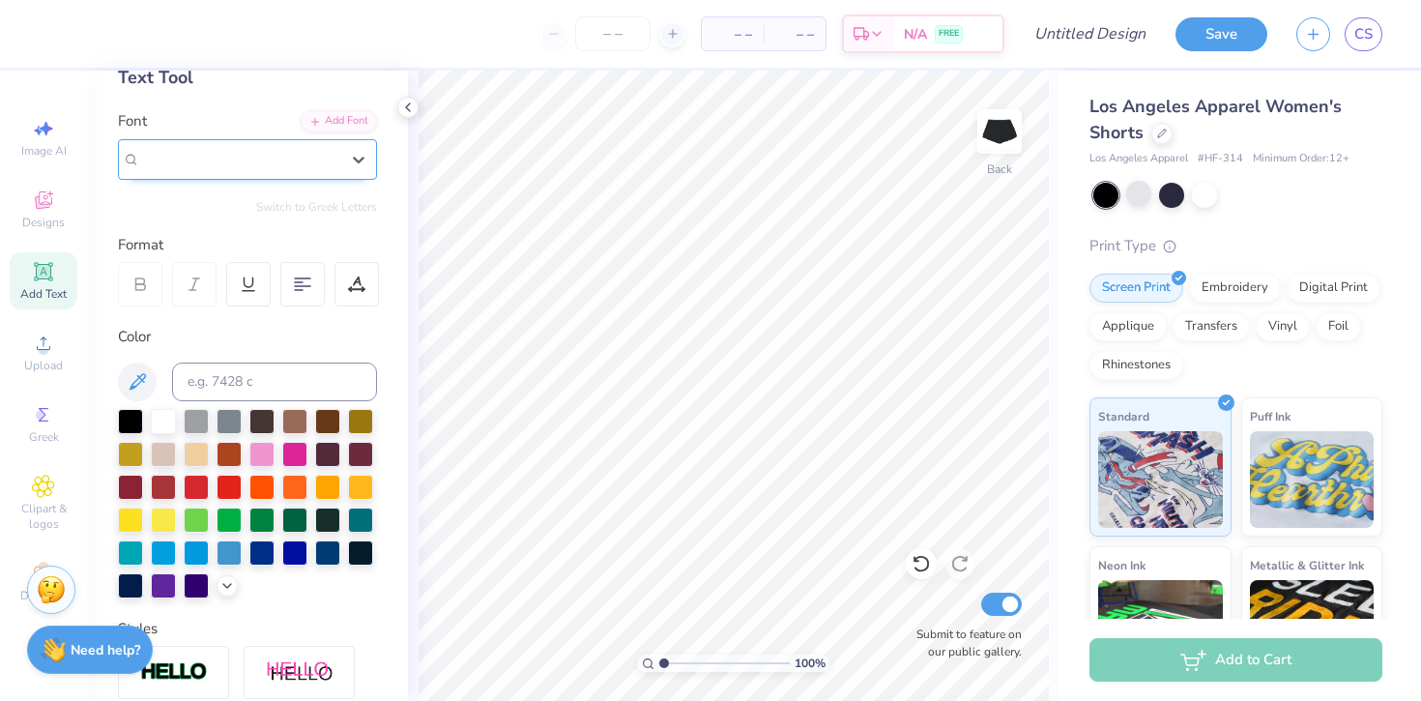
click at [240, 143] on div "Buche FREE" at bounding box center [247, 159] width 259 height 41
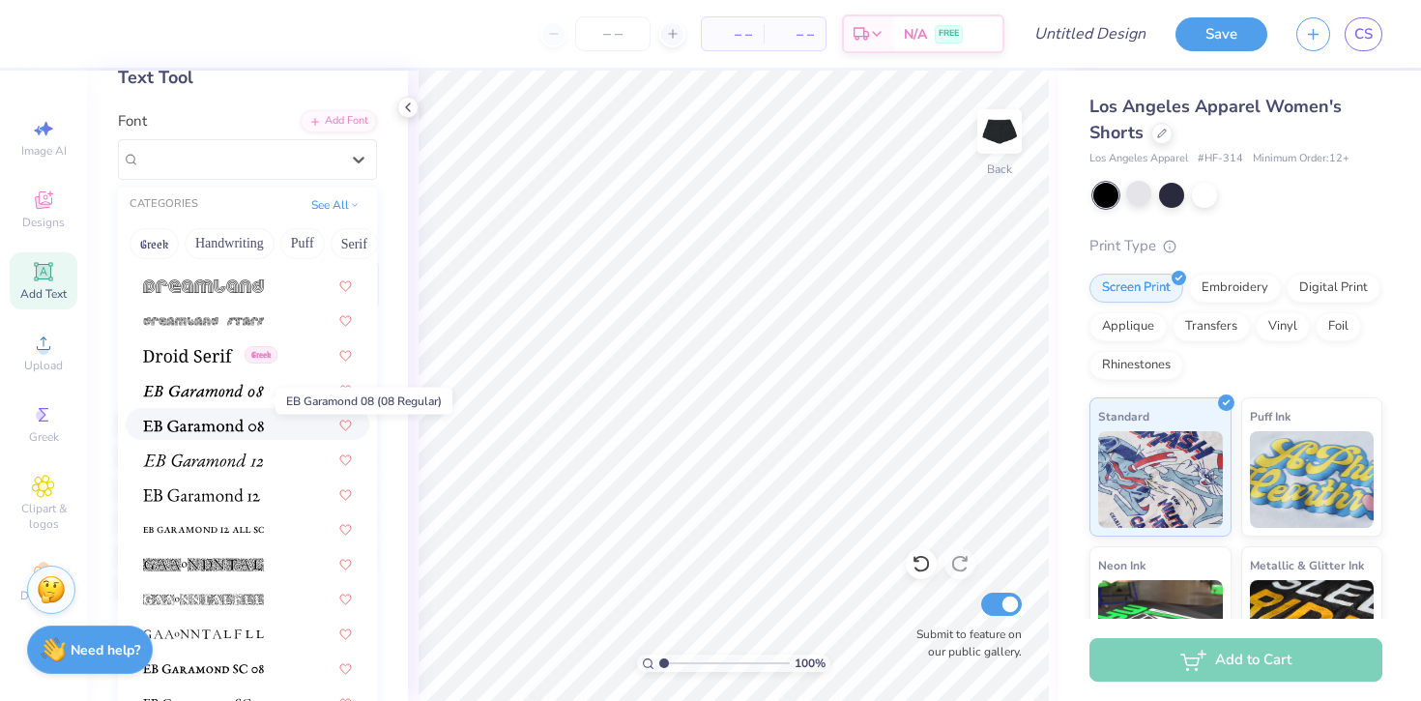
scroll to position [3457, 0]
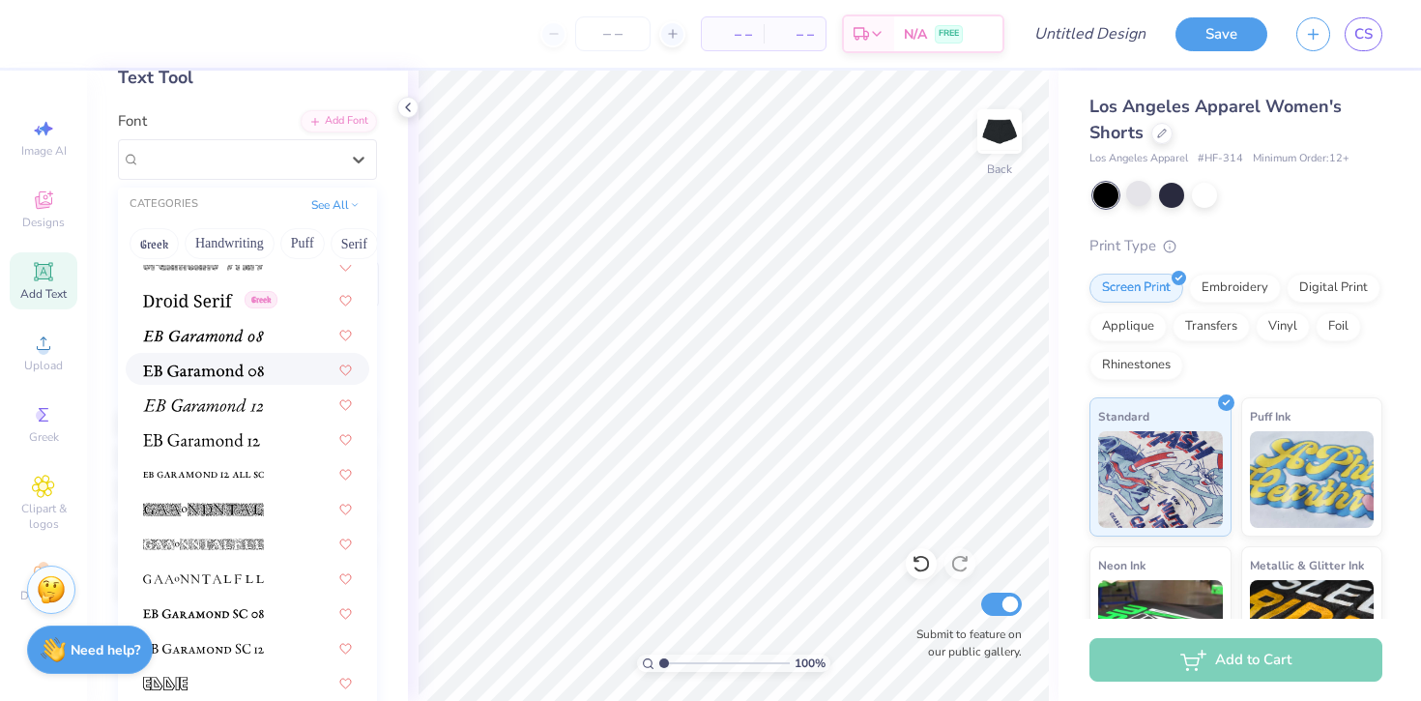
click at [206, 365] on img at bounding box center [203, 370] width 121 height 14
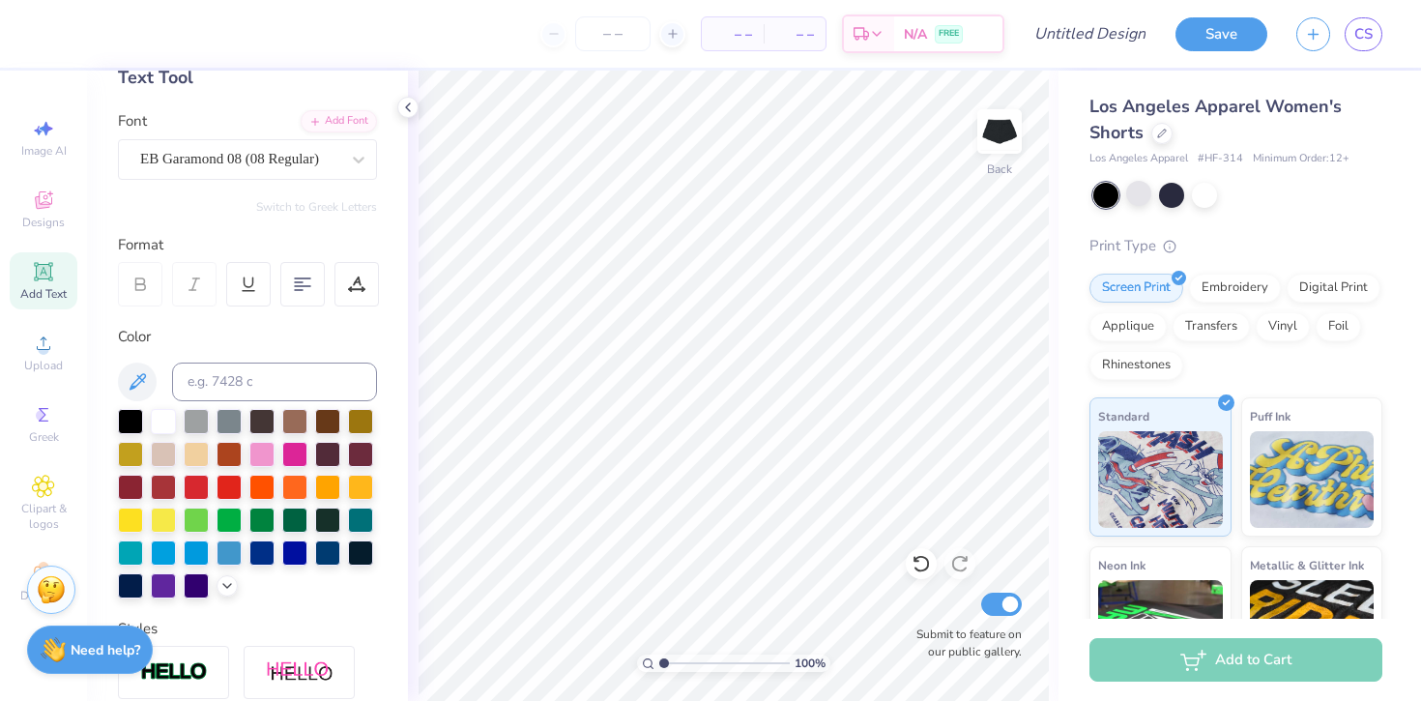
click at [40, 283] on div "Add Text" at bounding box center [44, 280] width 68 height 57
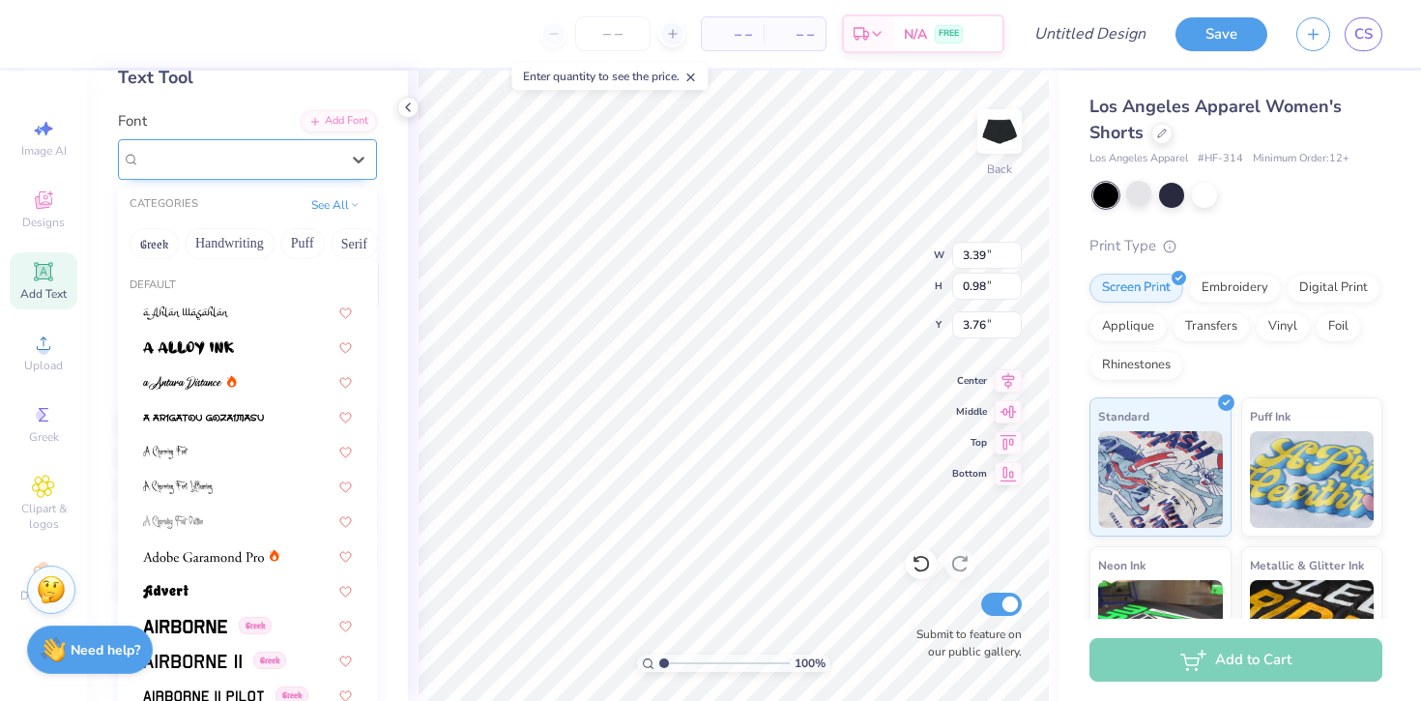
click at [152, 153] on div "Super Dream" at bounding box center [239, 159] width 203 height 30
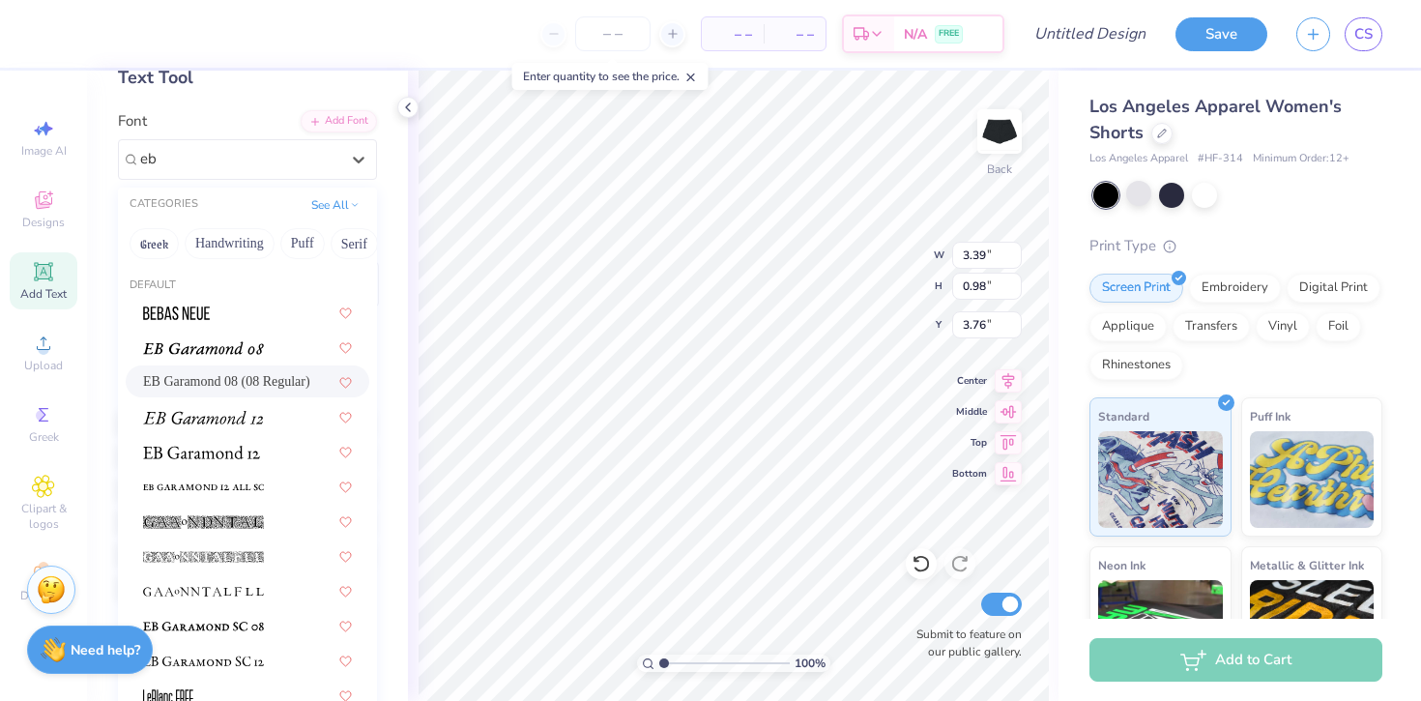
click at [207, 376] on span "EB Garamond 08 (08 Regular)" at bounding box center [226, 381] width 167 height 20
type input "eb"
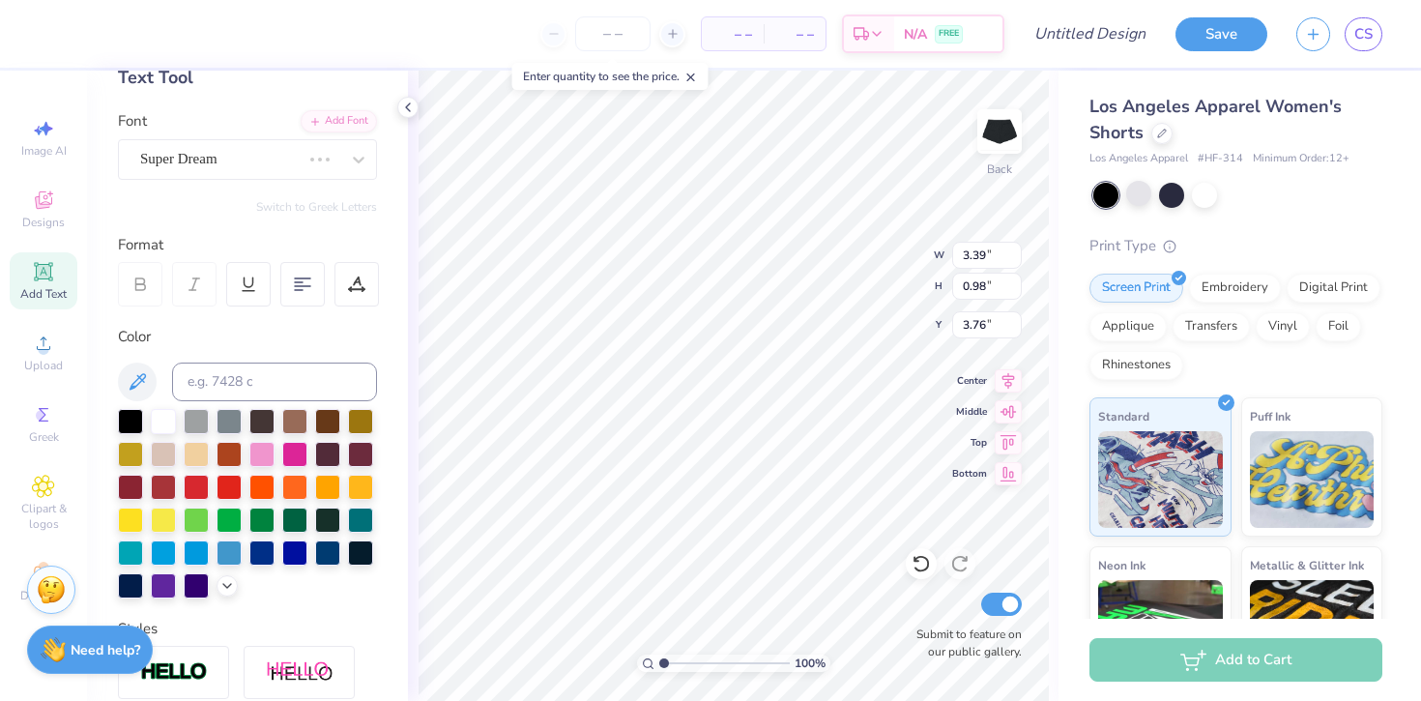
type input "3.30"
type input "0.87"
type input "3.82"
type textarea "LIVING IN THE BOND"
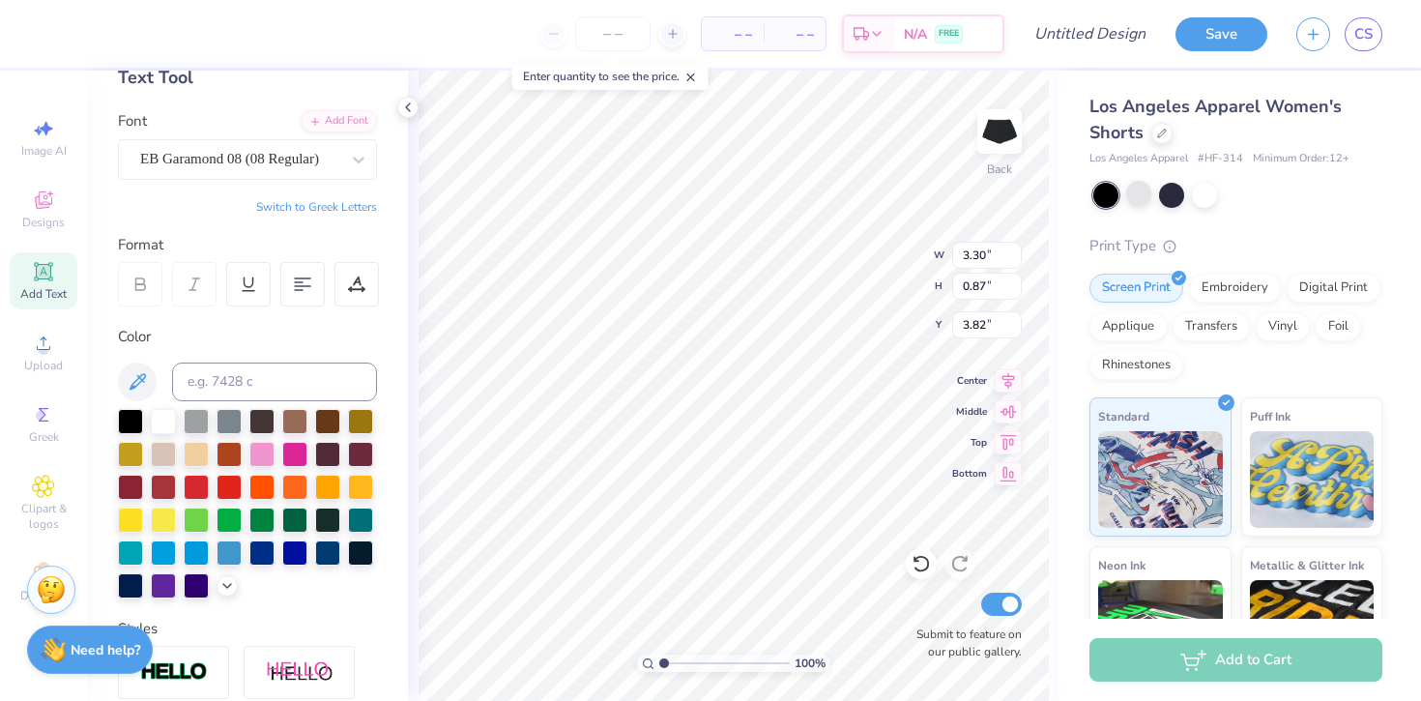
scroll to position [1, 3]
type input "3.79"
type input "1.48"
type input "4.25"
type input "4.53"
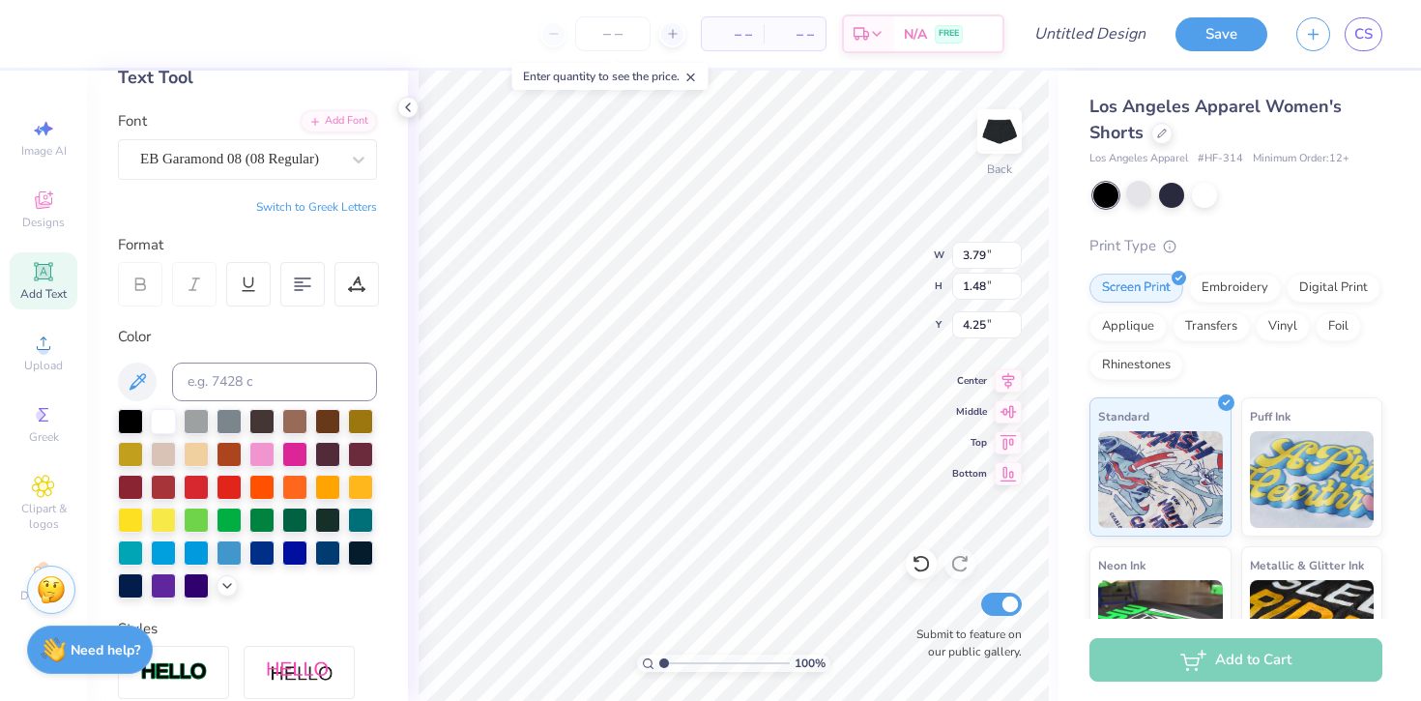
type input "1.77"
type input "3.56"
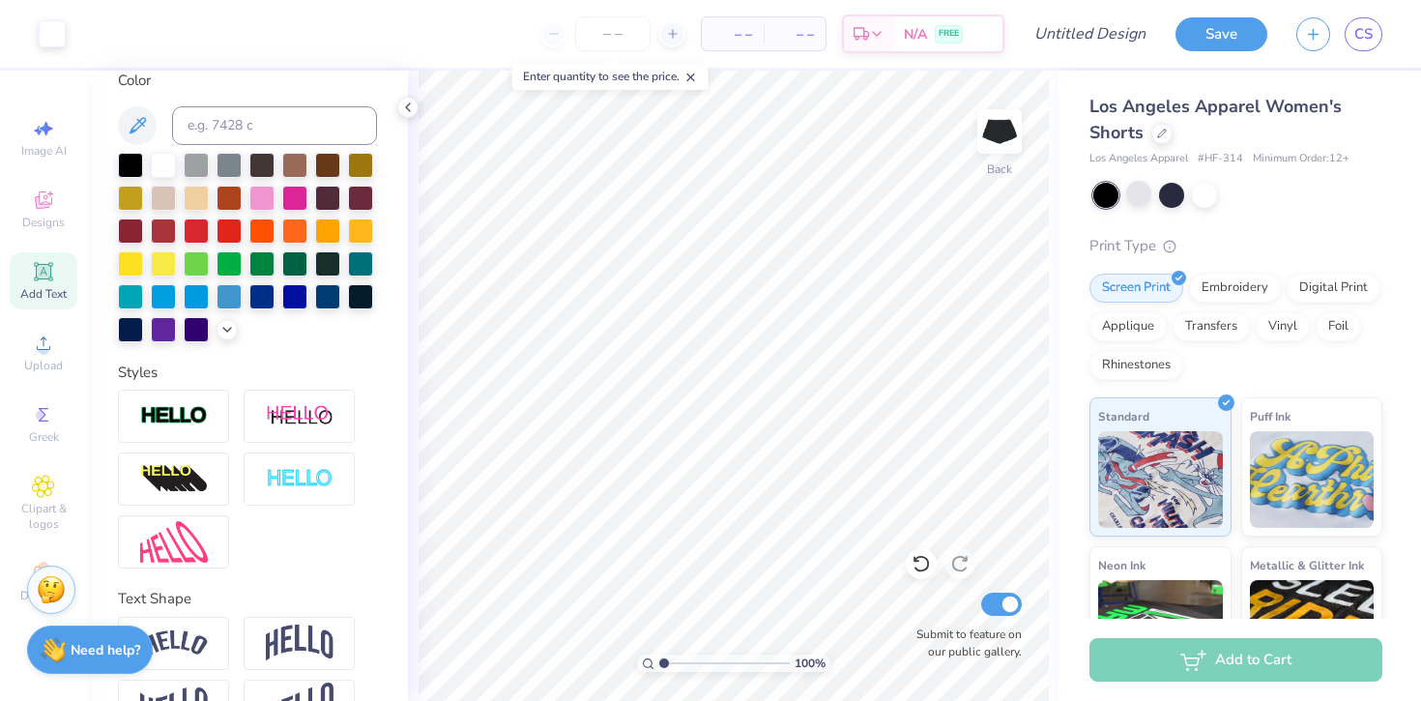
scroll to position [422, 0]
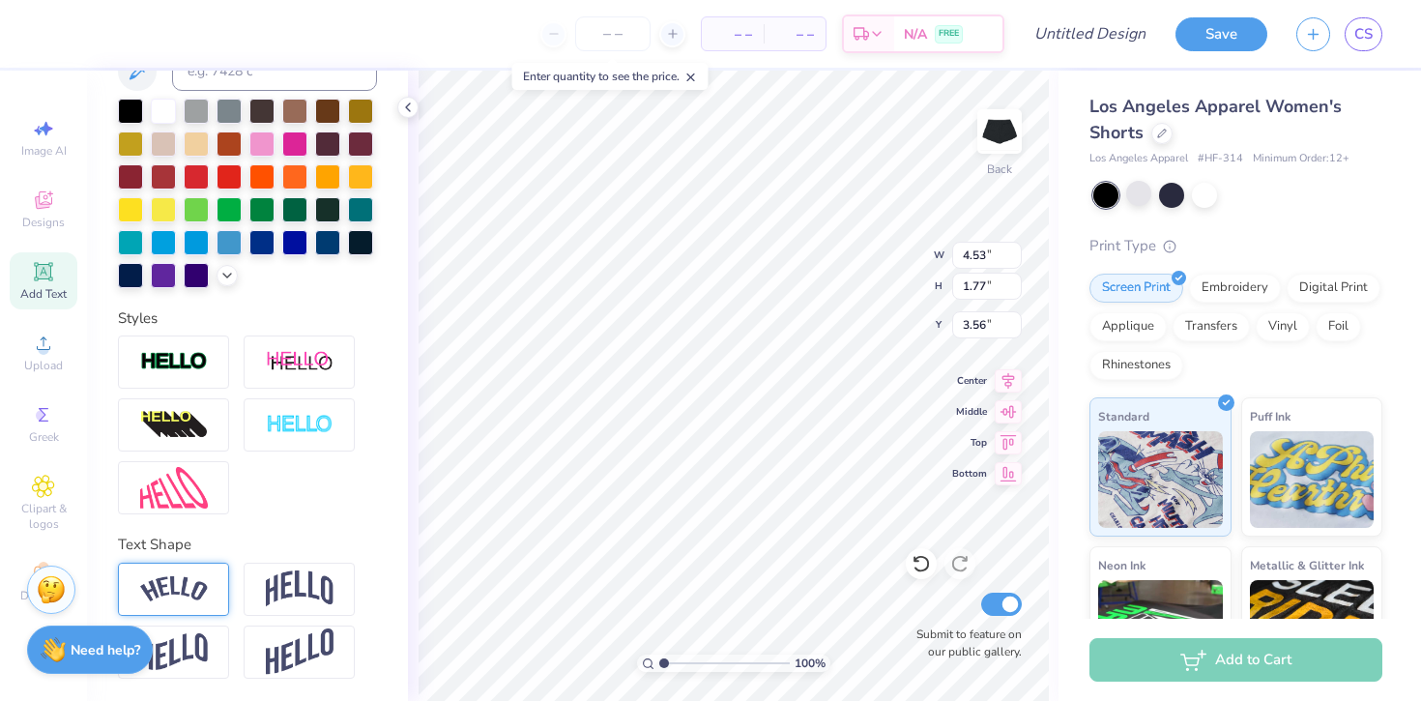
click at [191, 582] on img at bounding box center [174, 589] width 68 height 26
type input "6.71"
type input "2.32"
type input "3.72"
type input "6.34"
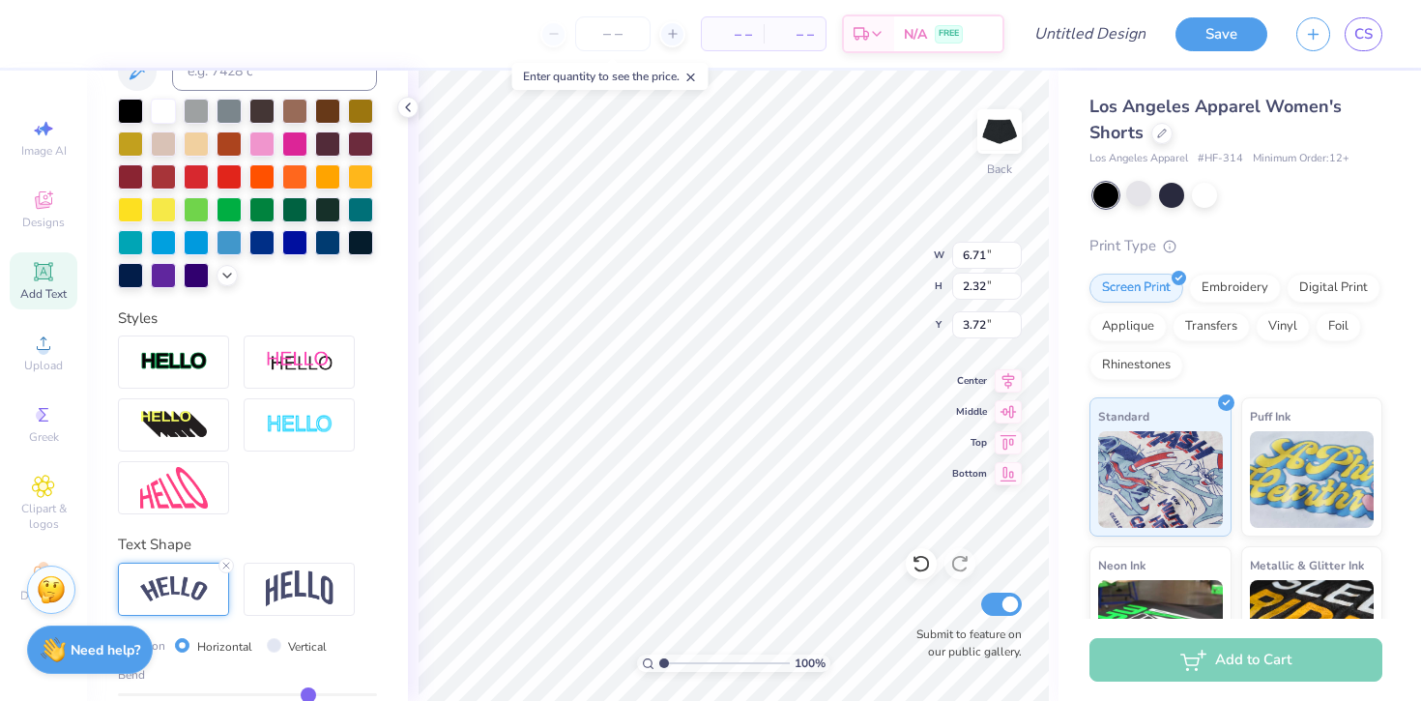
type input "3.15"
type input "4.03"
type textarea "L"
type textarea "LITB"
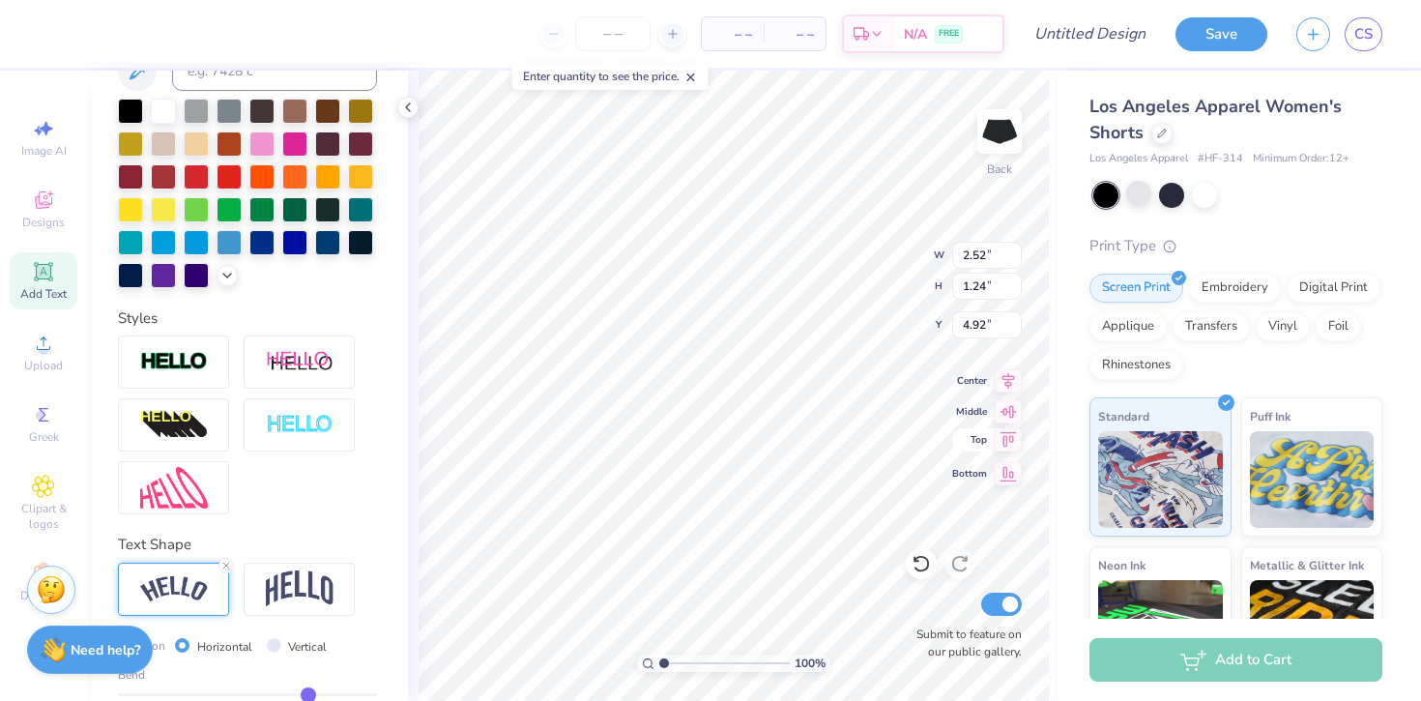
type input "3.62"
type input "1.79"
type input "5.10"
click at [1159, 134] on icon at bounding box center [1162, 132] width 10 height 10
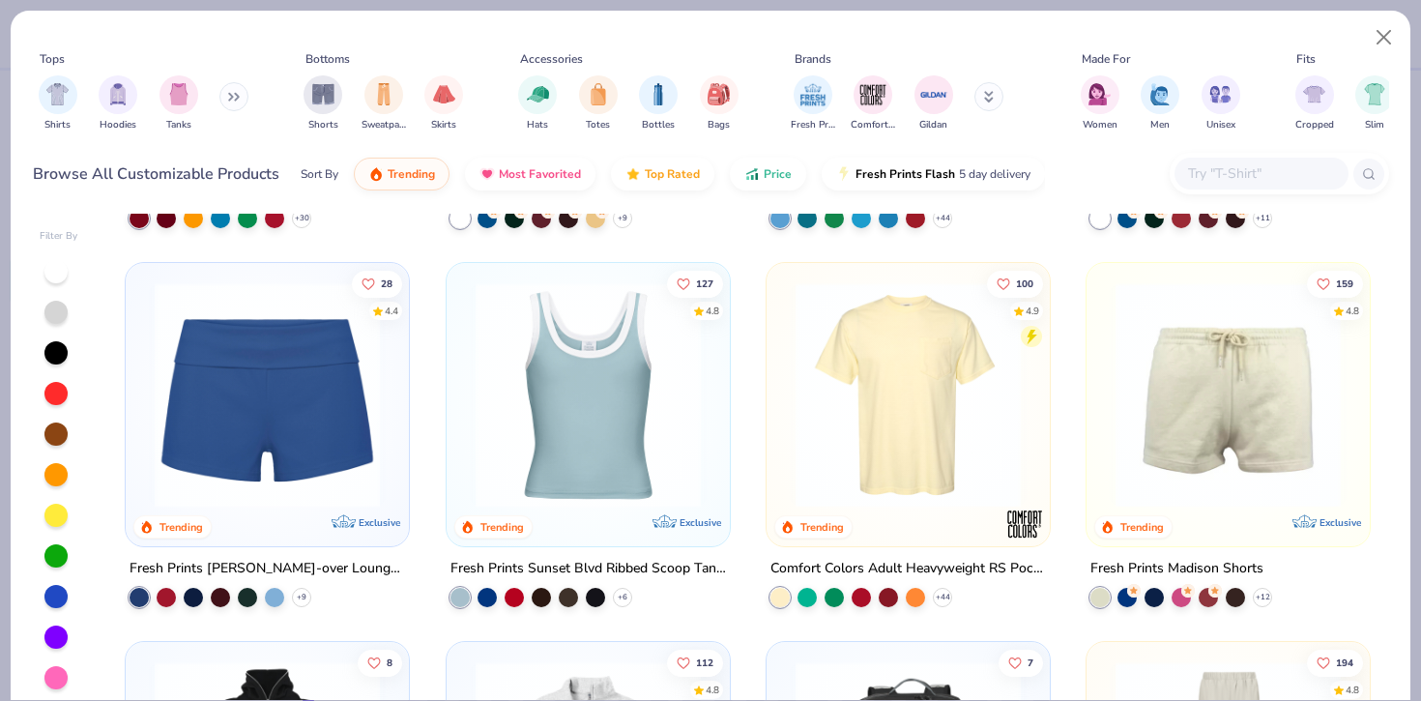
scroll to position [1501, 0]
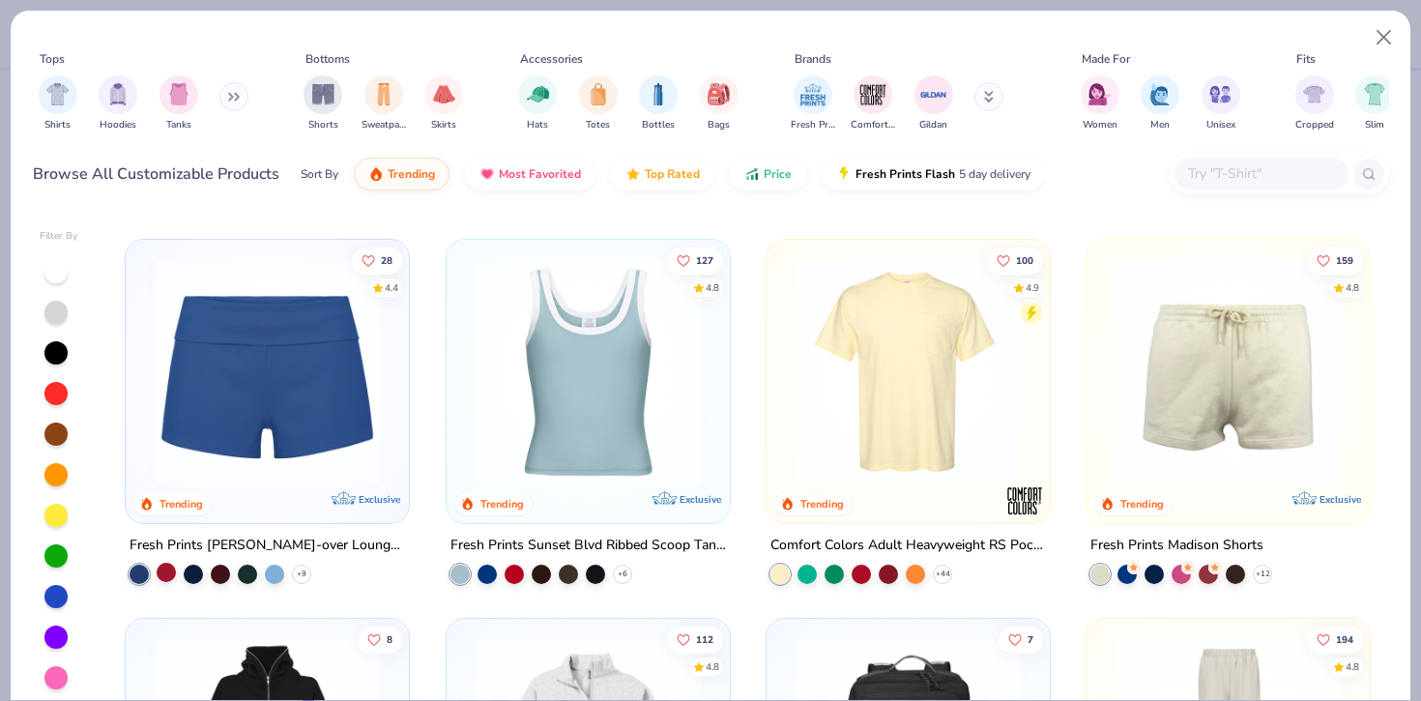
click at [171, 568] on div at bounding box center [166, 572] width 19 height 19
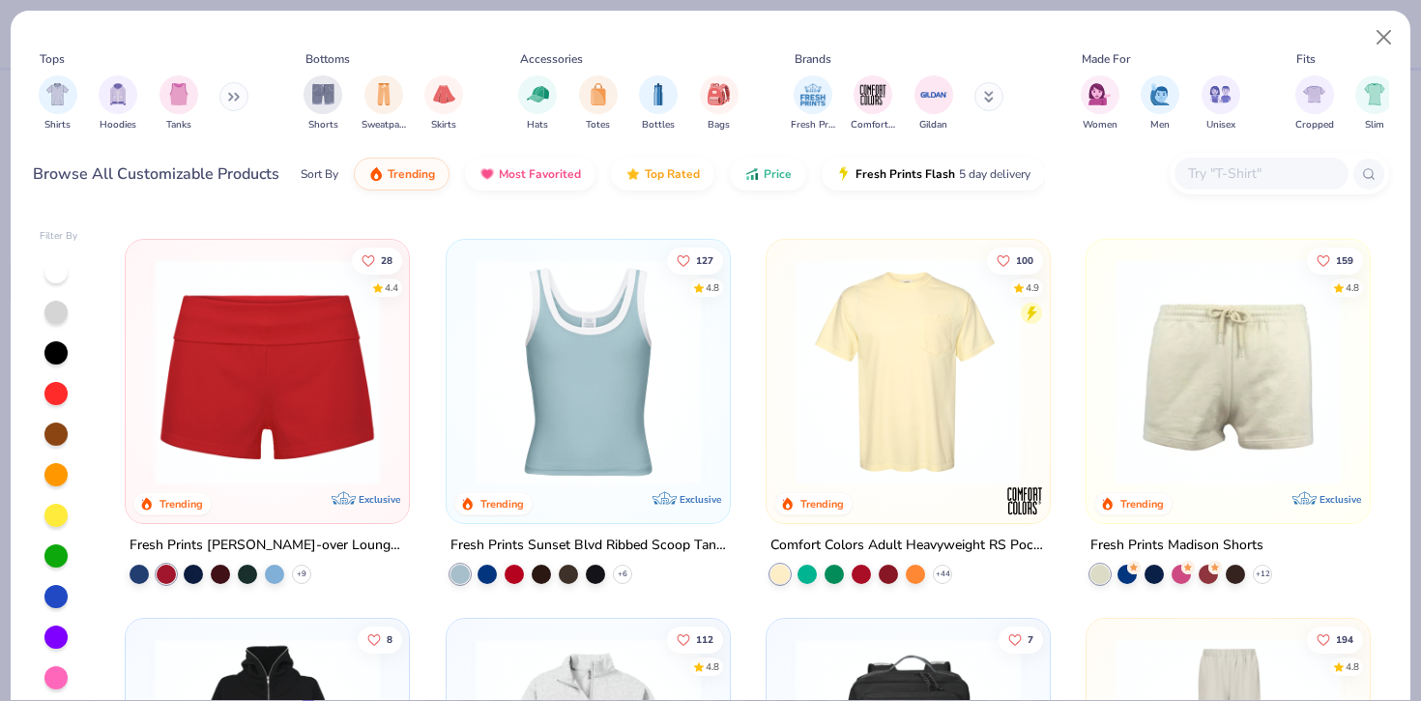
click at [276, 421] on img at bounding box center [267, 371] width 245 height 225
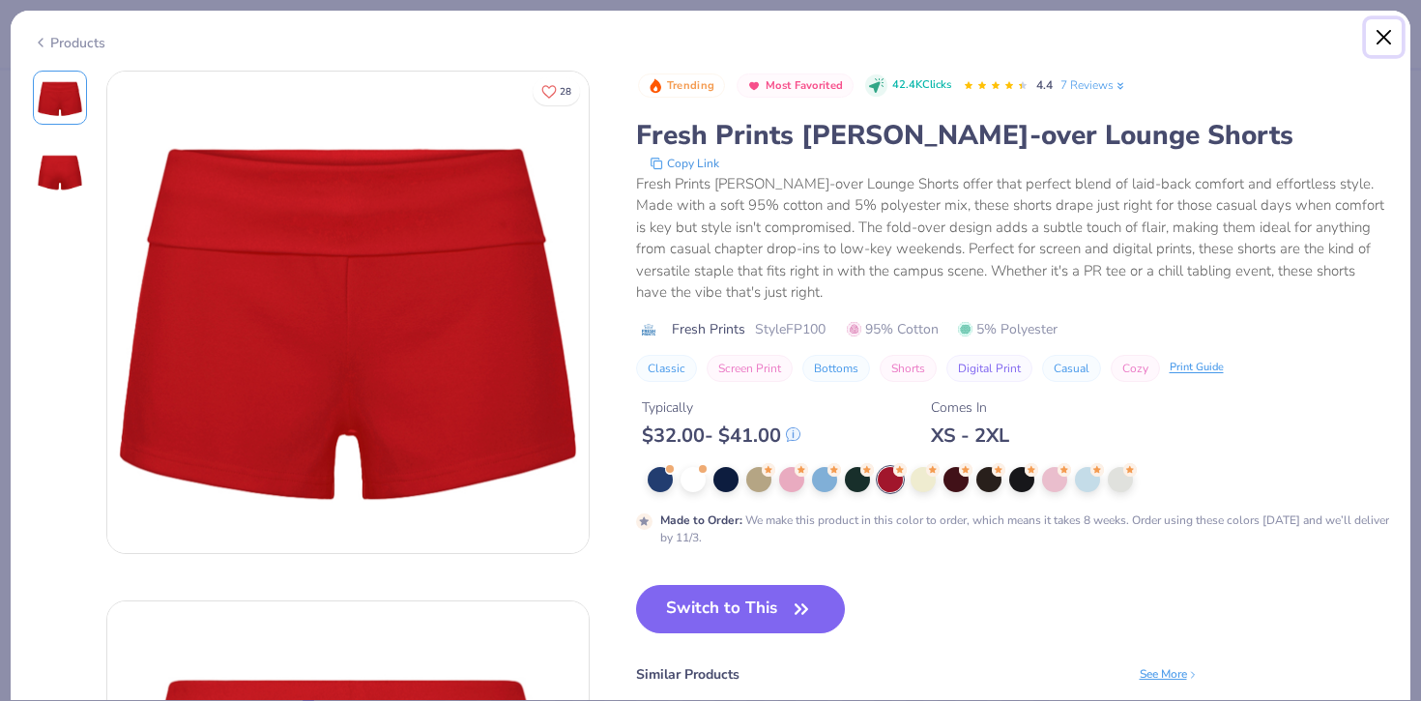
click at [1390, 34] on button "Close" at bounding box center [1384, 37] width 37 height 37
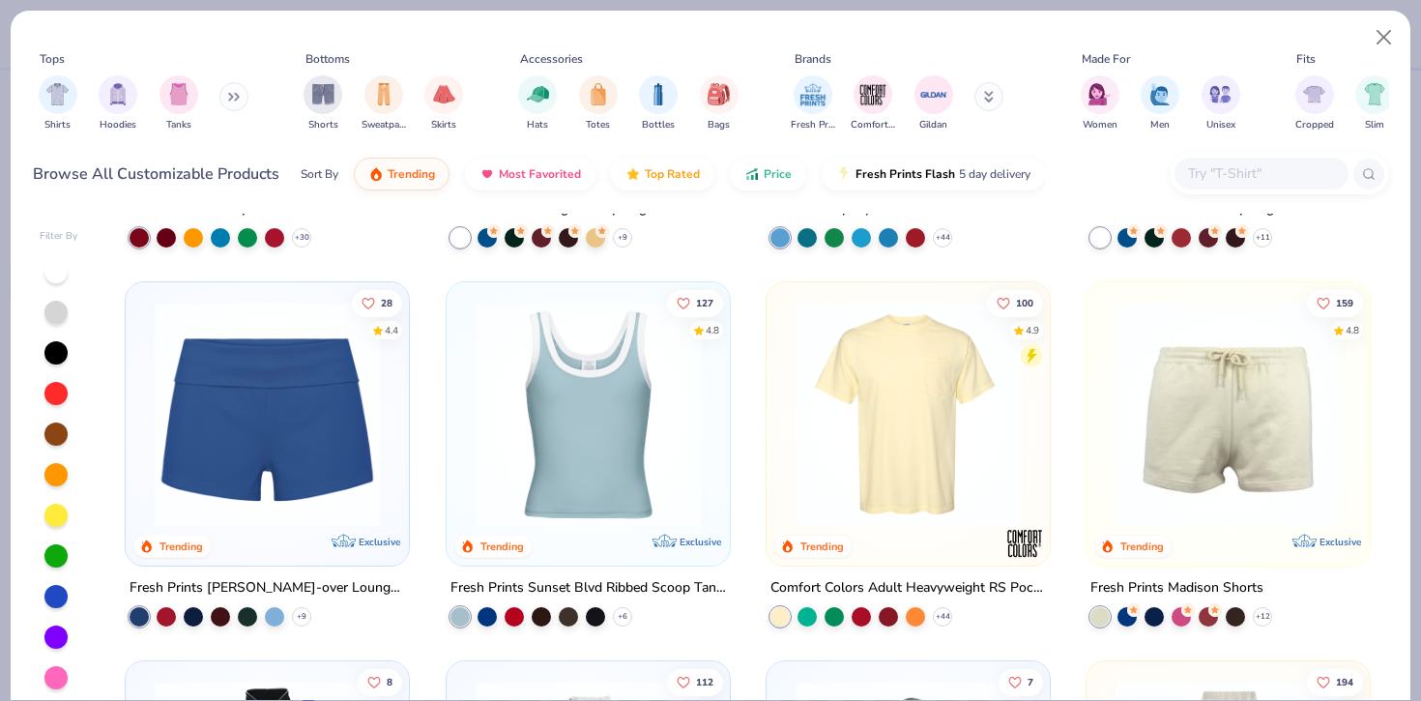
scroll to position [1449, 0]
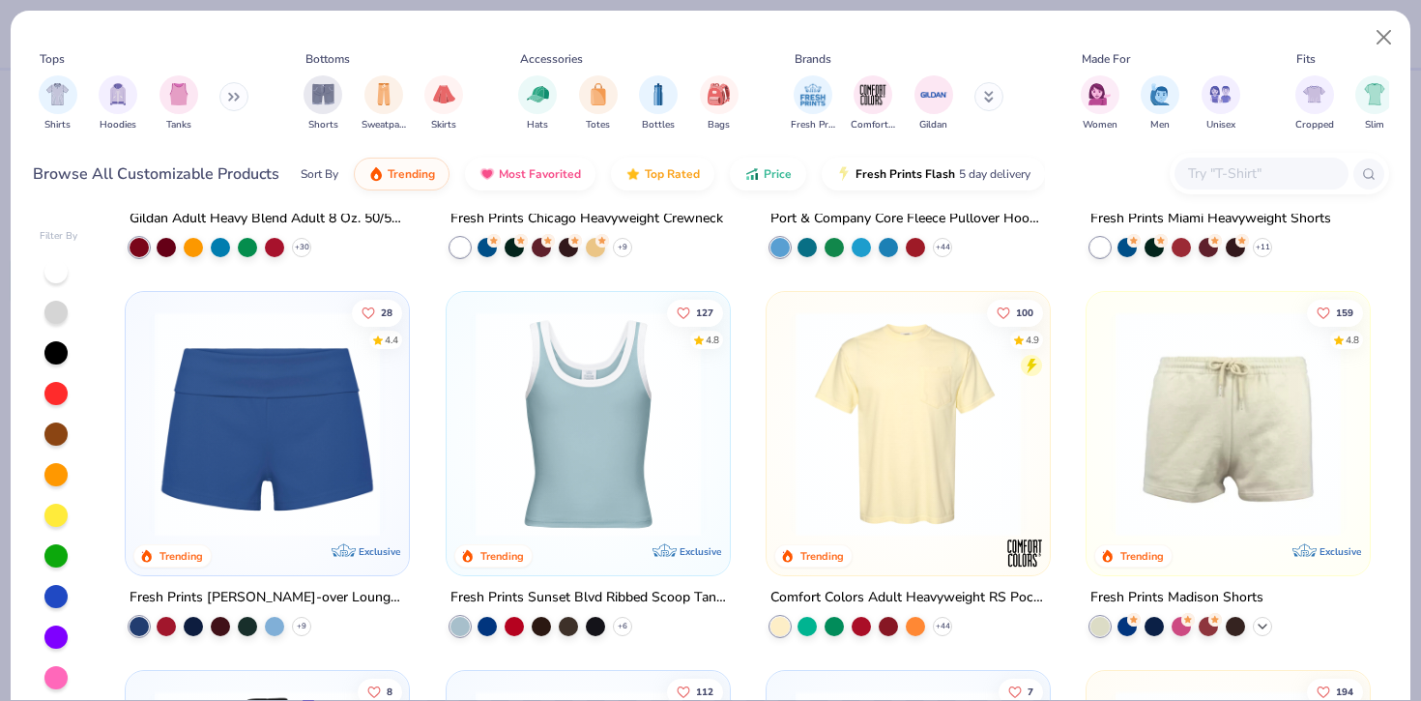
click at [1267, 619] on icon at bounding box center [1262, 626] width 15 height 15
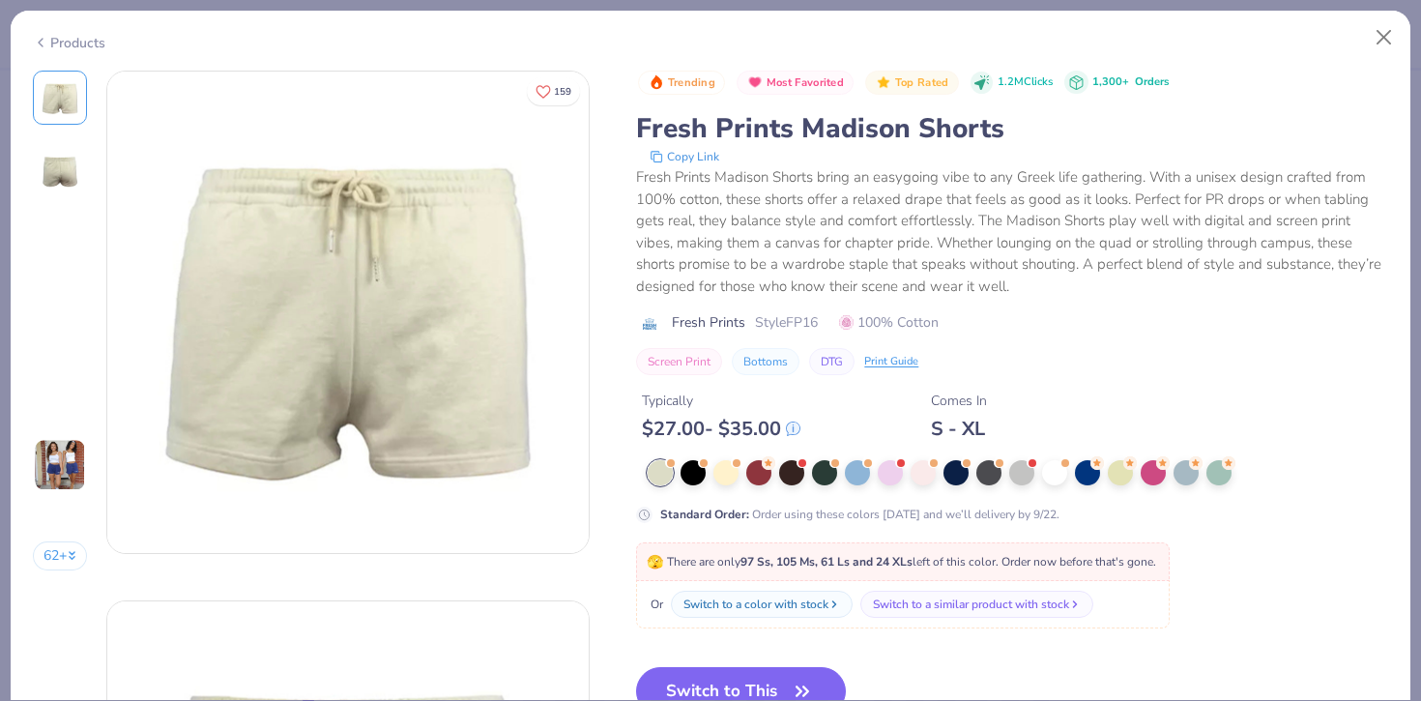
scroll to position [14, 0]
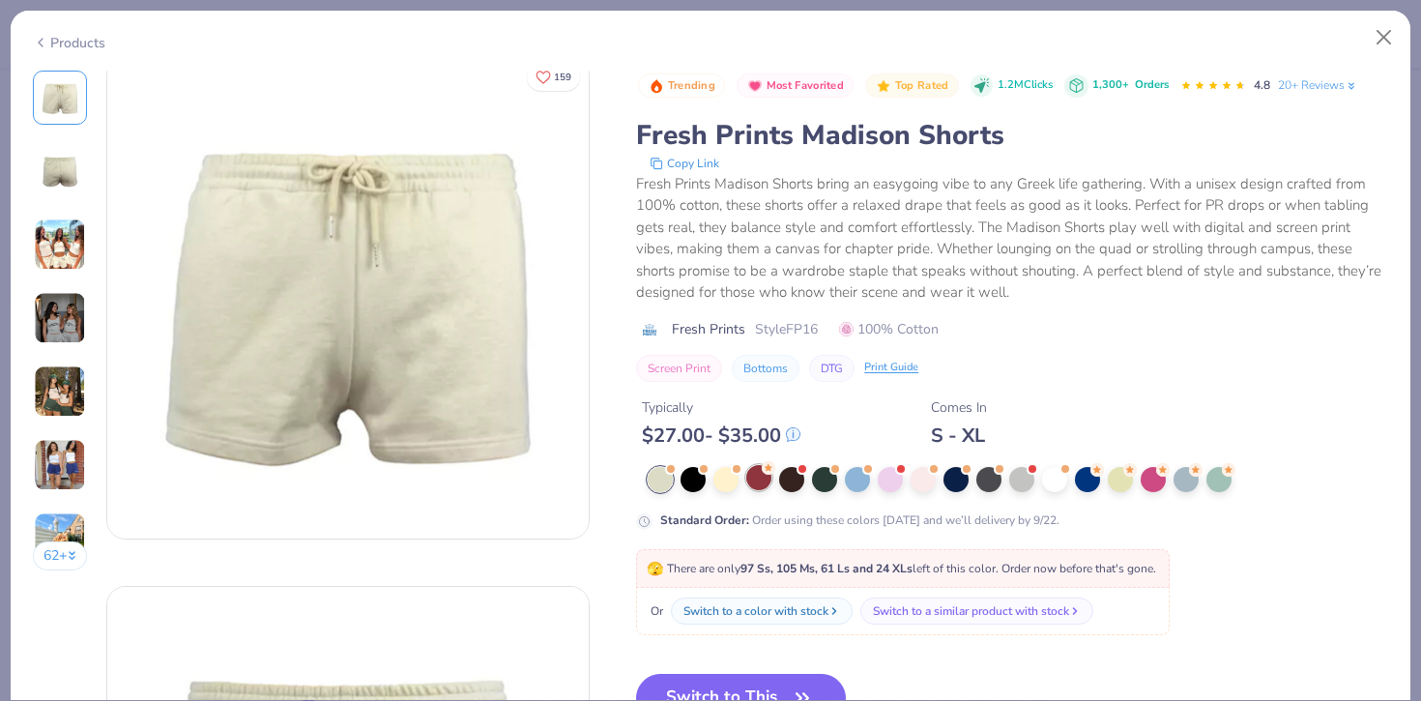
click at [756, 470] on div at bounding box center [758, 477] width 25 height 25
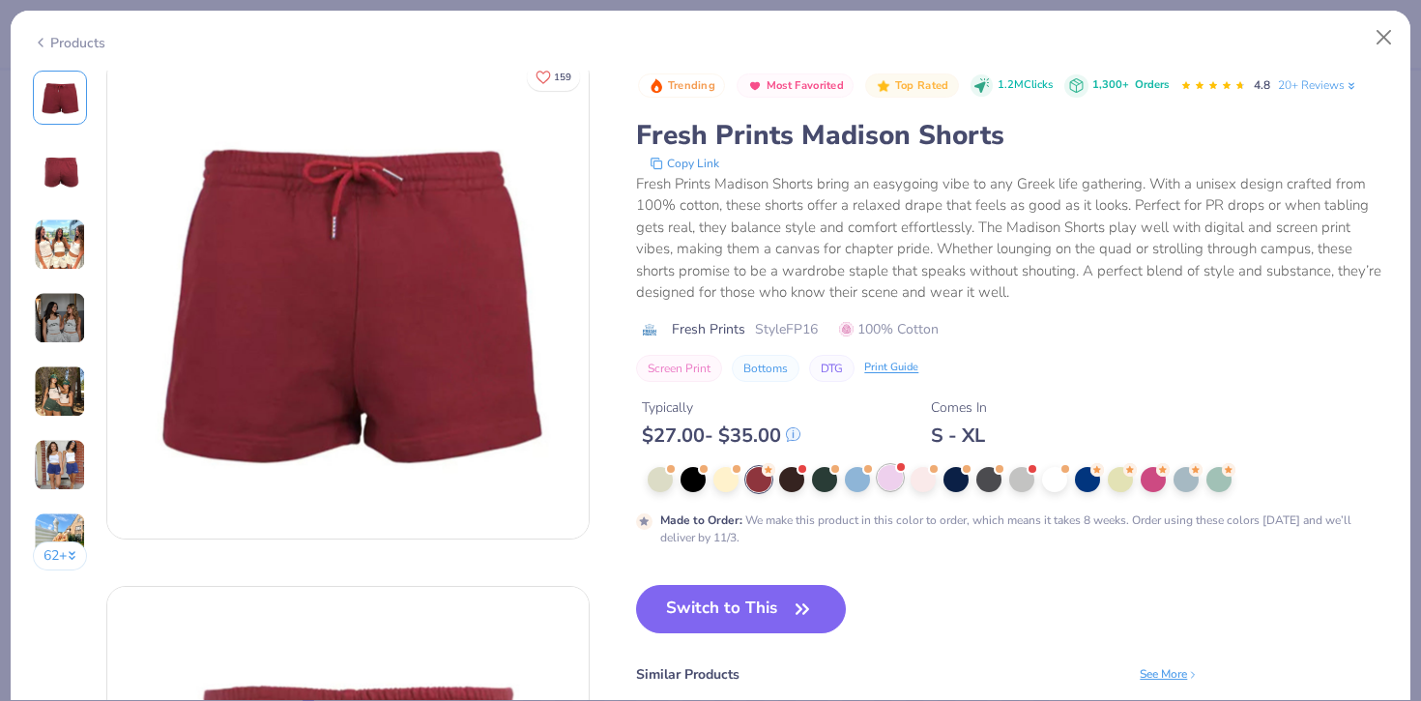
click at [892, 488] on div at bounding box center [890, 477] width 25 height 25
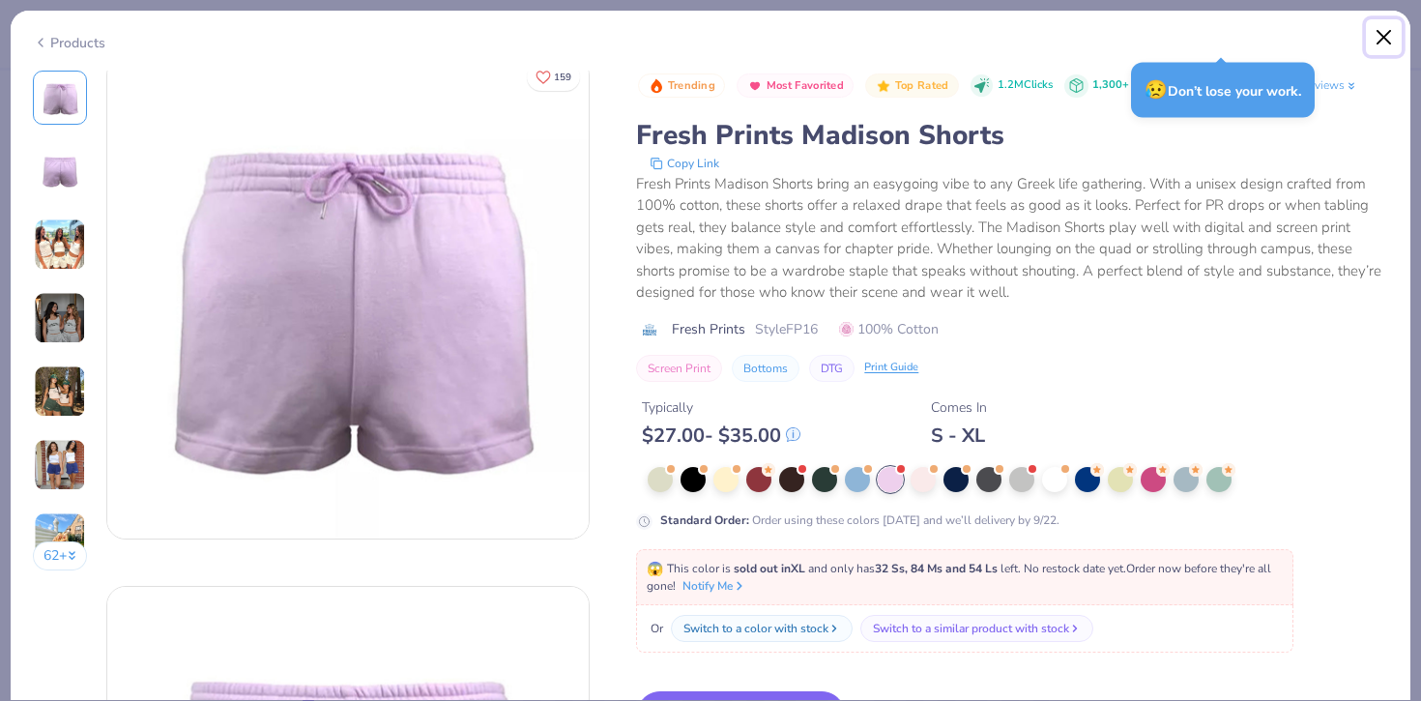
click at [1377, 29] on button "Close" at bounding box center [1384, 37] width 37 height 37
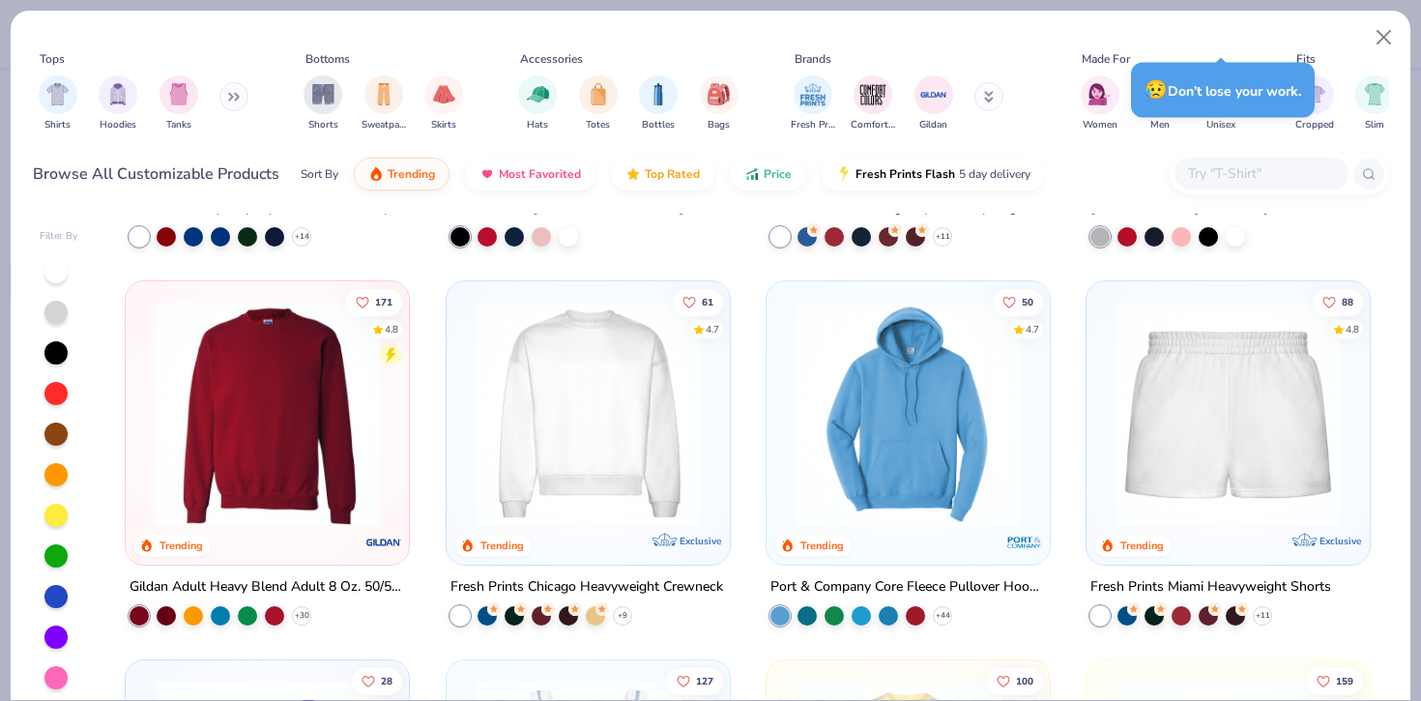
scroll to position [1224, 0]
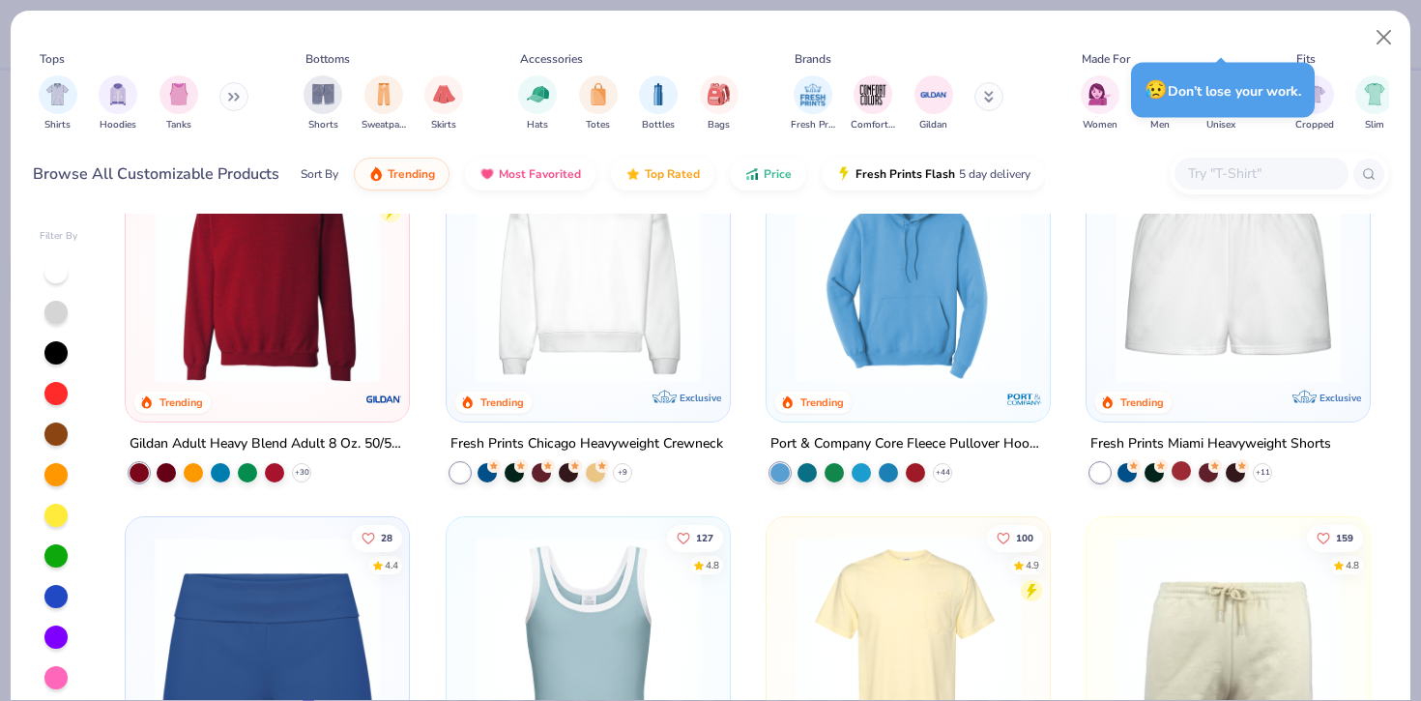
click at [1186, 474] on div at bounding box center [1180, 470] width 19 height 19
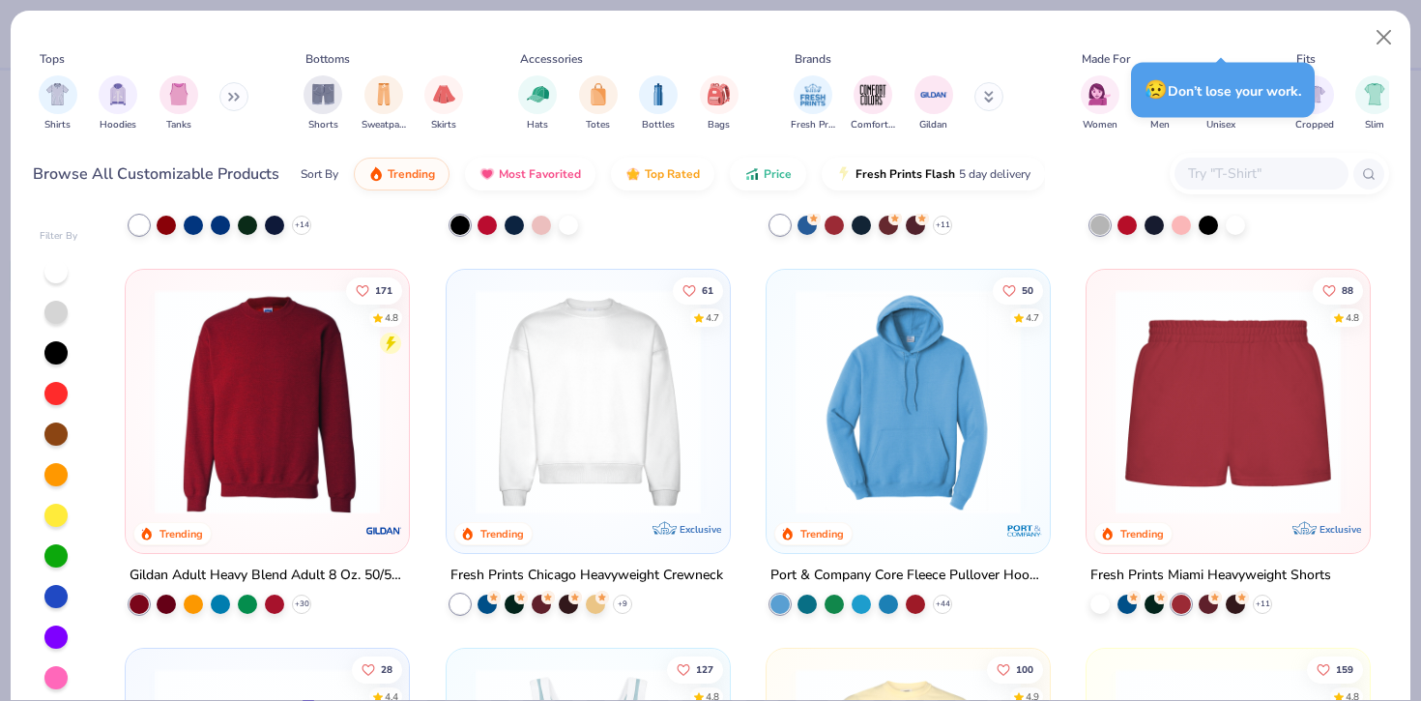
scroll to position [1088, 0]
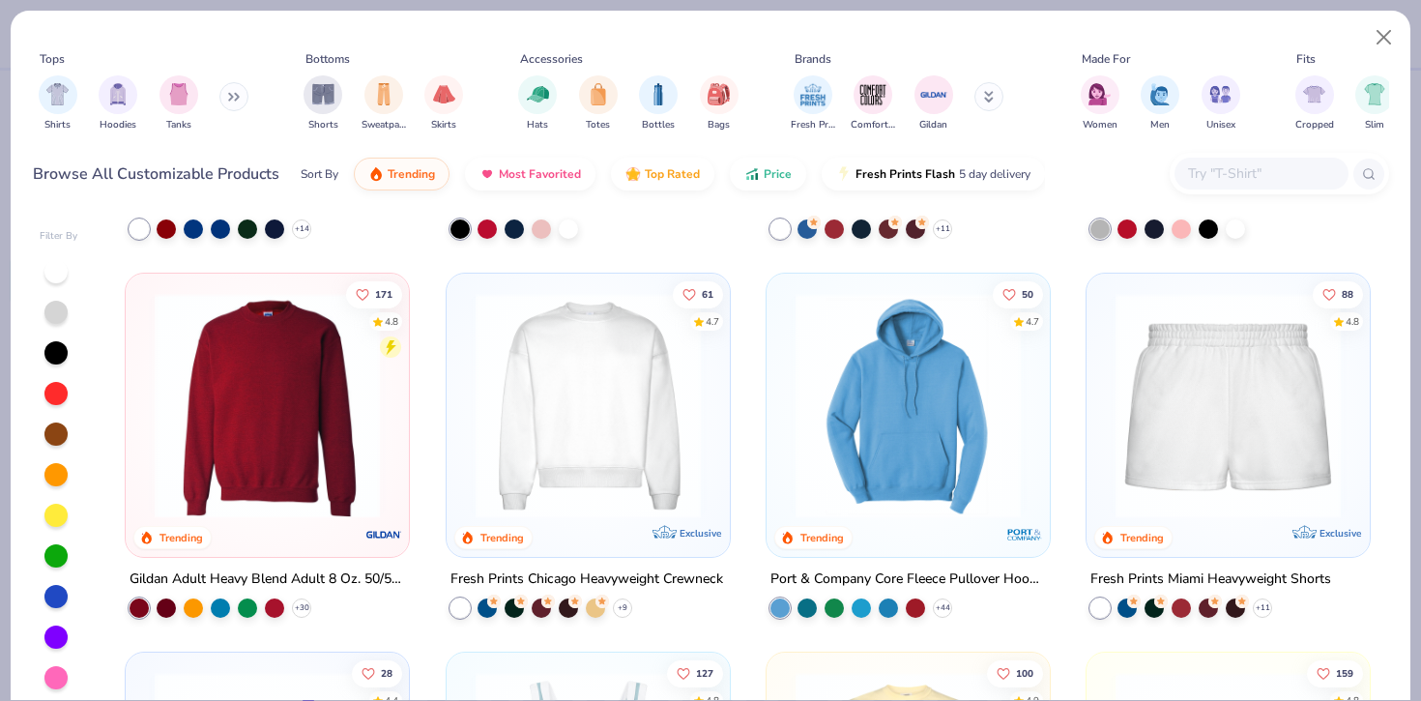
click at [1219, 462] on img at bounding box center [1228, 405] width 245 height 225
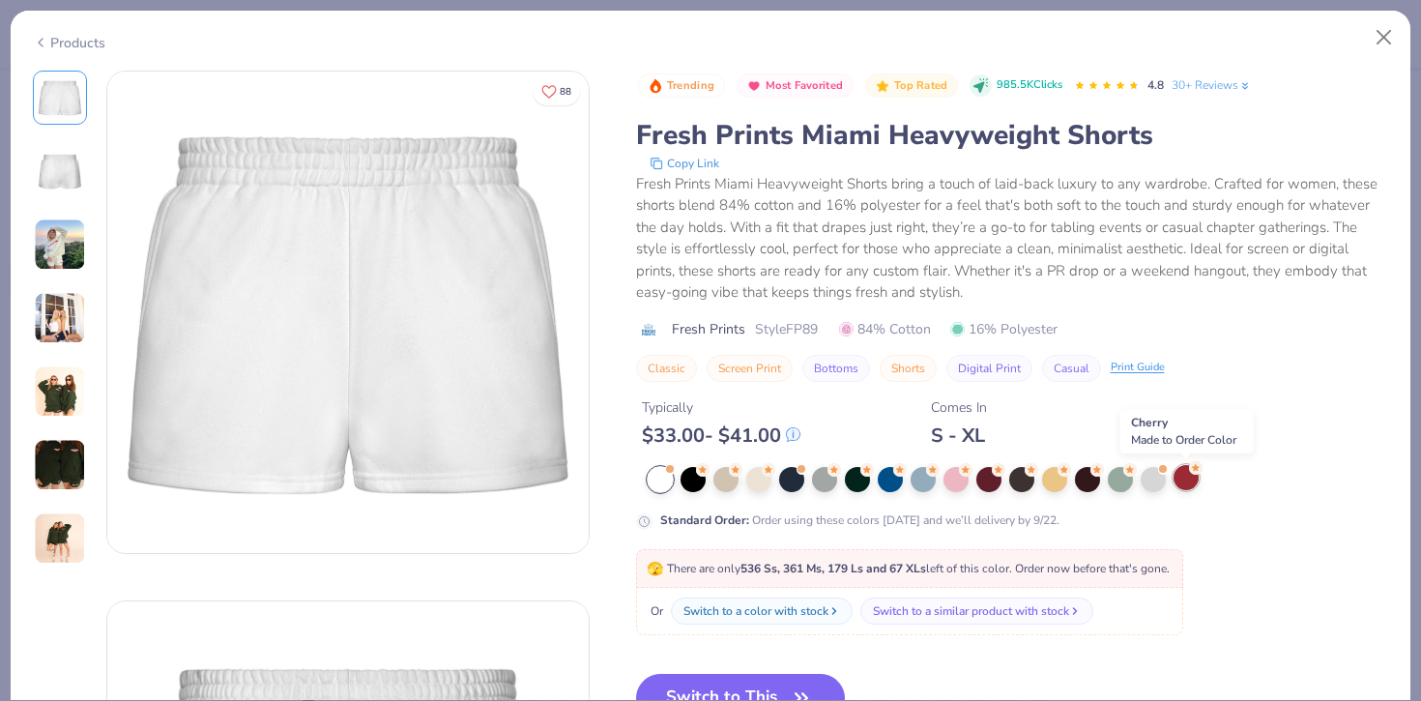
click at [1187, 482] on div at bounding box center [1185, 477] width 25 height 25
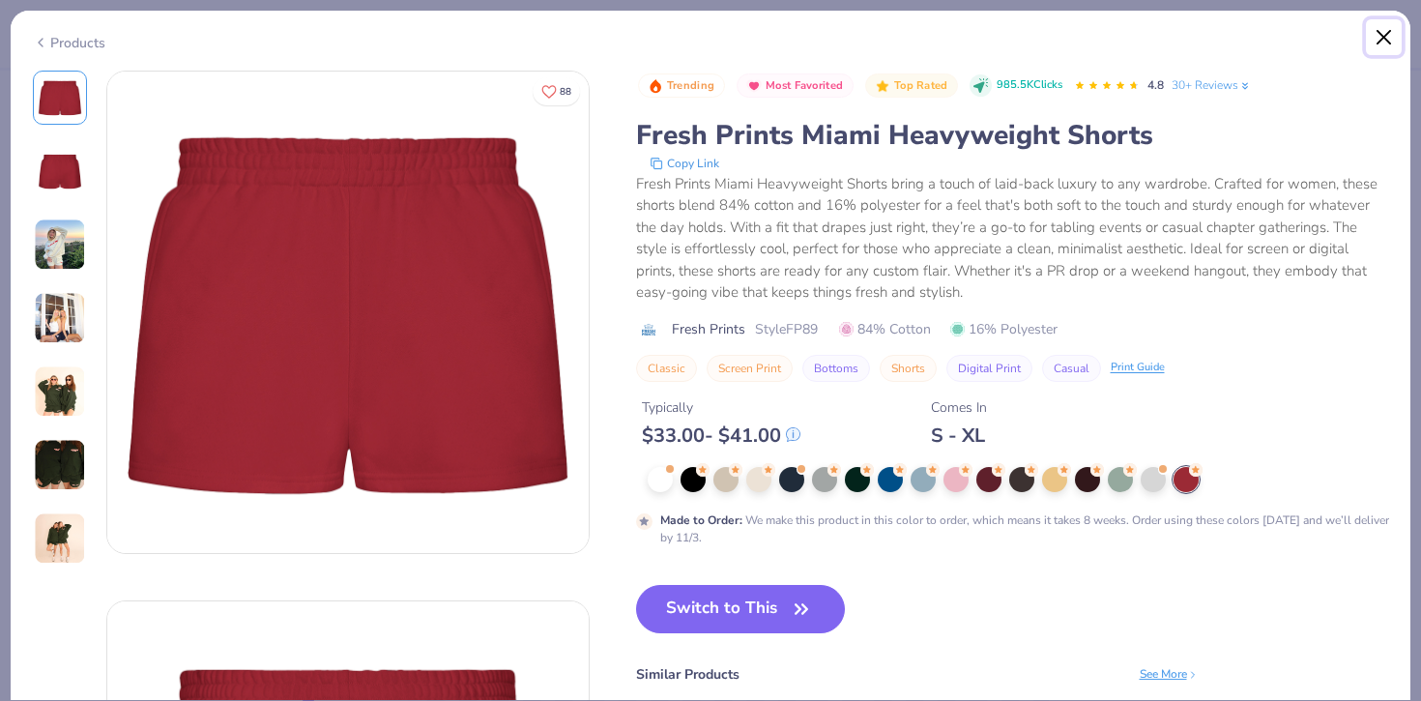
click at [1386, 37] on button "Close" at bounding box center [1384, 37] width 37 height 37
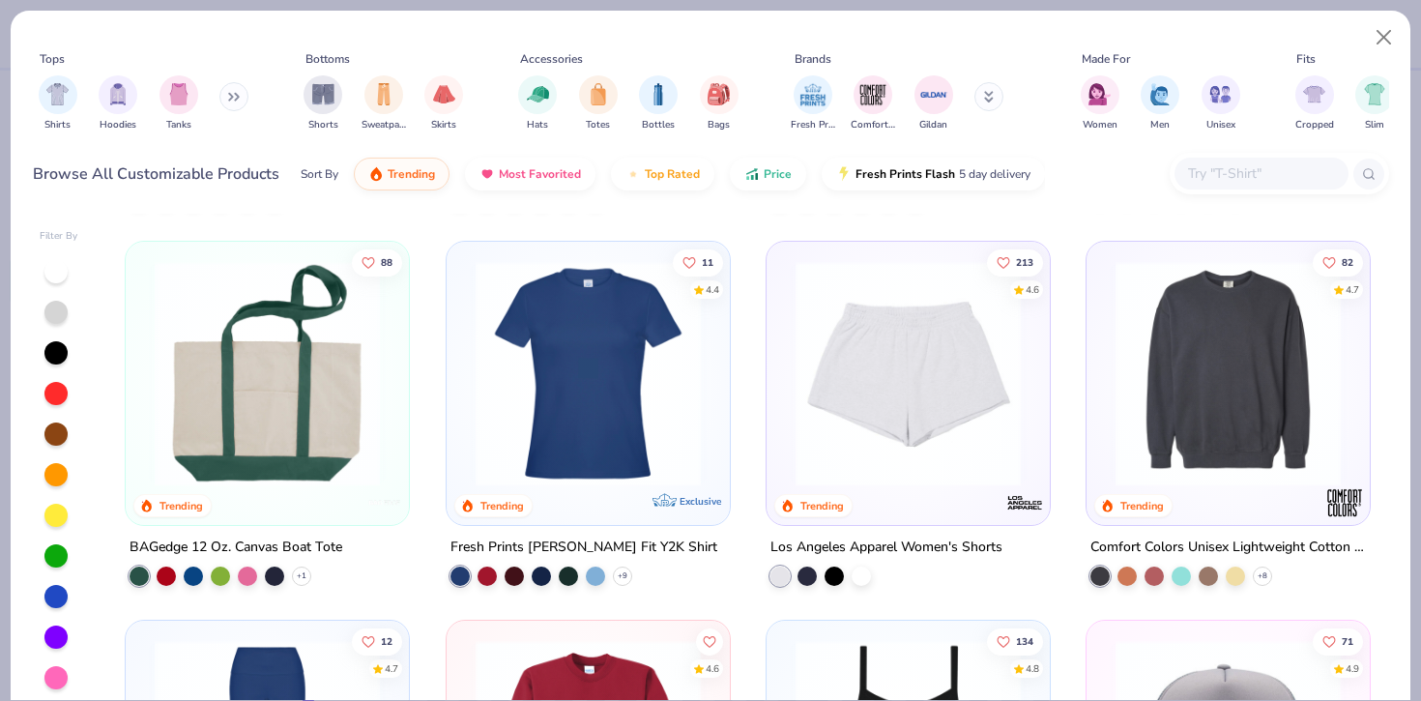
scroll to position [3017, 0]
click at [862, 569] on div at bounding box center [861, 573] width 19 height 19
click at [786, 412] on img at bounding box center [663, 372] width 245 height 225
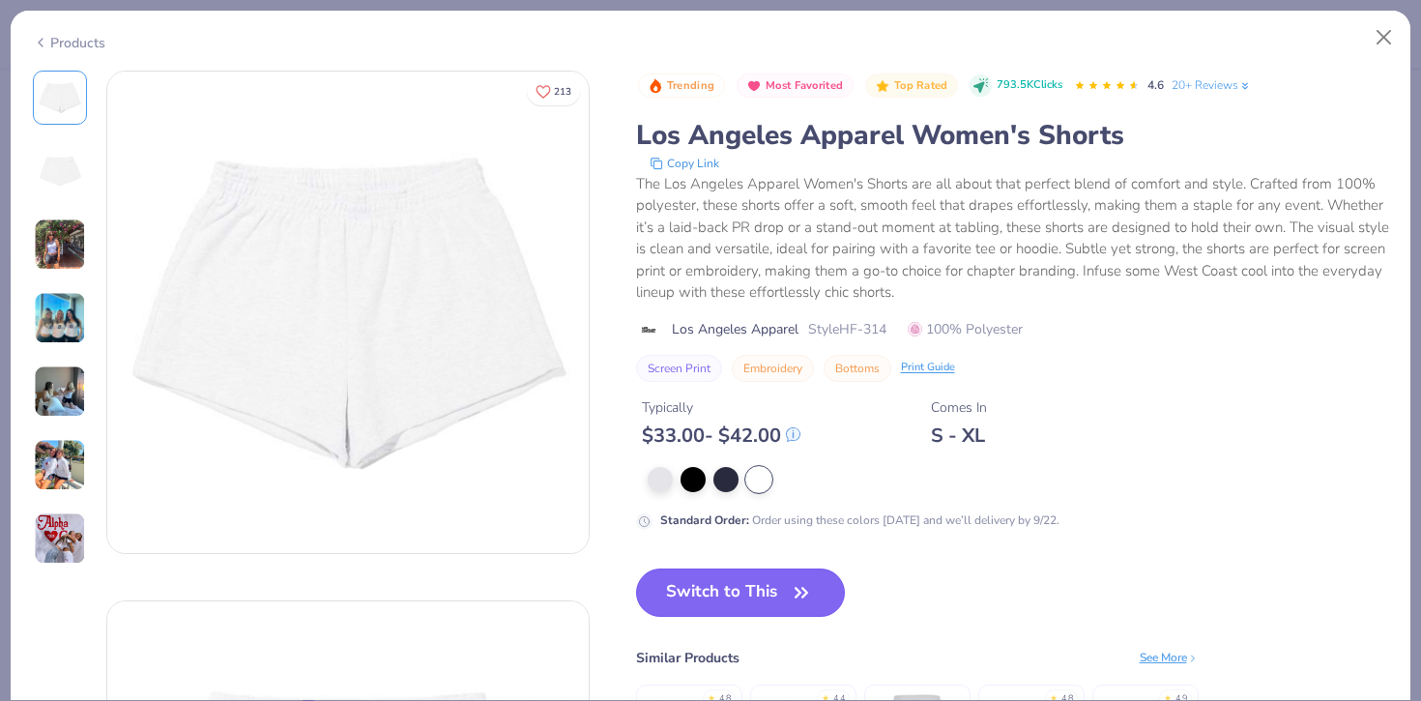
click at [763, 593] on button "Switch to This" at bounding box center [741, 592] width 210 height 48
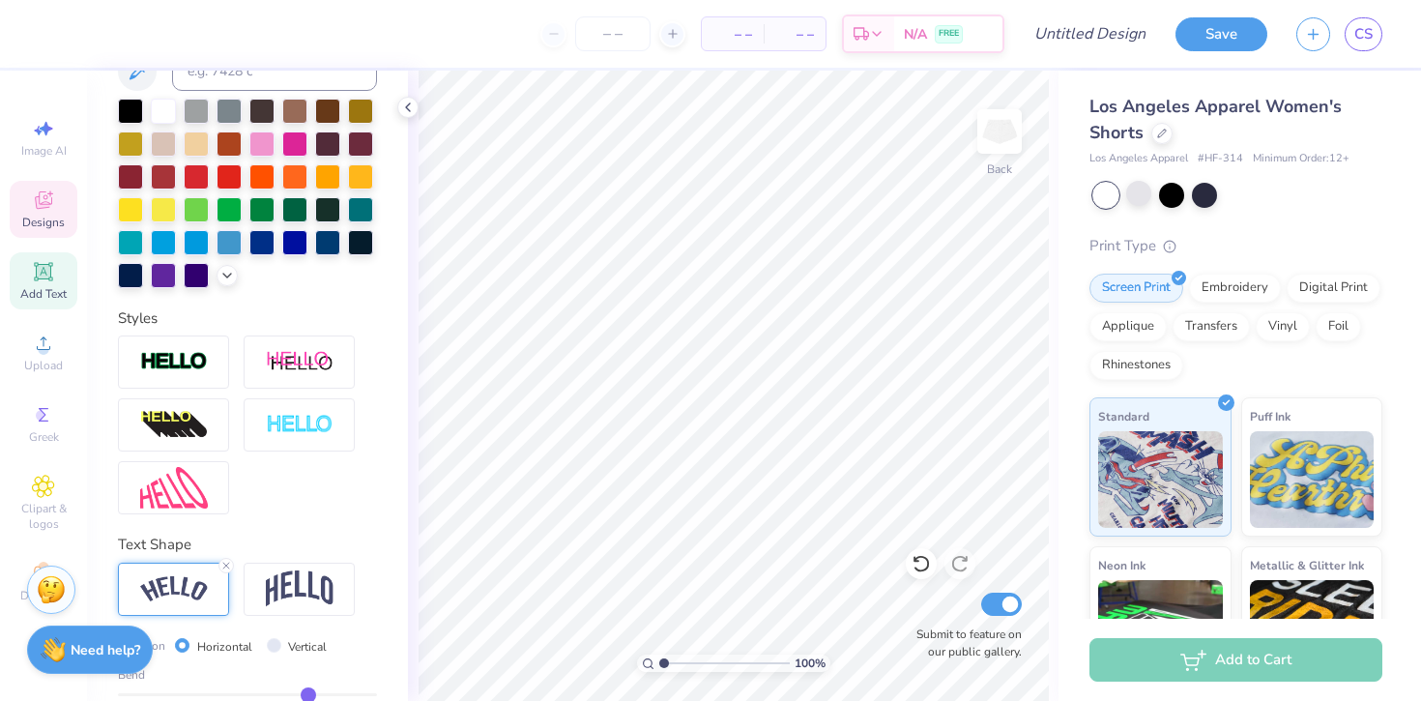
click at [57, 202] on div "Designs" at bounding box center [44, 209] width 68 height 57
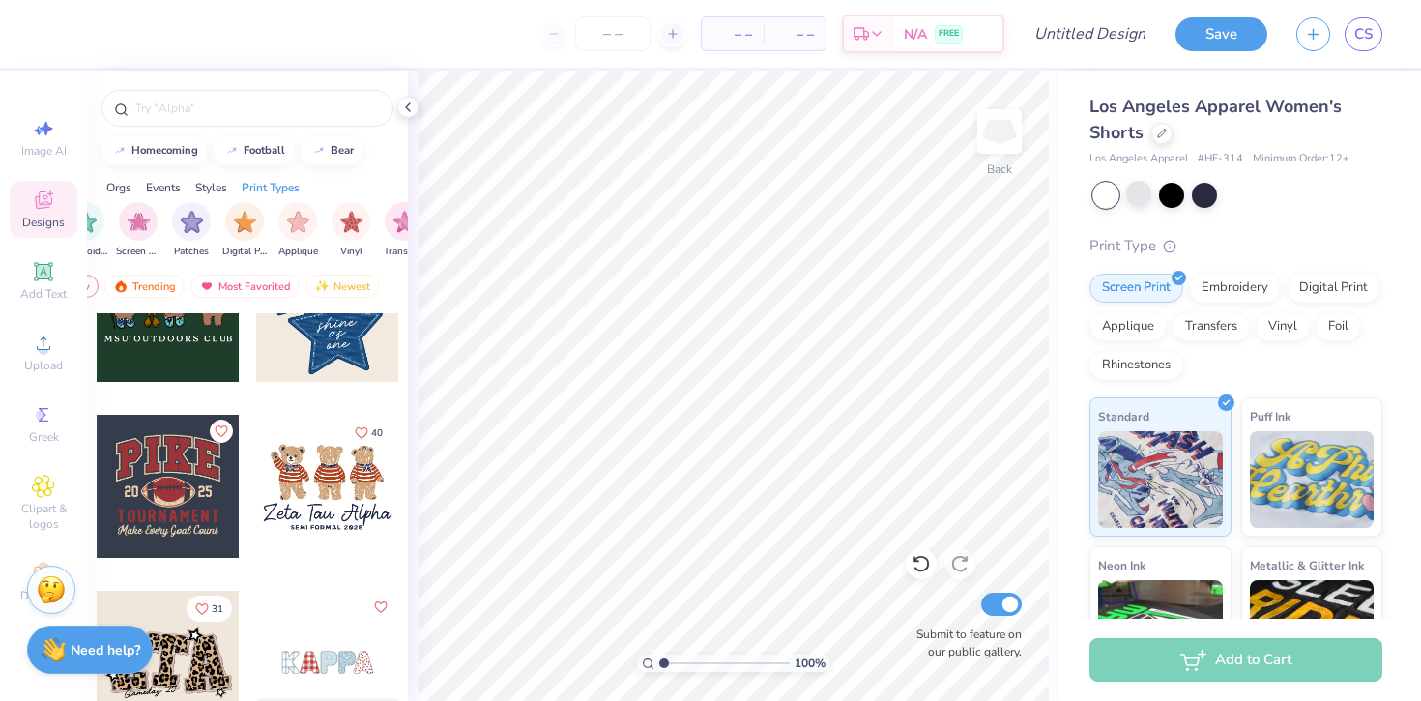
scroll to position [0, 1636]
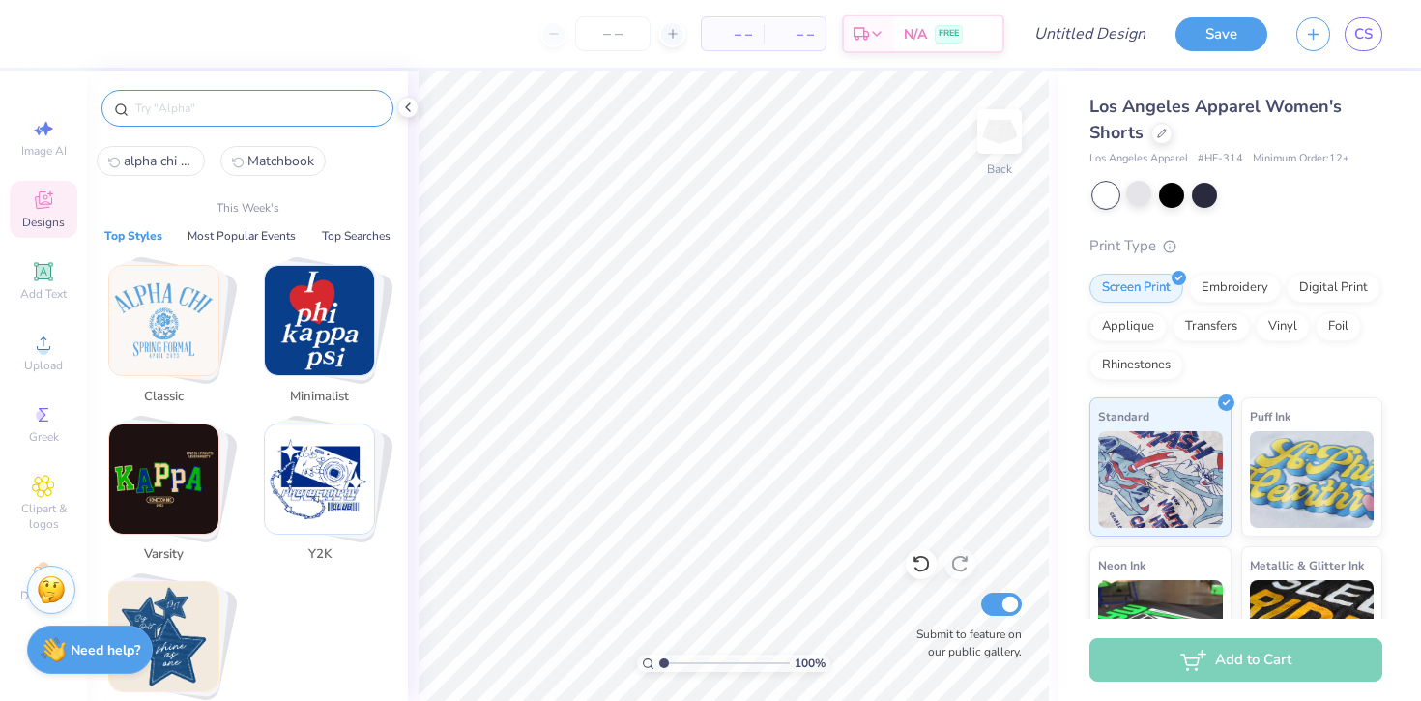
click at [211, 113] on input "text" at bounding box center [256, 108] width 247 height 19
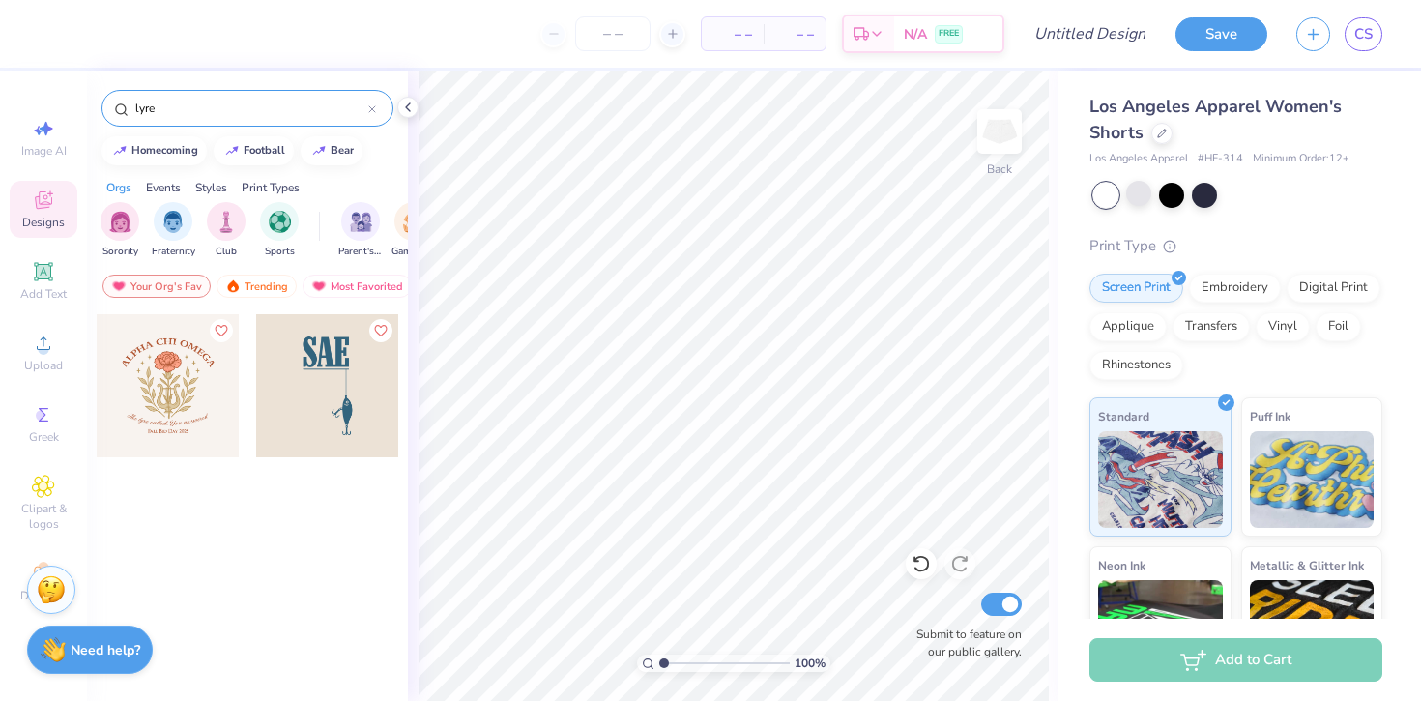
type input "lyre"
click at [30, 290] on span "Add Text" at bounding box center [43, 293] width 46 height 15
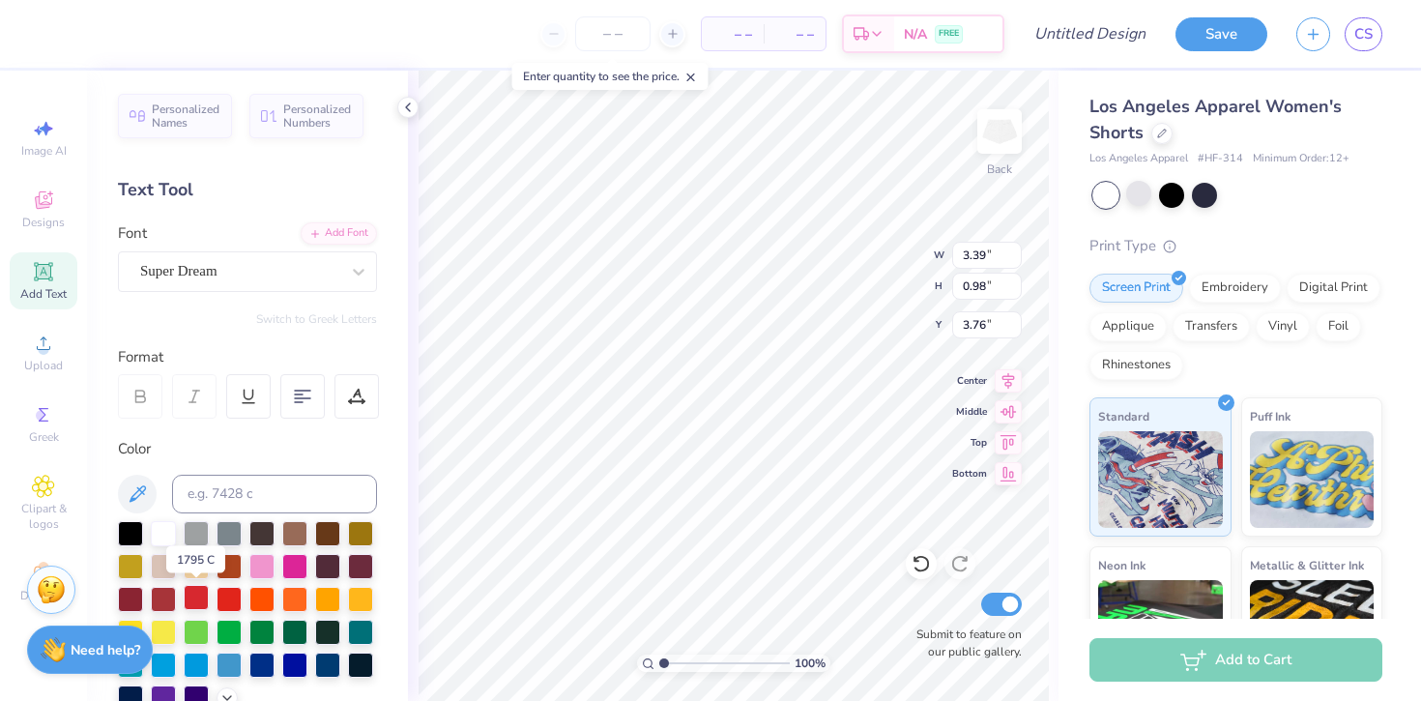
click at [200, 598] on div at bounding box center [196, 597] width 25 height 25
type textarea "AXO Est. 1885"
type input "3.21"
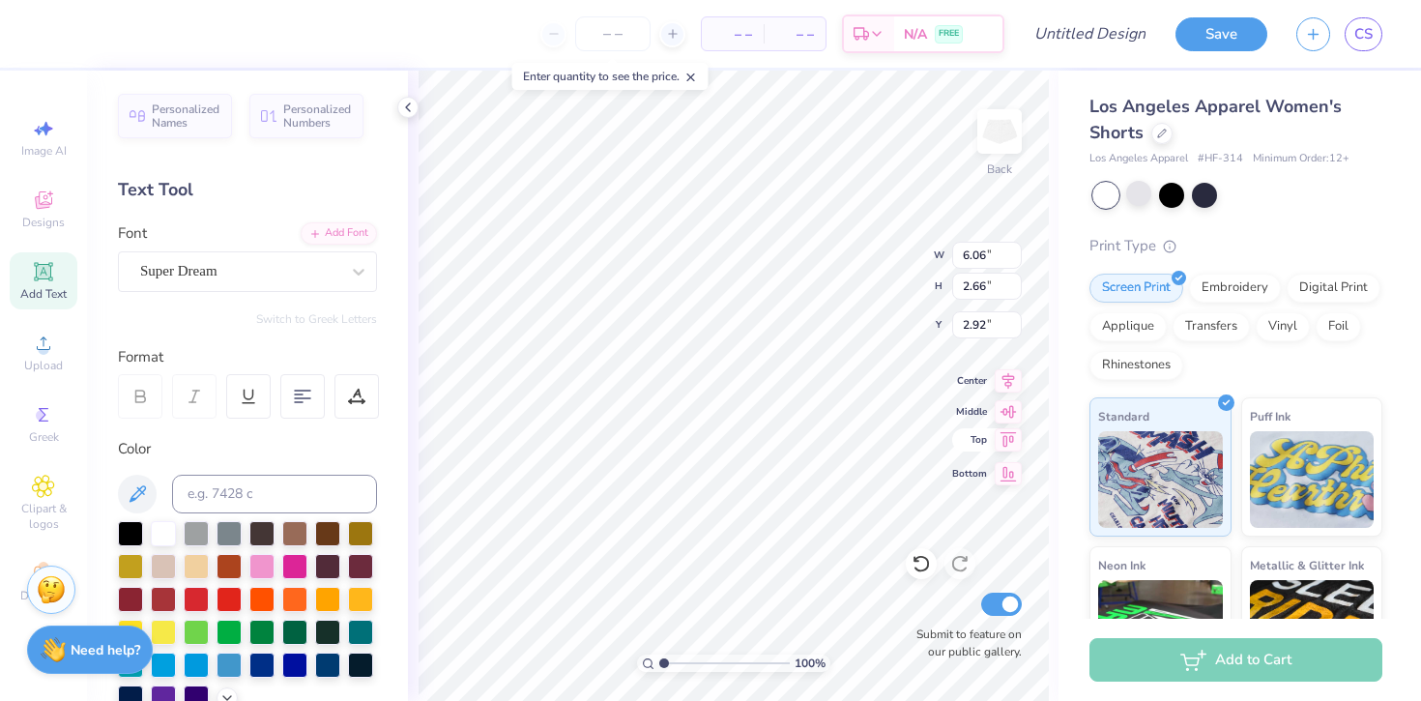
type input "1.41"
type input "3.95"
click at [958, 449] on div "100 % Back W 3.21 3.21 " H 1.41 1.41 " Y 3.95 3.95 " Center Middle Top Bottom S…" at bounding box center [733, 386] width 651 height 630
type input "4.03"
type input "1.77"
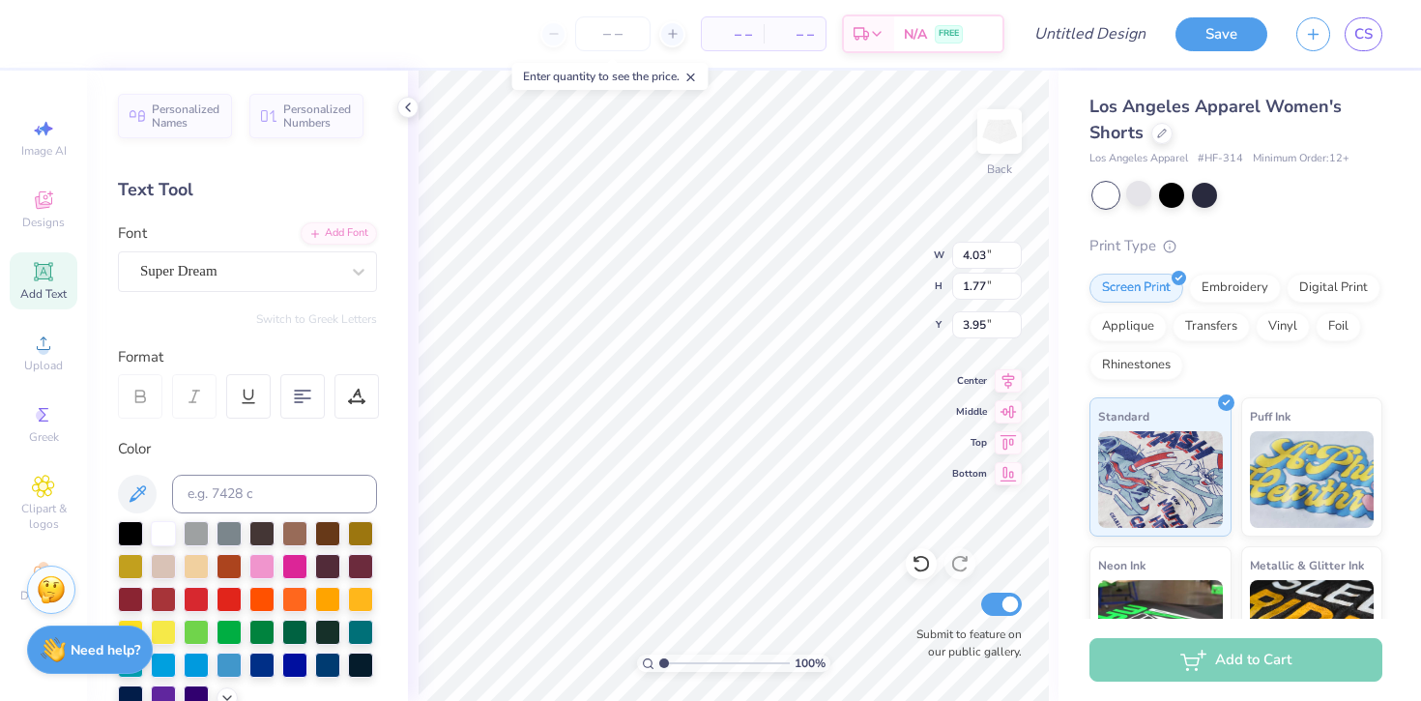
type input "4.25"
type input "4.45"
type input "1.95"
type input "3.93"
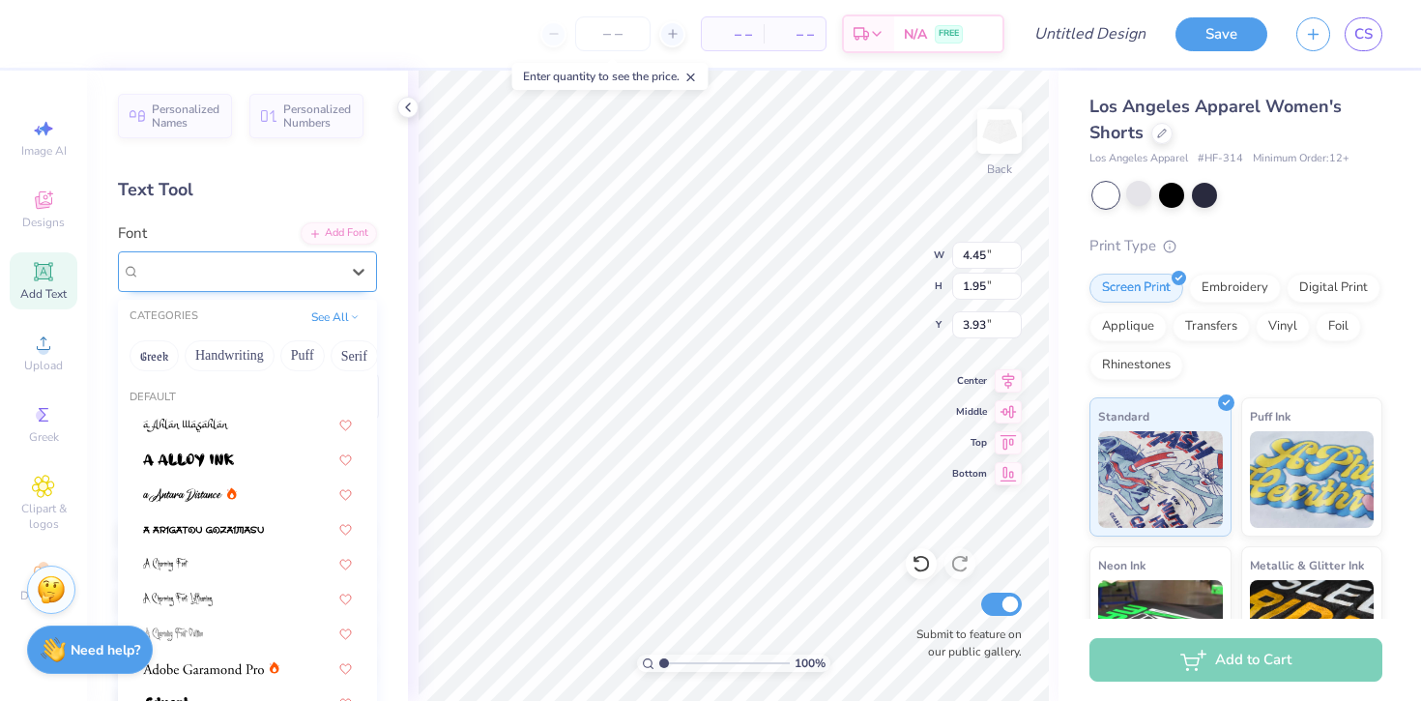
click at [268, 276] on div "Super Dream" at bounding box center [239, 271] width 203 height 30
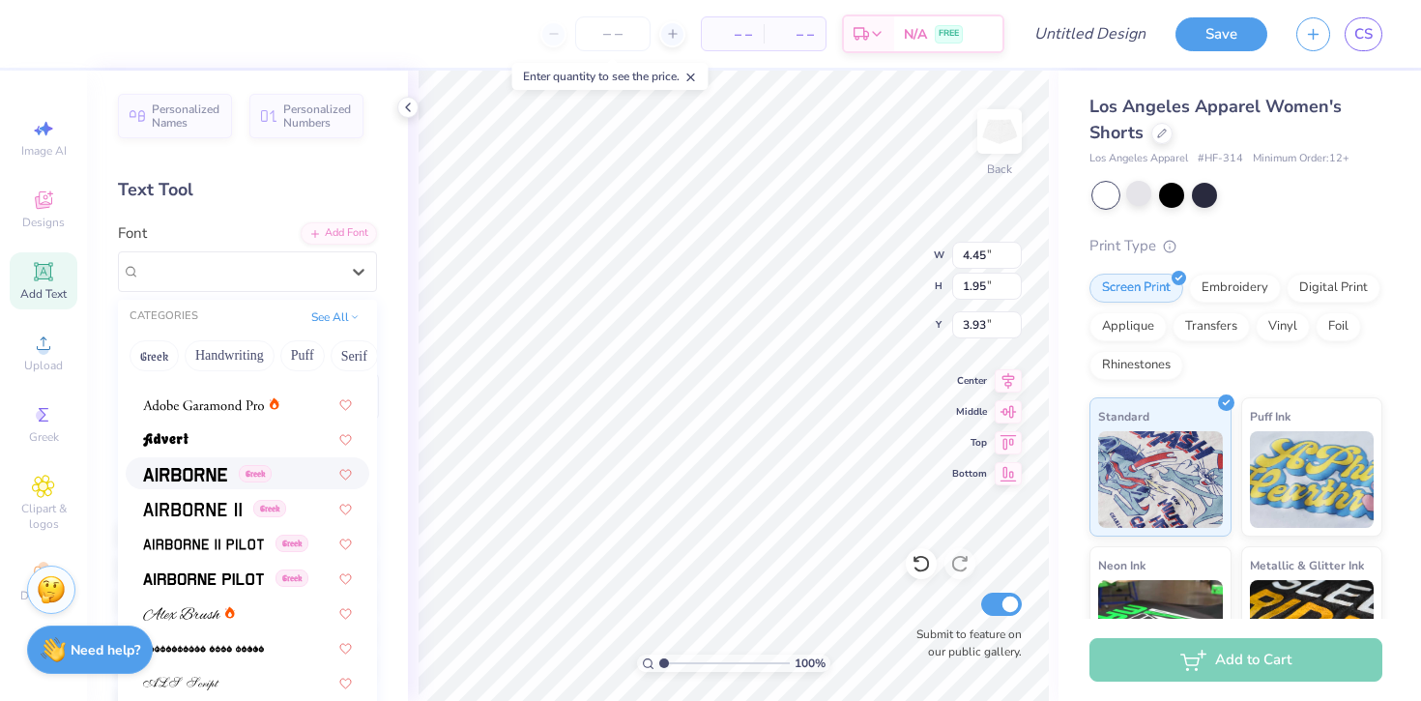
scroll to position [263, 0]
click at [226, 413] on span at bounding box center [203, 404] width 121 height 20
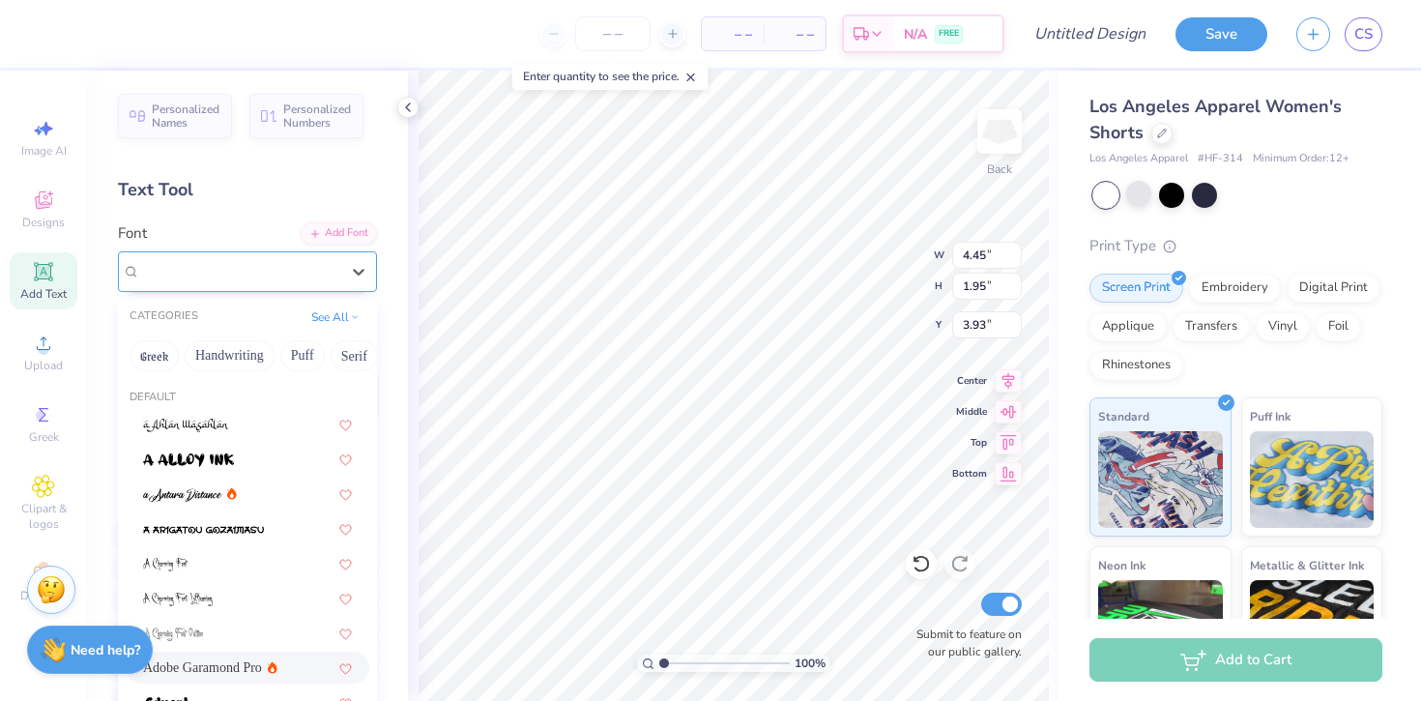
click at [279, 263] on div "Adobe Garamond Pro" at bounding box center [239, 271] width 203 height 30
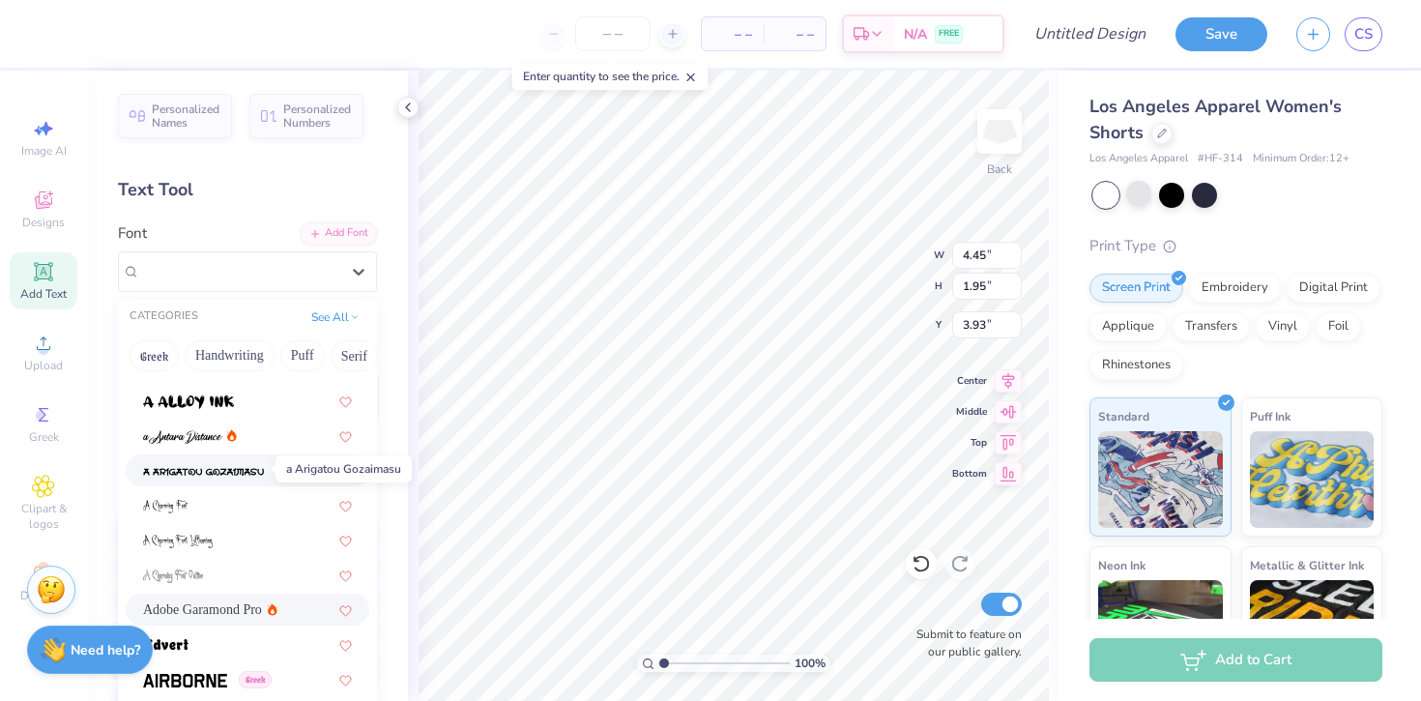
scroll to position [60, 0]
click at [213, 571] on div at bounding box center [247, 573] width 209 height 20
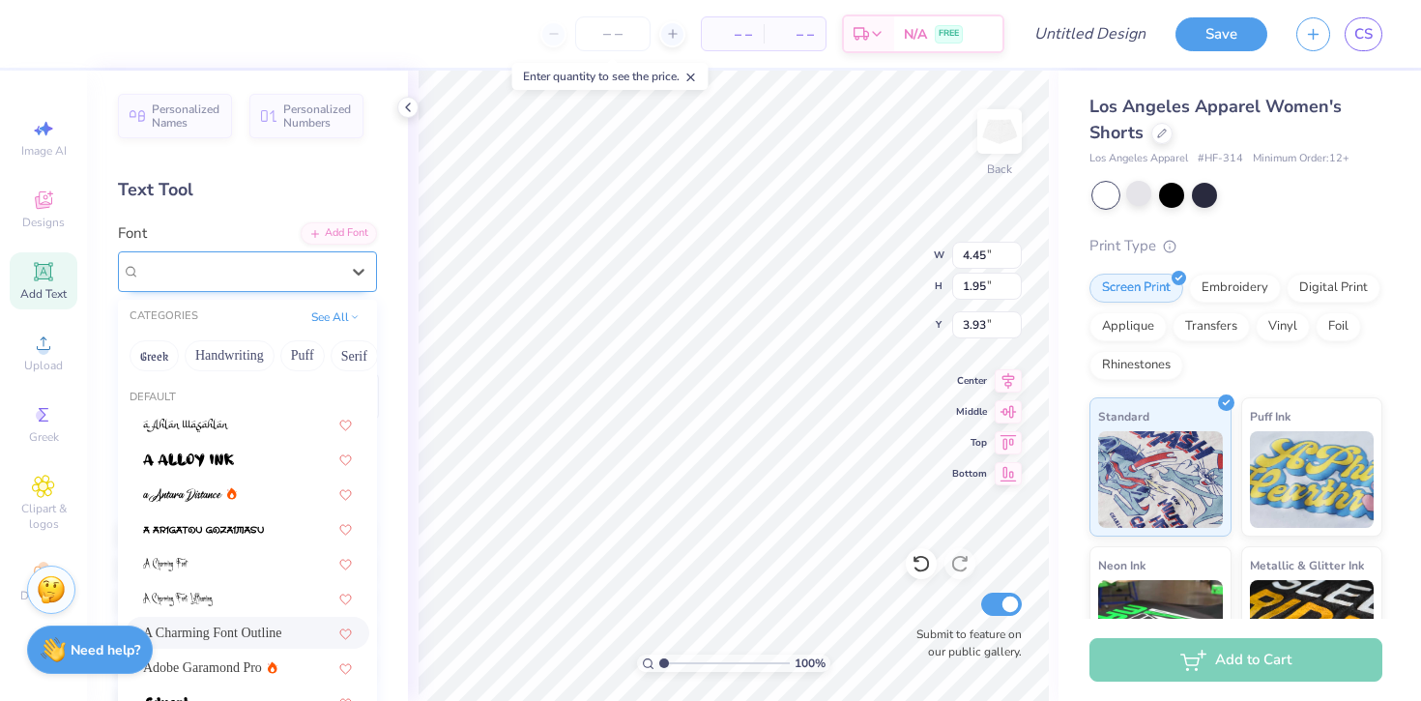
click at [220, 260] on div "A Charming Font Outline" at bounding box center [239, 271] width 203 height 30
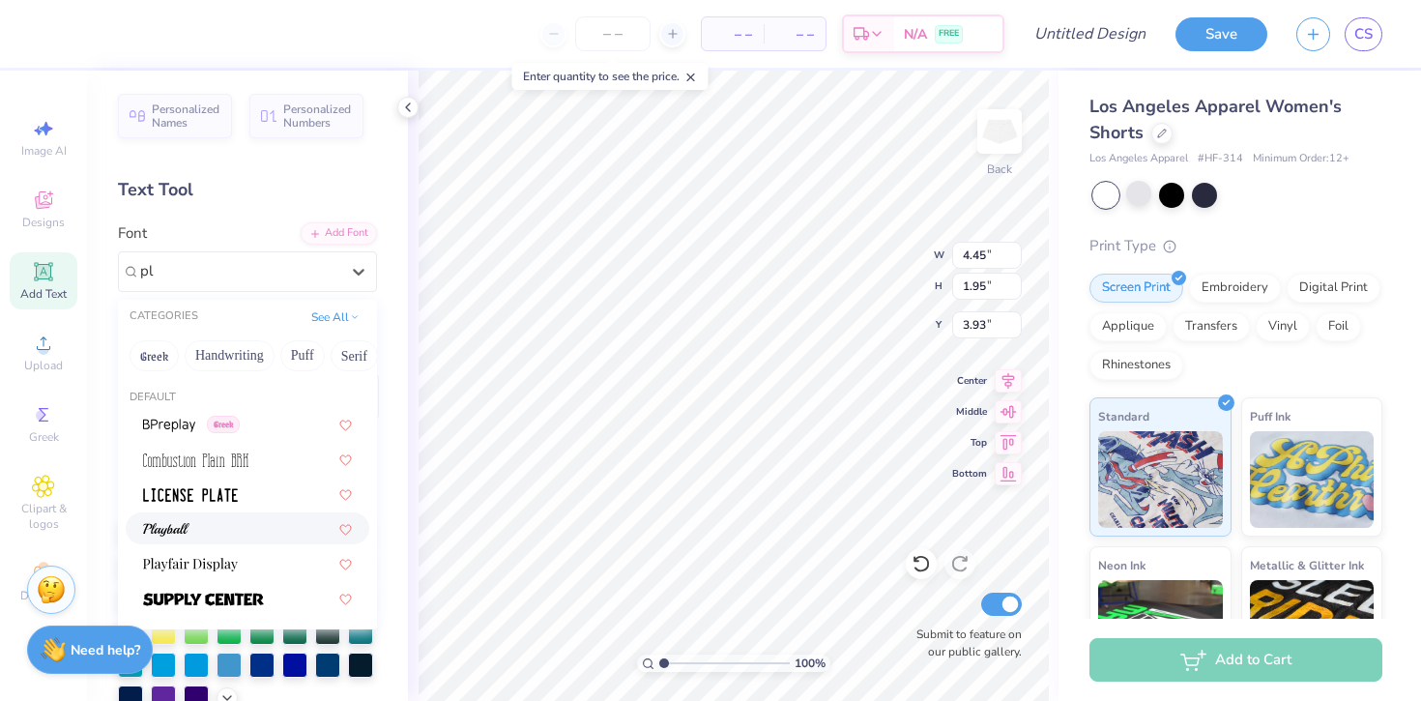
click at [188, 522] on span at bounding box center [166, 528] width 46 height 20
type input "pl"
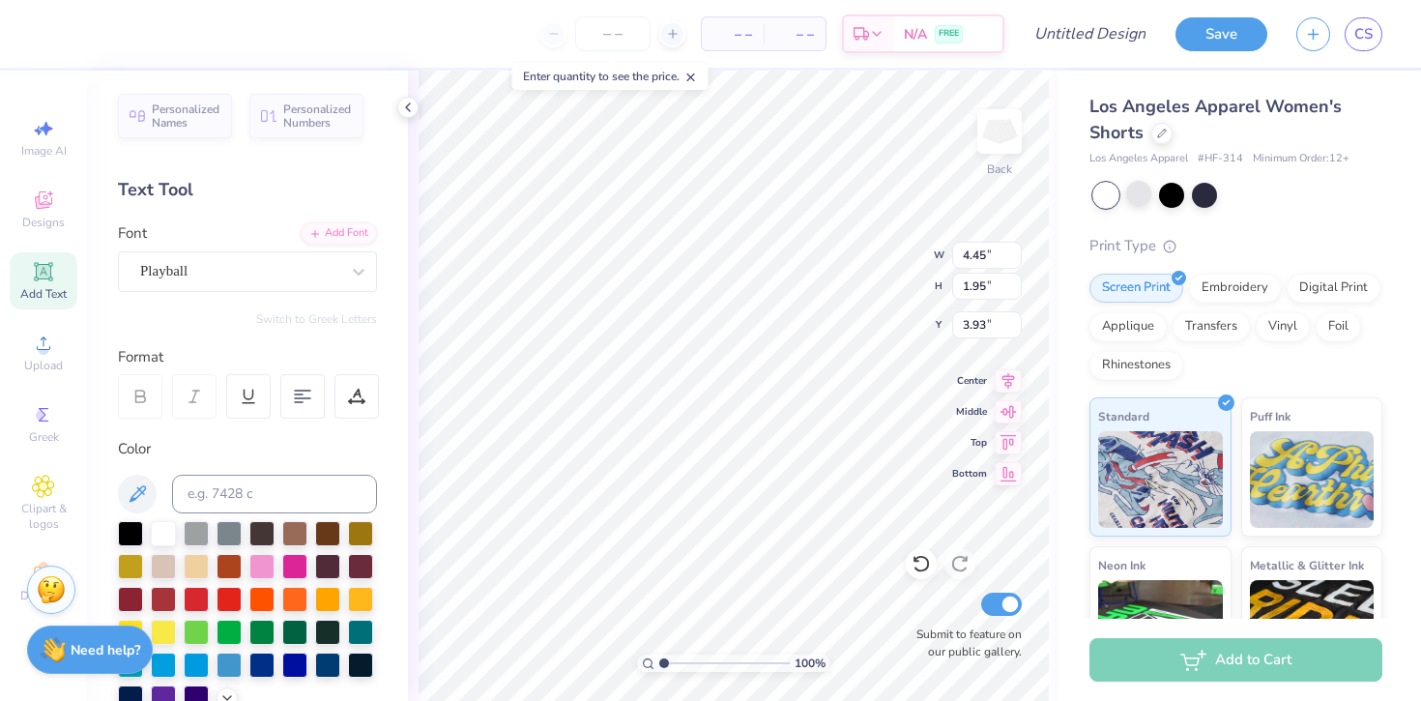
scroll to position [1, 0]
type textarea "AXO"
click at [276, 267] on div "Playball" at bounding box center [239, 271] width 203 height 30
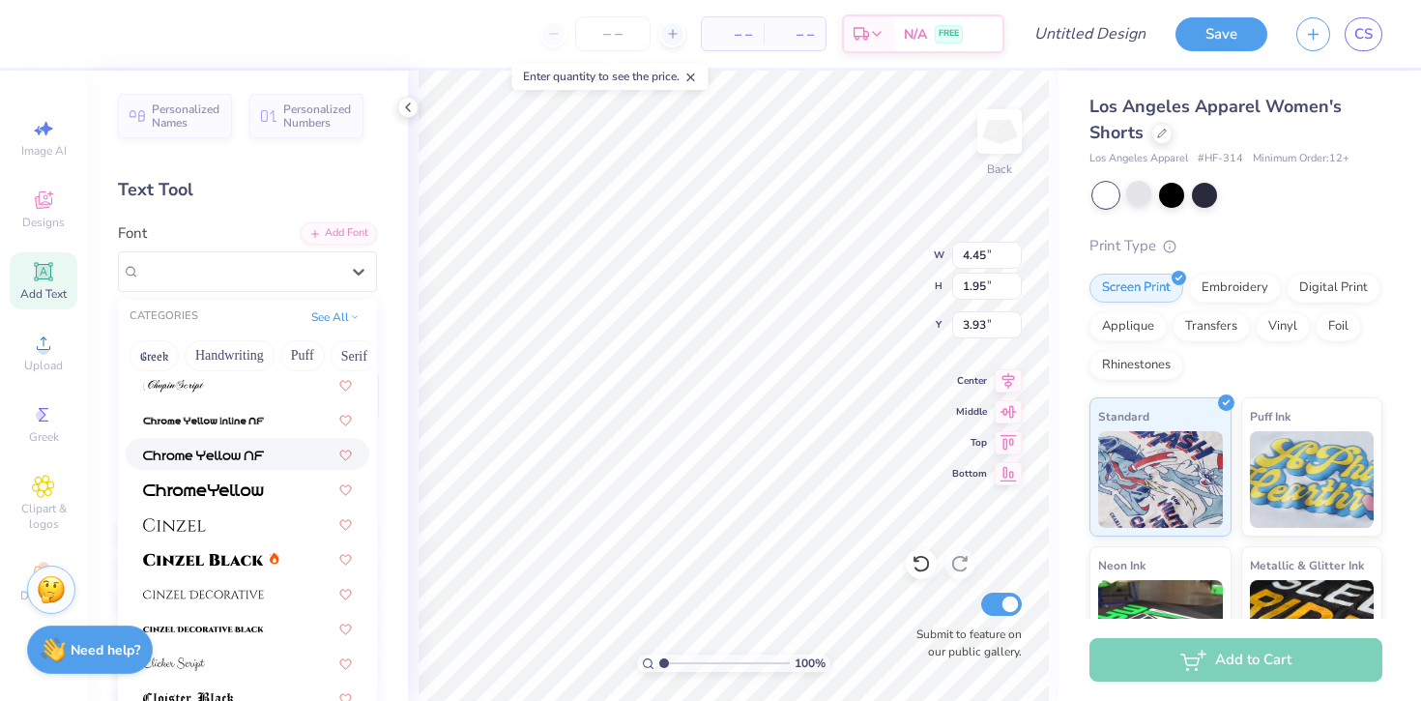
scroll to position [2221, 0]
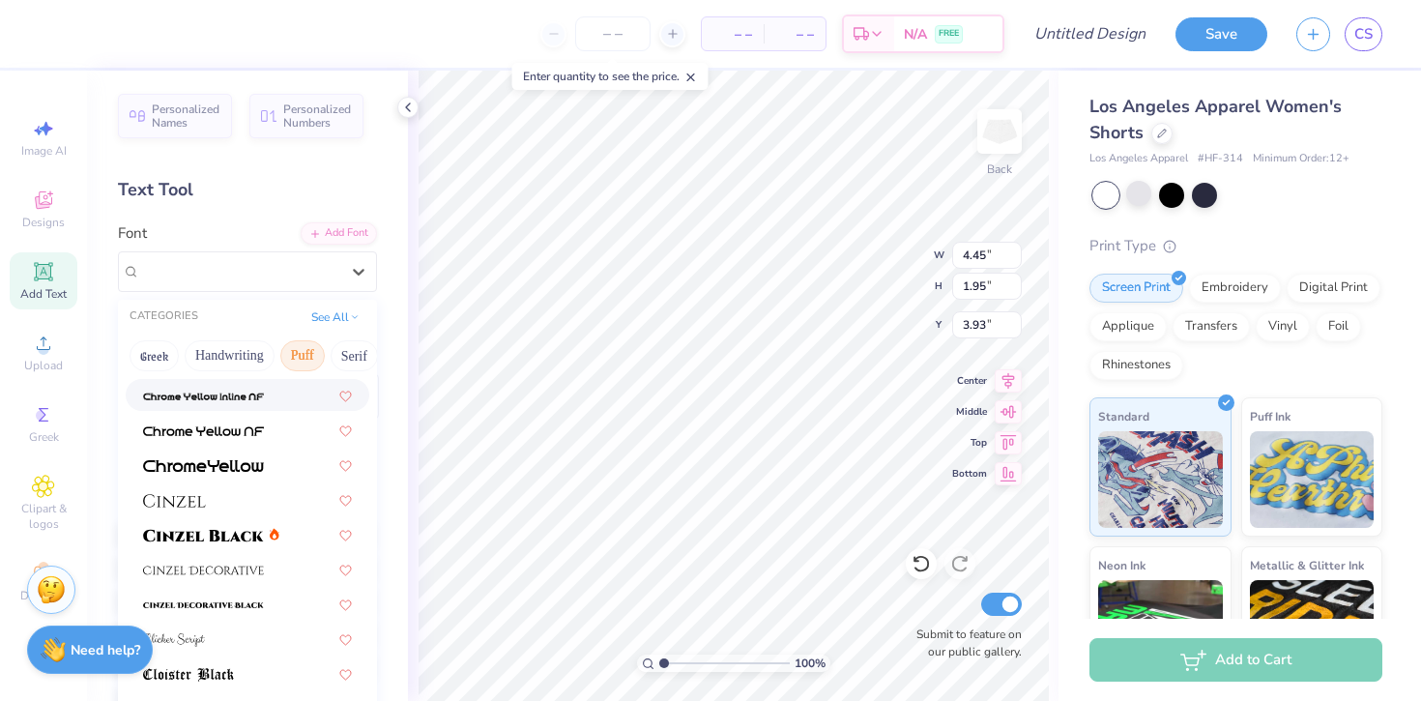
click at [295, 368] on button "Puff" at bounding box center [302, 355] width 44 height 31
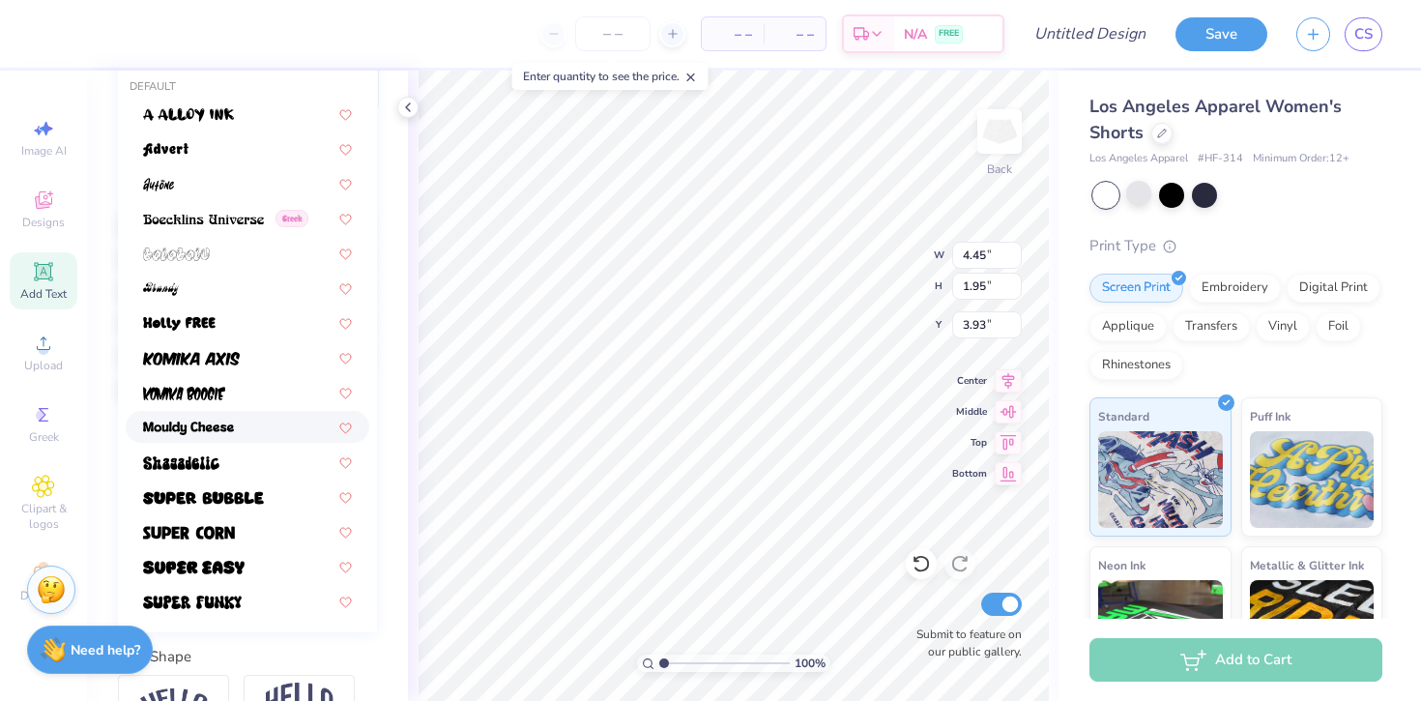
scroll to position [317, 0]
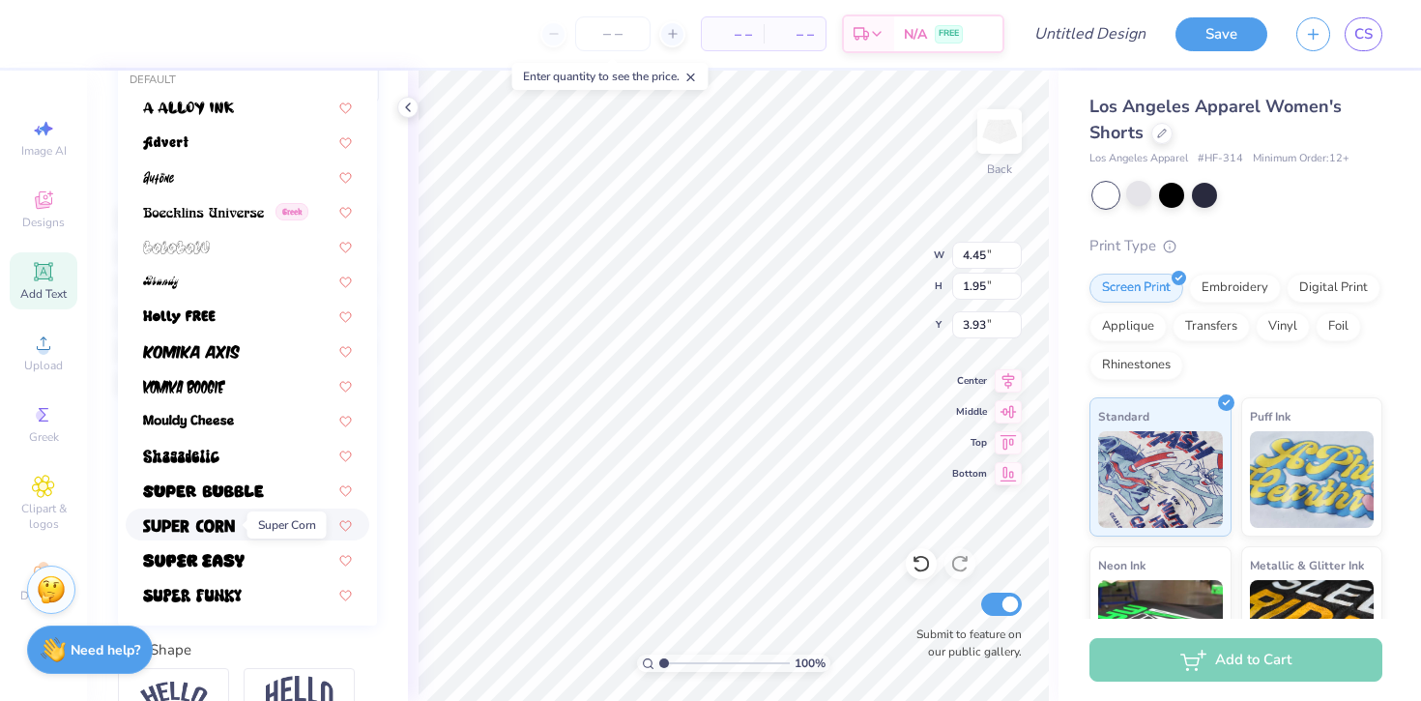
click at [219, 520] on img at bounding box center [189, 526] width 92 height 14
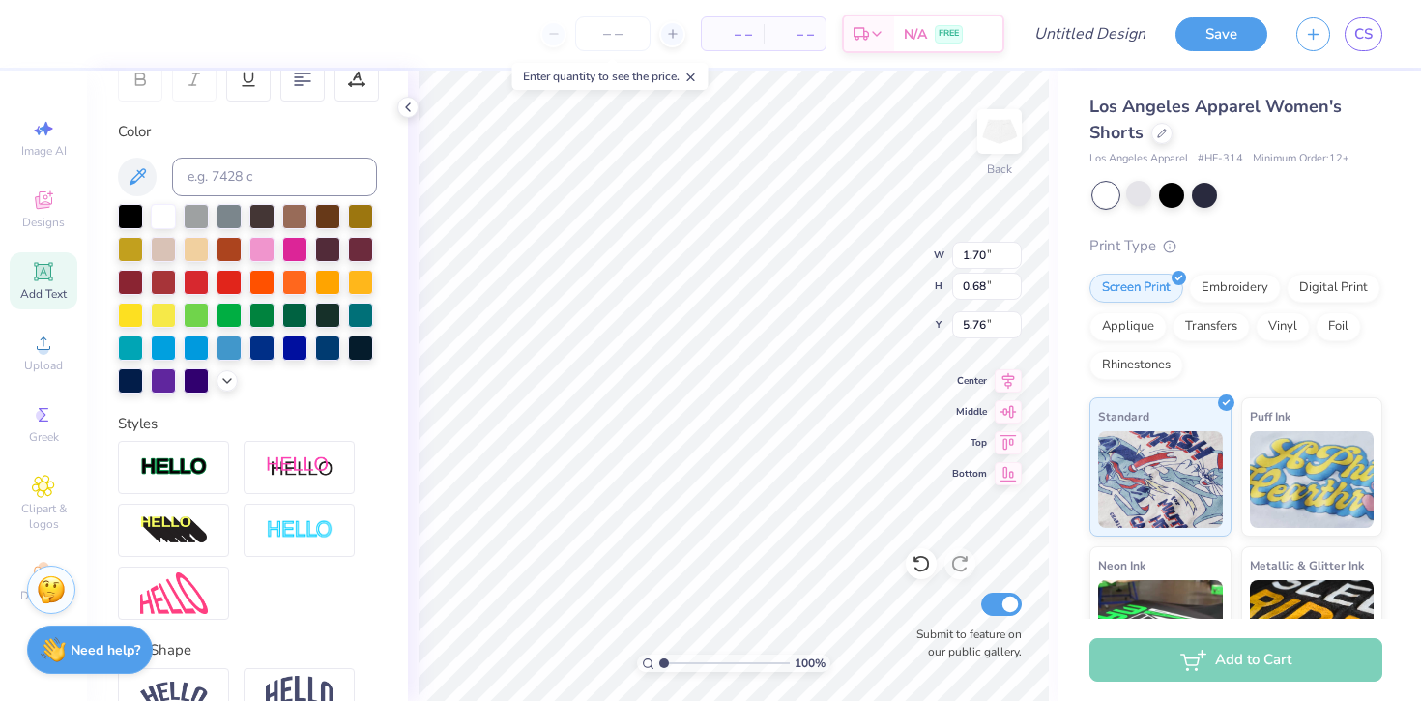
type input "4.93"
type input "3.27"
type input "1.31"
type input "4.83"
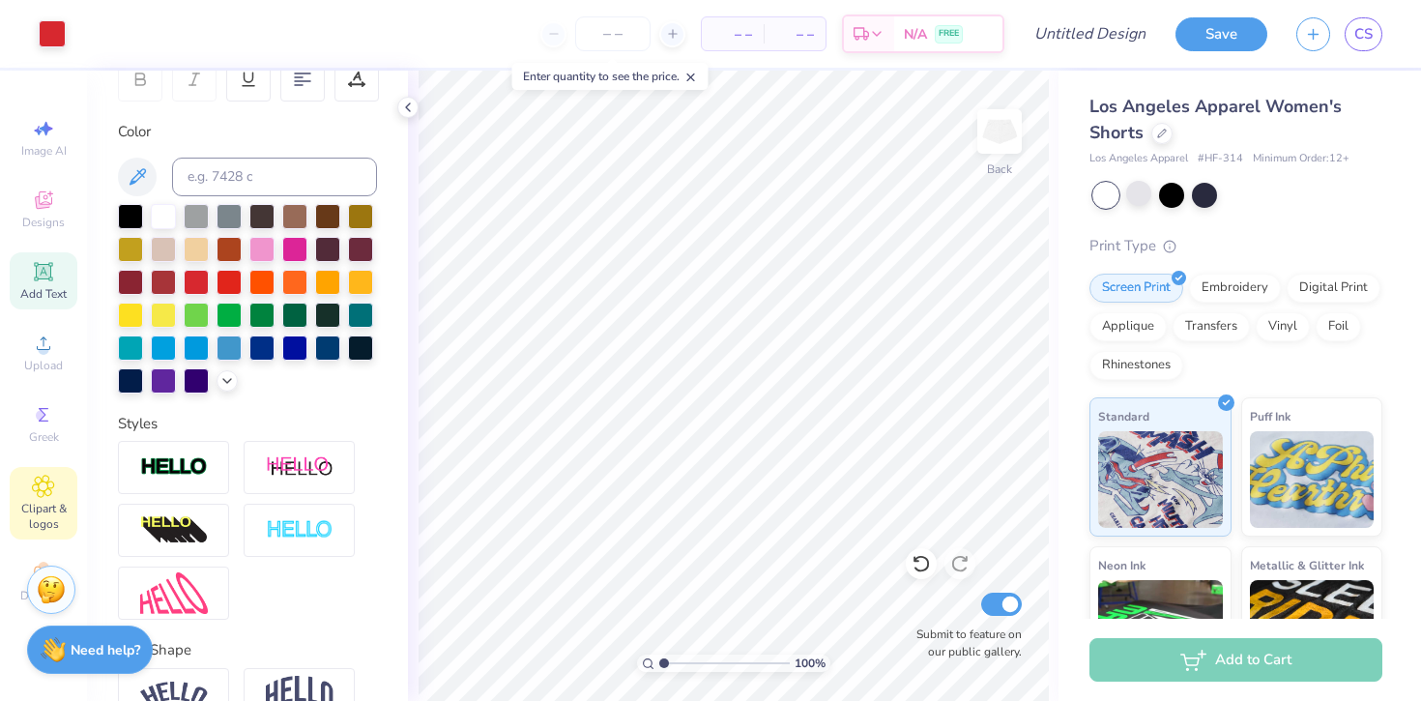
click at [49, 511] on span "Clipart & logos" at bounding box center [44, 516] width 68 height 31
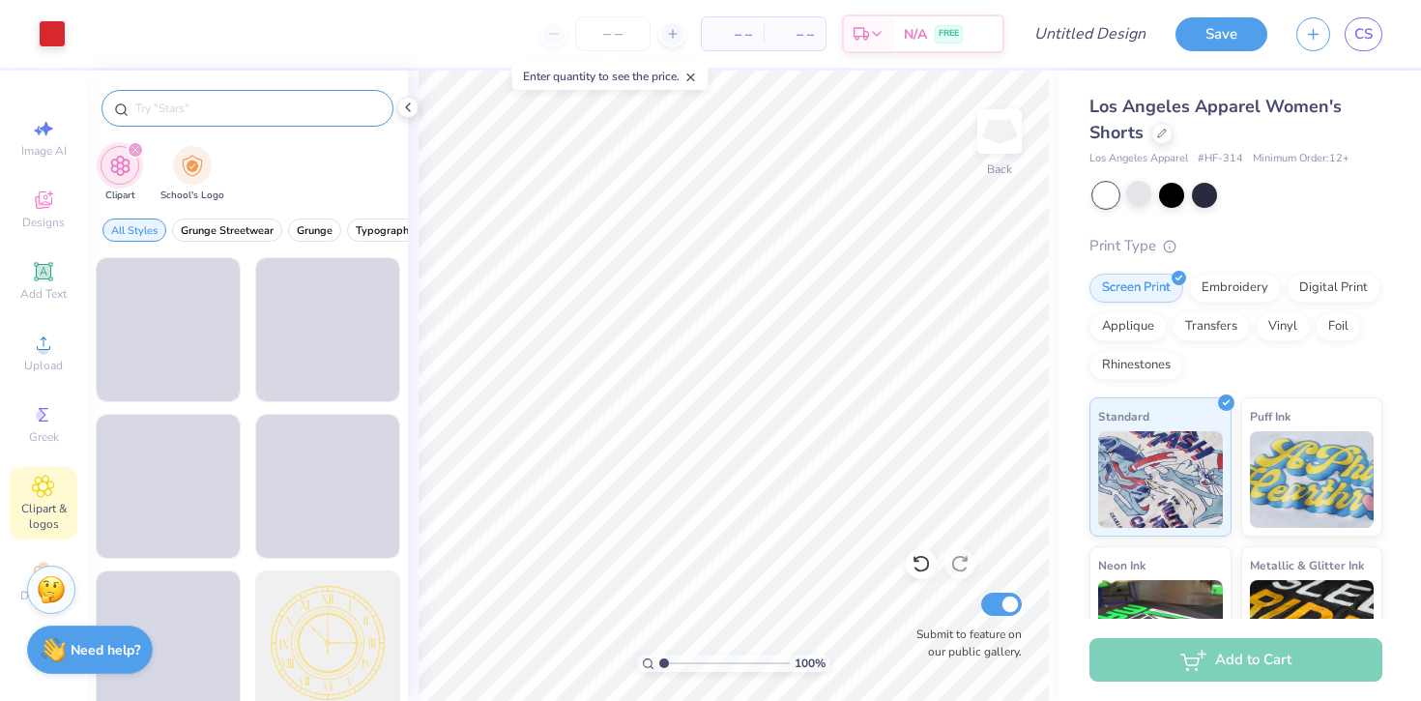
click at [224, 106] on input "text" at bounding box center [256, 108] width 247 height 19
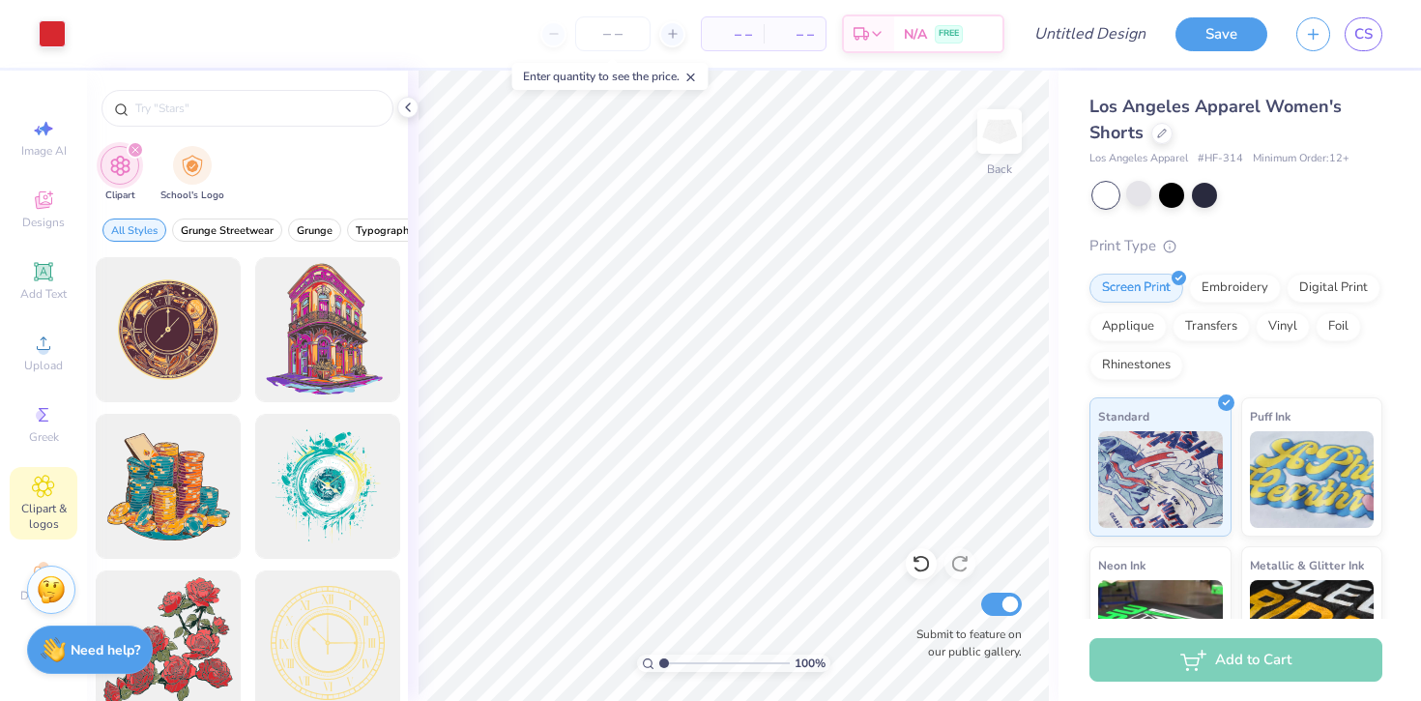
click at [132, 147] on icon "filter for Clipart" at bounding box center [135, 150] width 6 height 6
click at [176, 113] on input "text" at bounding box center [256, 108] width 247 height 19
type input "lyre"
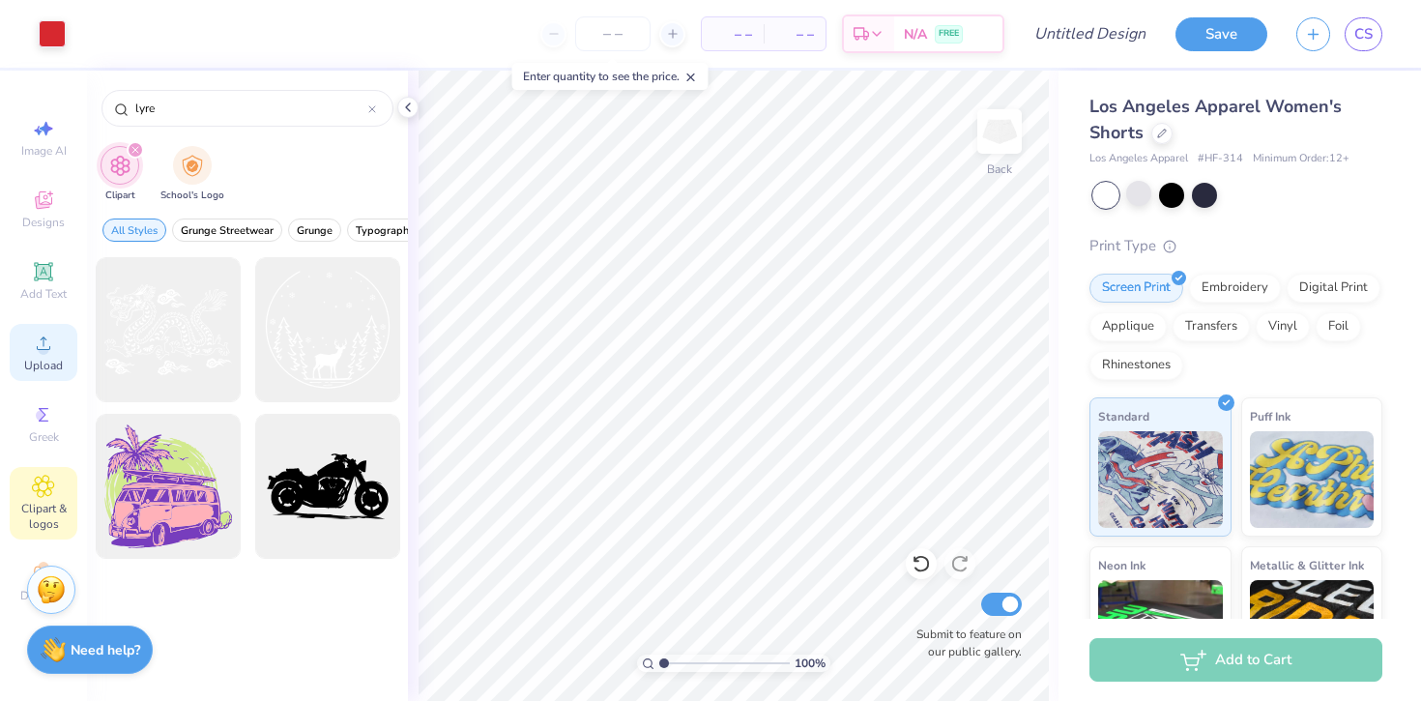
click at [41, 333] on icon at bounding box center [43, 343] width 23 height 23
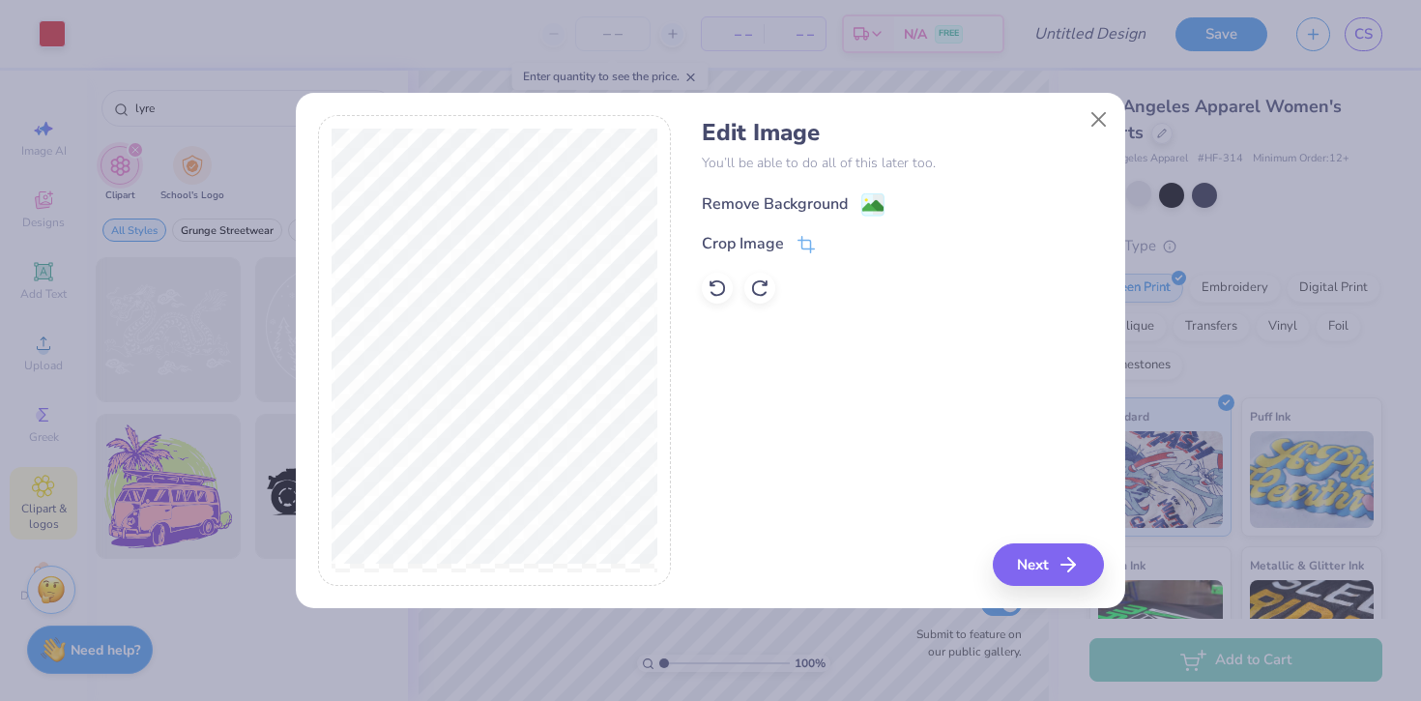
click at [789, 201] on div "Remove Background" at bounding box center [775, 203] width 146 height 23
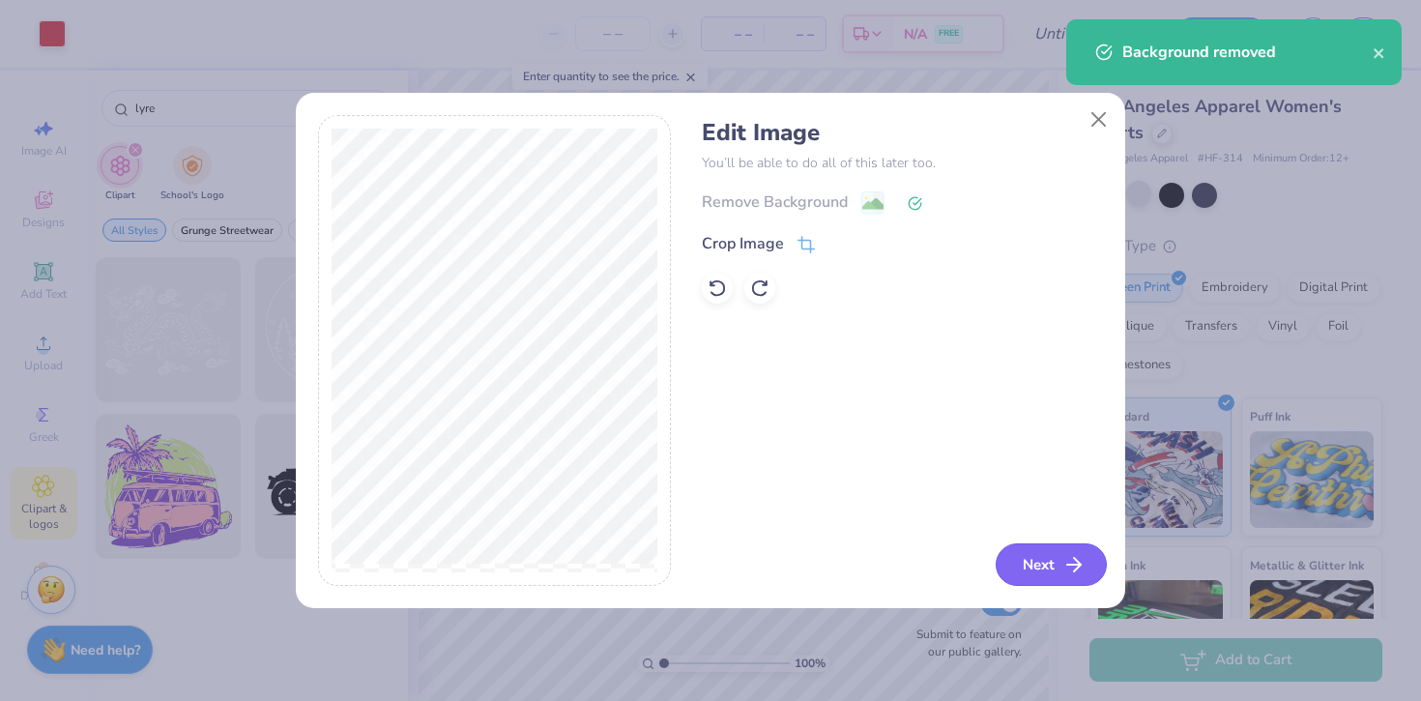
click at [1081, 566] on icon "button" at bounding box center [1073, 564] width 23 height 23
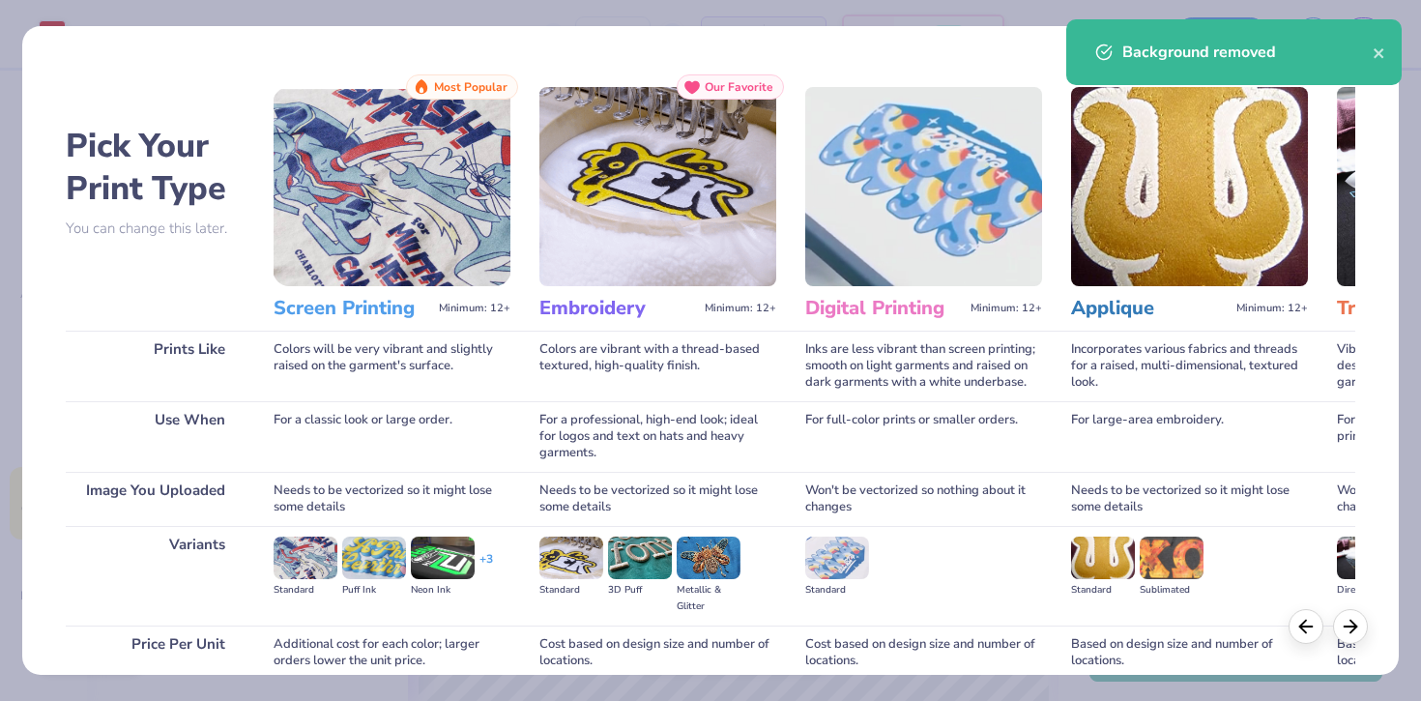
scroll to position [166, 0]
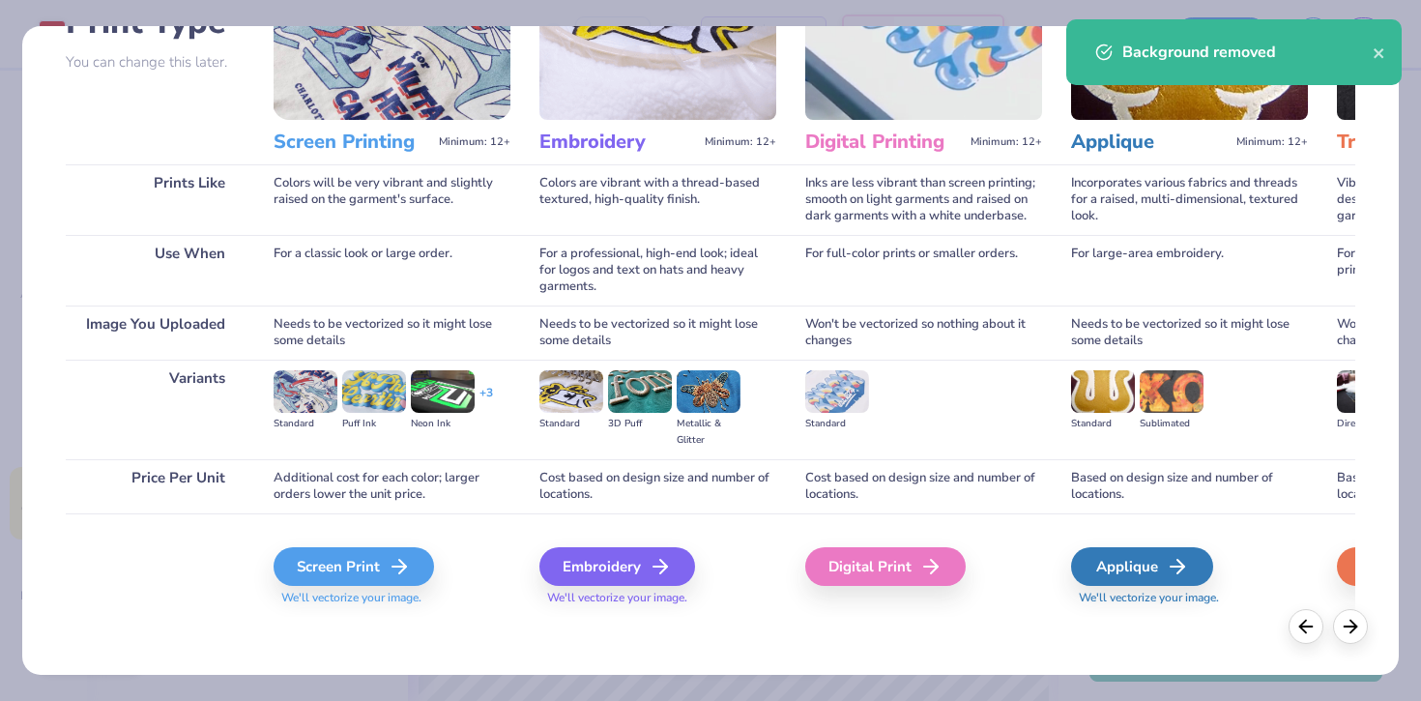
click at [309, 603] on span "We'll vectorize your image." at bounding box center [392, 598] width 237 height 16
click at [323, 567] on div "Screen Print" at bounding box center [356, 566] width 160 height 39
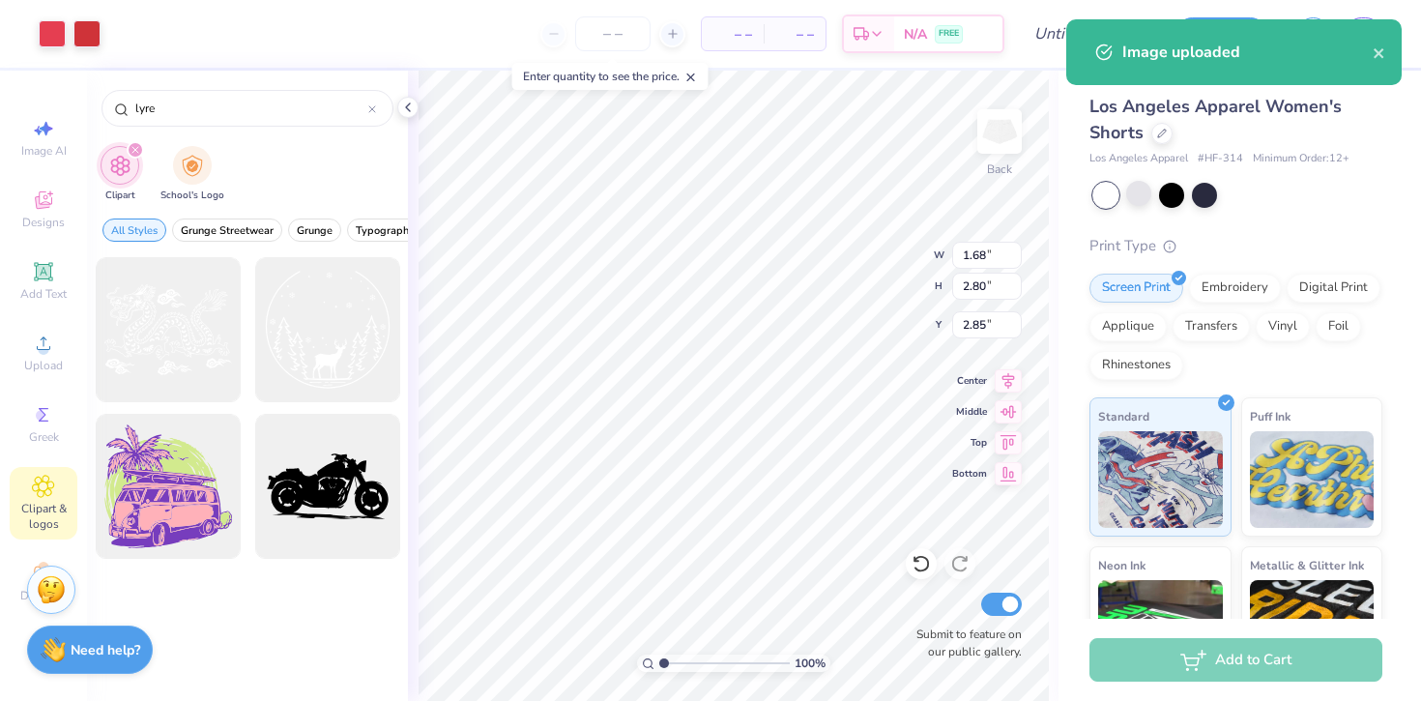
type input "3.27"
type input "1.31"
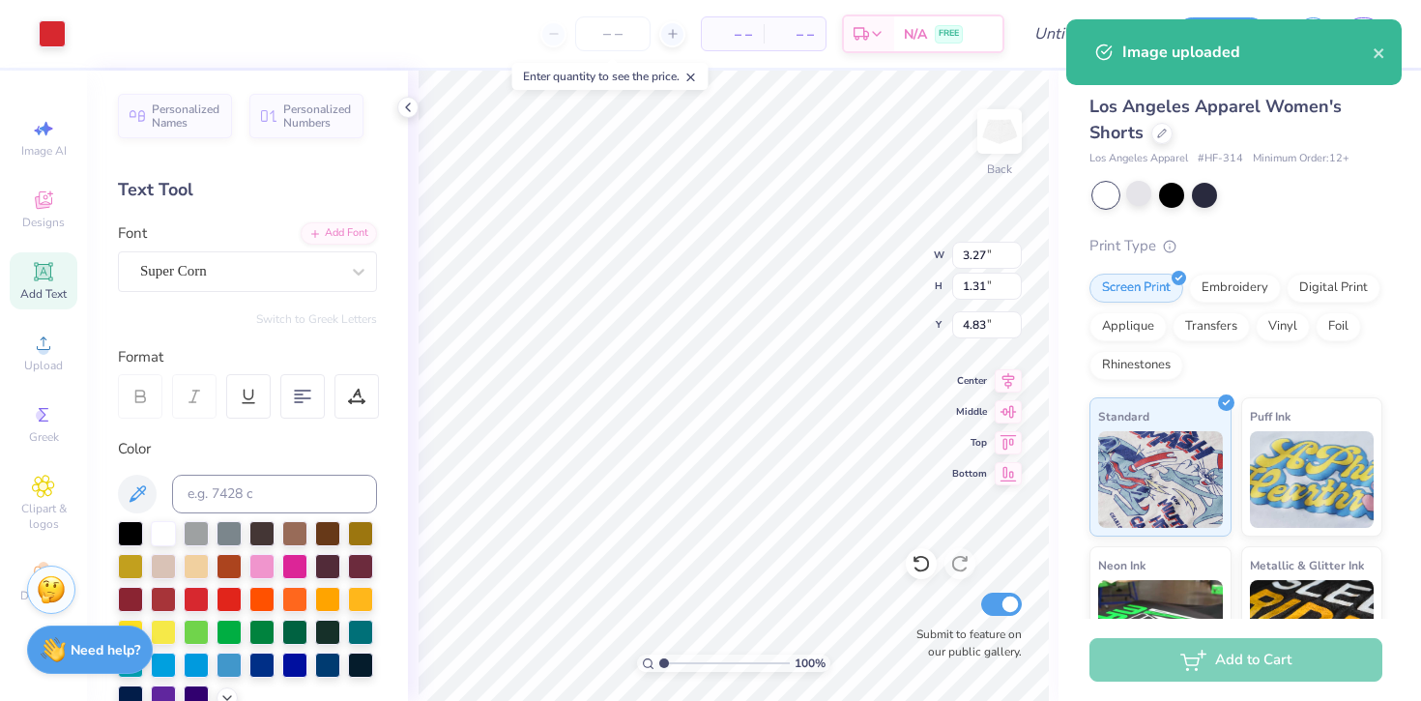
type input "4.84"
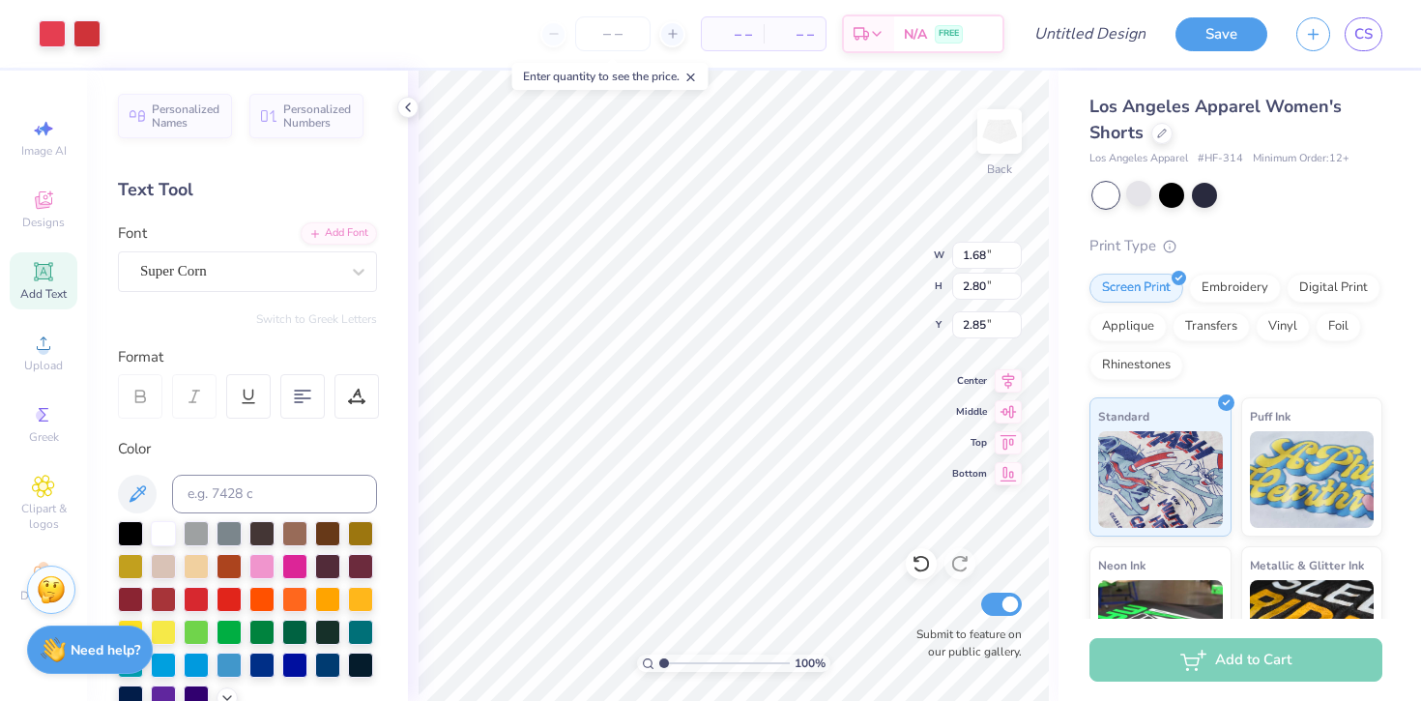
type input "3.24"
type input "2.08"
type input "3.47"
type input "2.98"
type input "1.67"
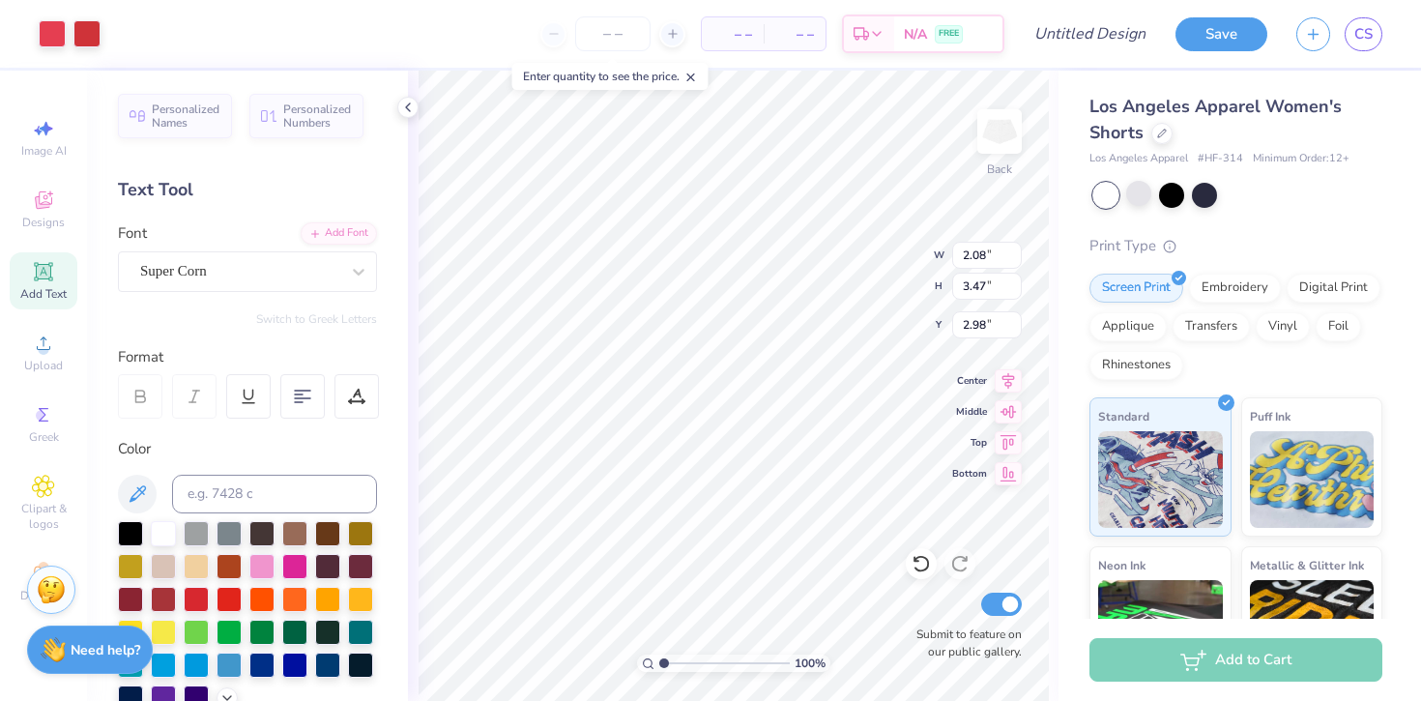
type input "2.78"
type input "3.40"
click at [1234, 51] on div "Save CS" at bounding box center [1298, 34] width 246 height 68
click at [1230, 40] on button "Save" at bounding box center [1221, 31] width 92 height 34
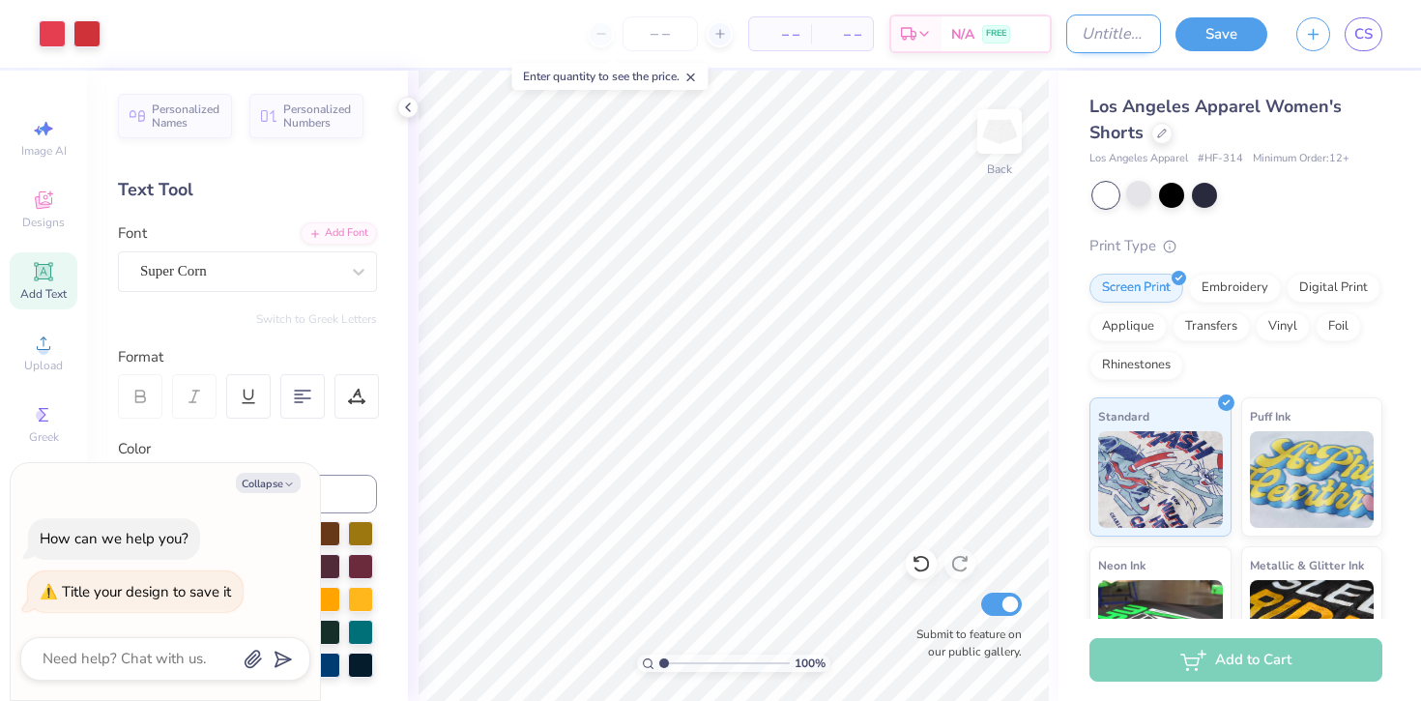
type textarea "x"
click at [1077, 51] on input "Design Title" at bounding box center [1113, 33] width 95 height 39
type input "RETREAT MERCH"
click at [1221, 29] on button "Save" at bounding box center [1221, 31] width 92 height 34
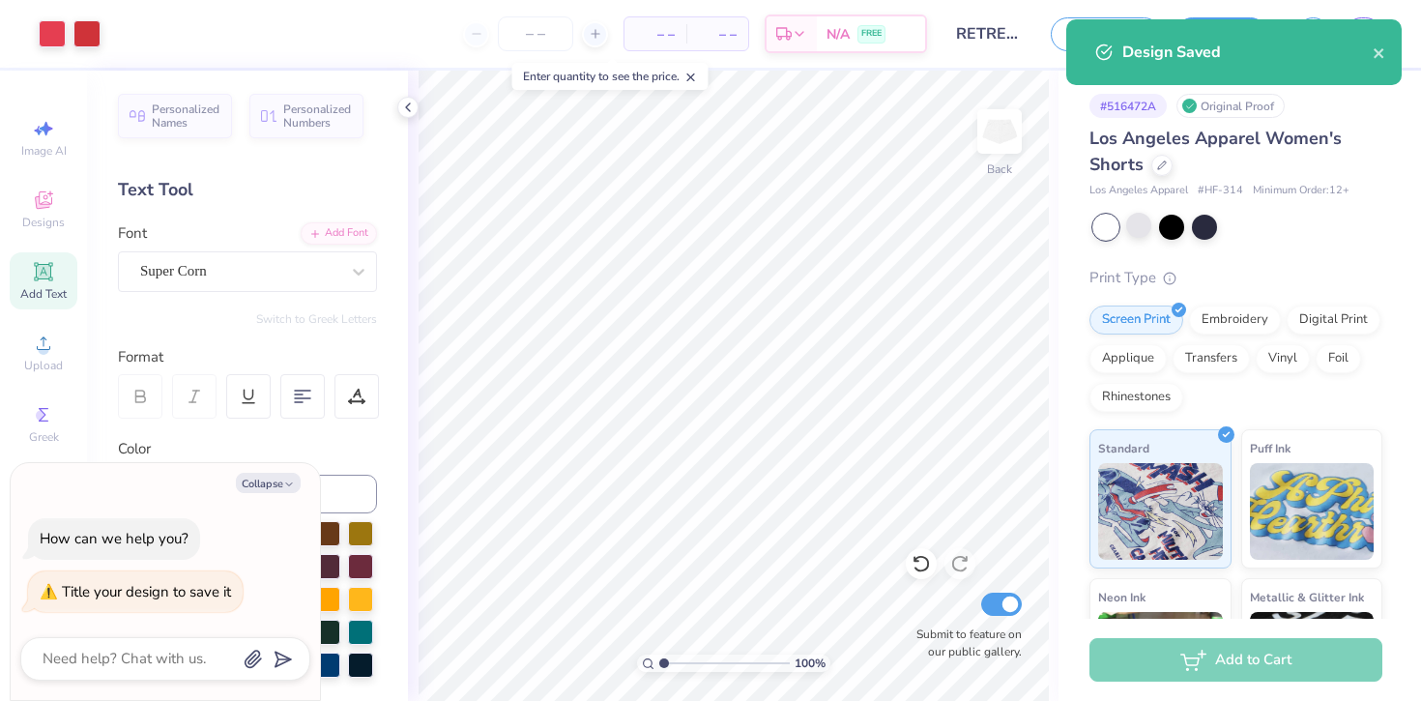
type textarea "x"
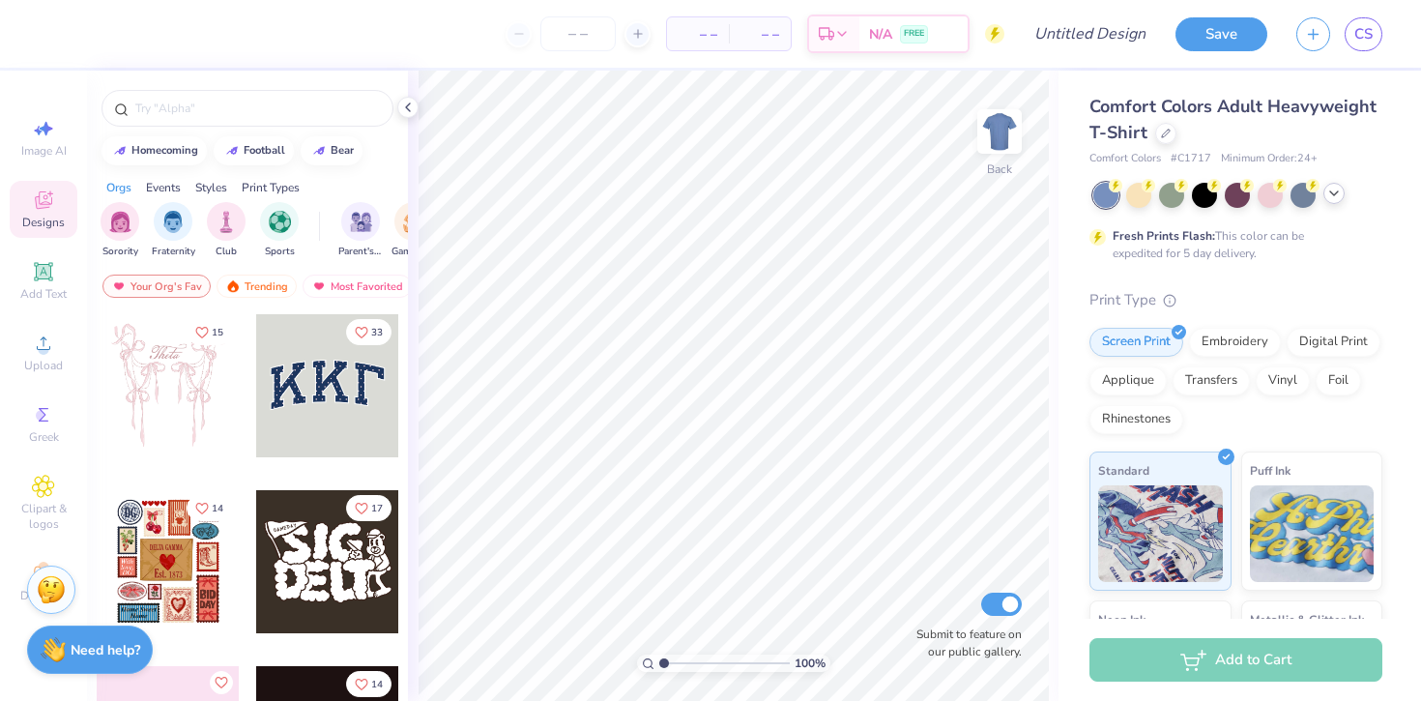
click at [1337, 192] on icon at bounding box center [1333, 193] width 15 height 15
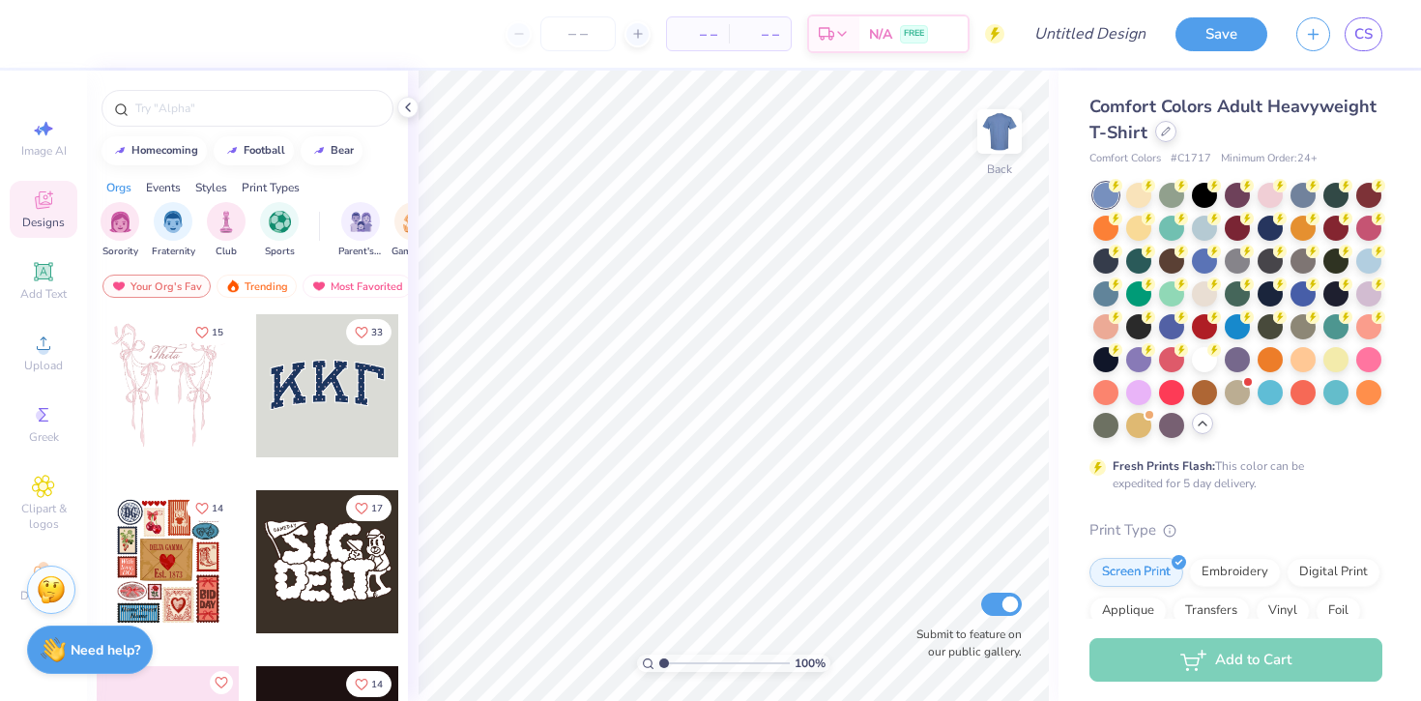
click at [1170, 136] on div at bounding box center [1165, 131] width 21 height 21
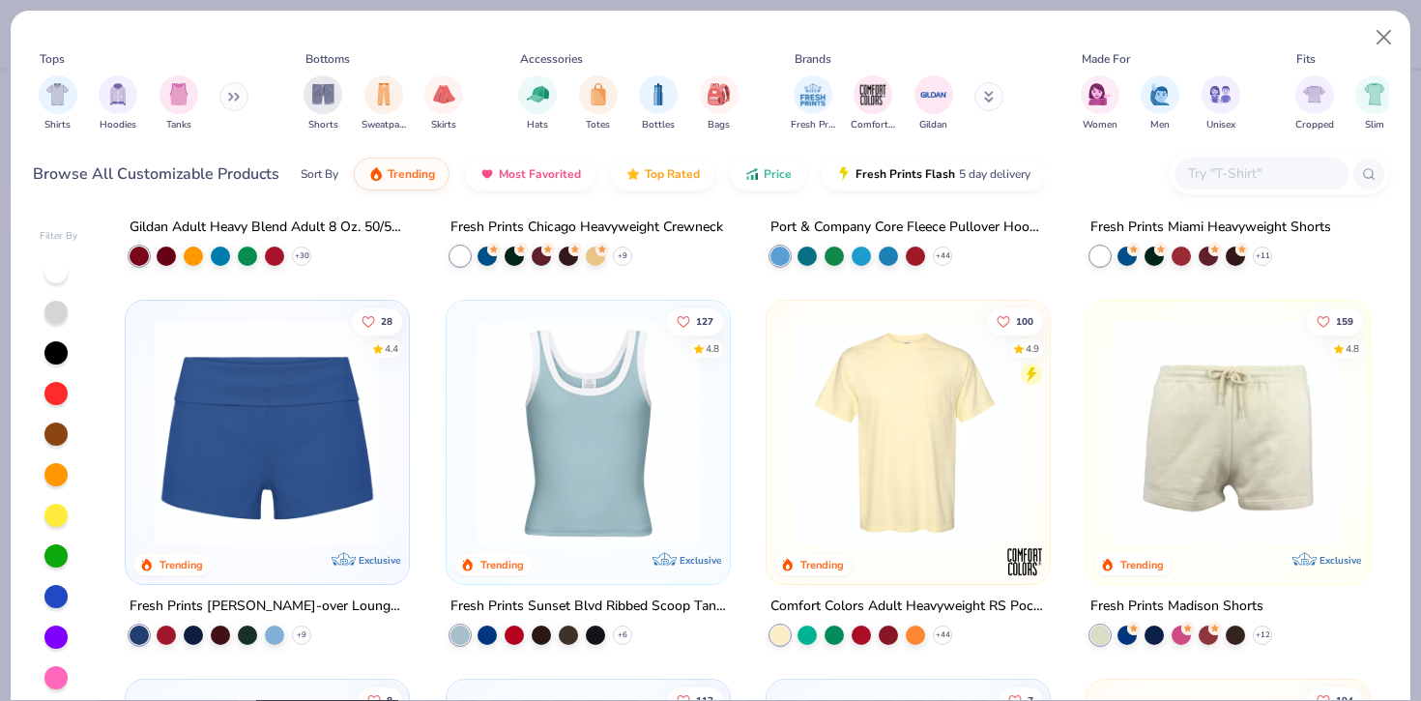
scroll to position [1452, 0]
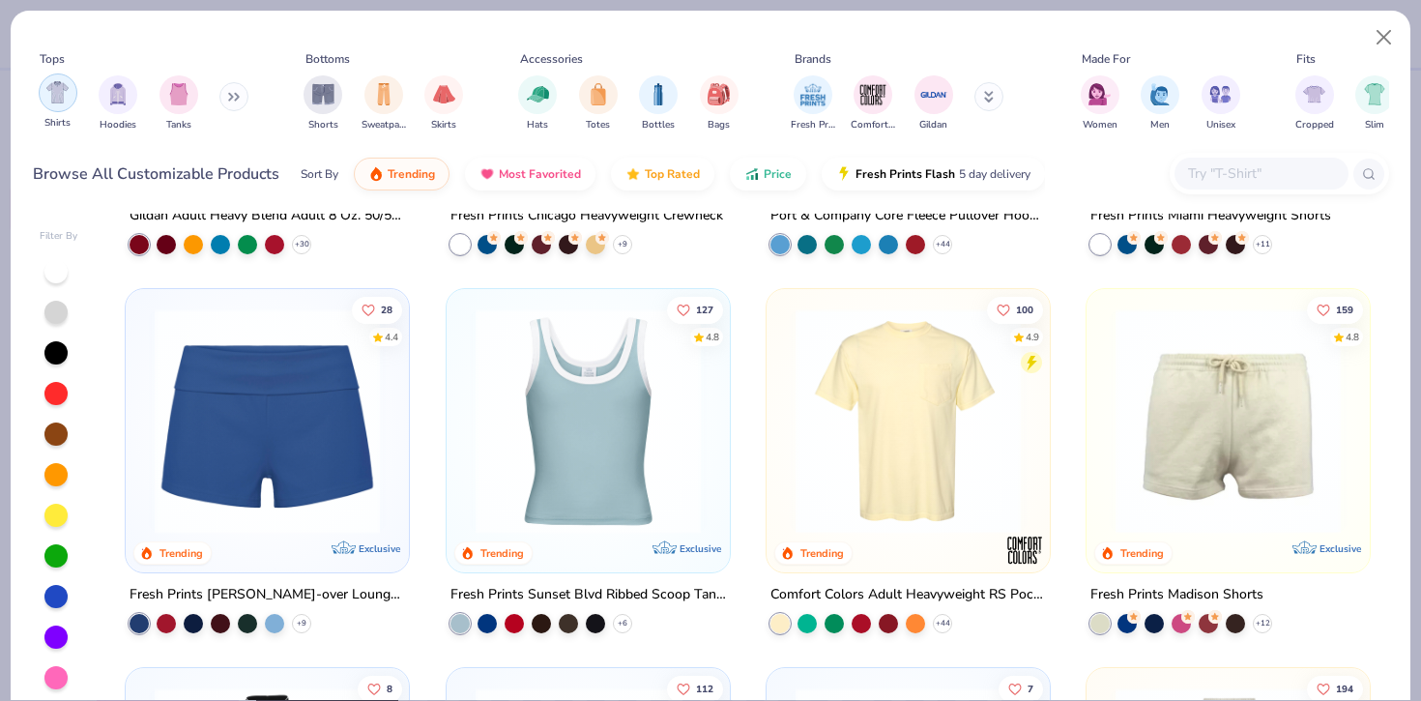
click at [59, 94] on img "filter for Shirts" at bounding box center [57, 92] width 22 height 22
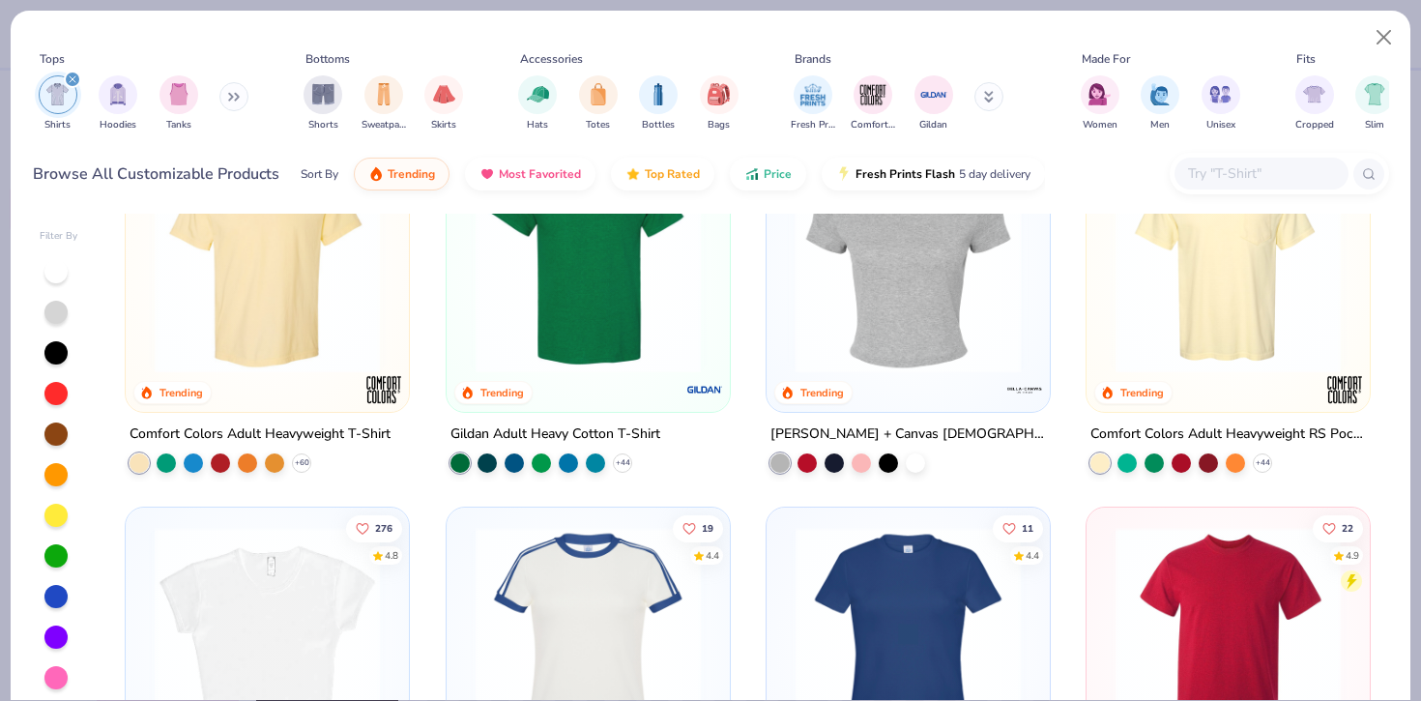
scroll to position [83, 0]
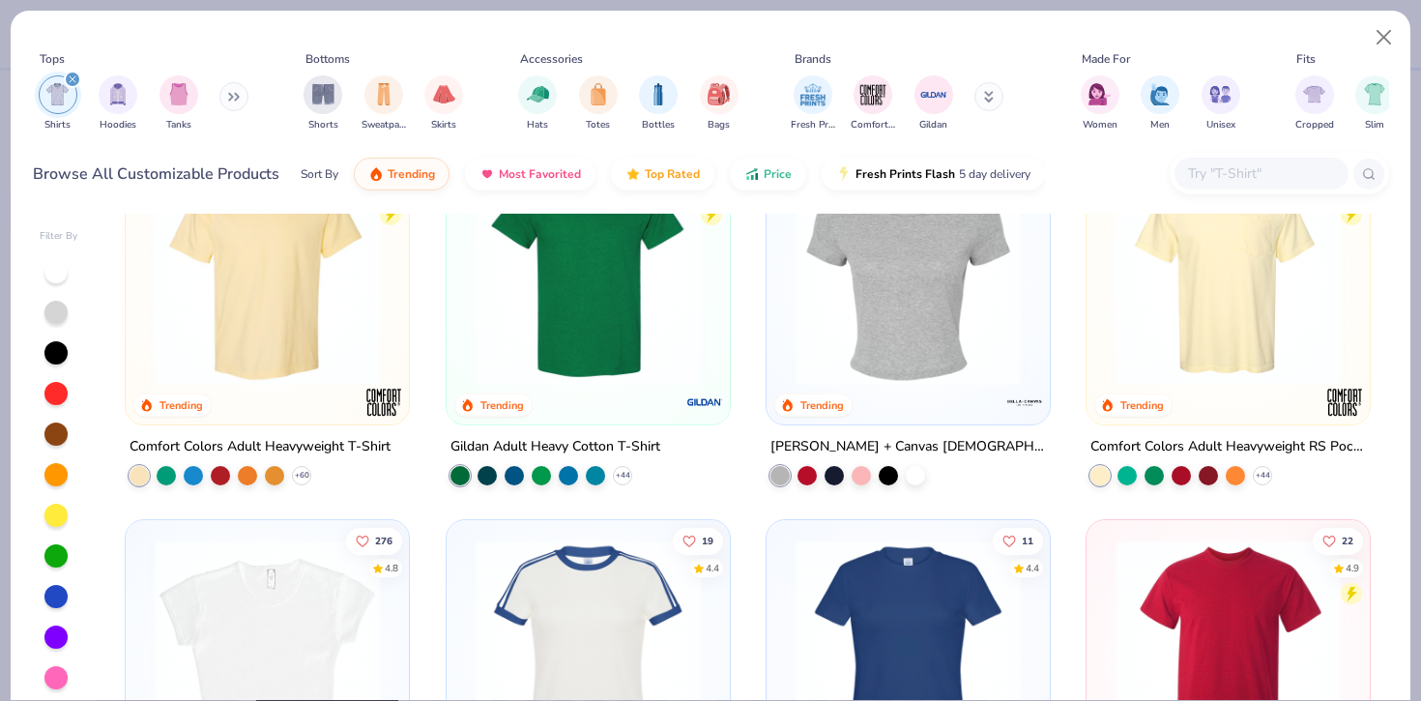
click at [872, 315] on img at bounding box center [908, 272] width 245 height 225
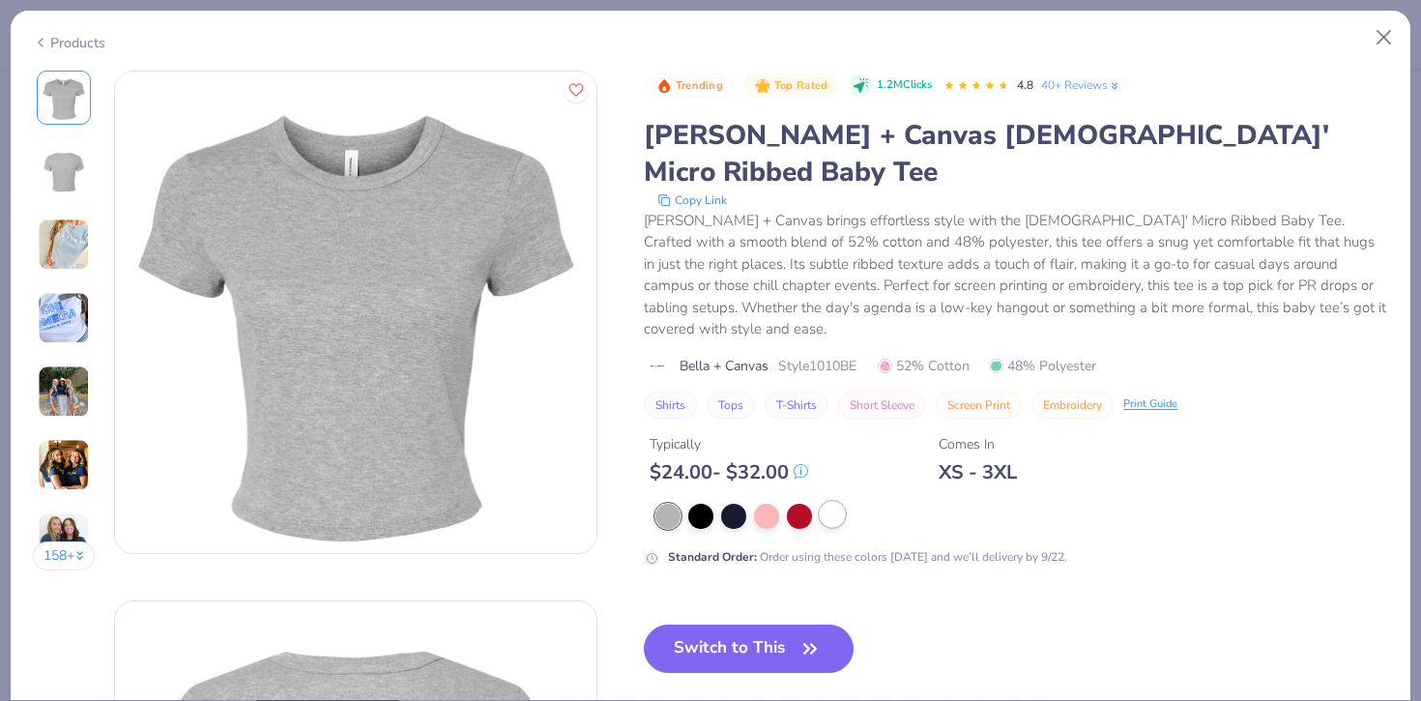
click at [830, 502] on div at bounding box center [832, 514] width 25 height 25
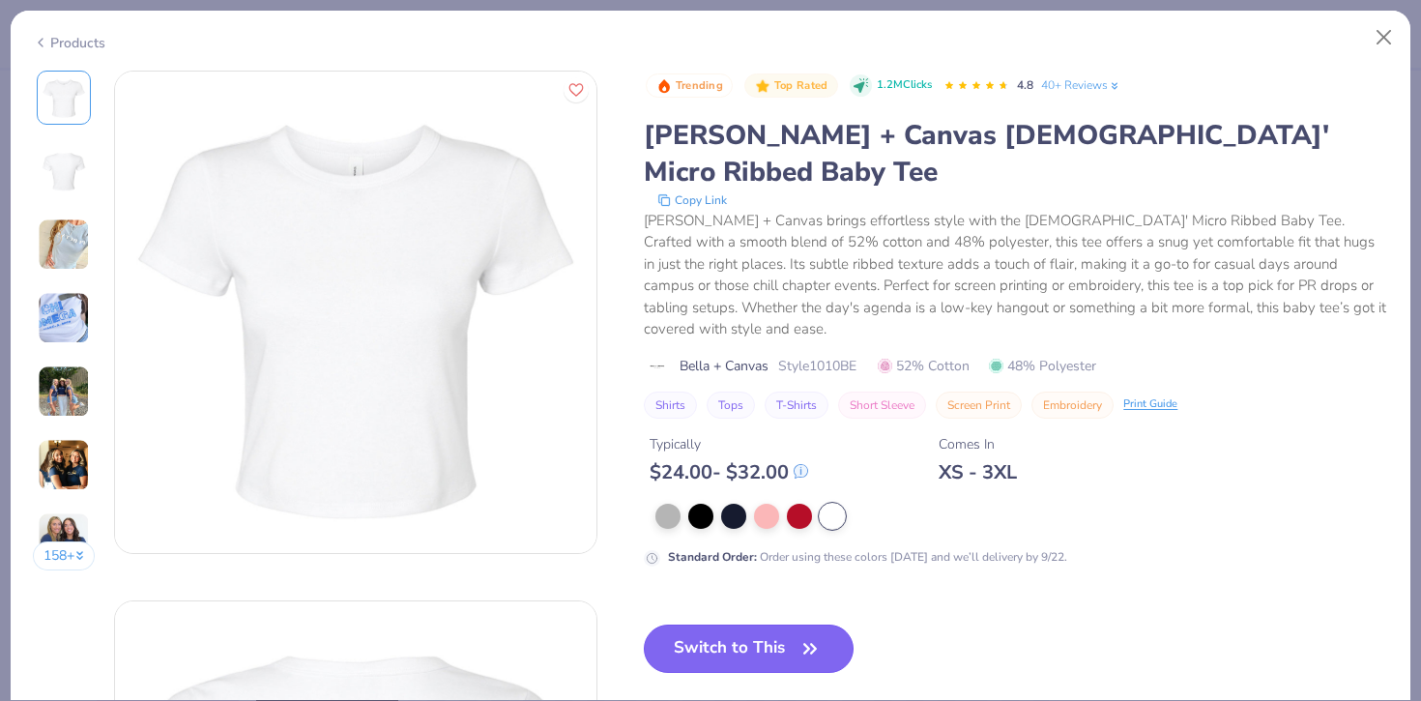
click at [719, 624] on button "Switch to This" at bounding box center [749, 648] width 210 height 48
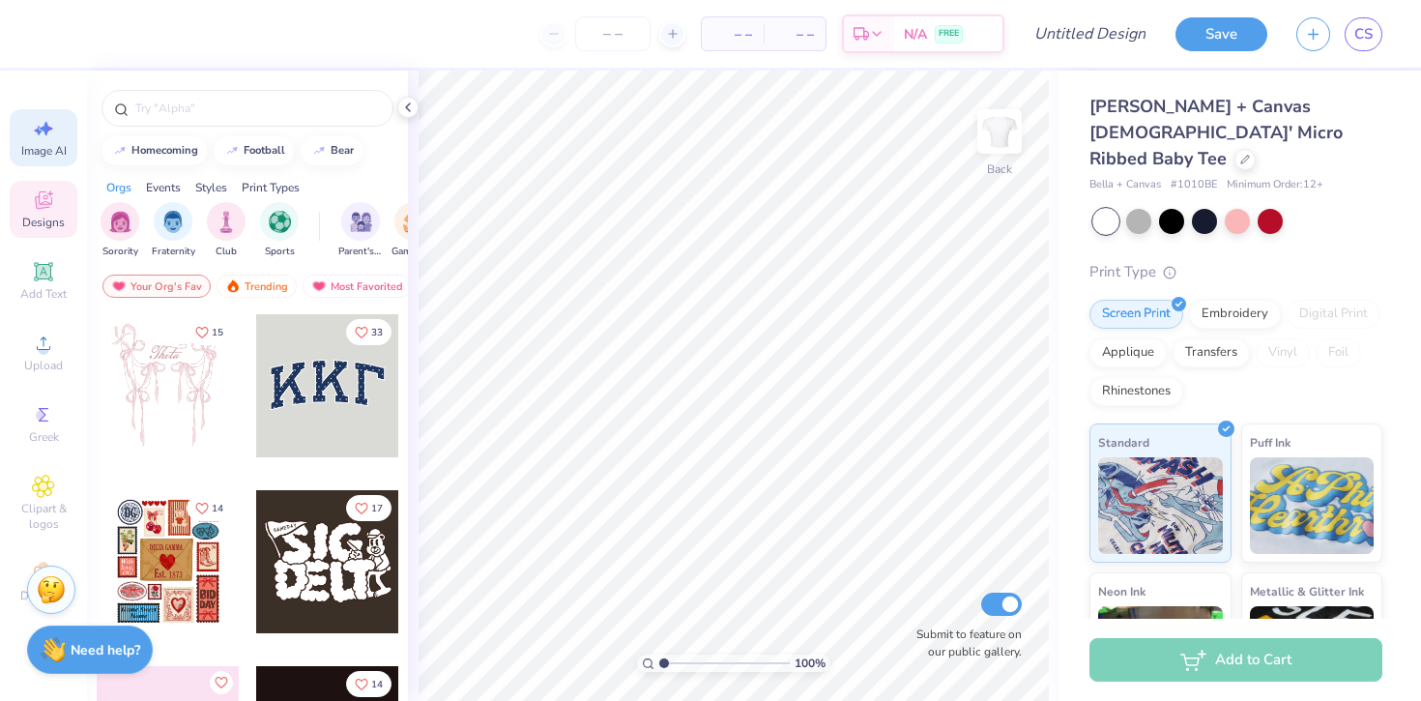
click at [40, 143] on span "Image AI" at bounding box center [43, 150] width 45 height 15
select select "4"
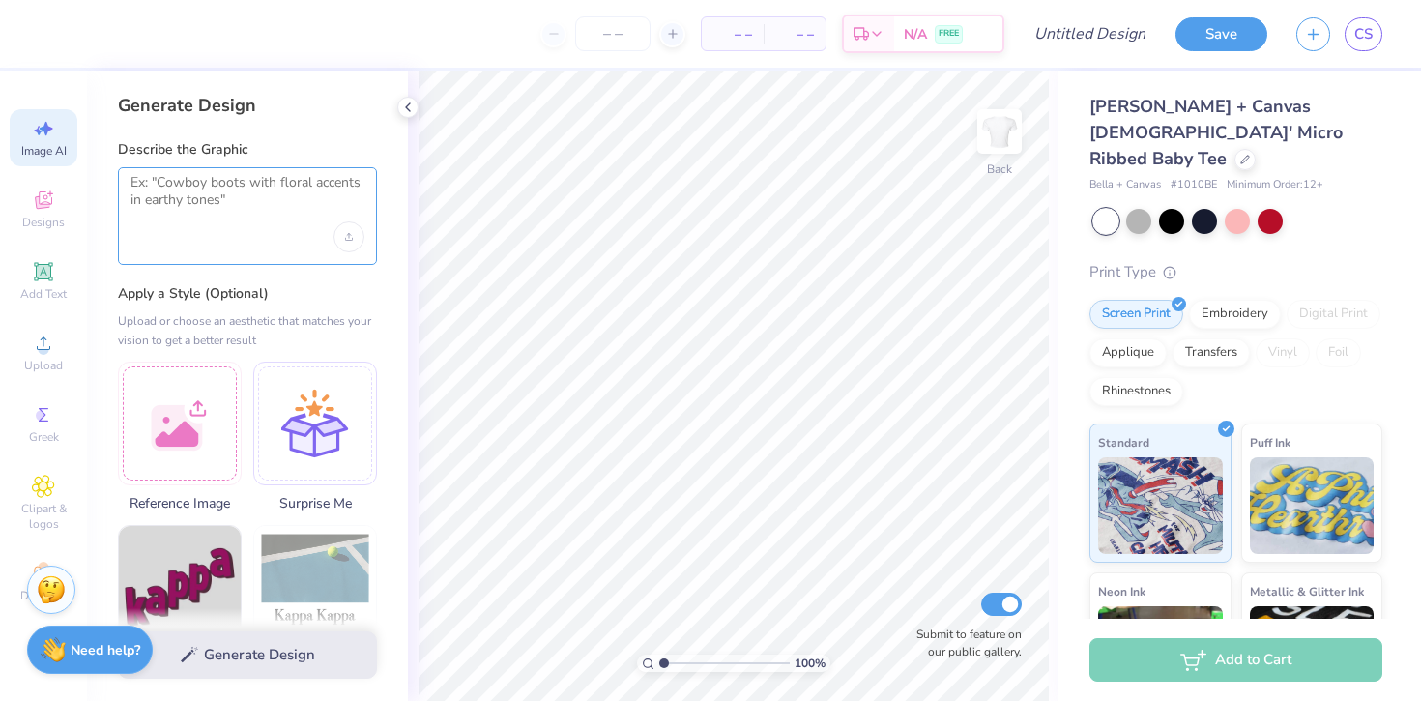
click at [206, 202] on textarea at bounding box center [247, 198] width 234 height 48
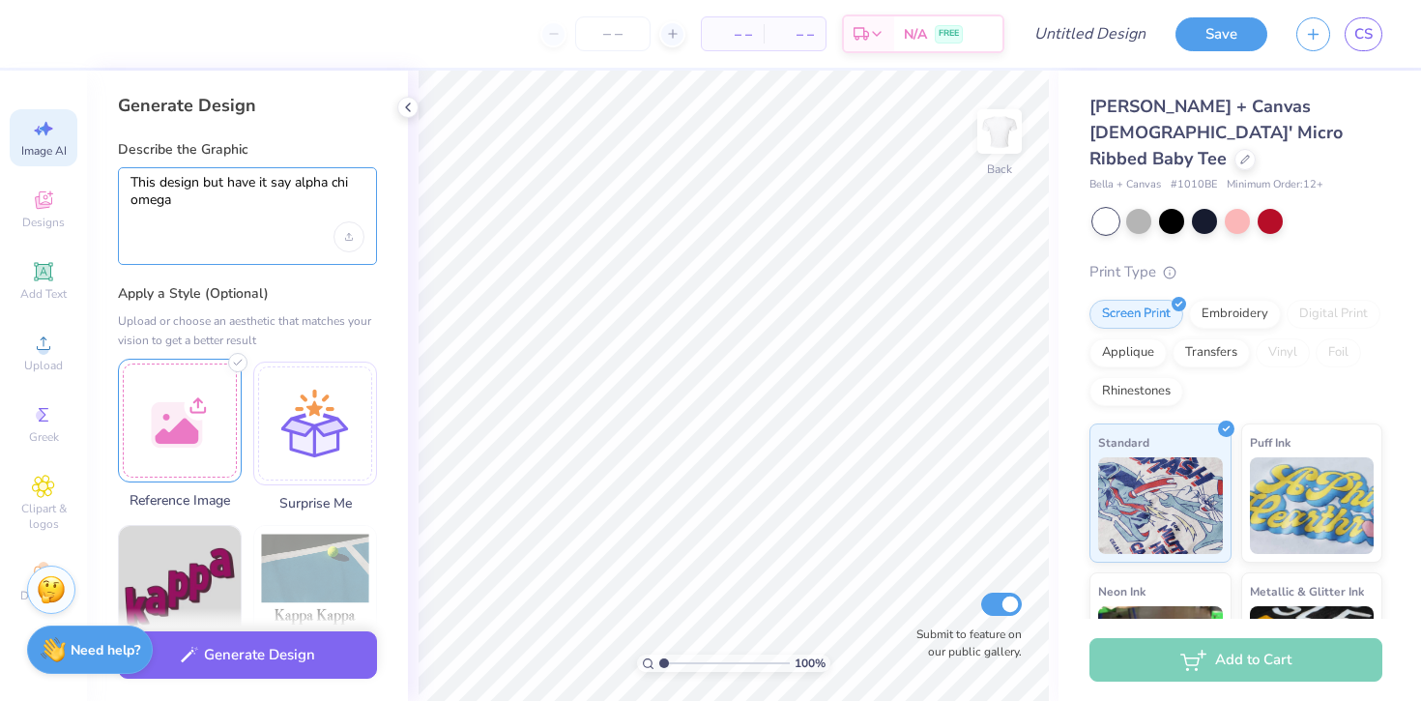
type textarea "This design but have it say alpha chi omega"
click at [209, 384] on div at bounding box center [180, 421] width 124 height 124
click at [240, 198] on textarea "This design but have it say alpha chi omega" at bounding box center [247, 198] width 234 height 48
click at [188, 433] on div at bounding box center [180, 421] width 124 height 124
click at [189, 427] on div at bounding box center [180, 421] width 124 height 124
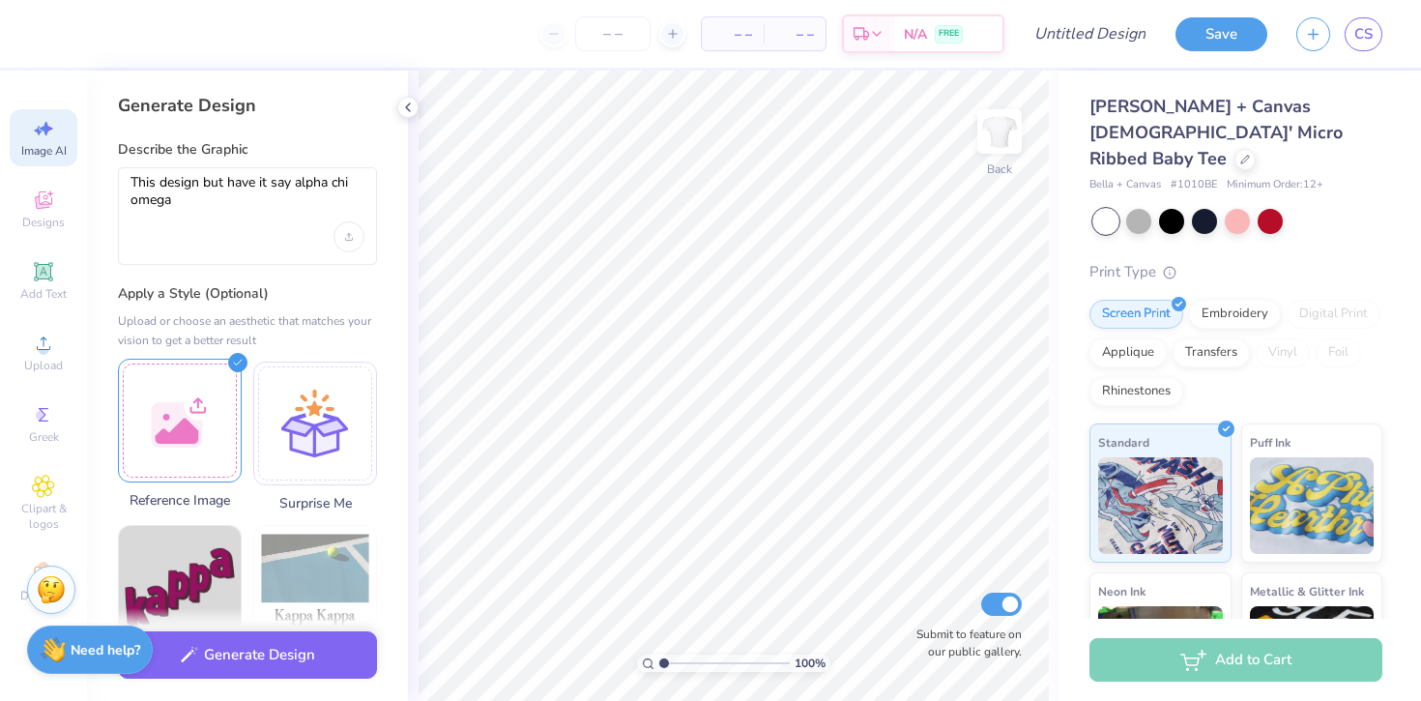
click at [209, 419] on div at bounding box center [180, 421] width 124 height 124
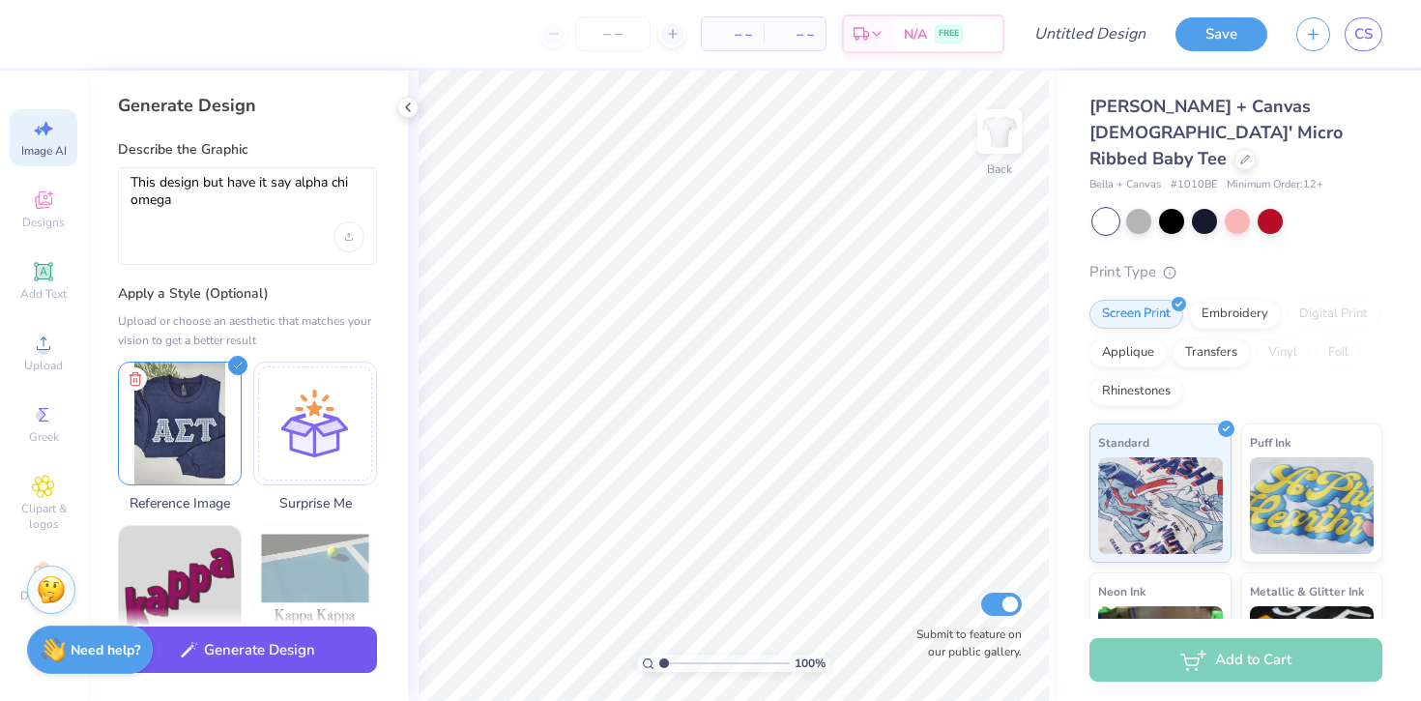
click at [271, 646] on button "Generate Design" at bounding box center [247, 649] width 259 height 47
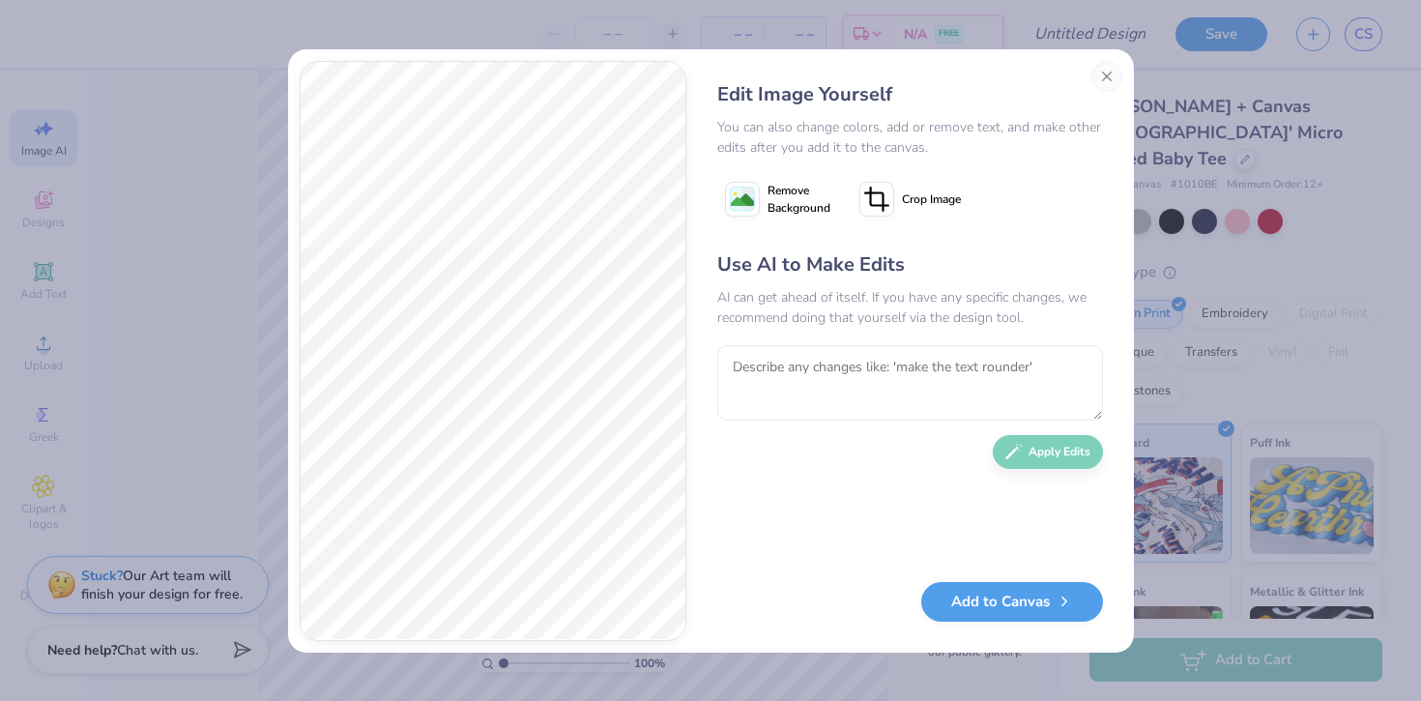
click at [1090, 86] on div "Edit Image Yourself" at bounding box center [910, 94] width 386 height 29
click at [1108, 76] on button "Close" at bounding box center [1106, 76] width 31 height 31
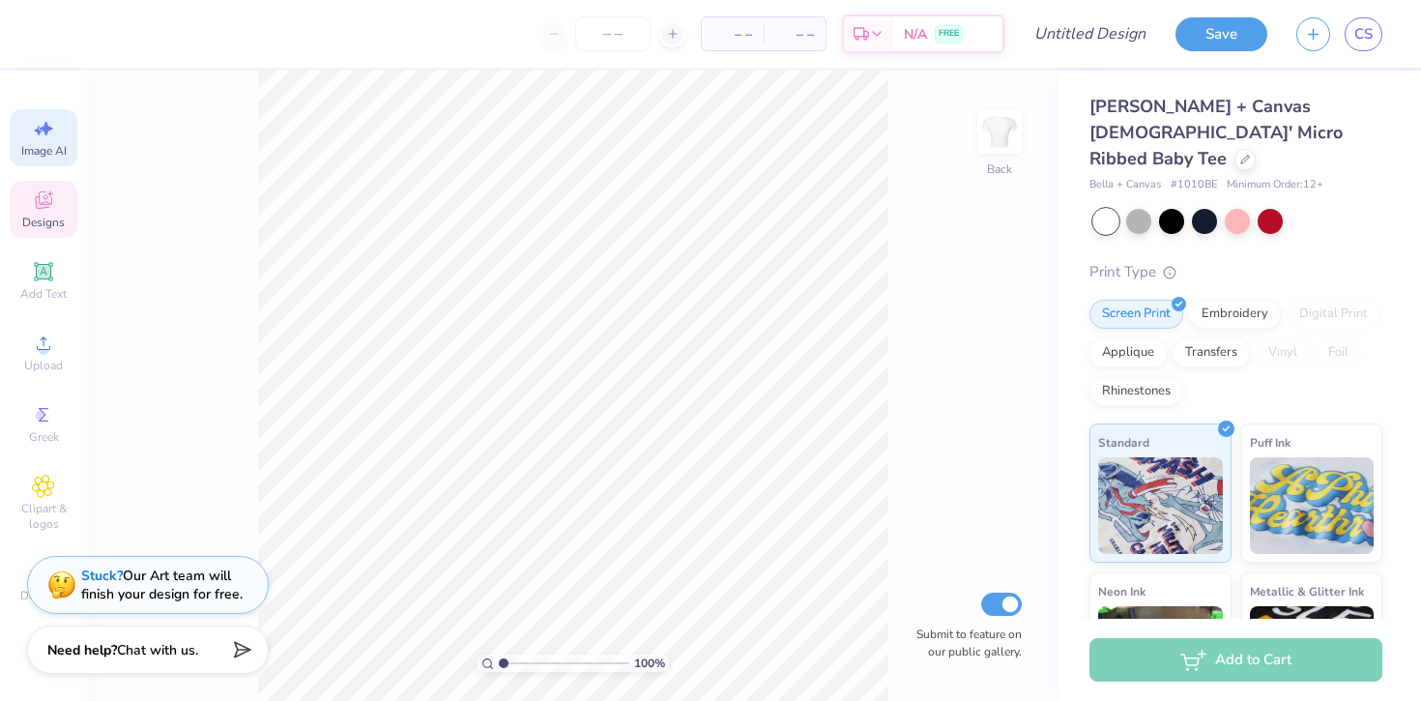
click at [48, 213] on div "Designs" at bounding box center [44, 209] width 68 height 57
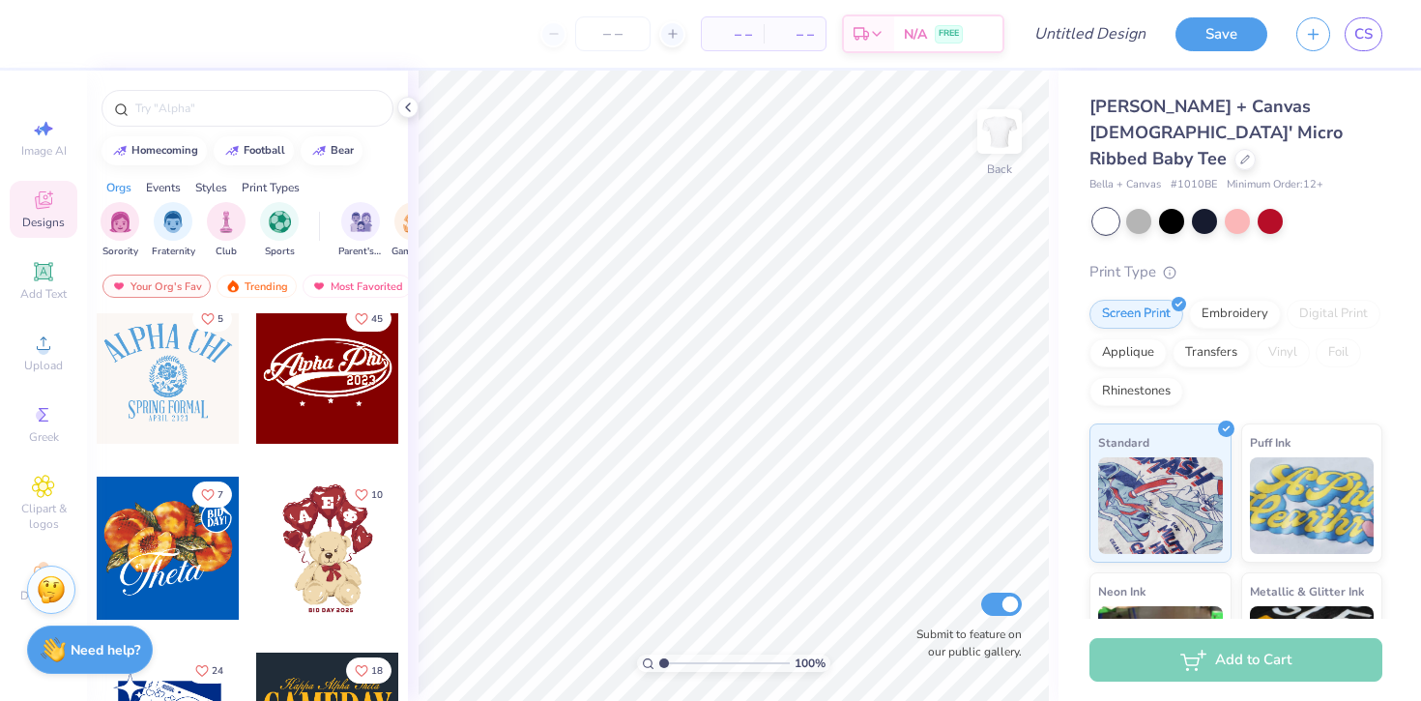
scroll to position [542, 0]
drag, startPoint x: 314, startPoint y: 387, endPoint x: 288, endPoint y: 391, distance: 26.5
click at [288, 391] on div at bounding box center [327, 371] width 143 height 143
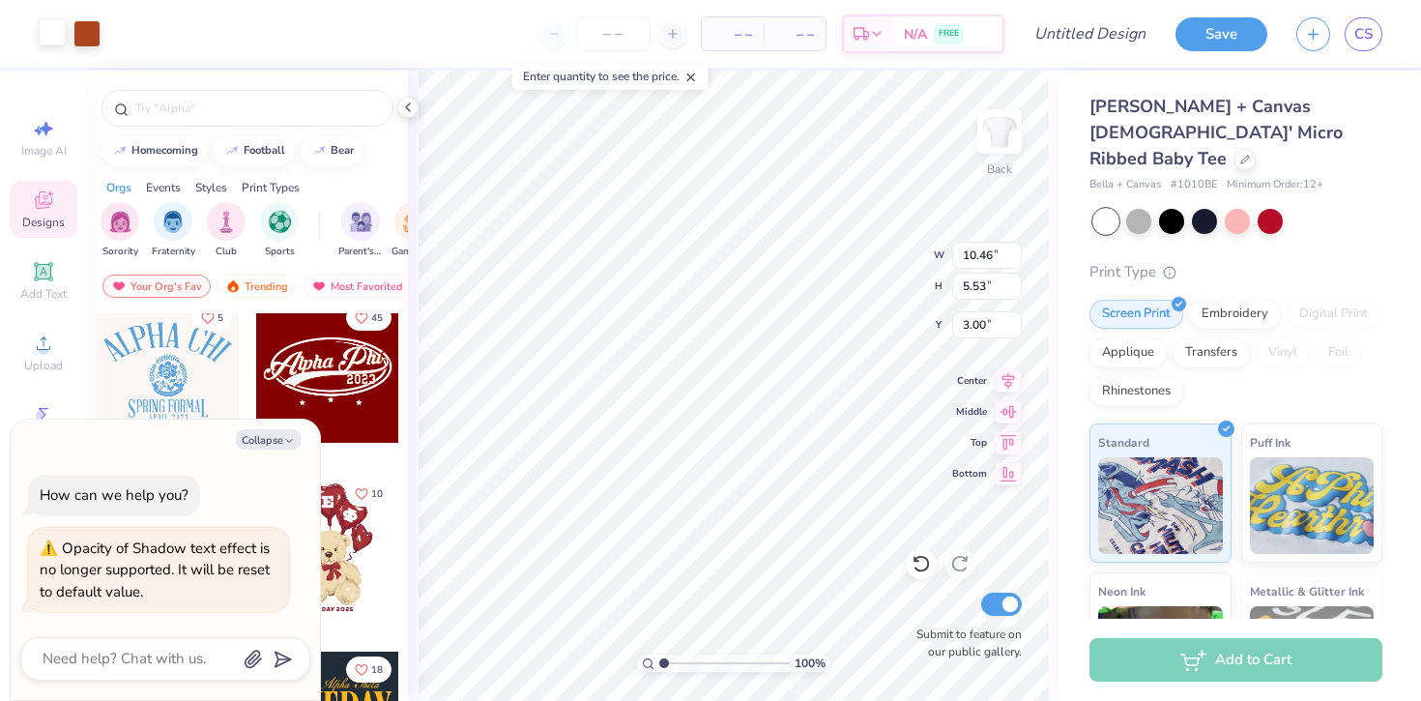
click at [40, 37] on div at bounding box center [52, 31] width 27 height 27
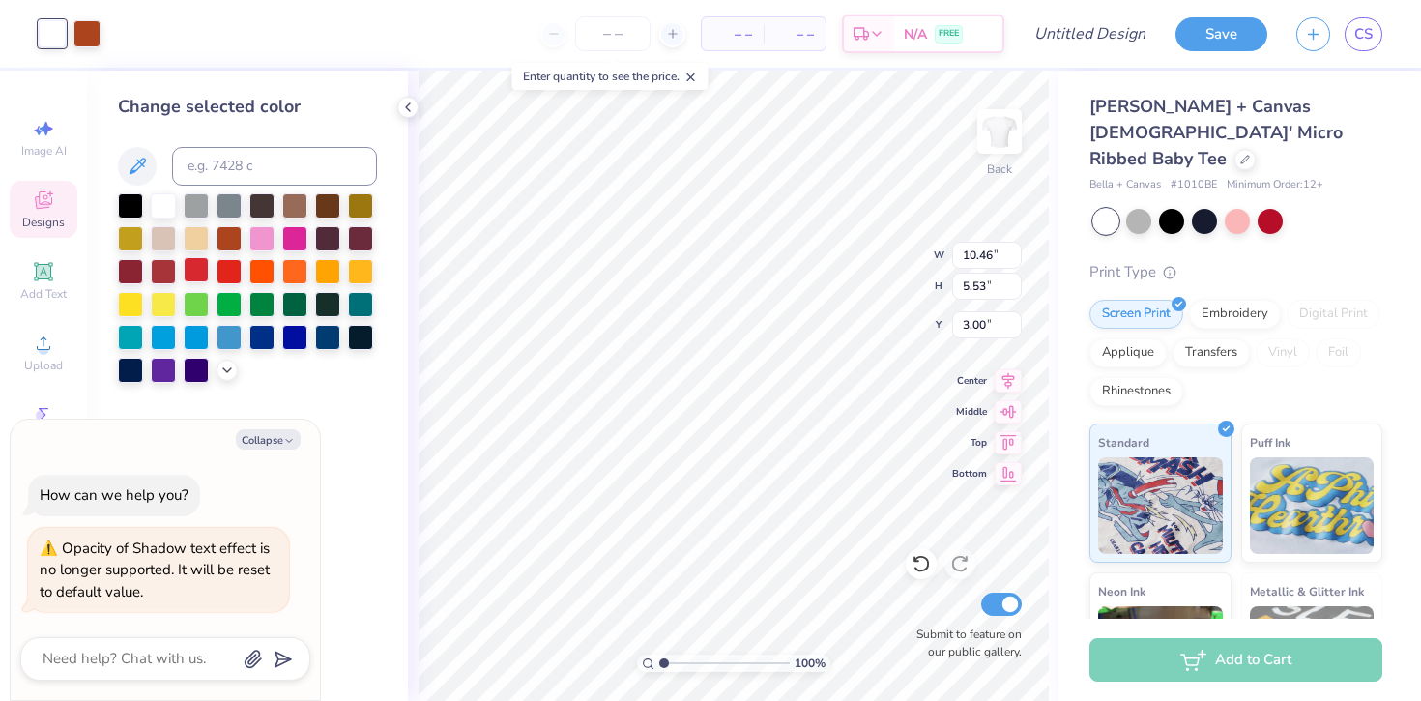
click at [202, 278] on div at bounding box center [196, 269] width 25 height 25
click at [82, 32] on div at bounding box center [86, 31] width 27 height 27
click at [127, 199] on div at bounding box center [130, 203] width 25 height 25
click at [156, 206] on div at bounding box center [163, 203] width 25 height 25
click at [230, 270] on div at bounding box center [229, 269] width 25 height 25
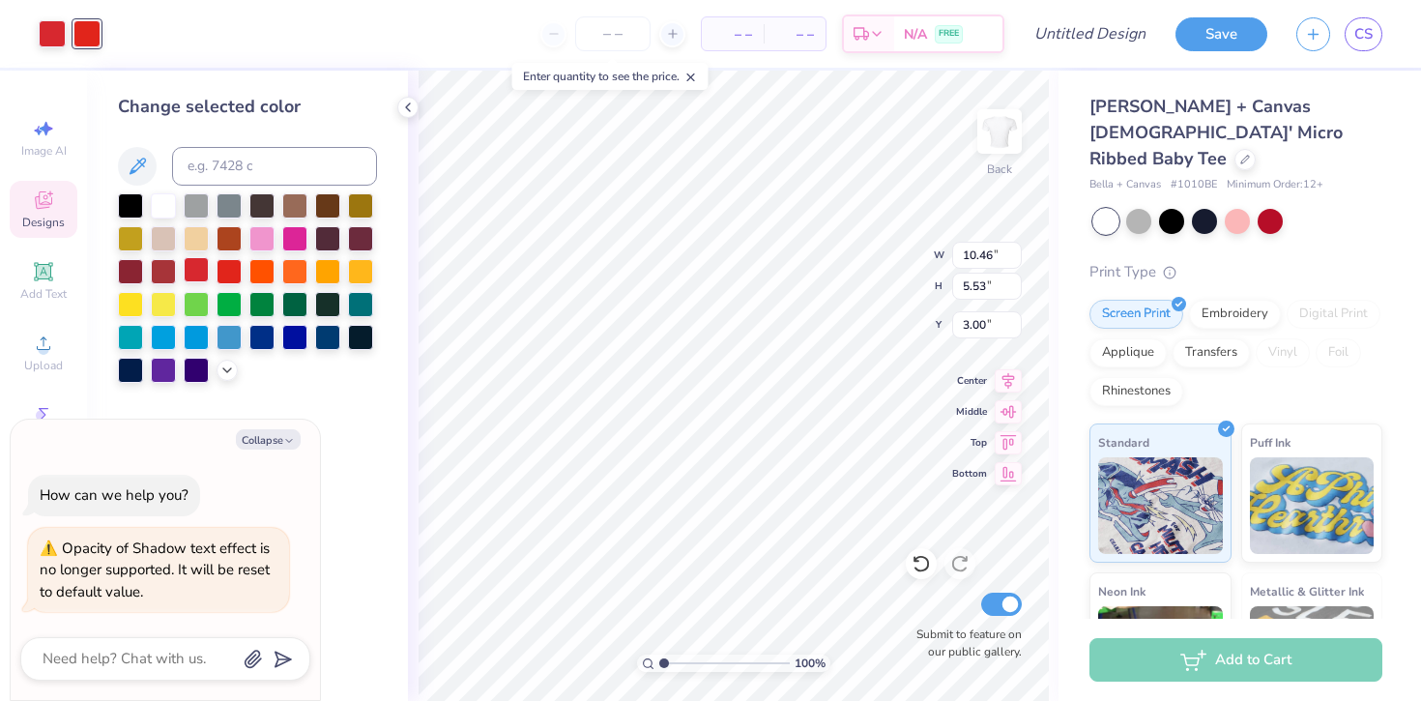
click at [196, 274] on div at bounding box center [196, 269] width 25 height 25
click at [168, 271] on div at bounding box center [163, 269] width 25 height 25
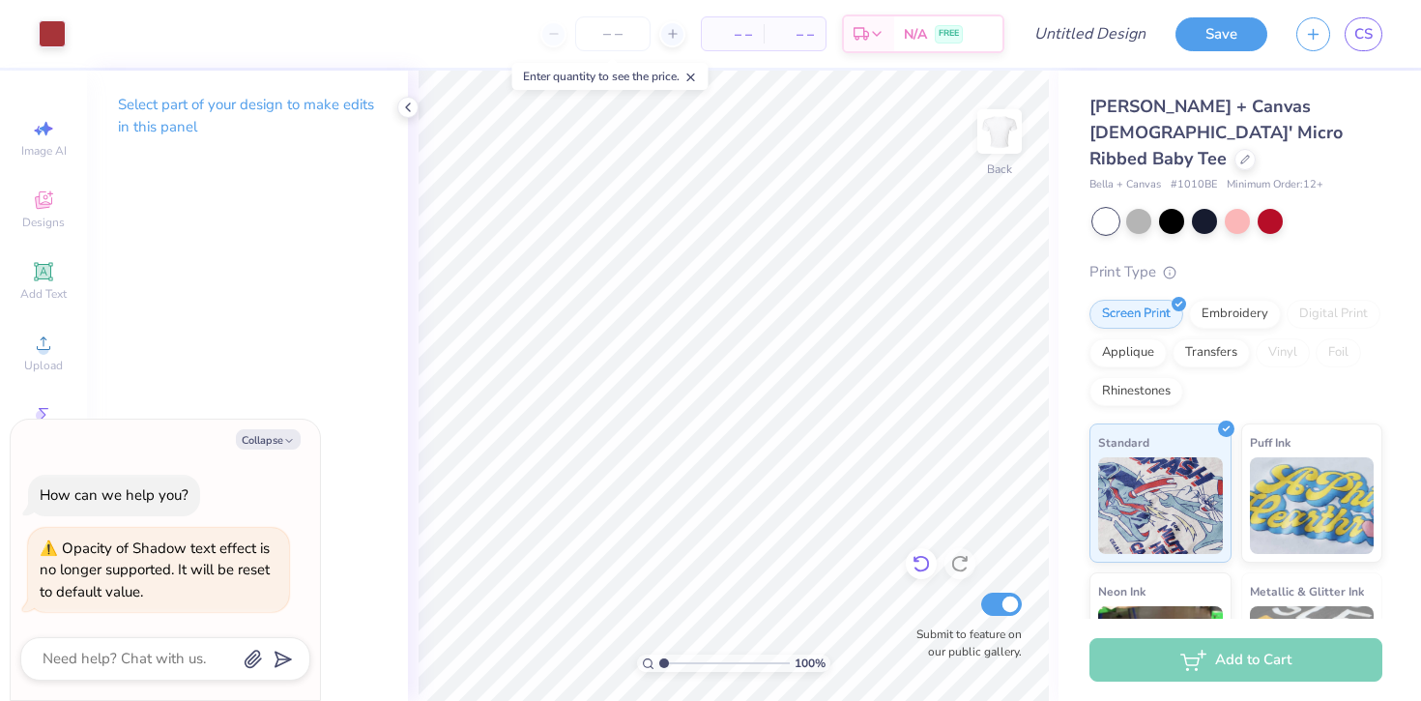
click at [924, 564] on icon at bounding box center [920, 563] width 19 height 19
click at [46, 203] on icon at bounding box center [43, 199] width 23 height 23
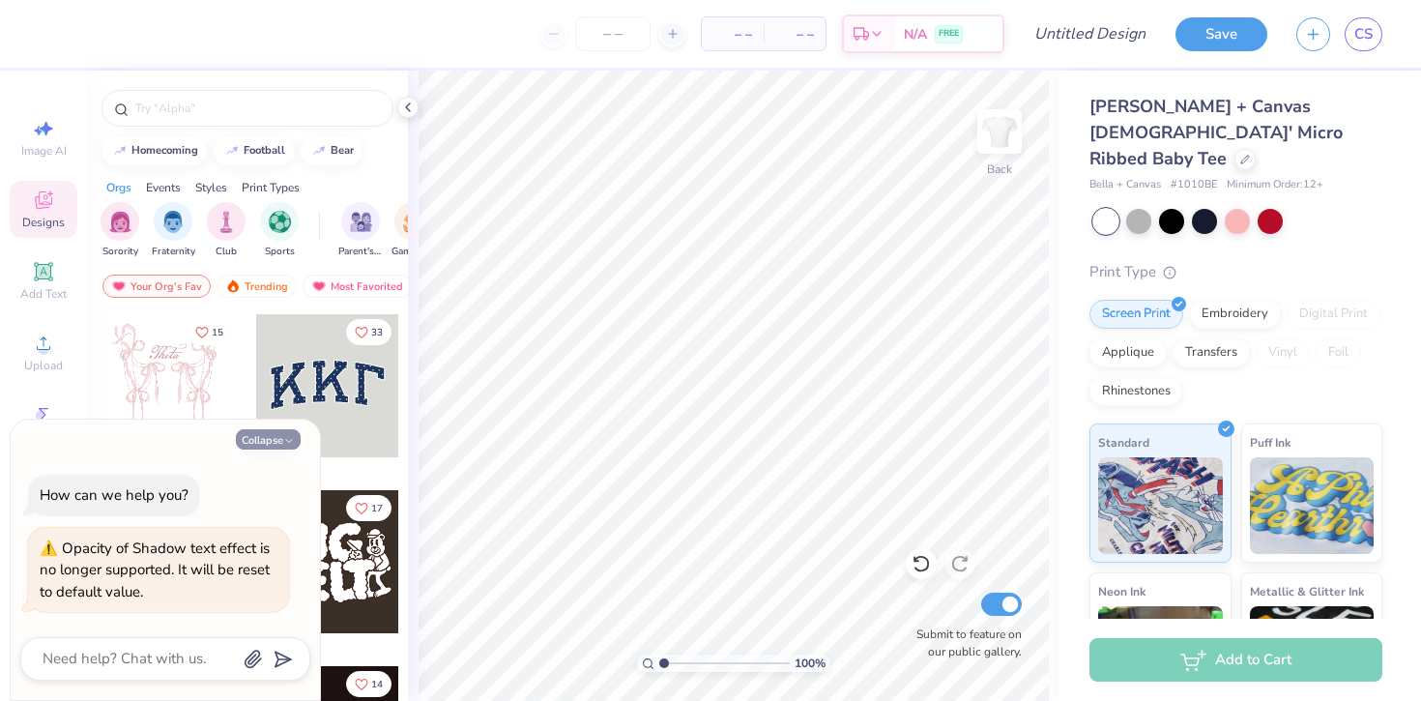
click at [267, 441] on button "Collapse" at bounding box center [268, 439] width 65 height 20
type textarea "x"
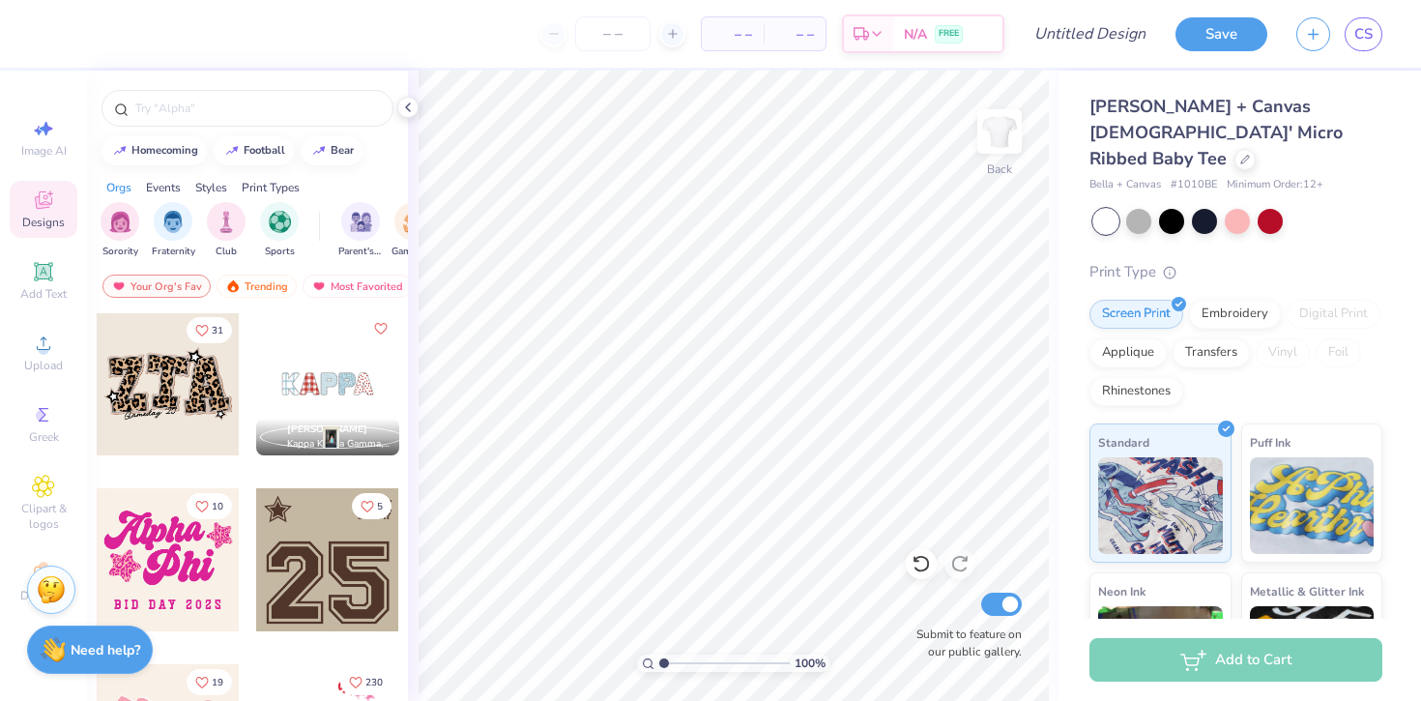
scroll to position [1595, 0]
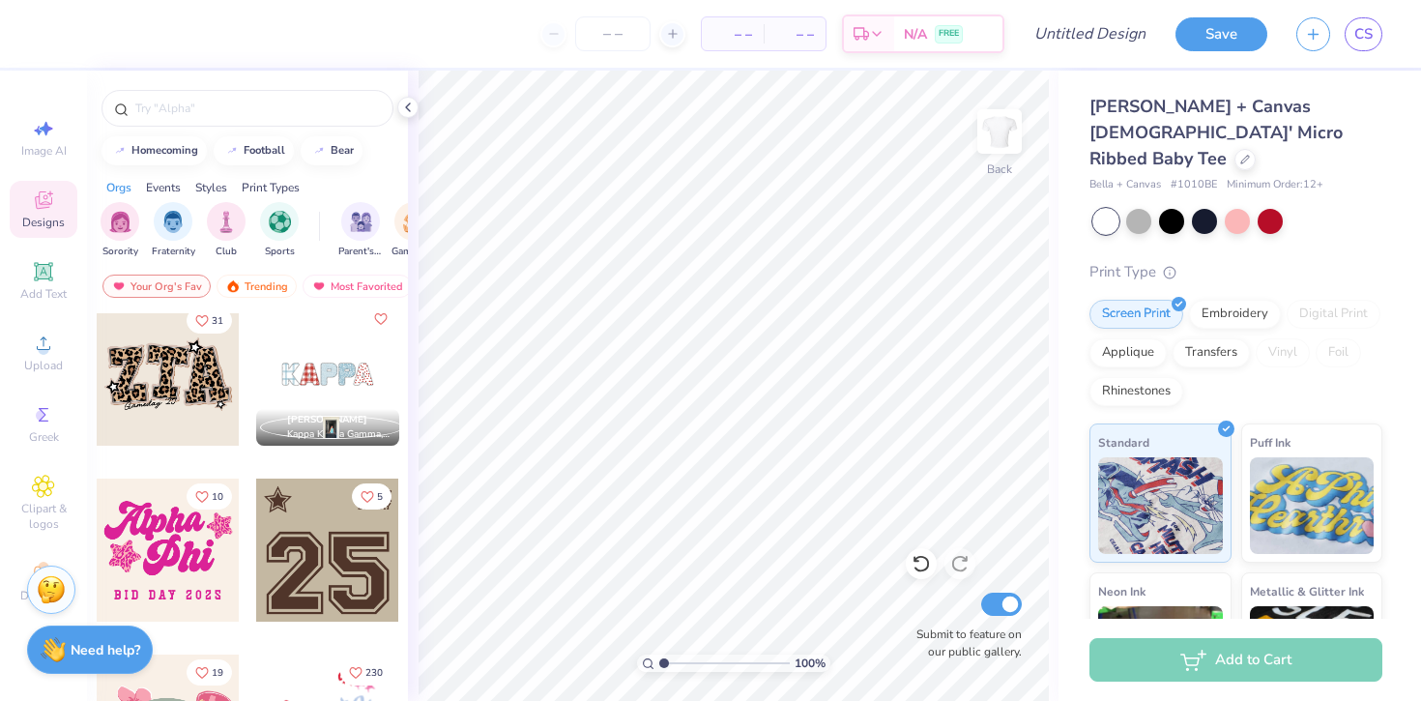
click at [329, 400] on div at bounding box center [327, 374] width 143 height 143
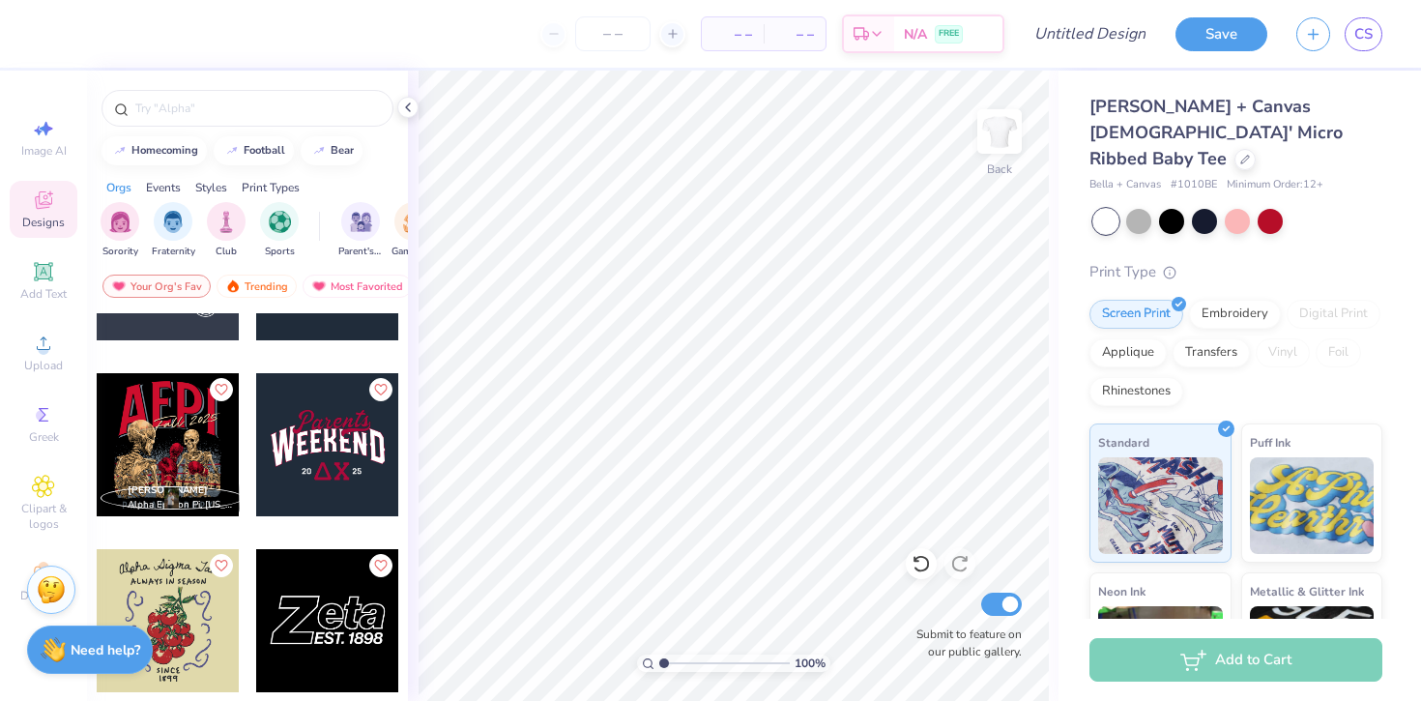
scroll to position [12976, 0]
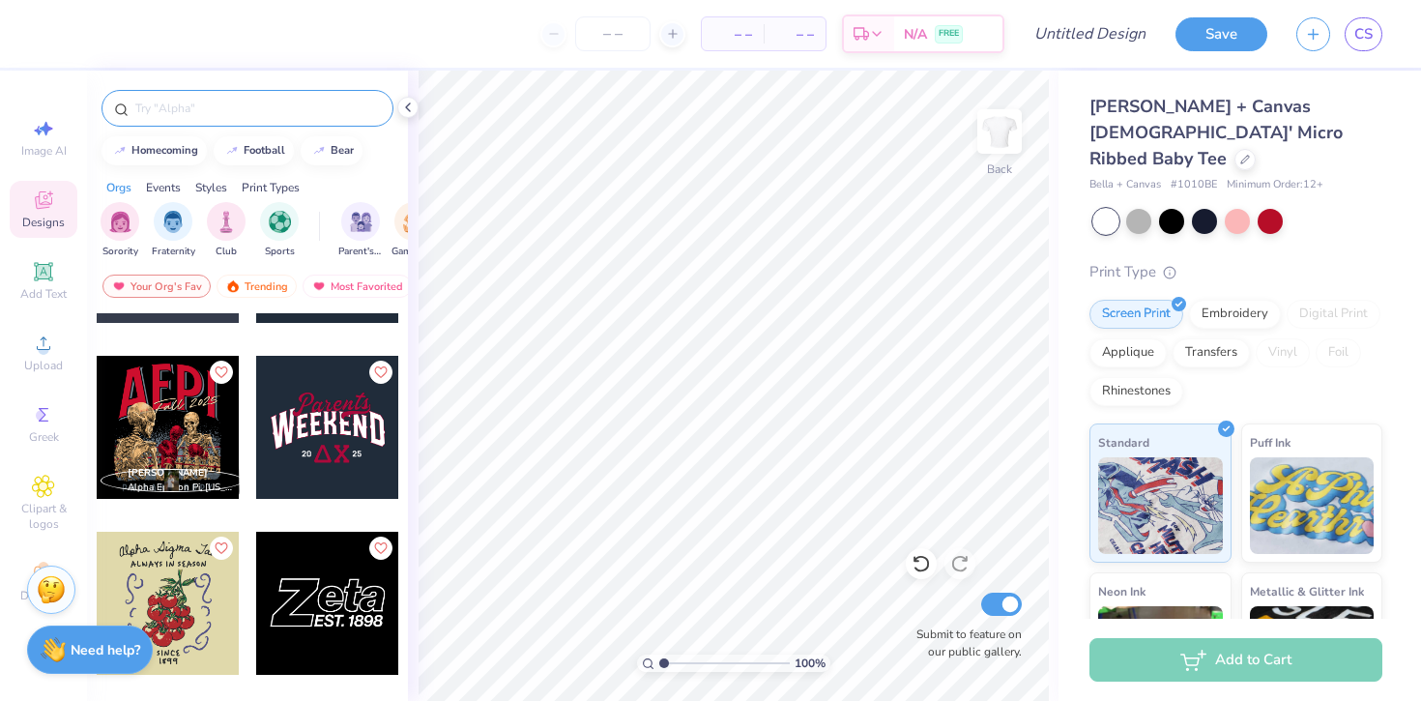
click at [194, 102] on input "text" at bounding box center [256, 108] width 247 height 19
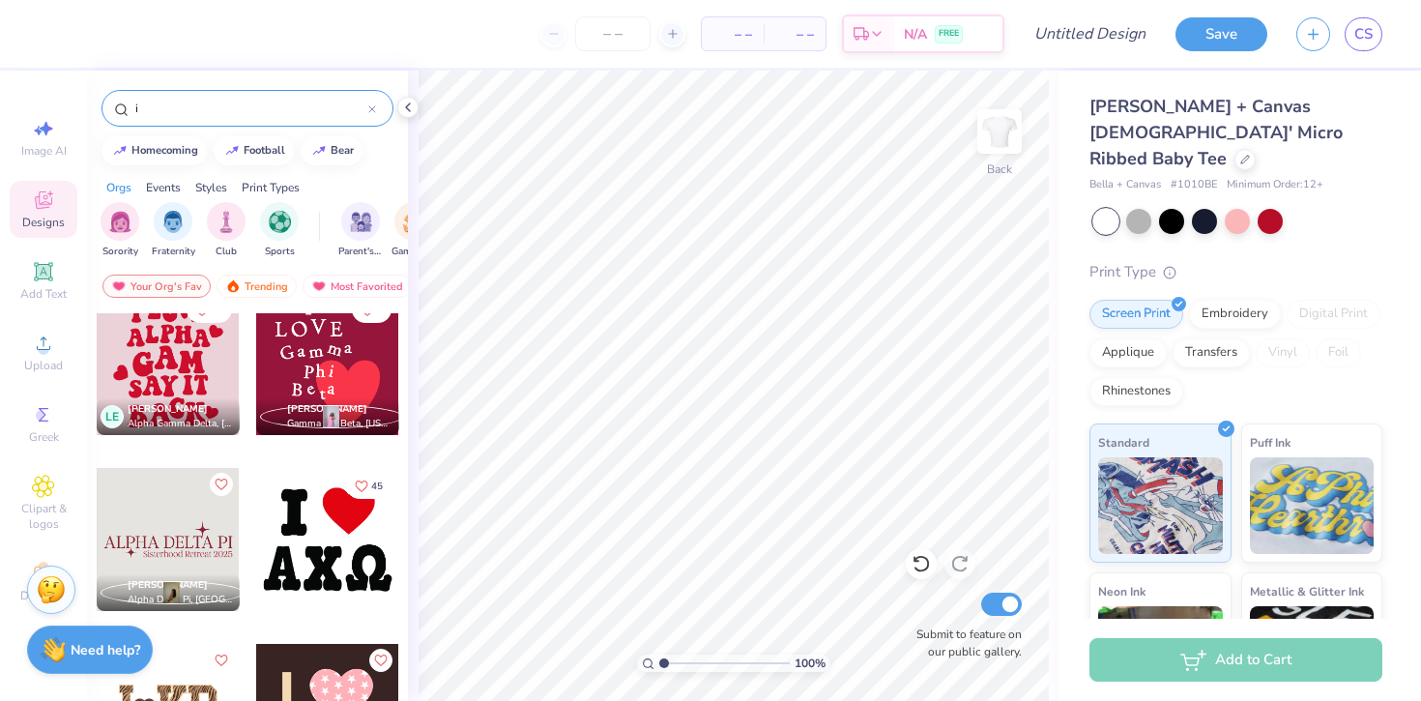
scroll to position [1085, 0]
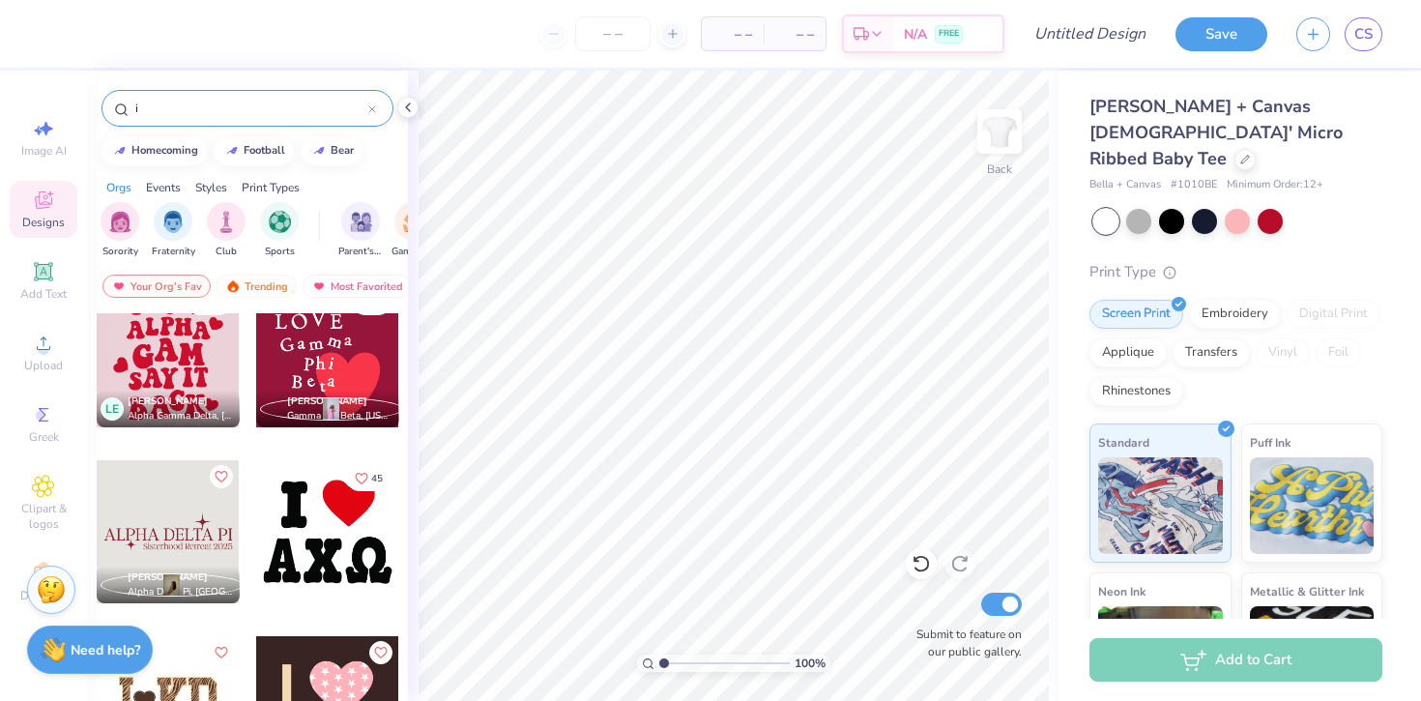
type input "i"
click at [172, 533] on div at bounding box center [168, 531] width 143 height 143
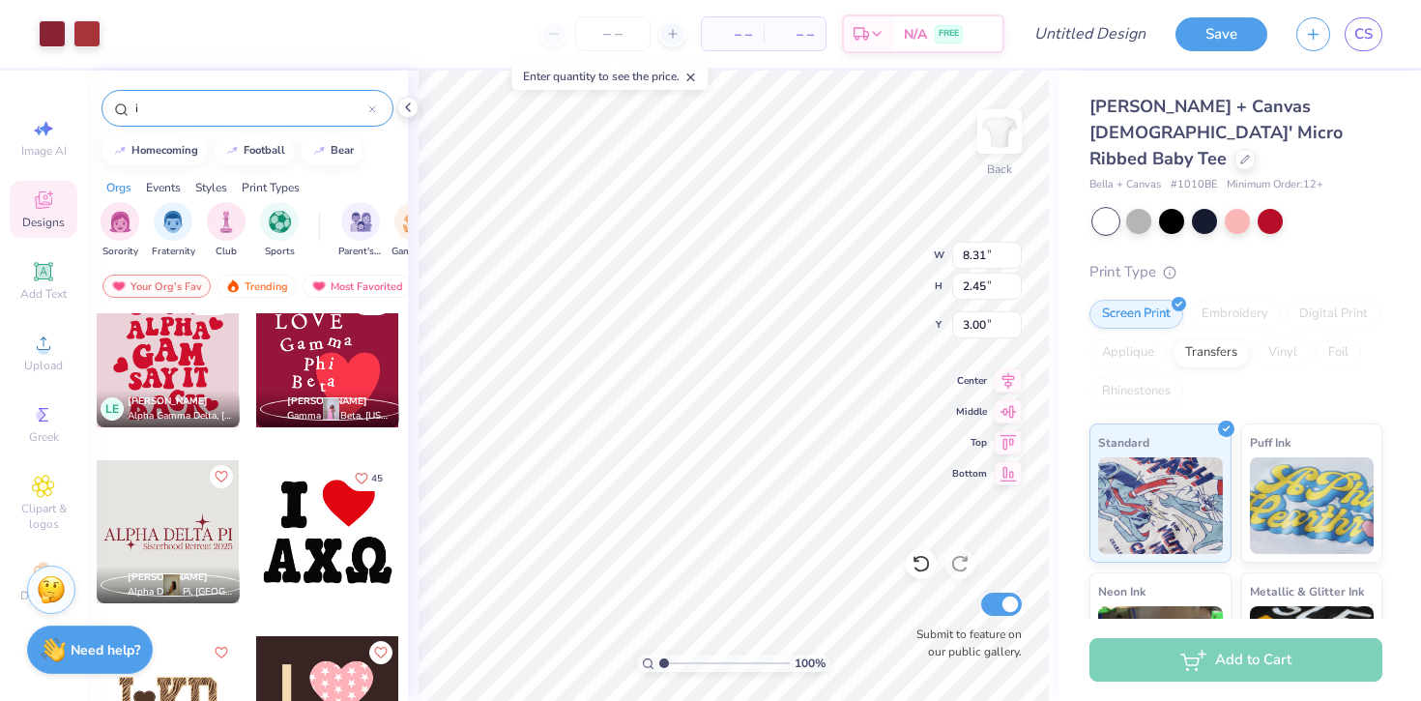
type input "8.31"
type input "2.45"
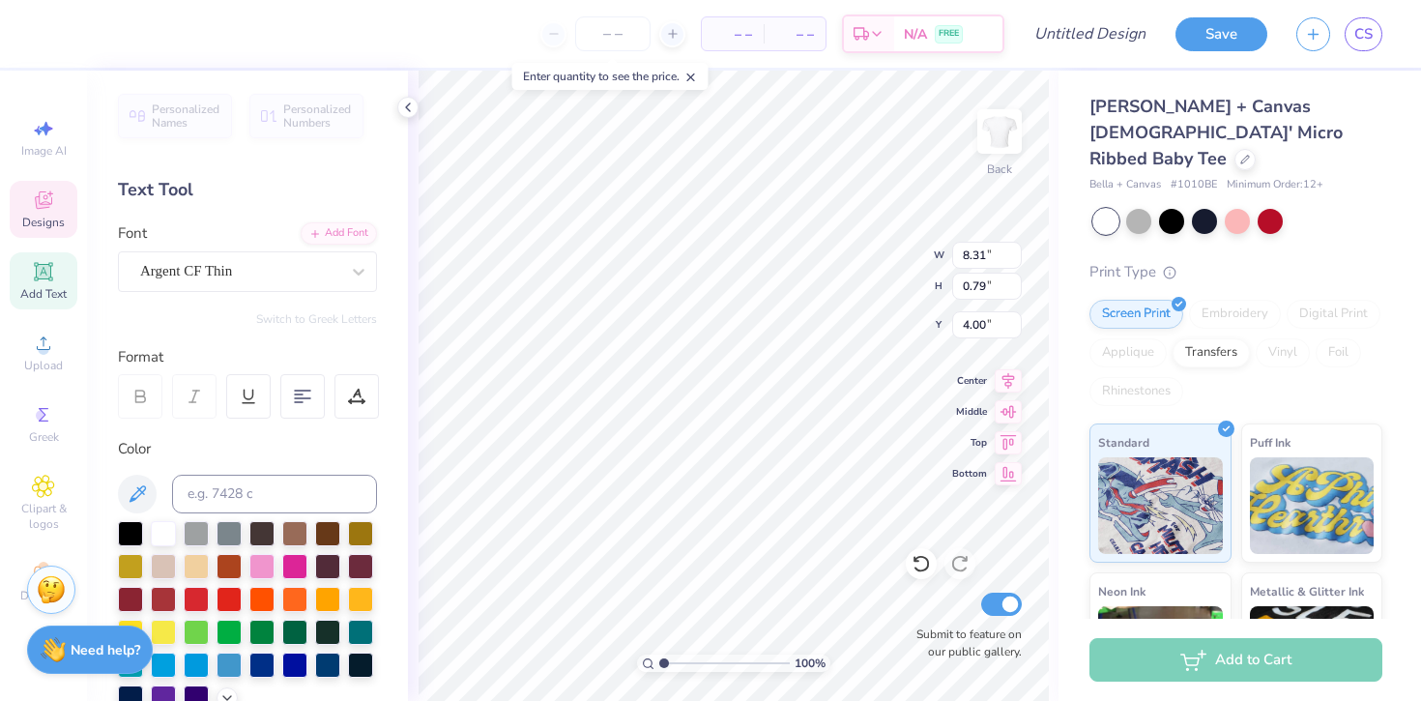
scroll to position [0, 4]
type textarea "ALPHA CHI OMEGA"
click at [1141, 207] on div at bounding box center [1138, 219] width 25 height 25
click at [1171, 207] on div at bounding box center [1171, 219] width 25 height 25
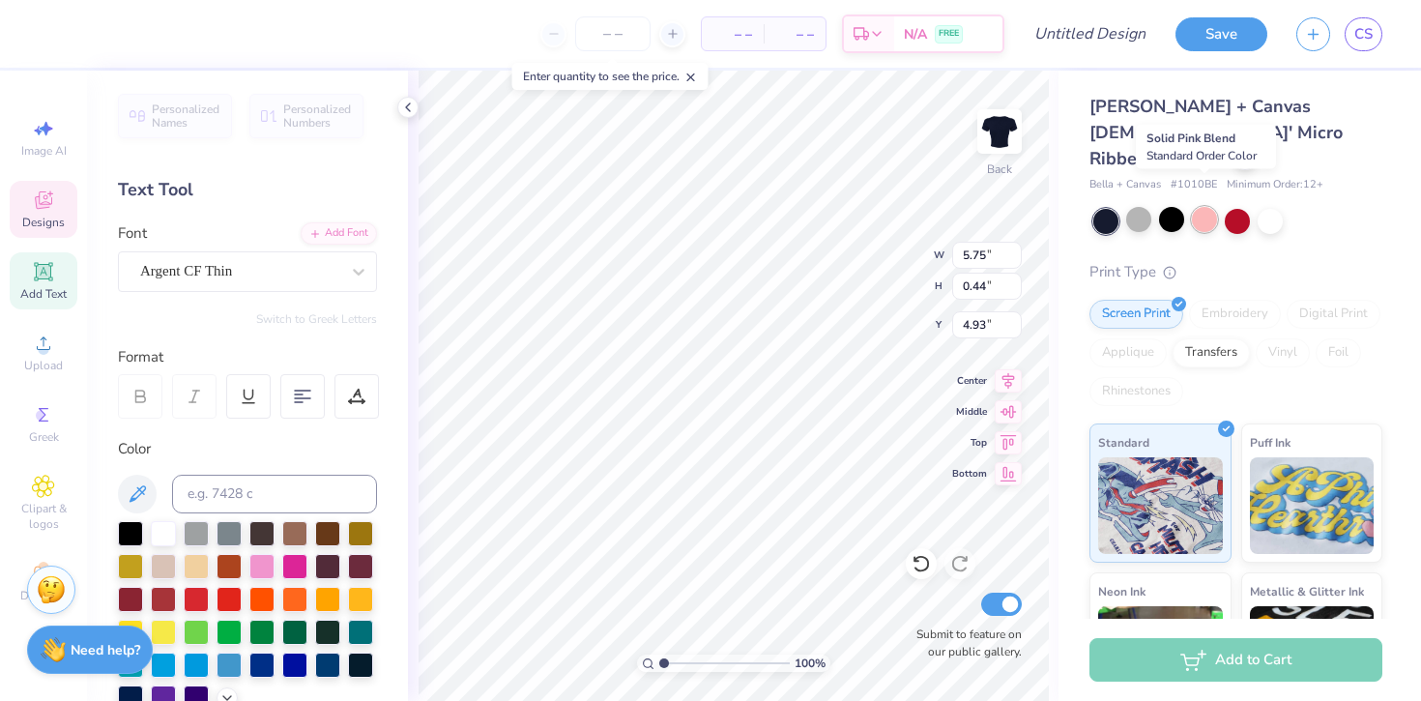
click at [1201, 207] on div at bounding box center [1204, 219] width 25 height 25
click at [1225, 207] on div at bounding box center [1237, 219] width 25 height 25
click at [1269, 207] on div at bounding box center [1270, 219] width 25 height 25
type textarea "[GEOGRAPHIC_DATA], [GEOGRAPHIC_DATA]"
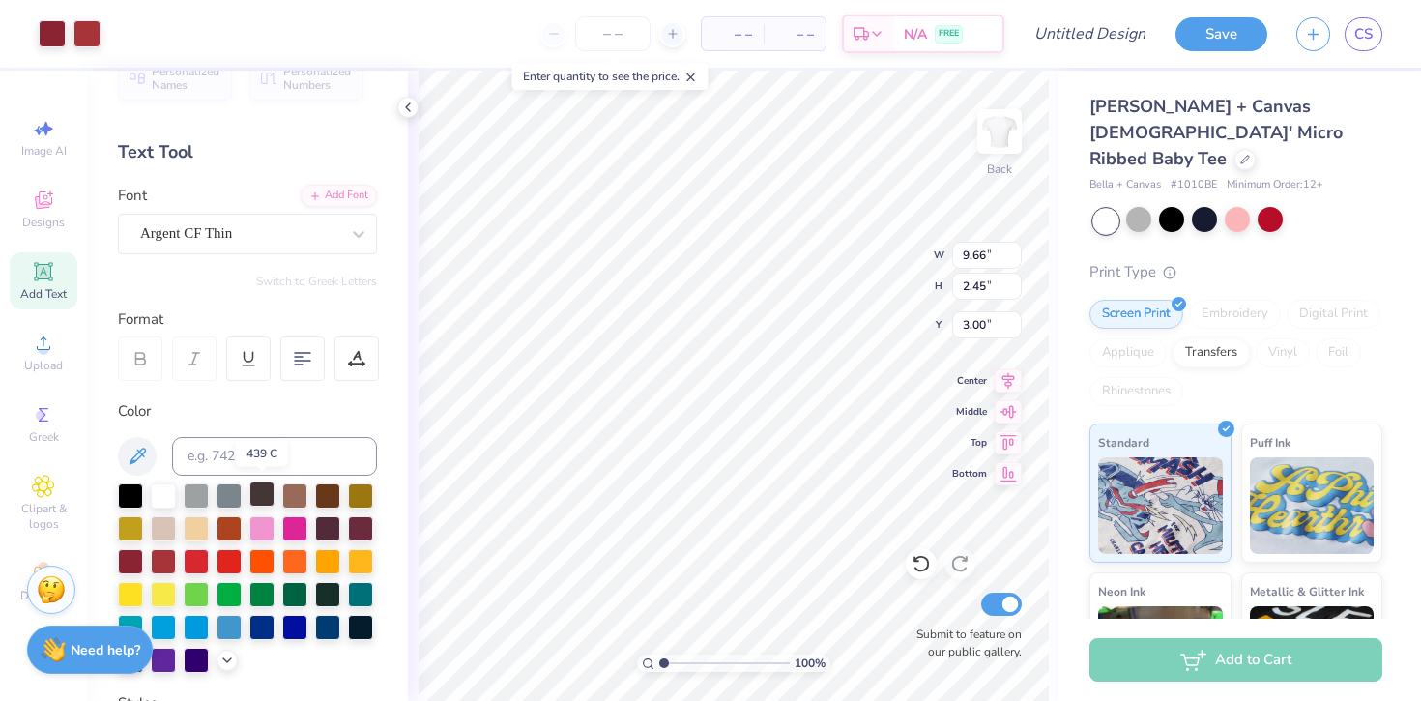
scroll to position [41, 0]
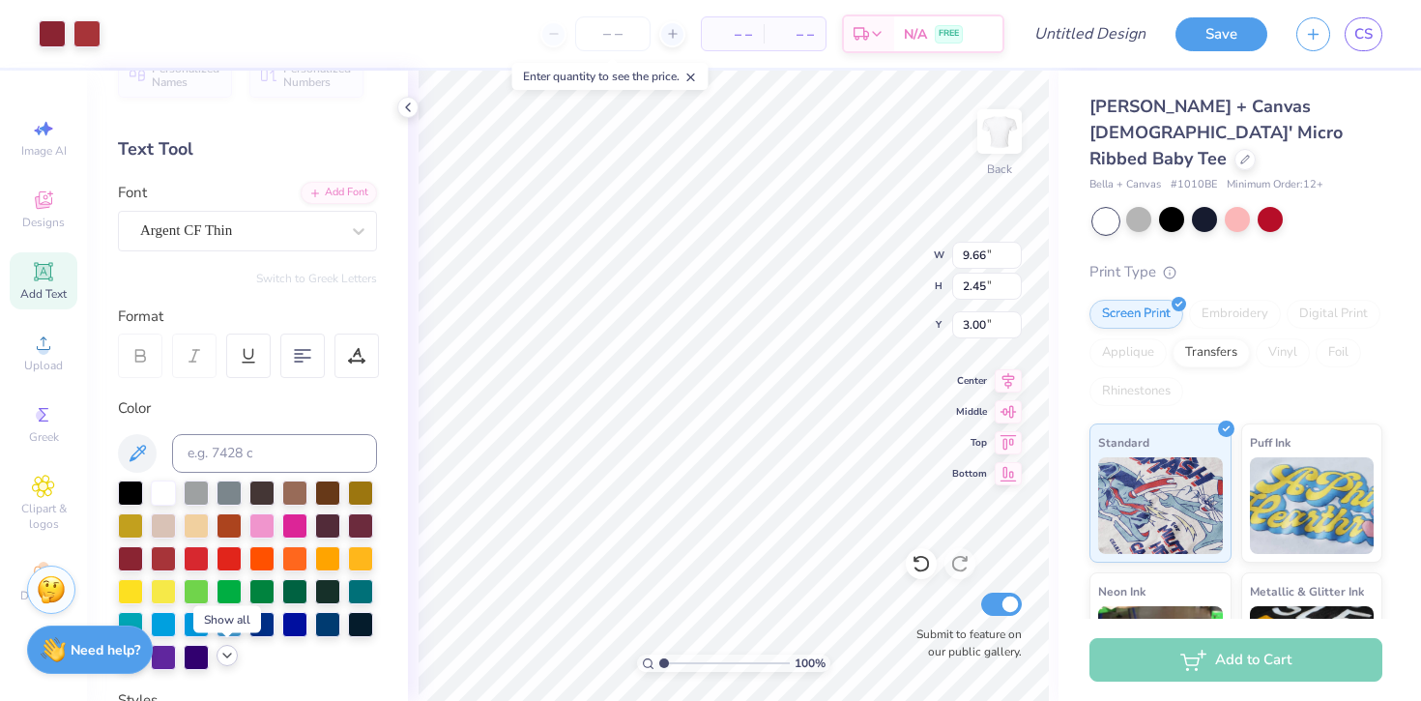
click at [223, 651] on icon at bounding box center [226, 655] width 15 height 15
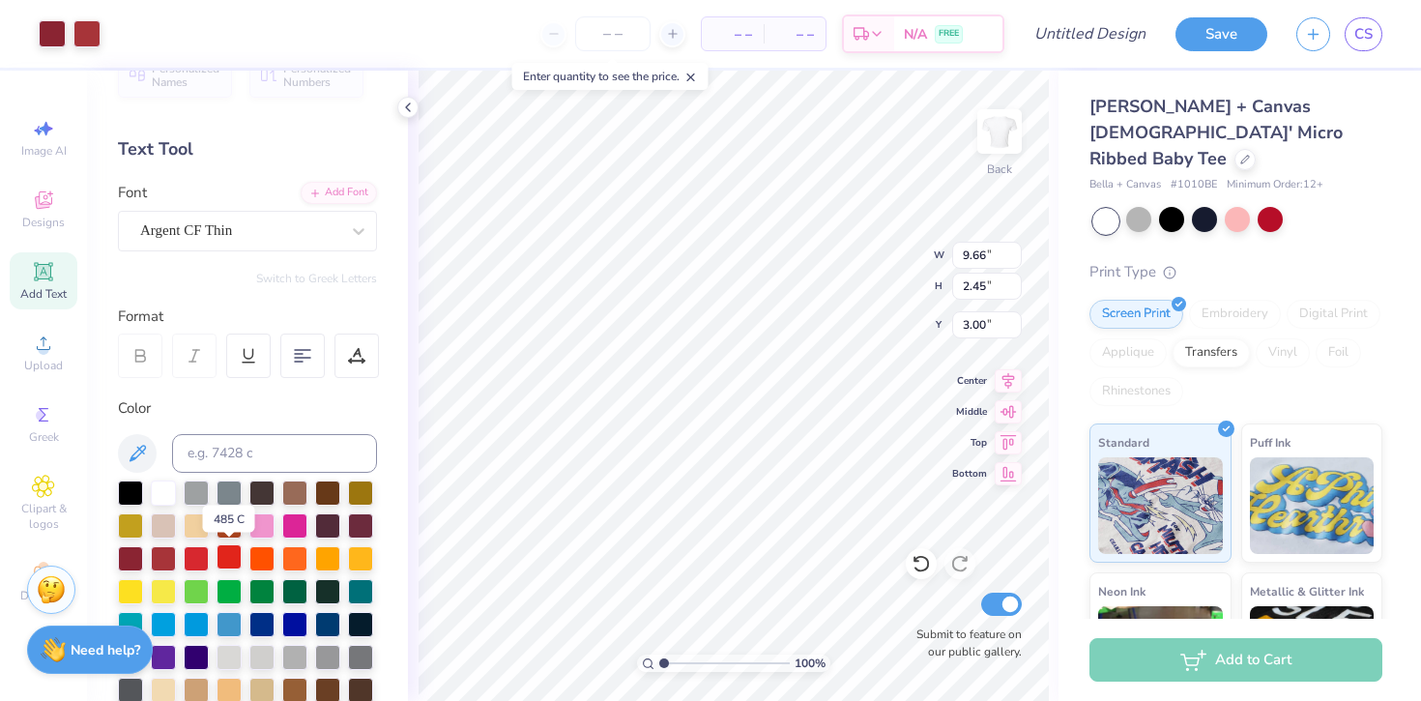
click at [224, 558] on div at bounding box center [229, 556] width 25 height 25
click at [49, 35] on div at bounding box center [52, 31] width 27 height 27
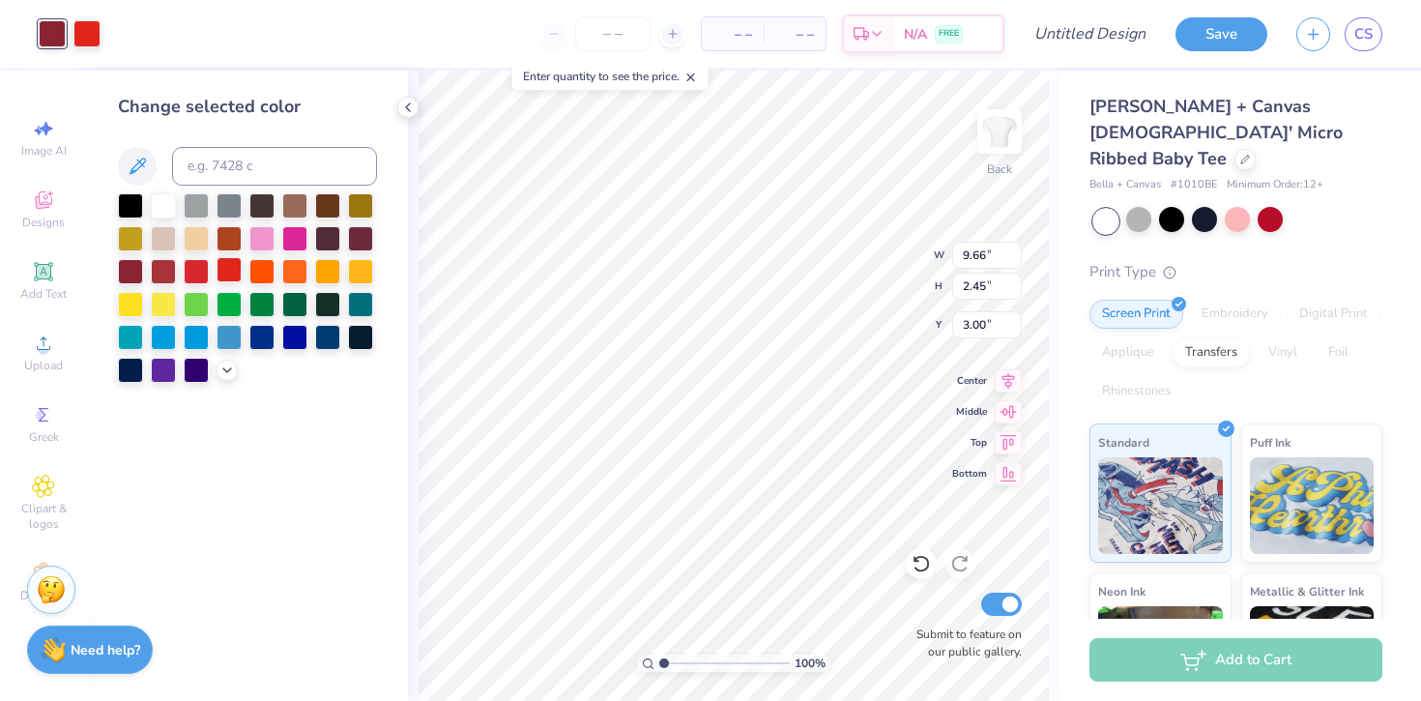
click at [225, 269] on div at bounding box center [229, 269] width 25 height 25
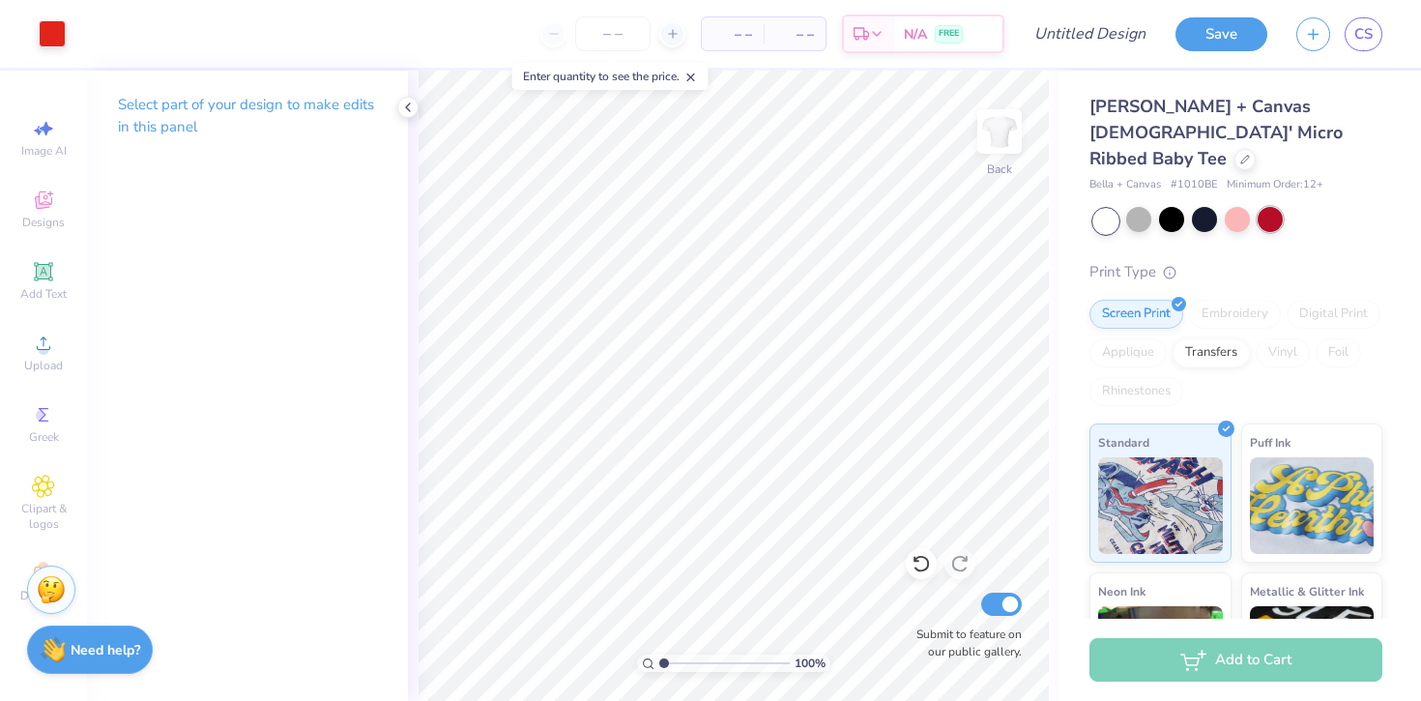
click at [1272, 207] on div at bounding box center [1270, 219] width 25 height 25
click at [54, 43] on div at bounding box center [52, 31] width 27 height 27
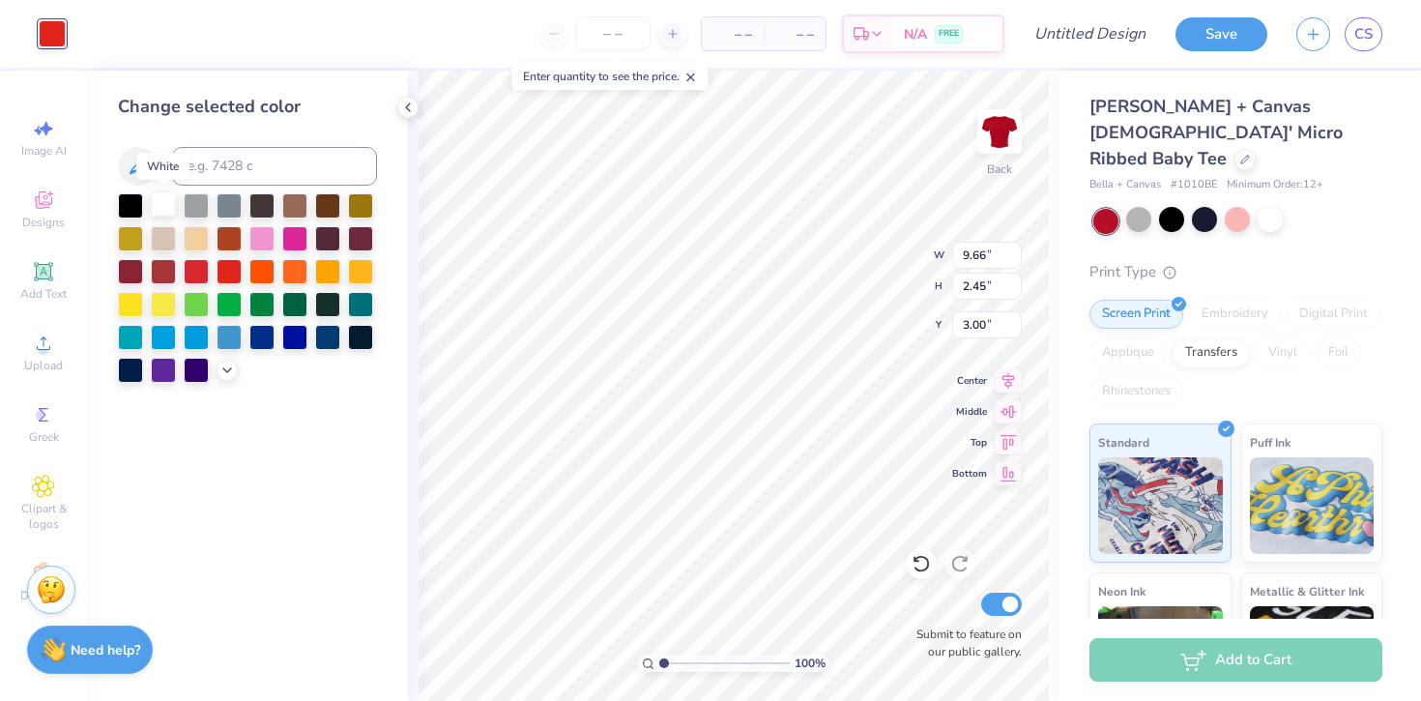
click at [164, 202] on div at bounding box center [163, 203] width 25 height 25
click at [408, 86] on div "100 % Back W 9.66 9.66 " H 2.45 2.45 " Y 3.00 3.00 " Center Middle Top Bottom S…" at bounding box center [733, 386] width 651 height 630
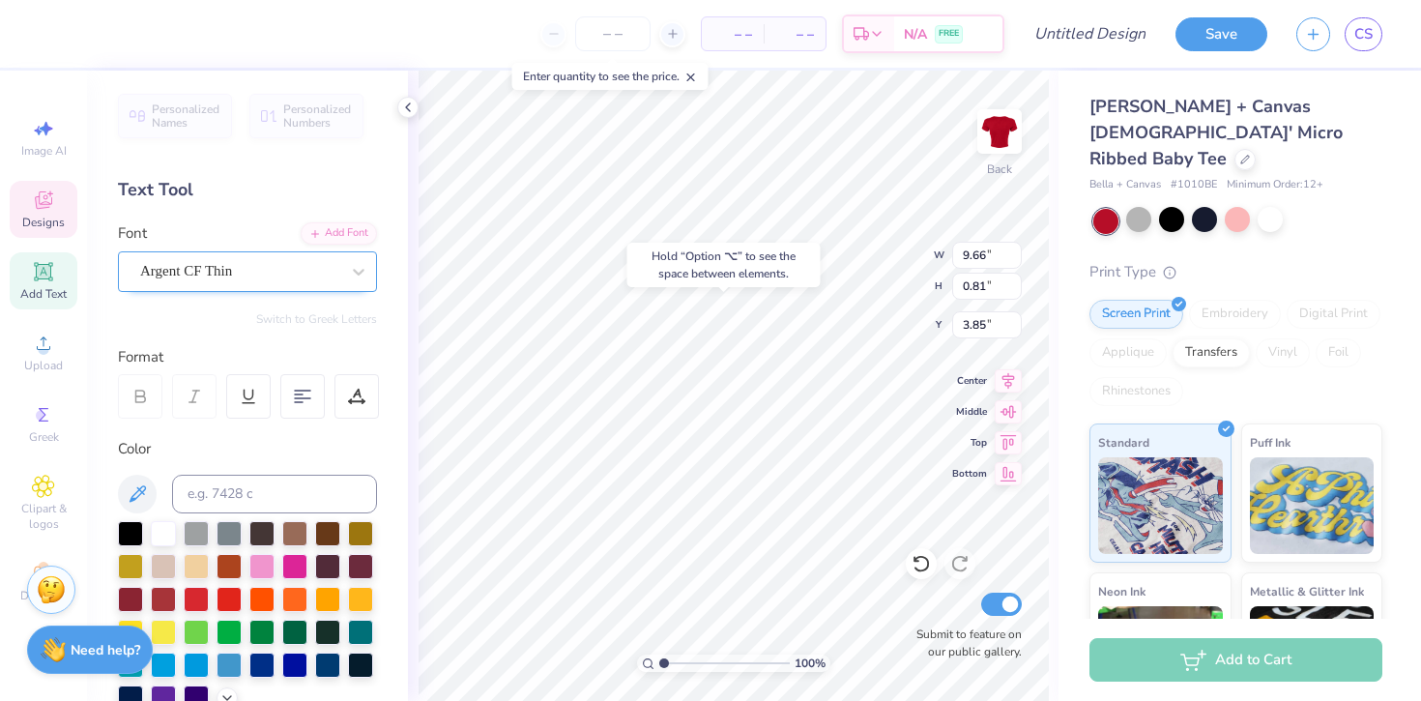
click at [336, 272] on div "Argent CF Thin" at bounding box center [239, 271] width 203 height 30
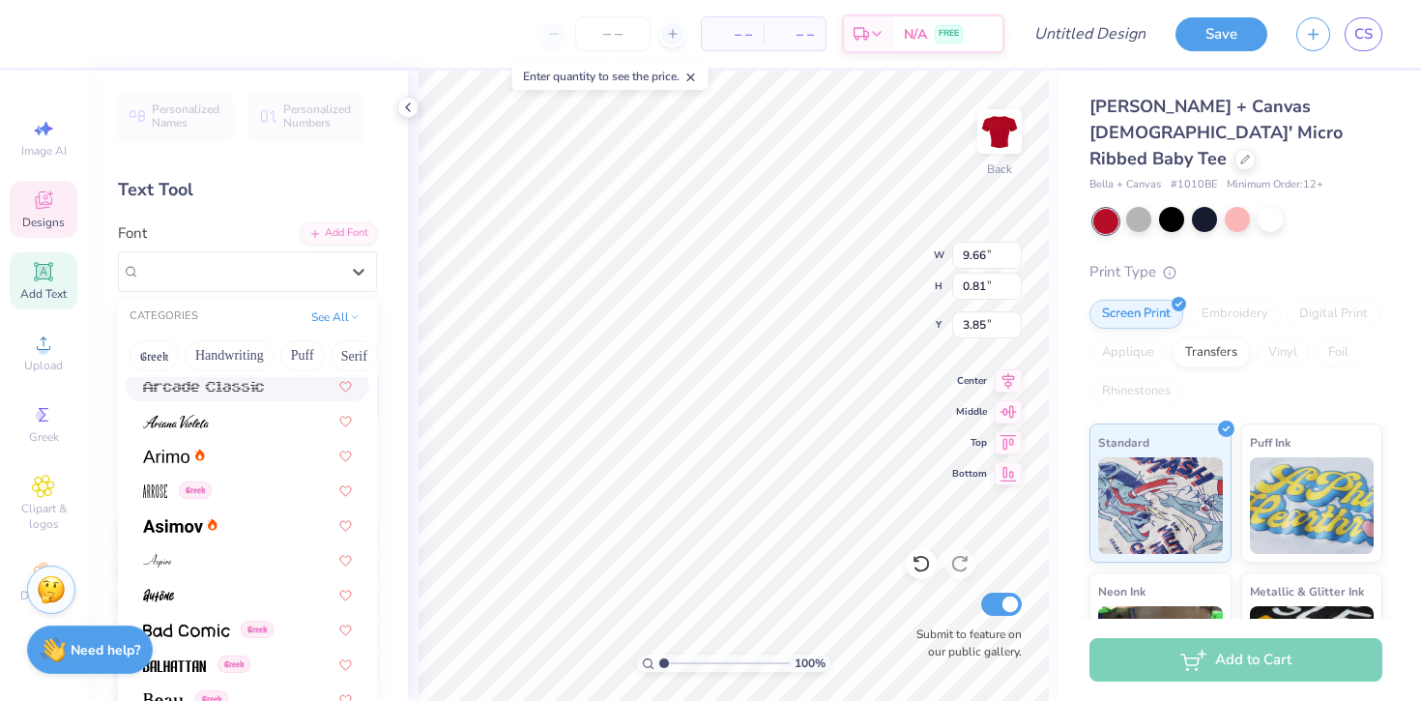
scroll to position [791, 0]
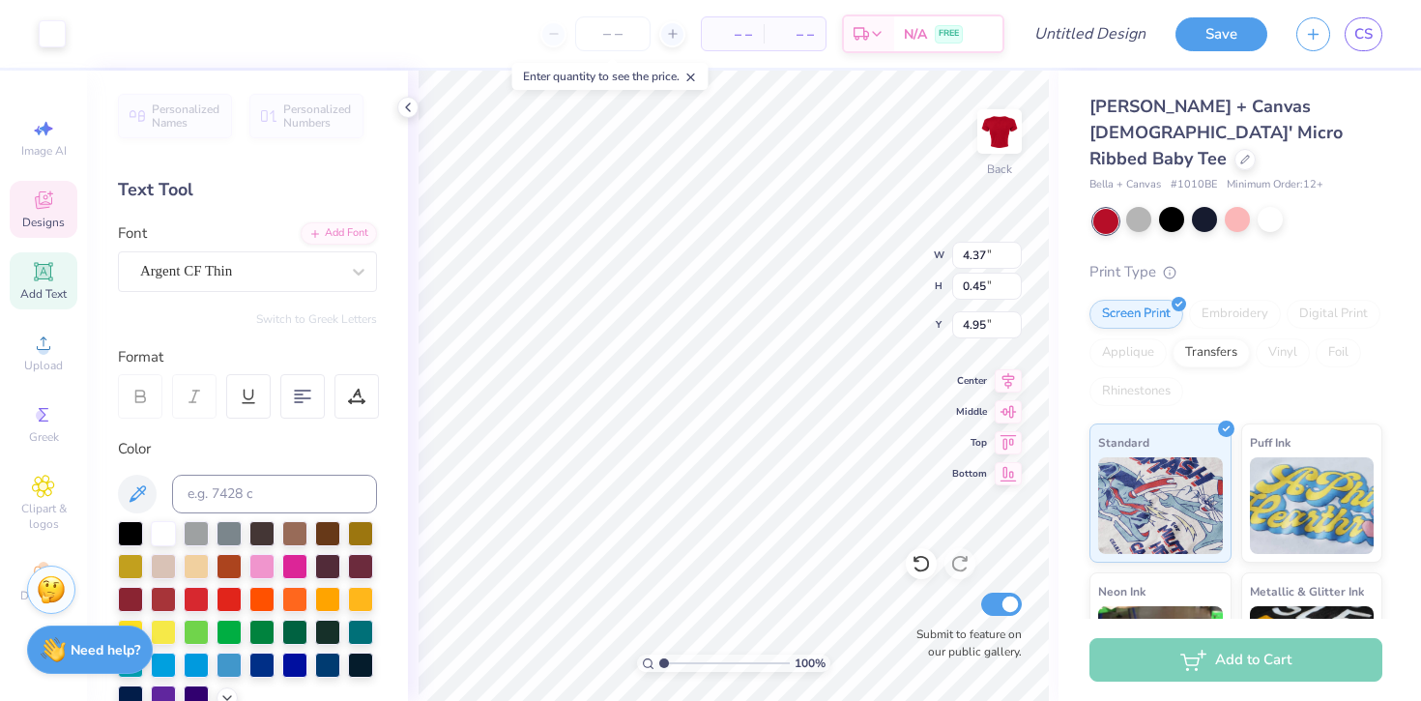
type input "5.00"
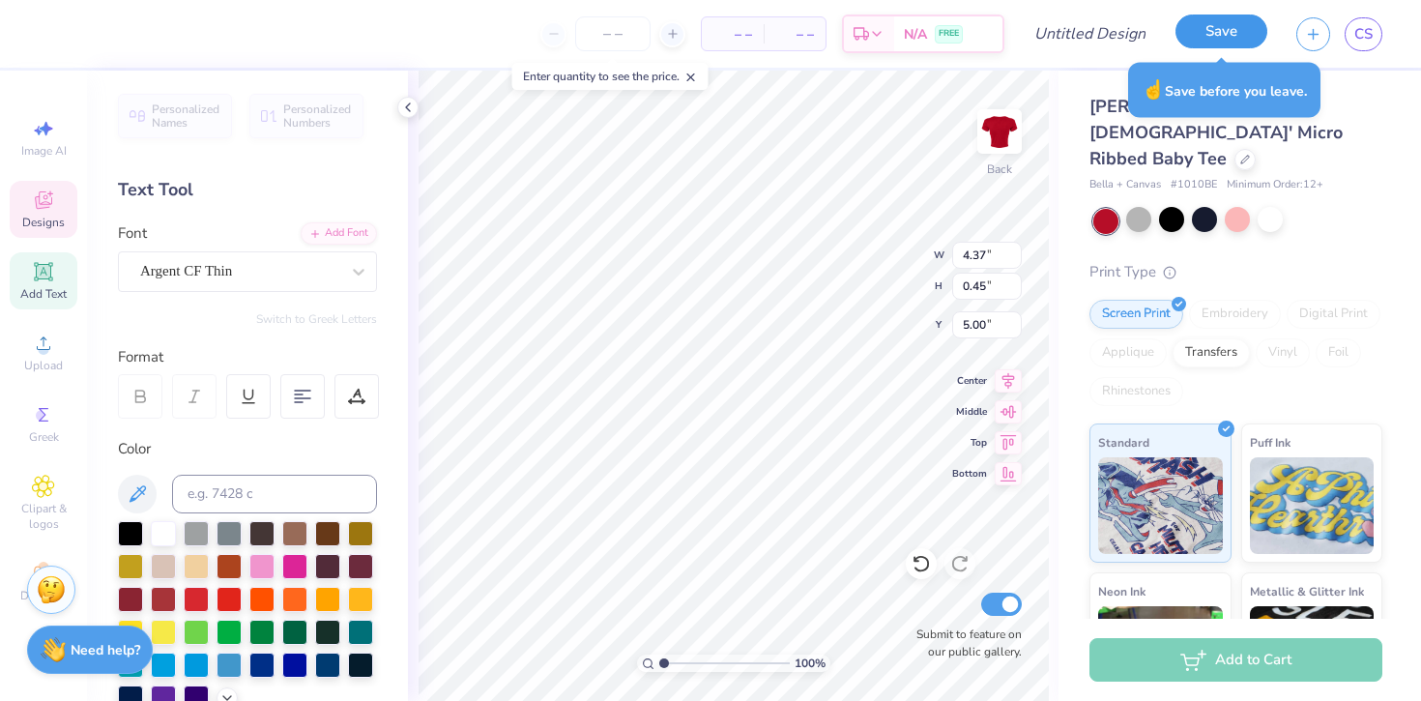
click at [1229, 31] on button "Save" at bounding box center [1221, 31] width 92 height 34
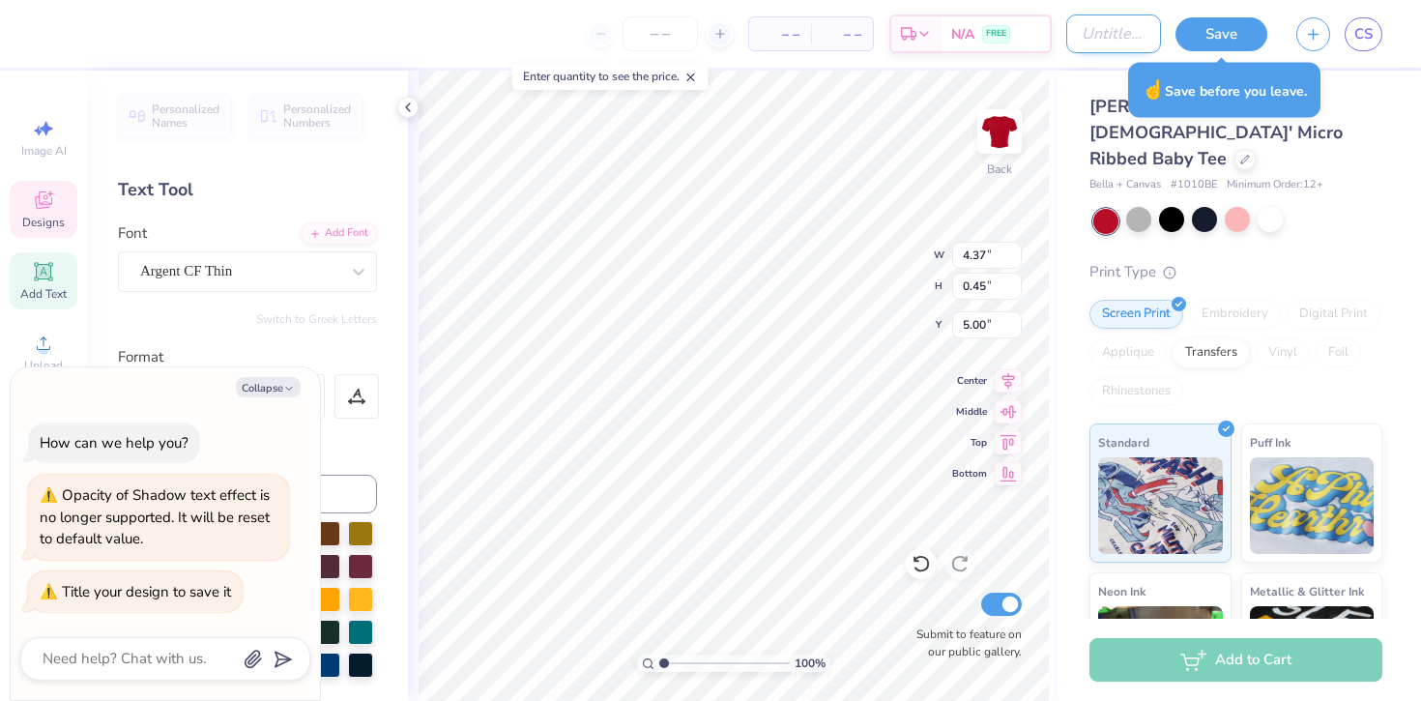
type textarea "x"
click at [1117, 37] on input "Design Title" at bounding box center [1113, 33] width 95 height 39
type input "RETREAT MERCH"
click at [1212, 29] on button "Save" at bounding box center [1221, 34] width 92 height 34
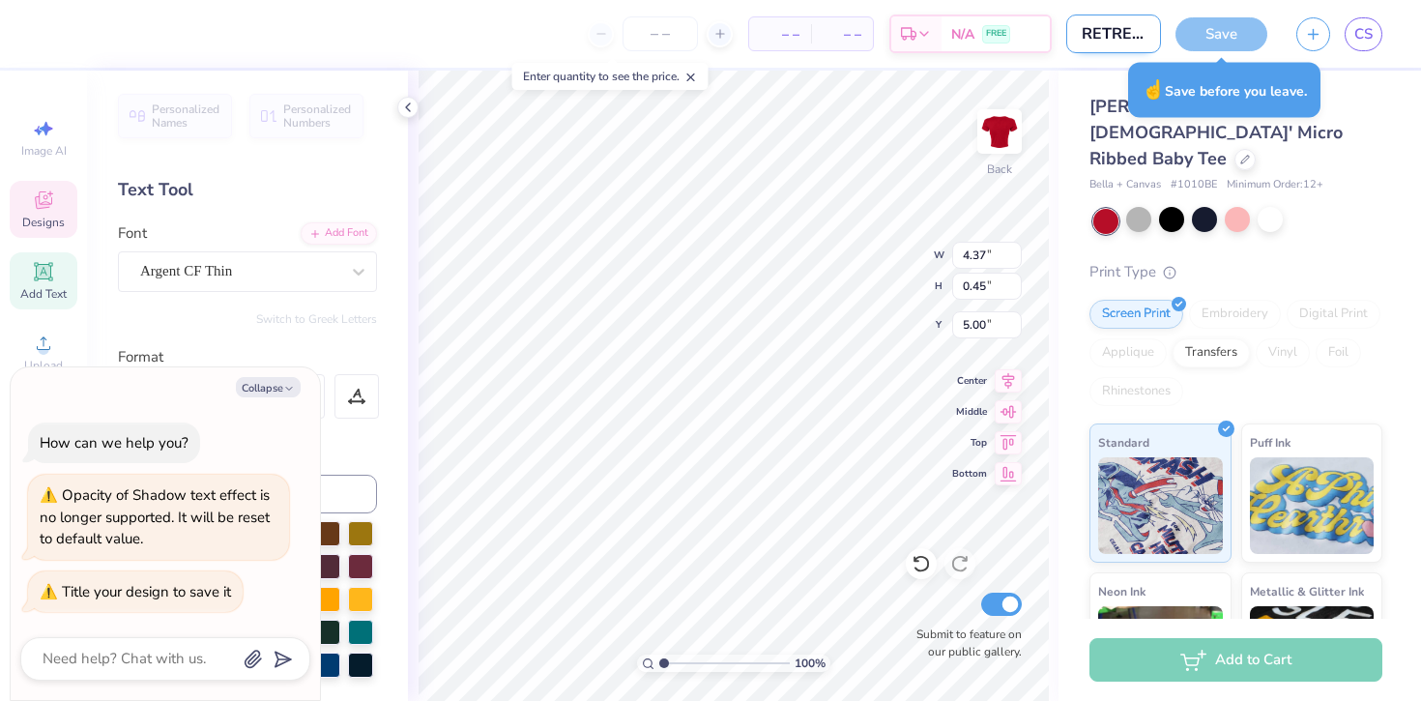
click at [1126, 32] on div "– – Per Item – – Total Est. Delivery N/A FREE Design Title RETREAT MERCH Save CS" at bounding box center [710, 34] width 1421 height 68
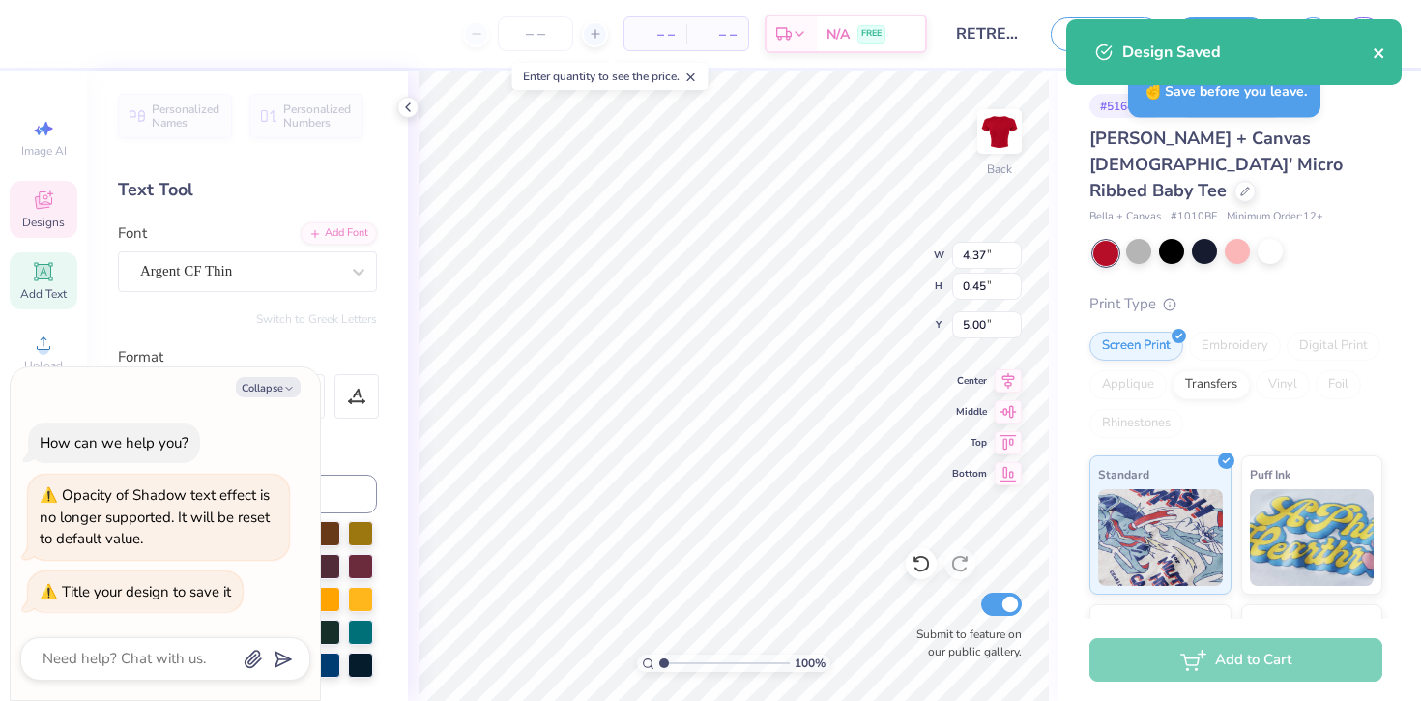
click at [1384, 48] on icon "close" at bounding box center [1380, 52] width 14 height 15
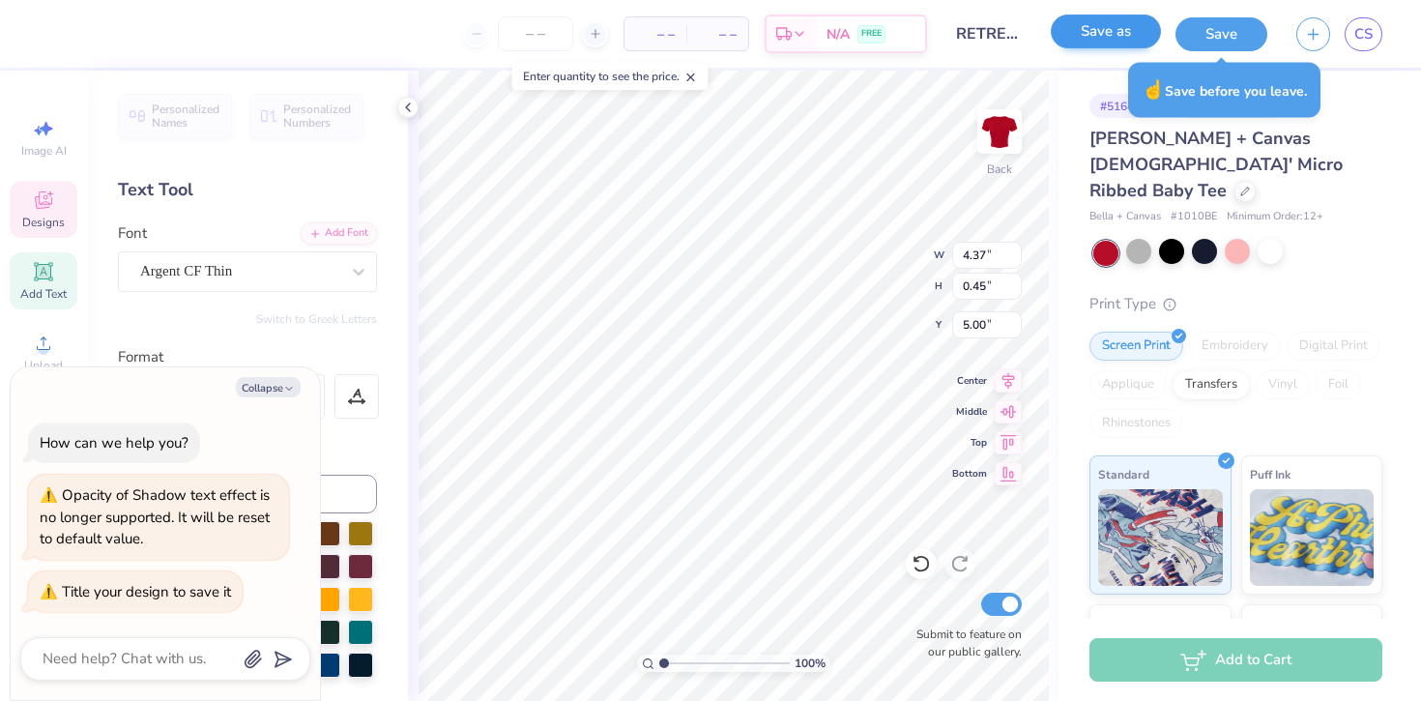
type textarea "x"
